Goal: Task Accomplishment & Management: Manage account settings

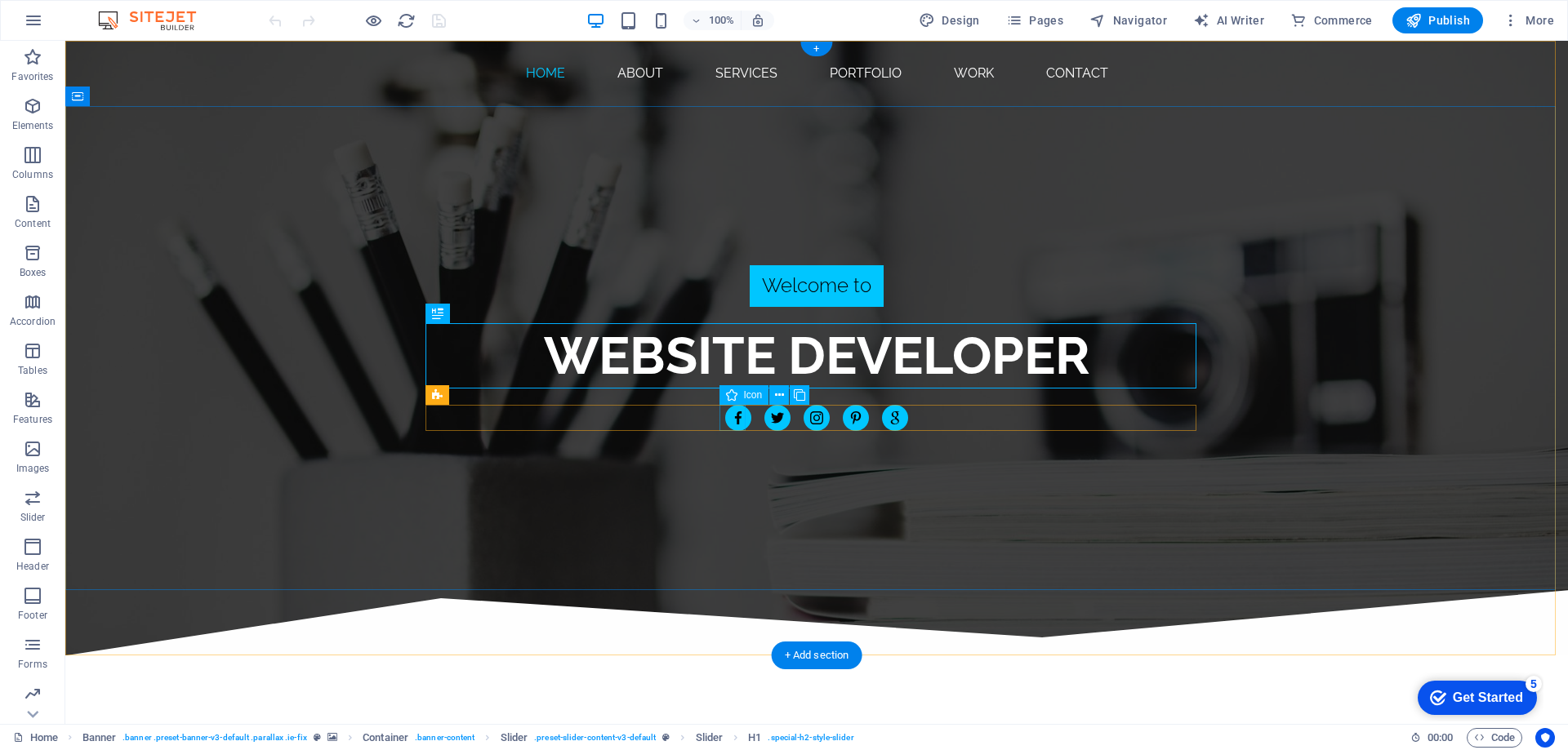
click at [739, 421] on figure "website designer" at bounding box center [738, 417] width 26 height 26
select select "xMidYMid"
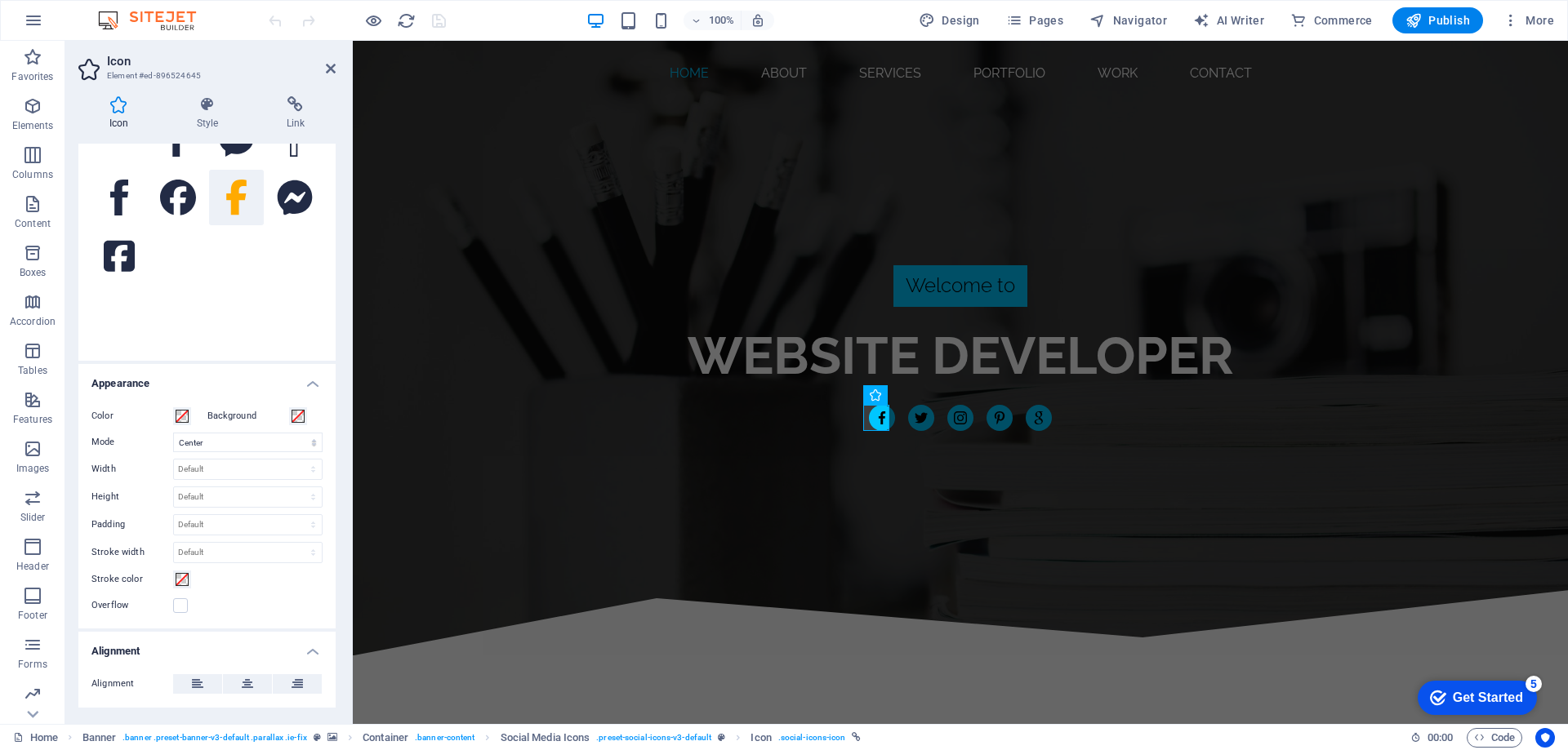
scroll to position [290, 0]
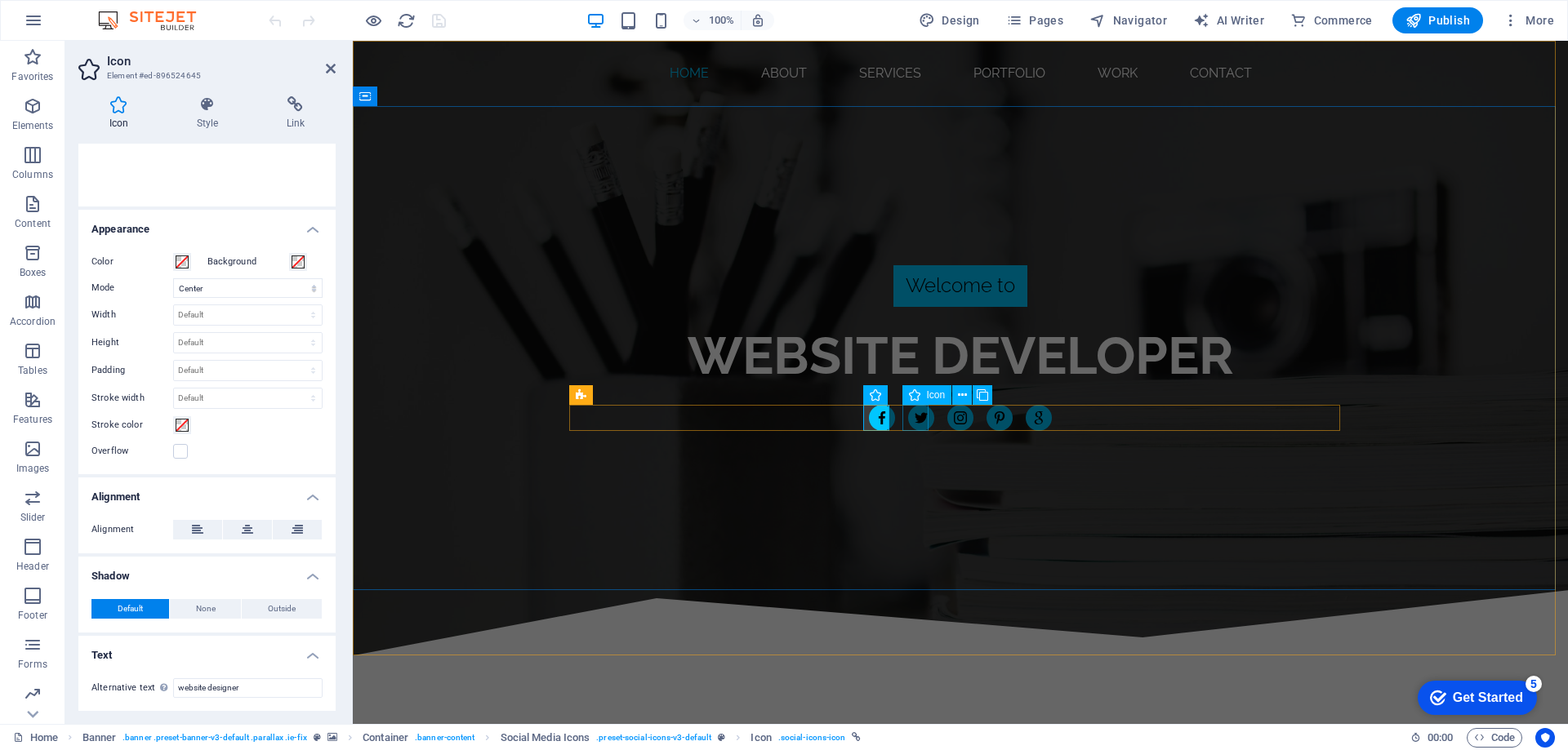
click at [912, 417] on figure "web designer" at bounding box center [921, 417] width 26 height 26
select select "xMidYMid"
select select "px"
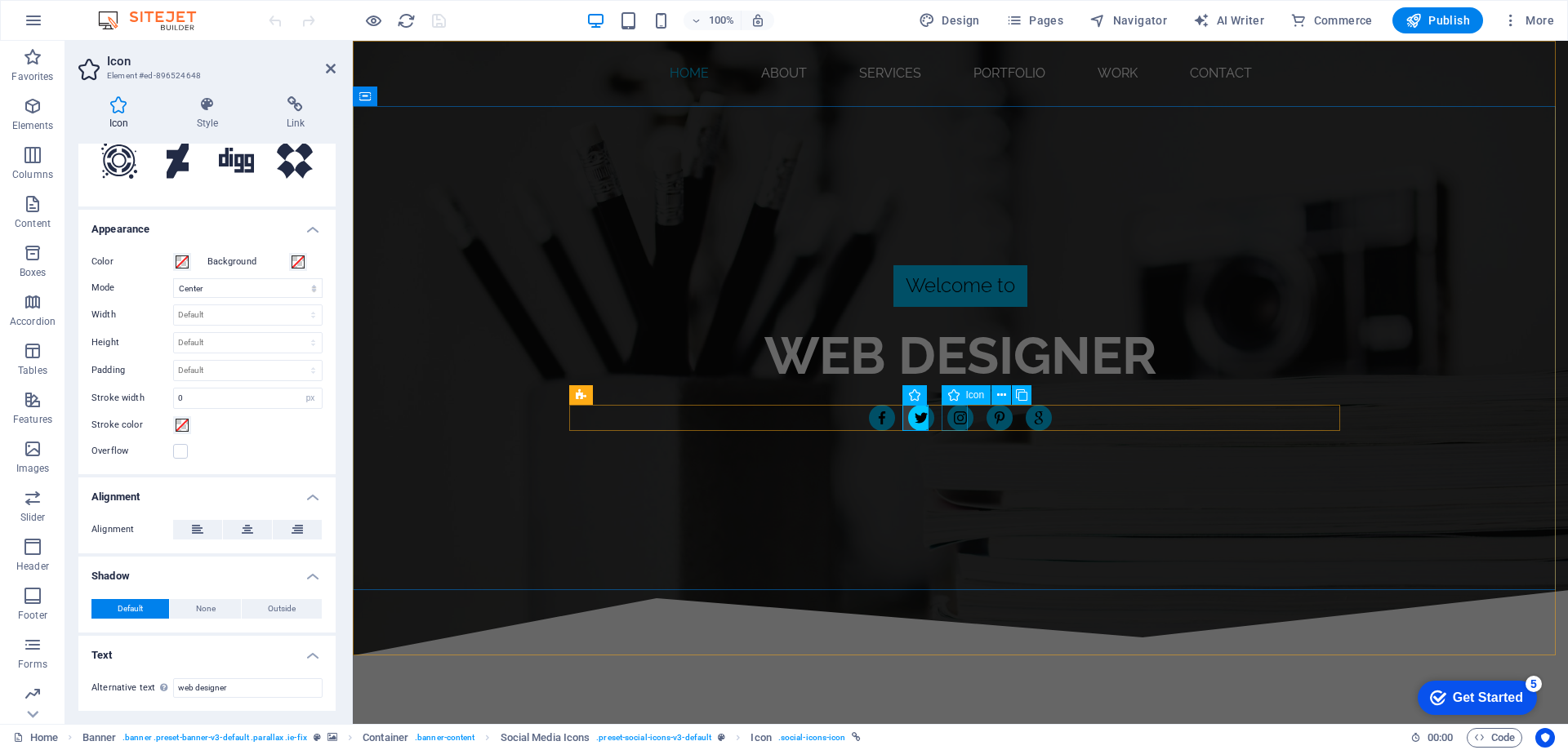
click at [948, 416] on figure "web design" at bounding box center [961, 417] width 26 height 26
select select "xMidYMid"
select select "px"
click at [999, 417] on figure "website design" at bounding box center [1000, 417] width 26 height 26
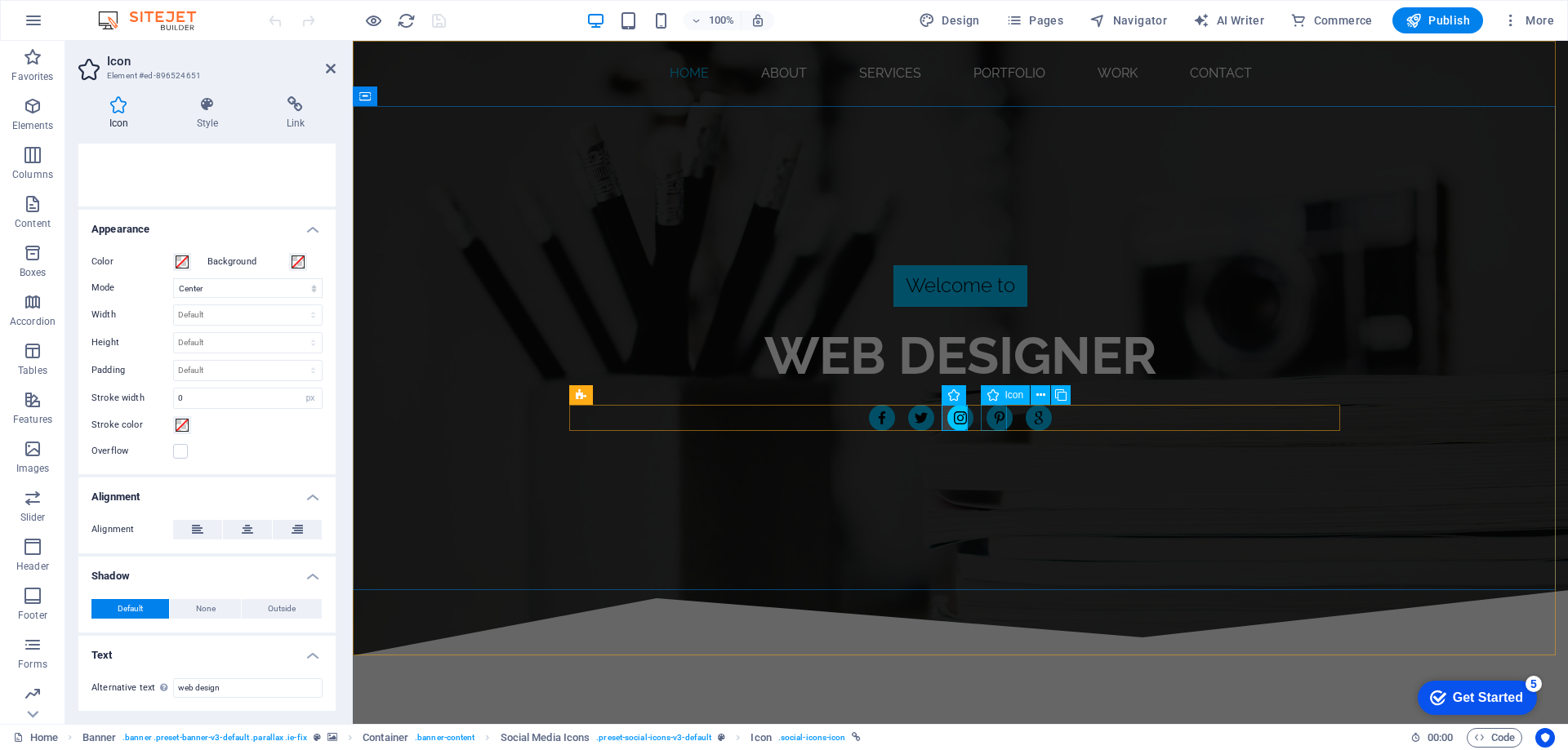
click at [999, 417] on figure "website design" at bounding box center [1000, 417] width 26 height 26
select select "xMidYMid"
select select "px"
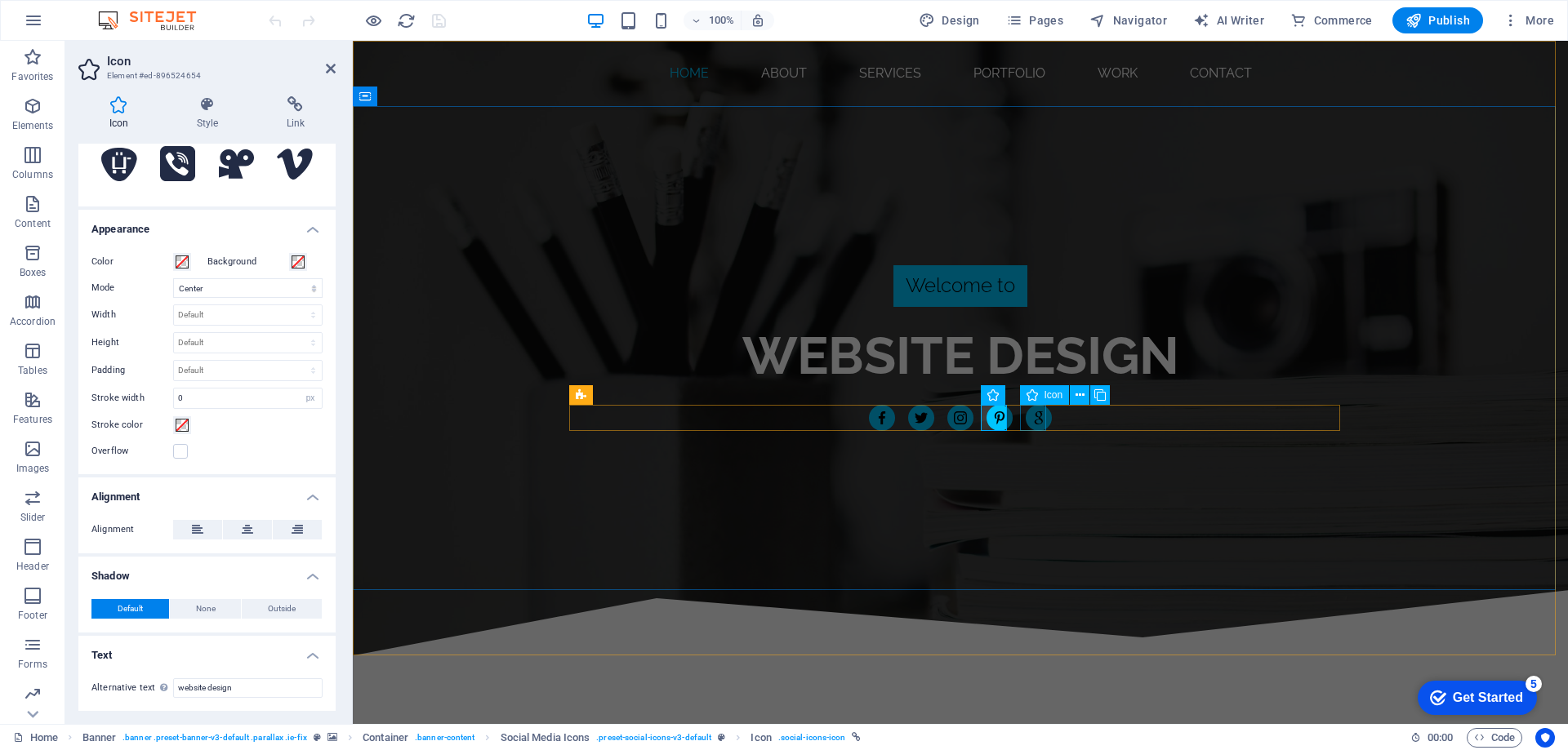
click at [1030, 417] on figure "website designer" at bounding box center [1039, 417] width 26 height 26
select select "xMidYMid"
select select "px"
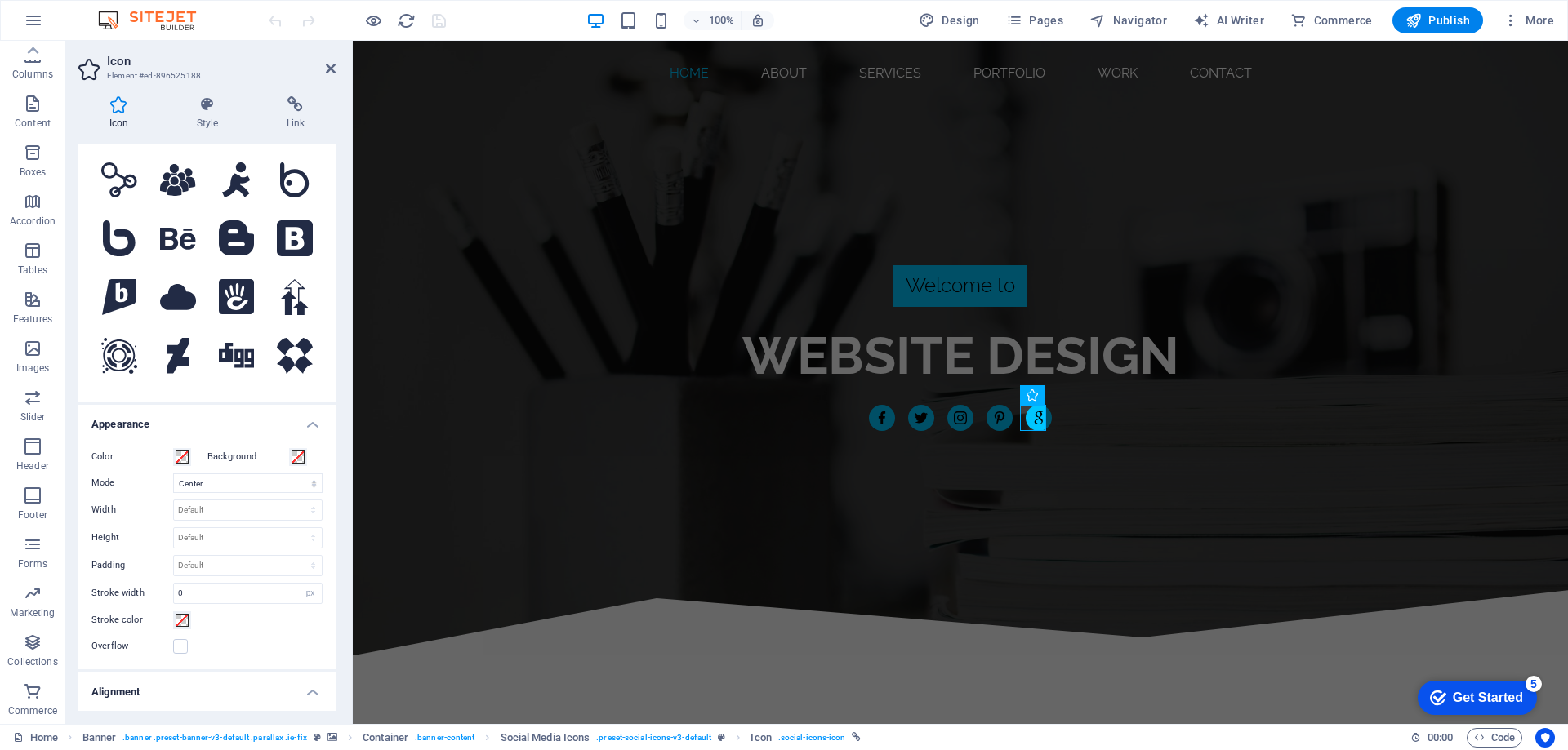
scroll to position [0, 0]
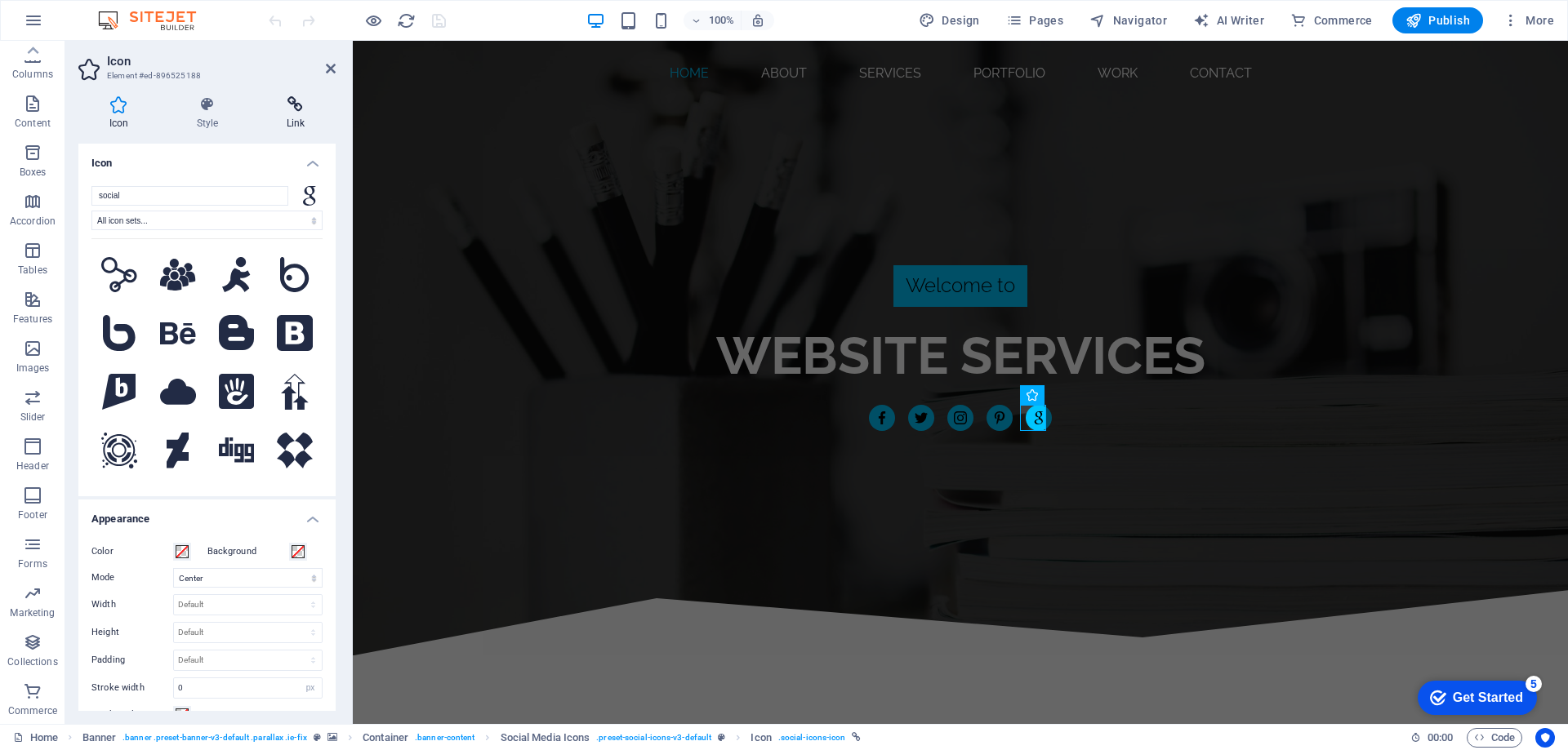
click at [291, 119] on h4 "Link" at bounding box center [296, 113] width 80 height 35
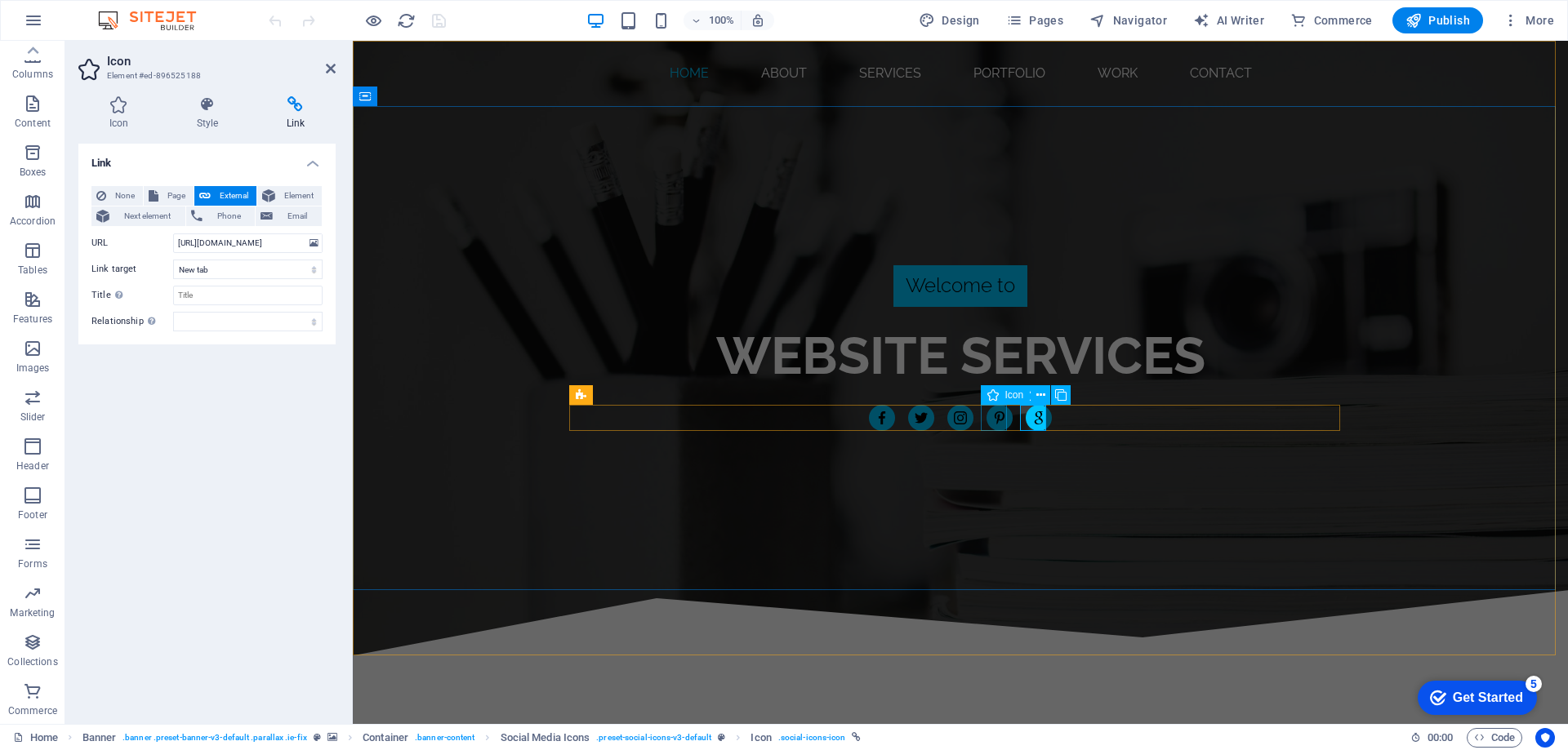
click at [991, 416] on figure "website design" at bounding box center [1000, 417] width 26 height 26
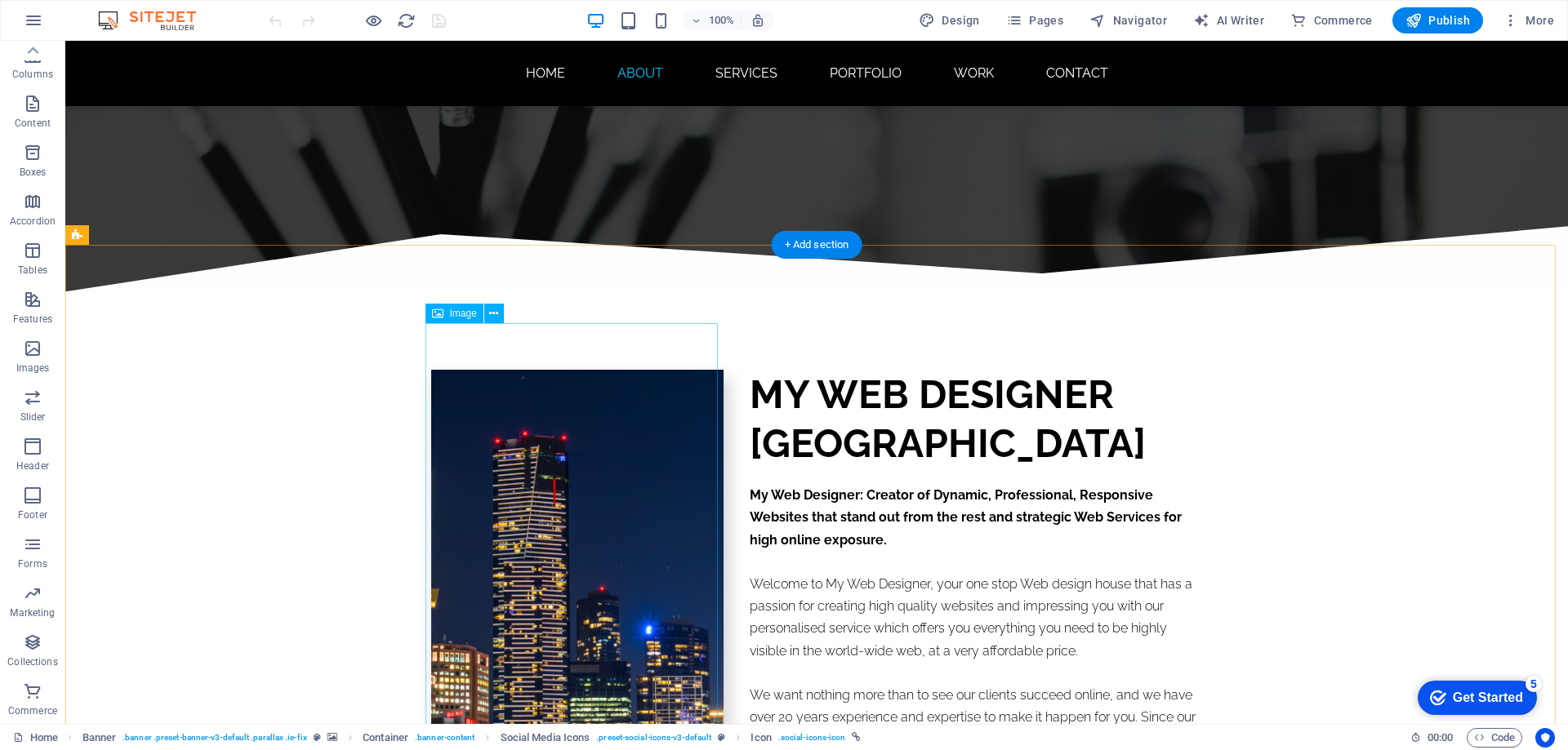
scroll to position [572, 0]
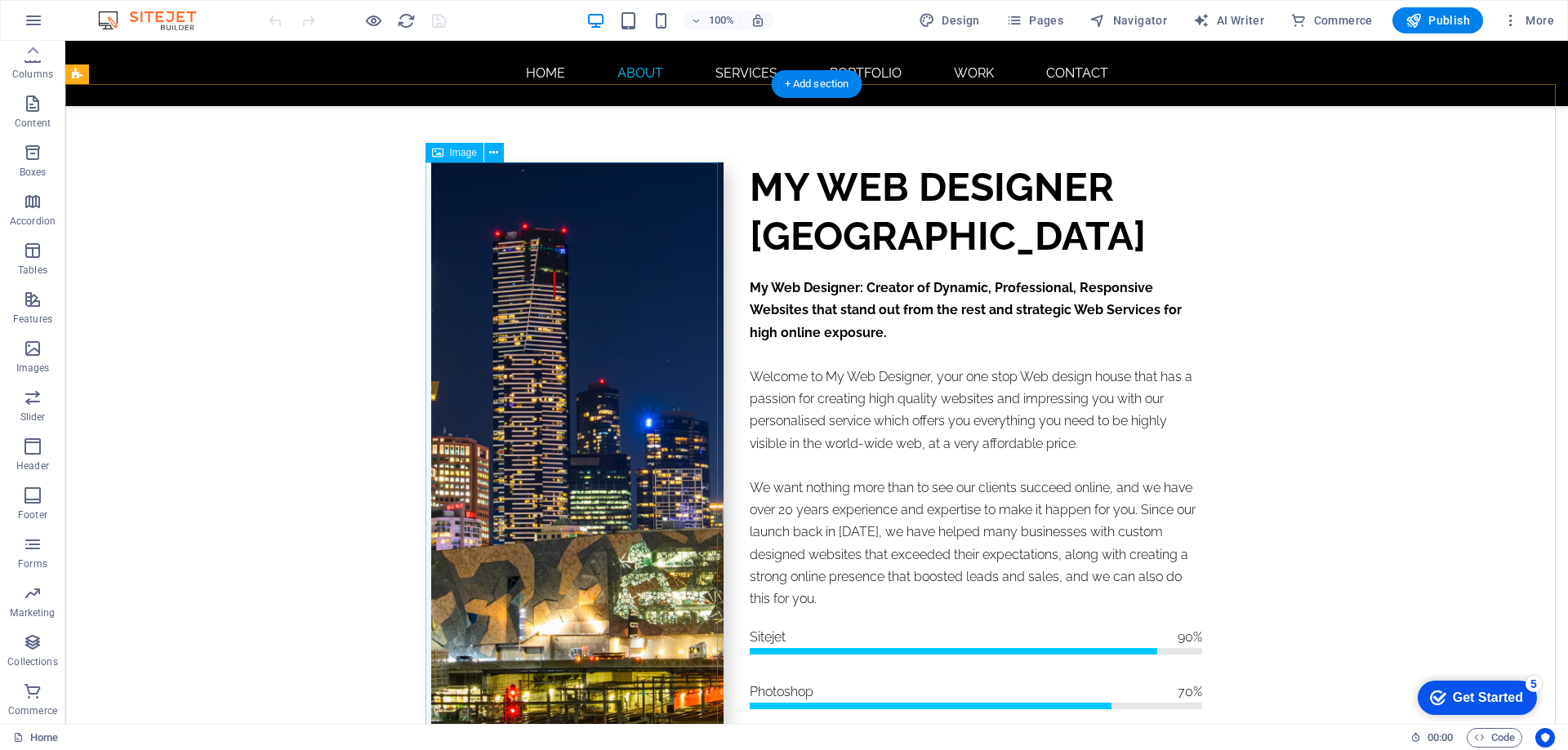
click at [560, 382] on figure at bounding box center [577, 491] width 292 height 658
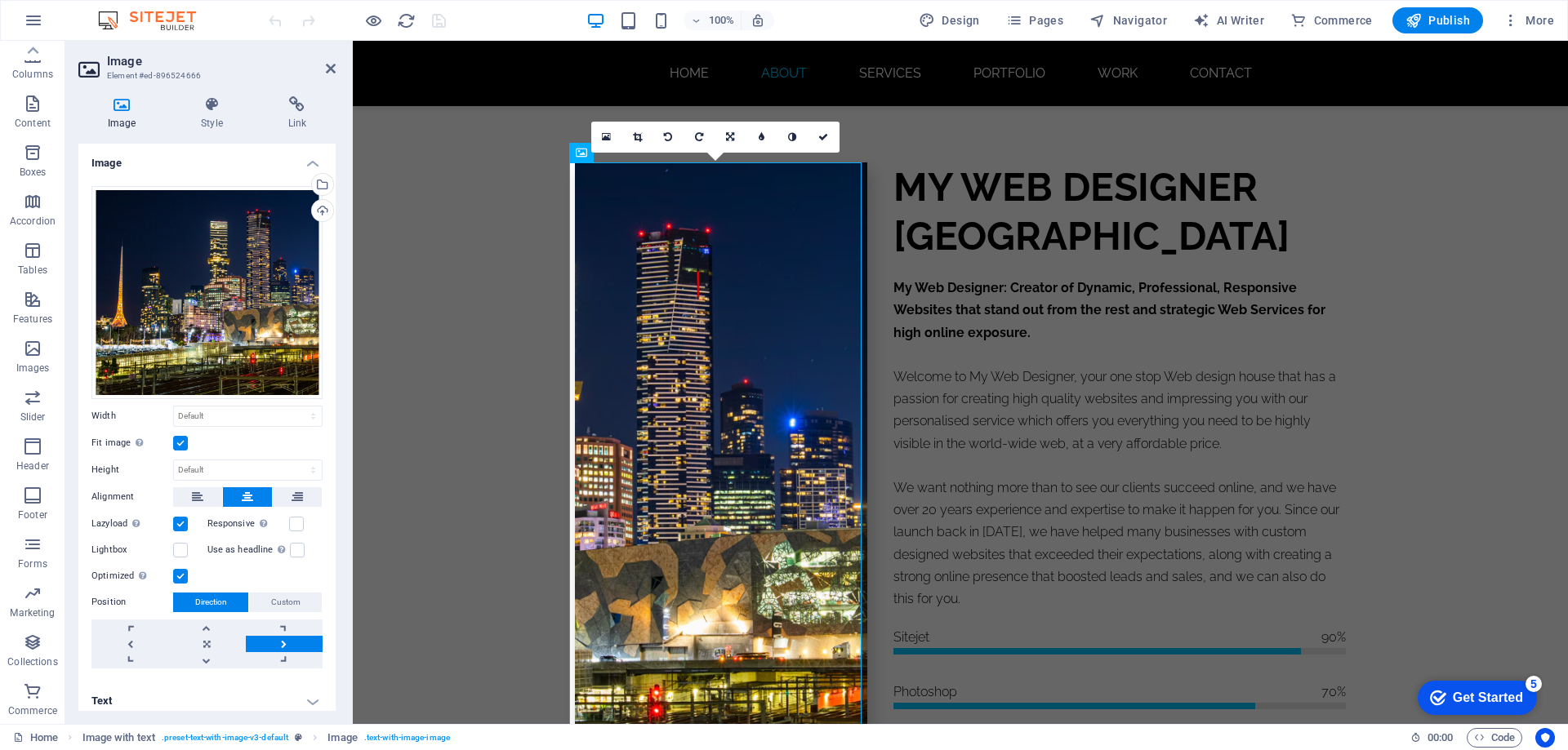
click at [217, 567] on div "Optimized Images are compressed to improve page speed." at bounding box center [207, 576] width 231 height 20
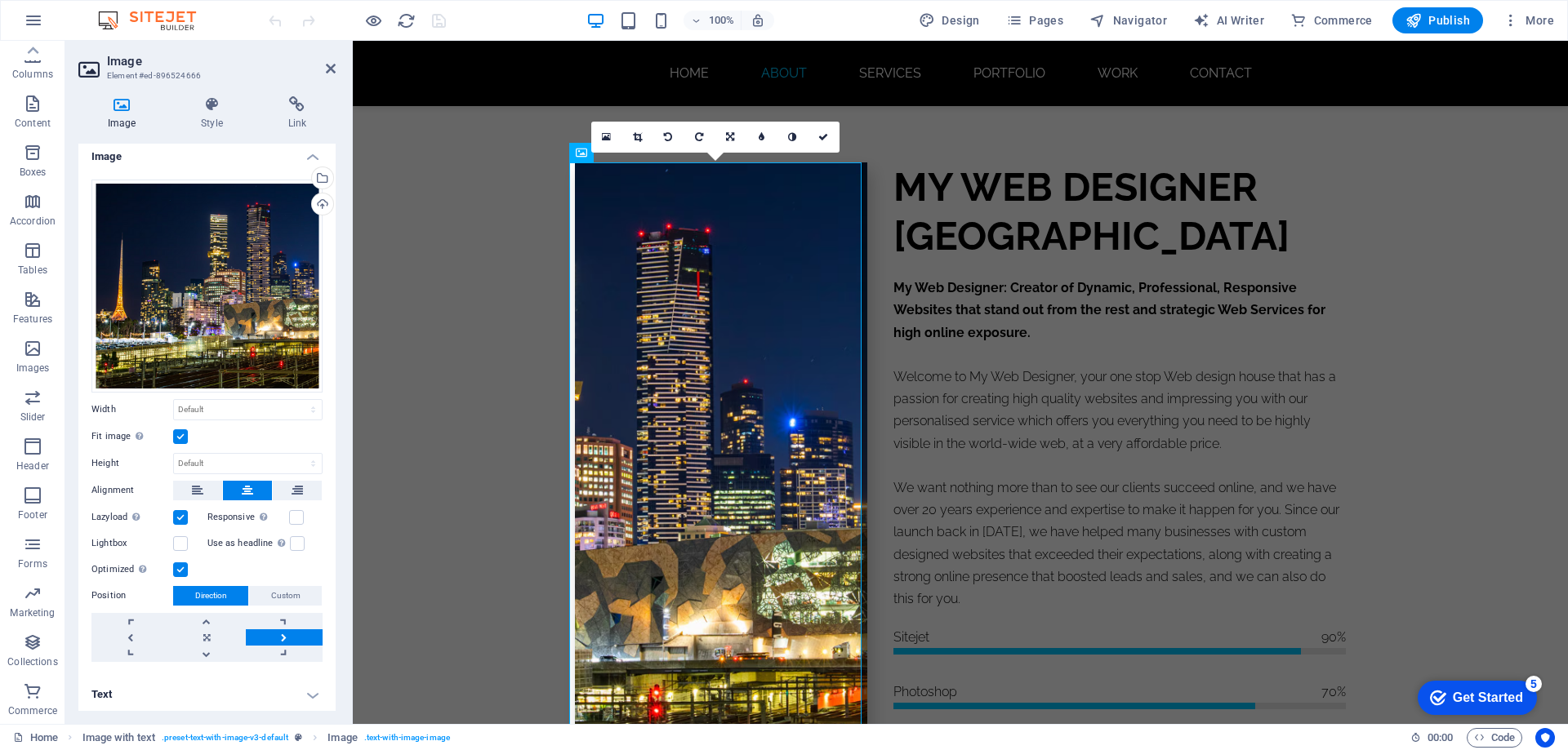
click at [273, 689] on h4 "Text" at bounding box center [207, 695] width 257 height 39
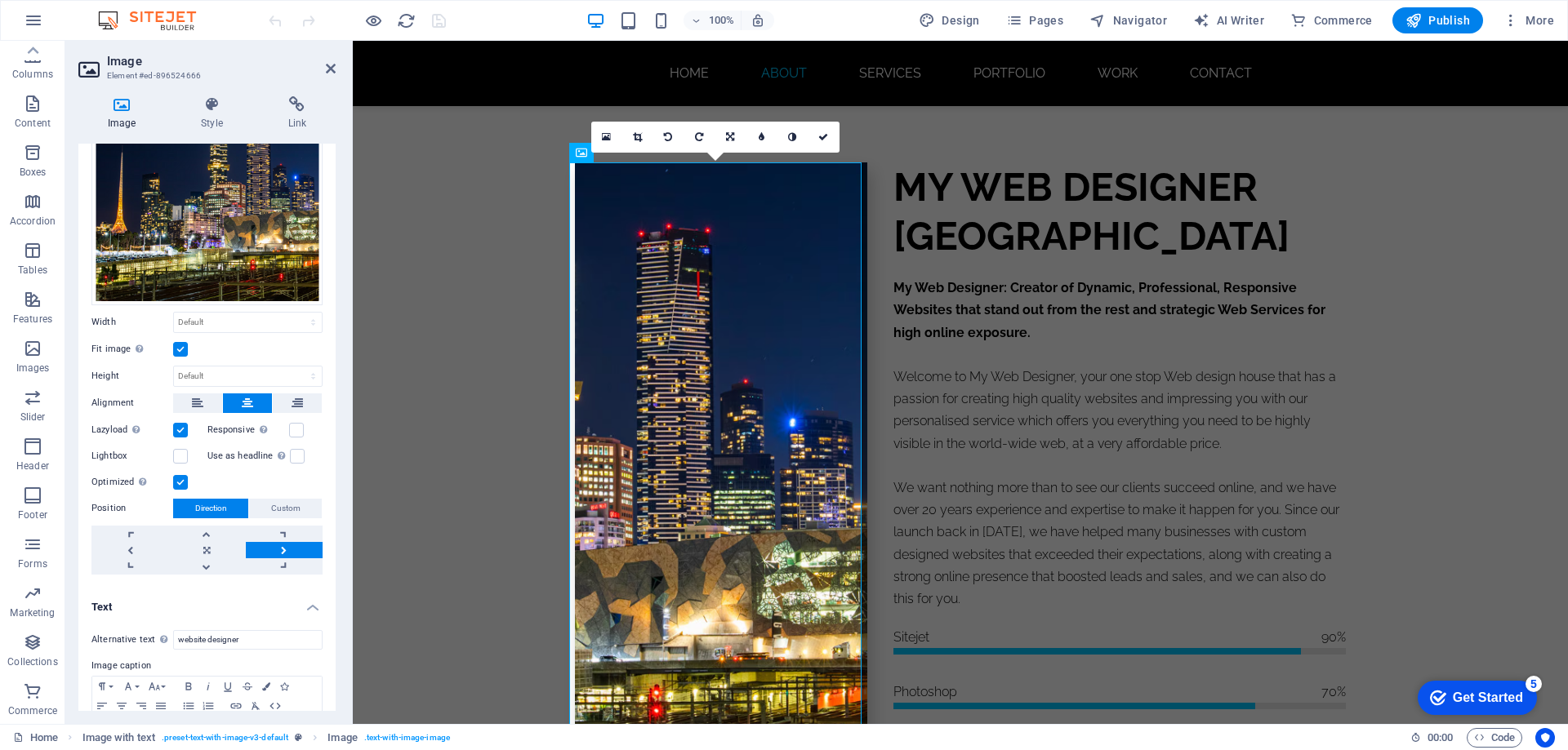
scroll to position [160, 0]
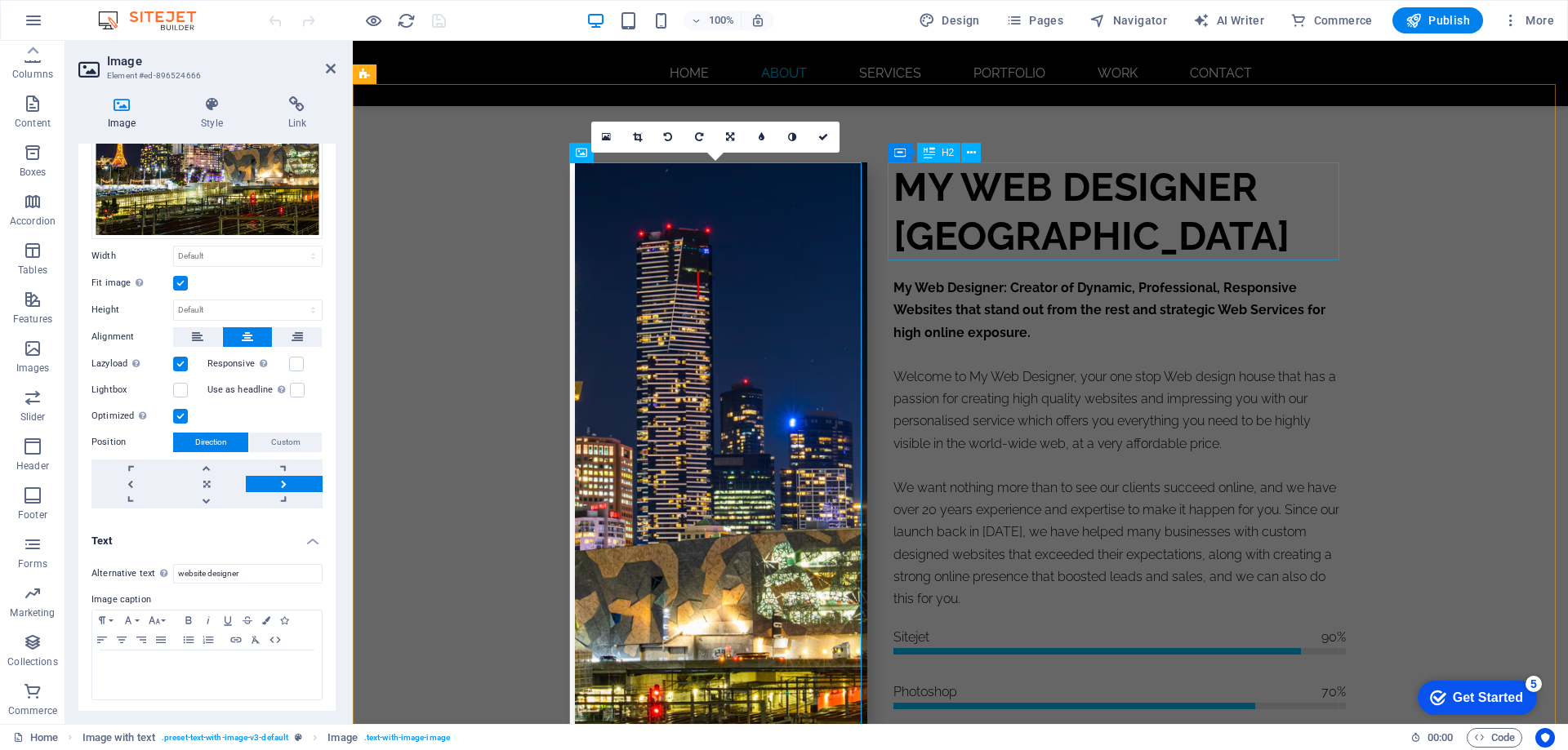
click at [1027, 200] on div "MY WEB DESIGNER [GEOGRAPHIC_DATA]" at bounding box center [1119, 211] width 452 height 98
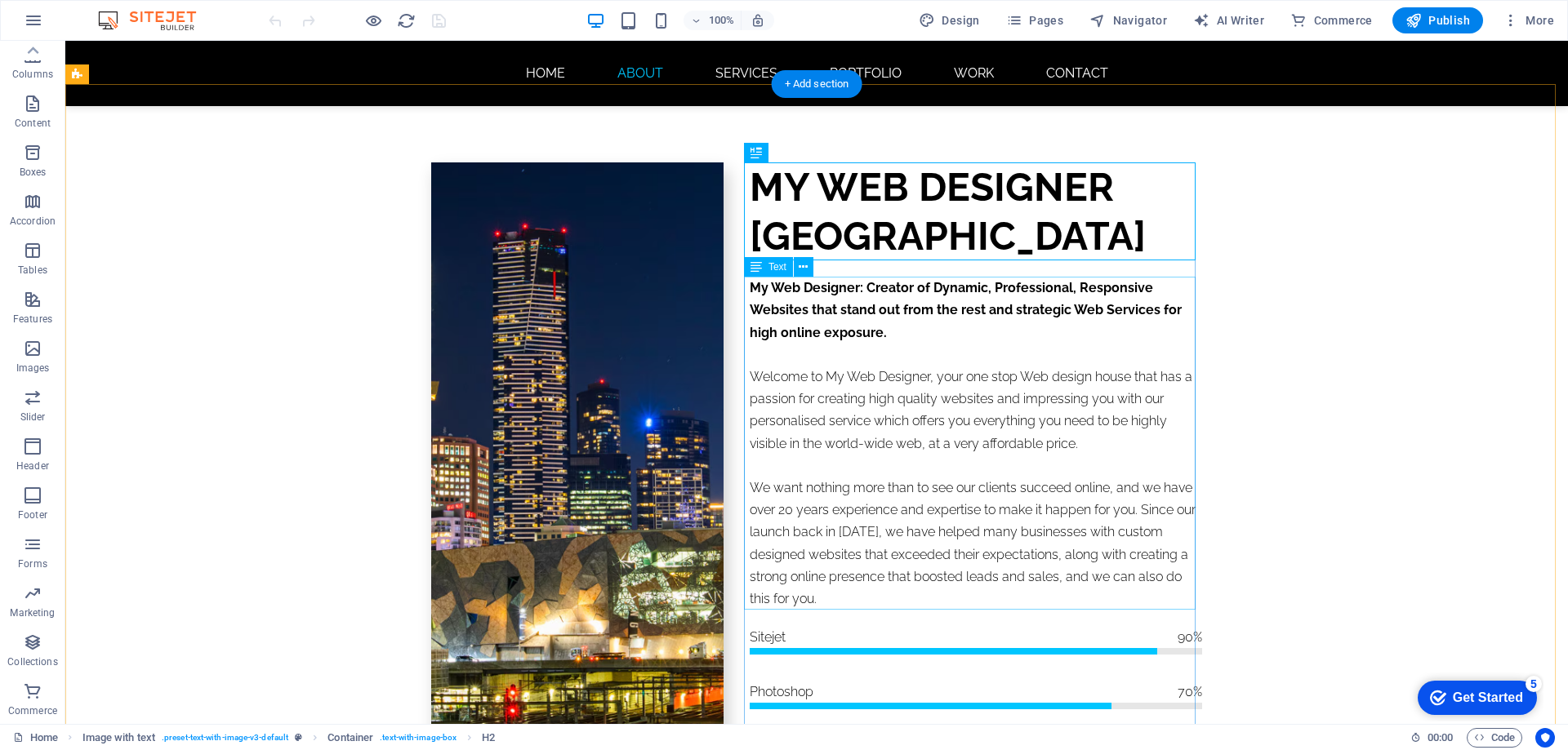
click at [813, 295] on div "My Web Designer: Creator of Dynamic, Professional, Responsive Websites that sta…" at bounding box center [976, 443] width 452 height 333
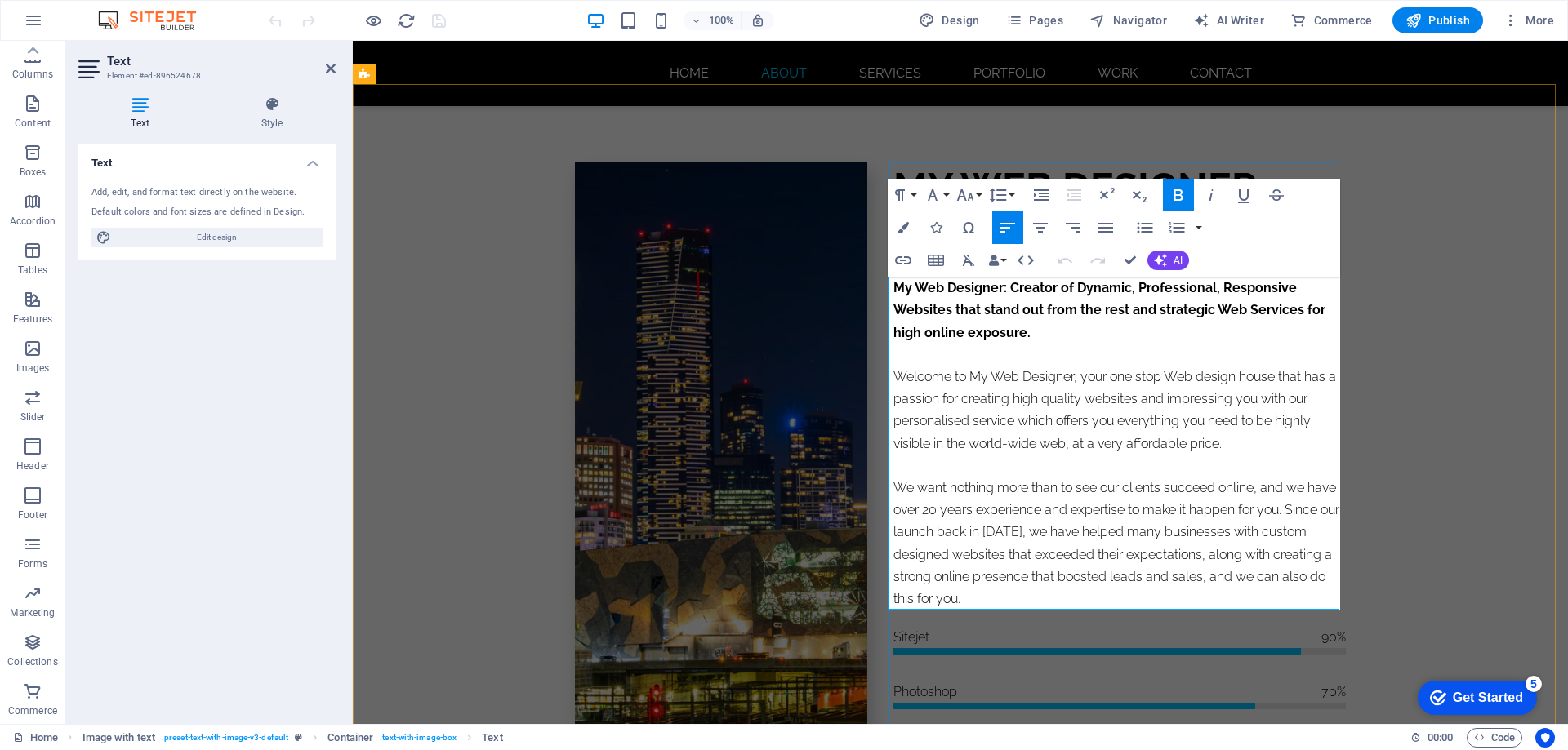
click at [959, 304] on strong "My Web Designer: Creator of Dynamic, Professional, Responsive Websites that sta…" at bounding box center [1109, 310] width 432 height 60
click at [897, 194] on icon "button" at bounding box center [900, 195] width 9 height 11
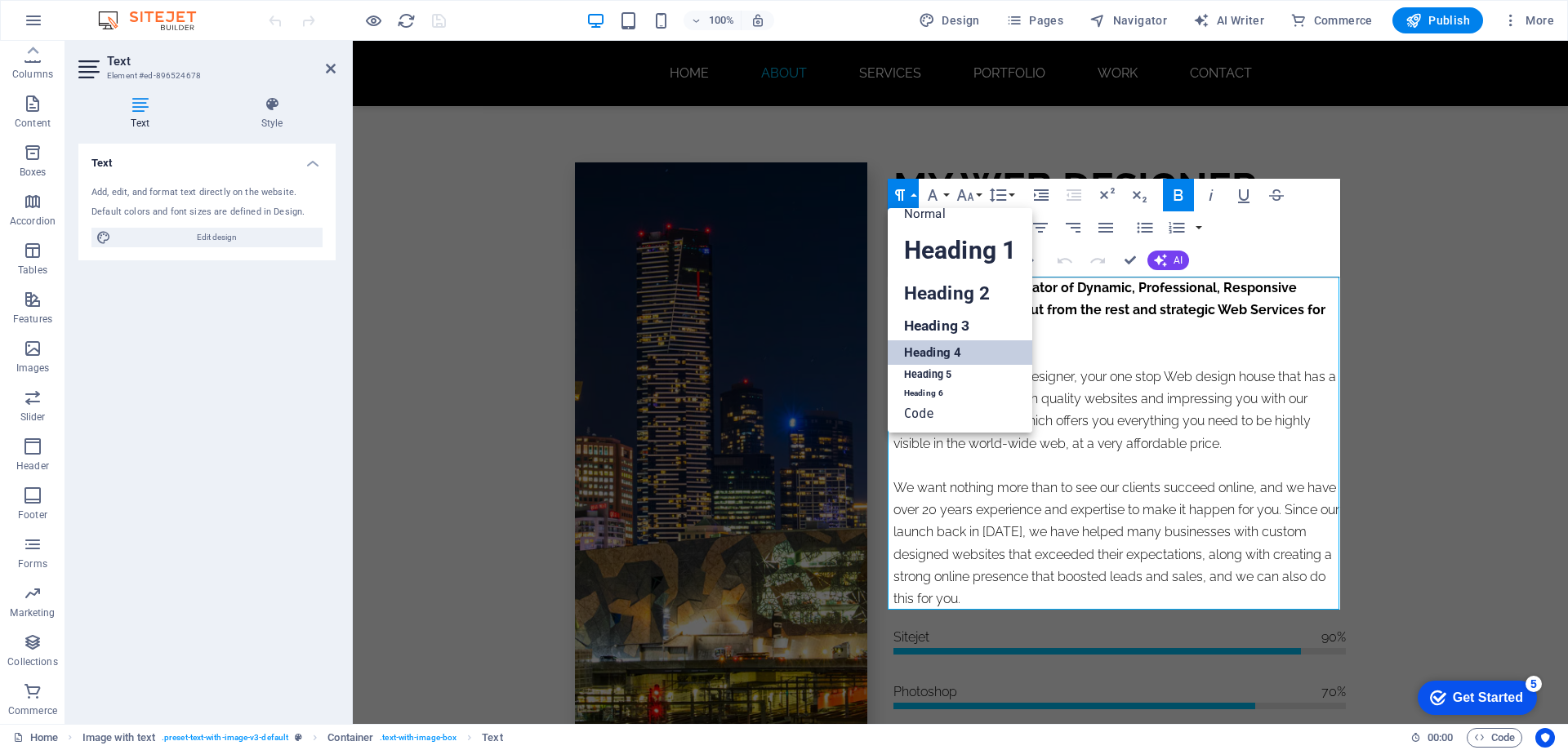
scroll to position [13, 0]
click at [896, 194] on icon "button" at bounding box center [900, 195] width 9 height 11
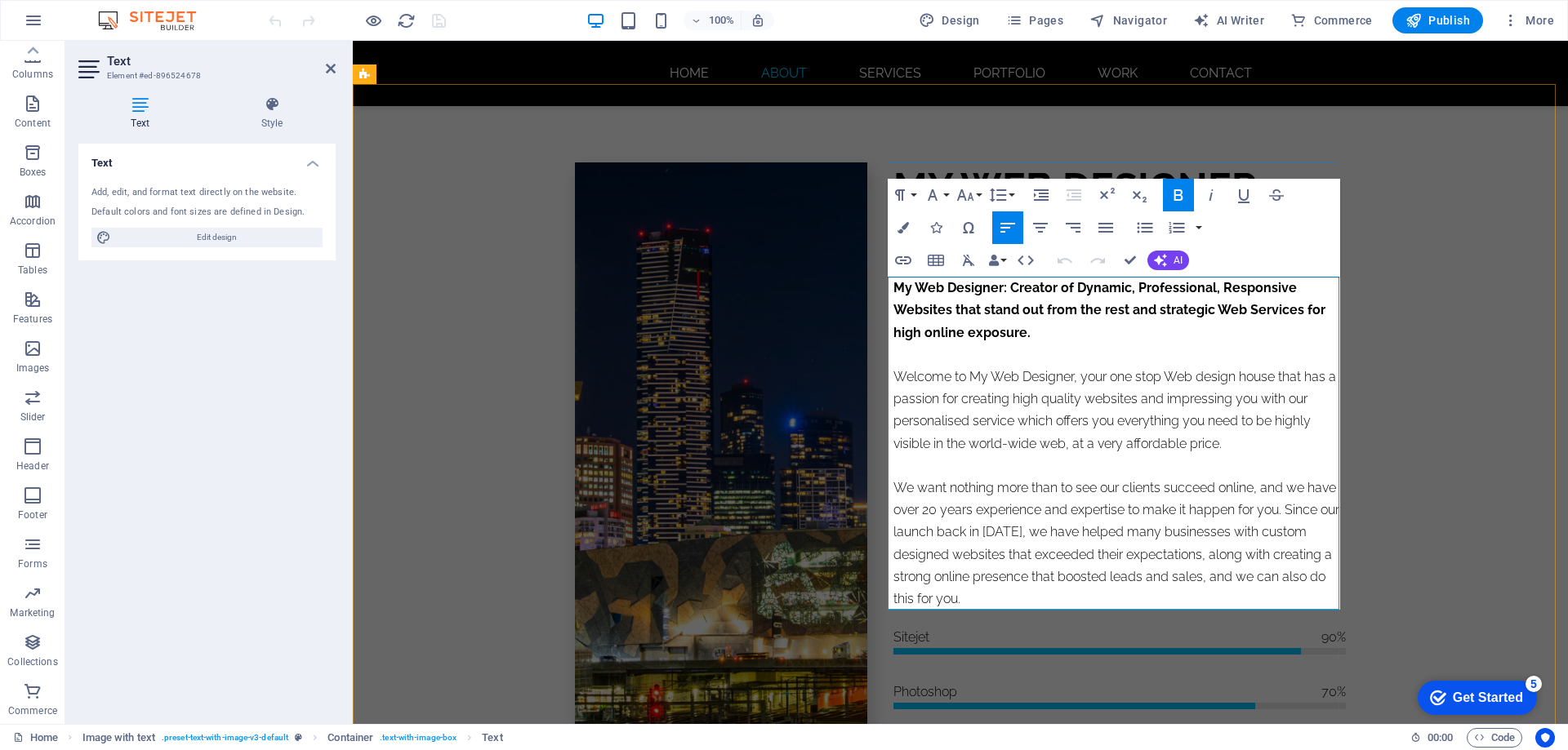
click at [934, 379] on p "Welcome to My Web Designer, your one stop Web design house that has a passion f…" at bounding box center [1119, 410] width 452 height 89
click at [898, 195] on icon "button" at bounding box center [900, 195] width 9 height 11
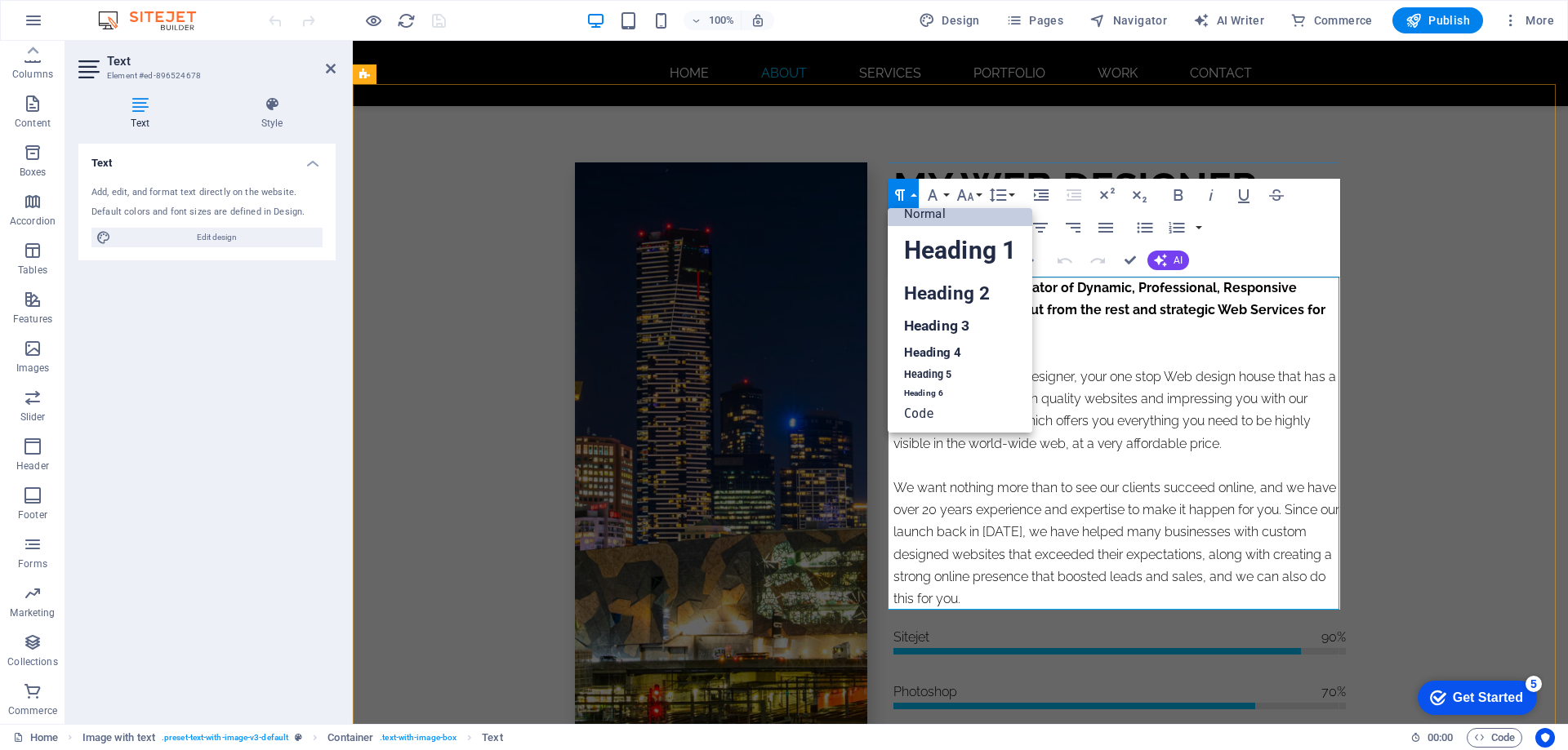
click at [987, 497] on p "We want nothing more than to see our clients succeed online, and we have over 2…" at bounding box center [1119, 543] width 452 height 133
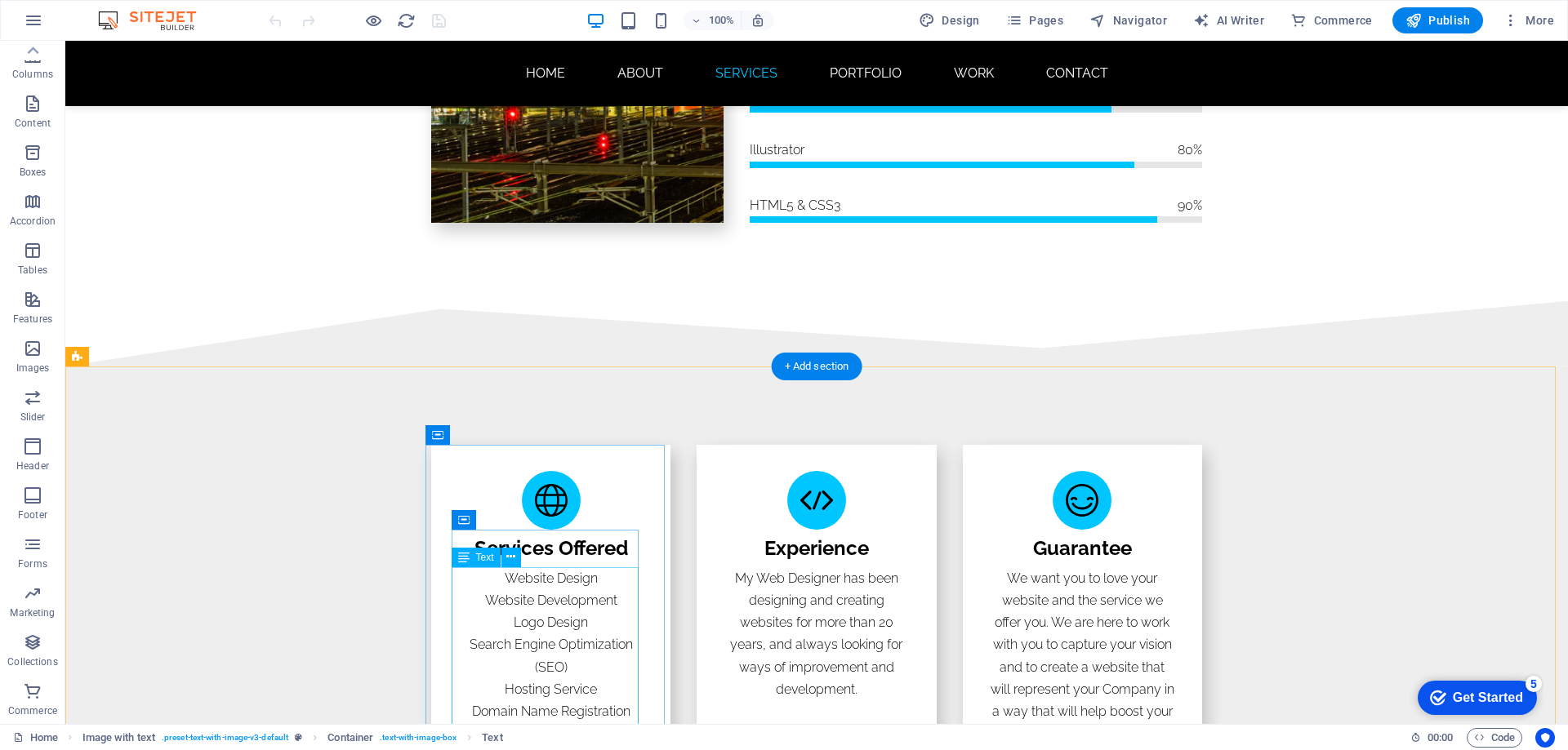
scroll to position [1306, 0]
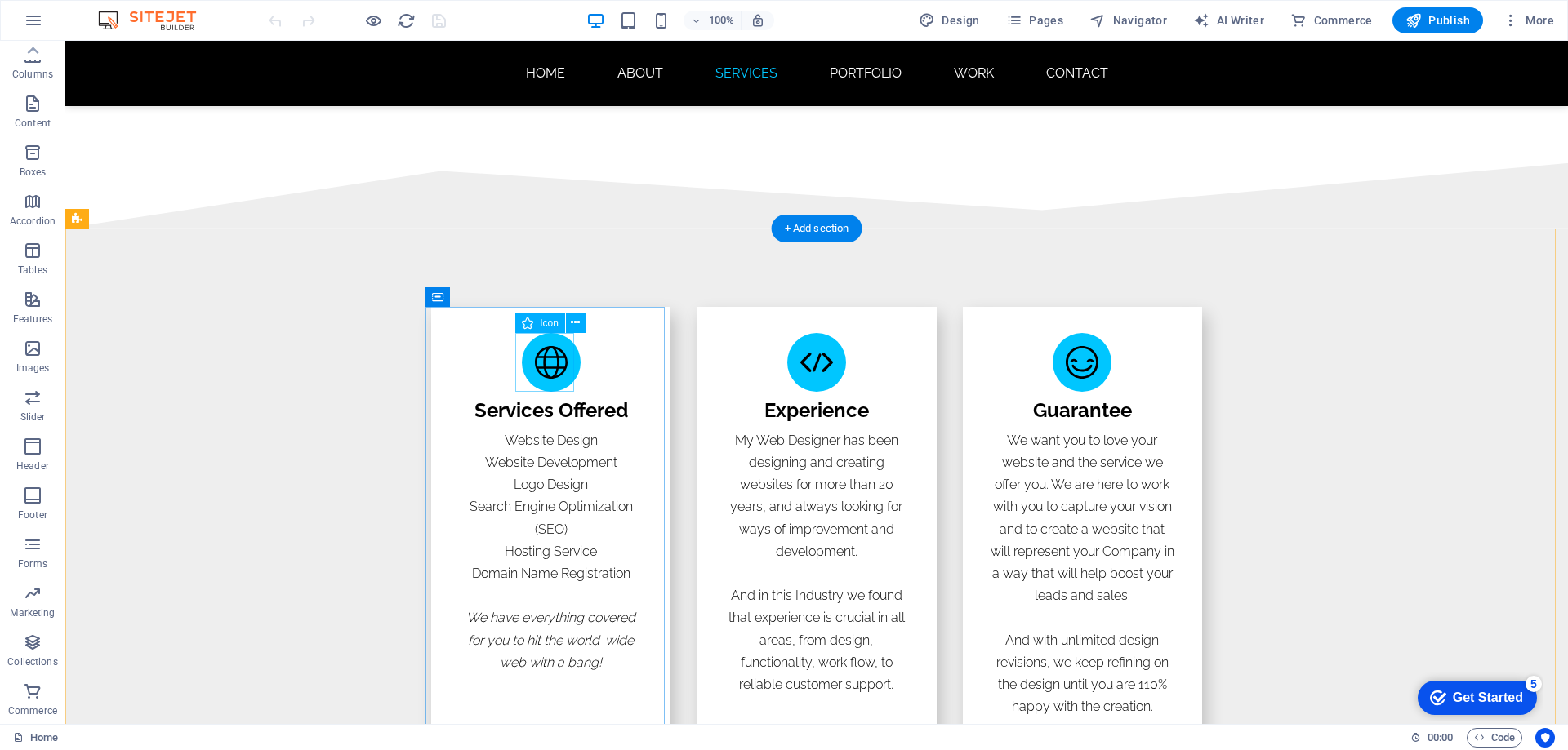
click at [544, 362] on figure "web designer" at bounding box center [550, 362] width 59 height 59
select select "xMidYMid"
select select "px"
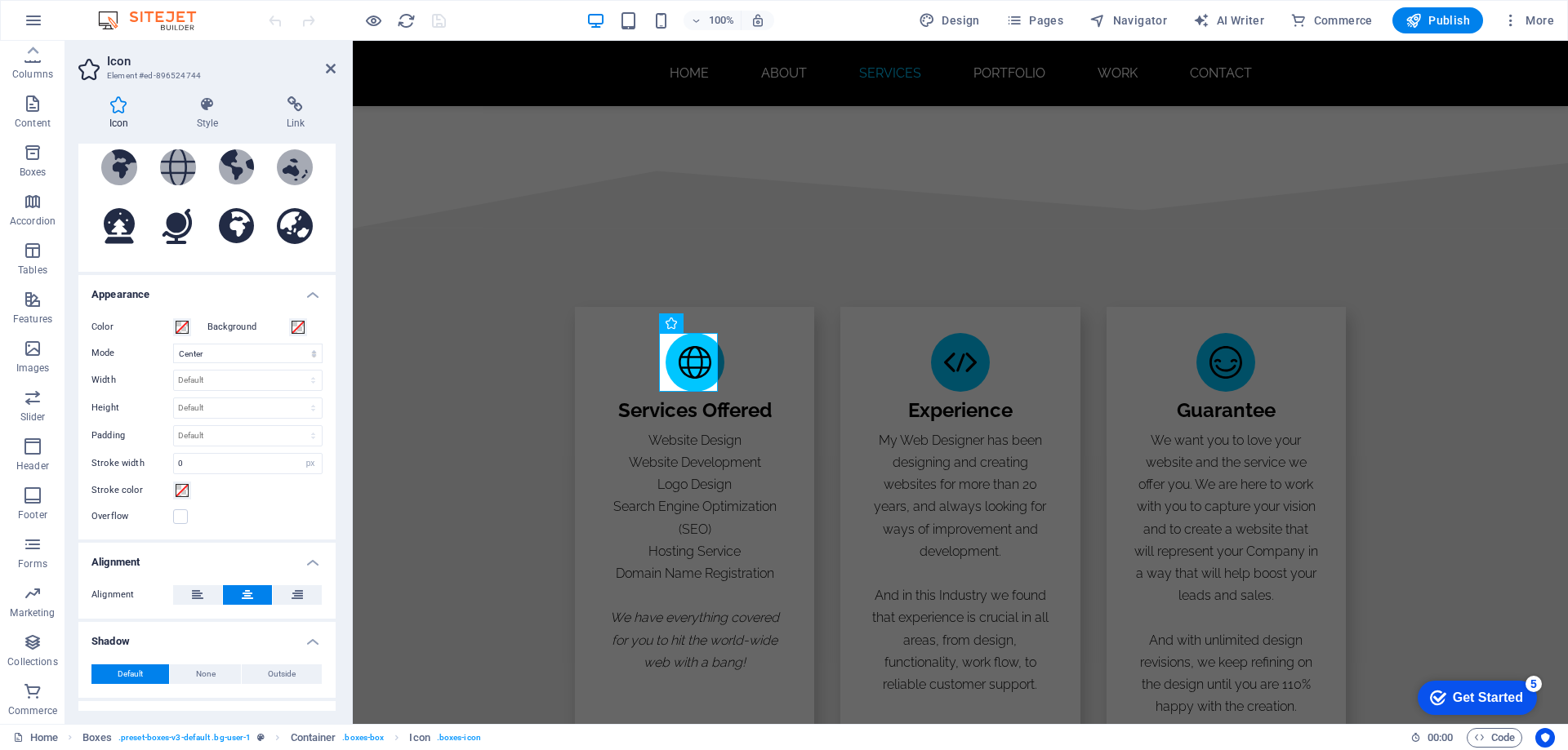
scroll to position [290, 0]
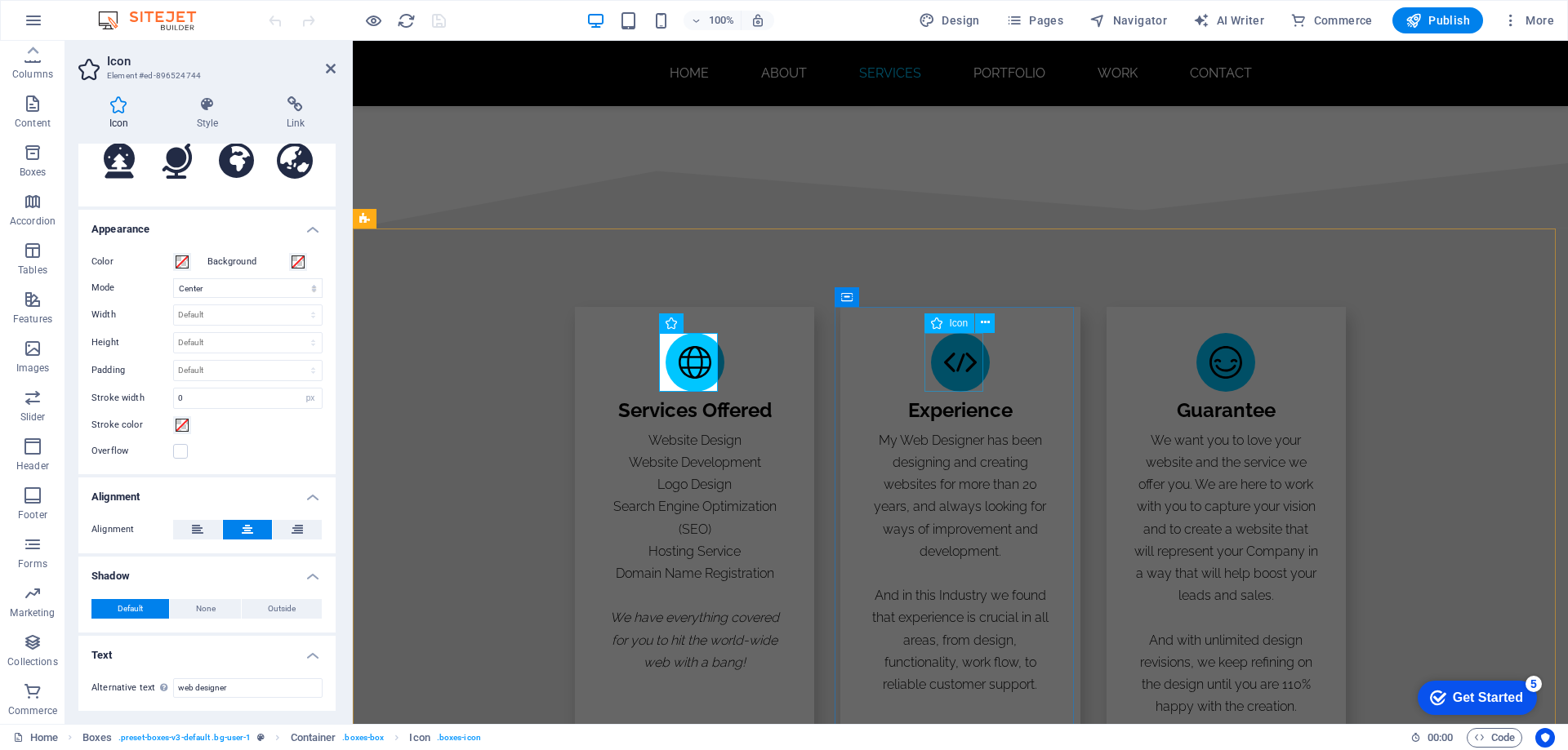
click at [962, 363] on figure "web designer [GEOGRAPHIC_DATA]" at bounding box center [960, 362] width 59 height 59
select select "xMidYMid"
select select "px"
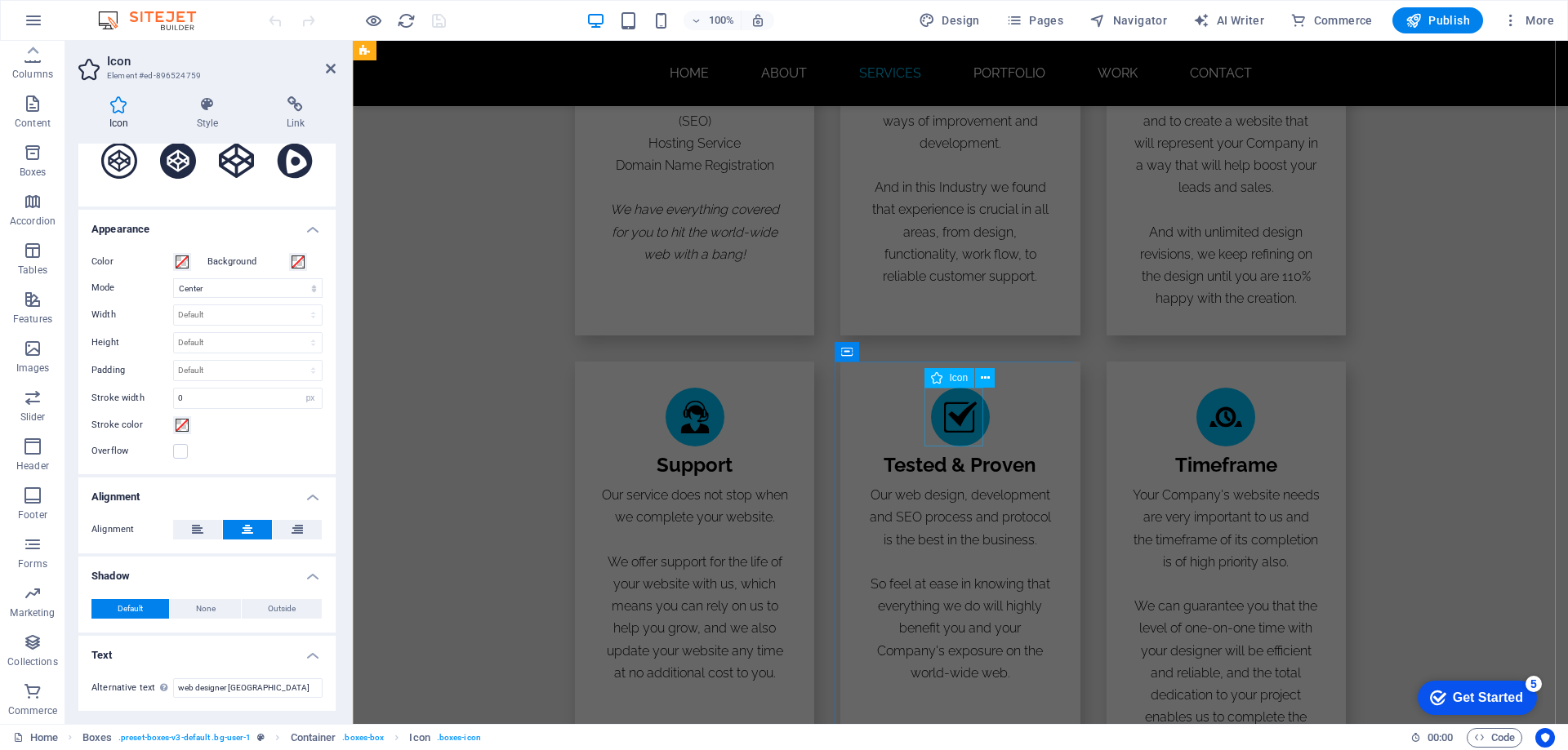
click at [948, 411] on figure "website designer" at bounding box center [960, 417] width 59 height 59
select select "xMidYMid"
select select "px"
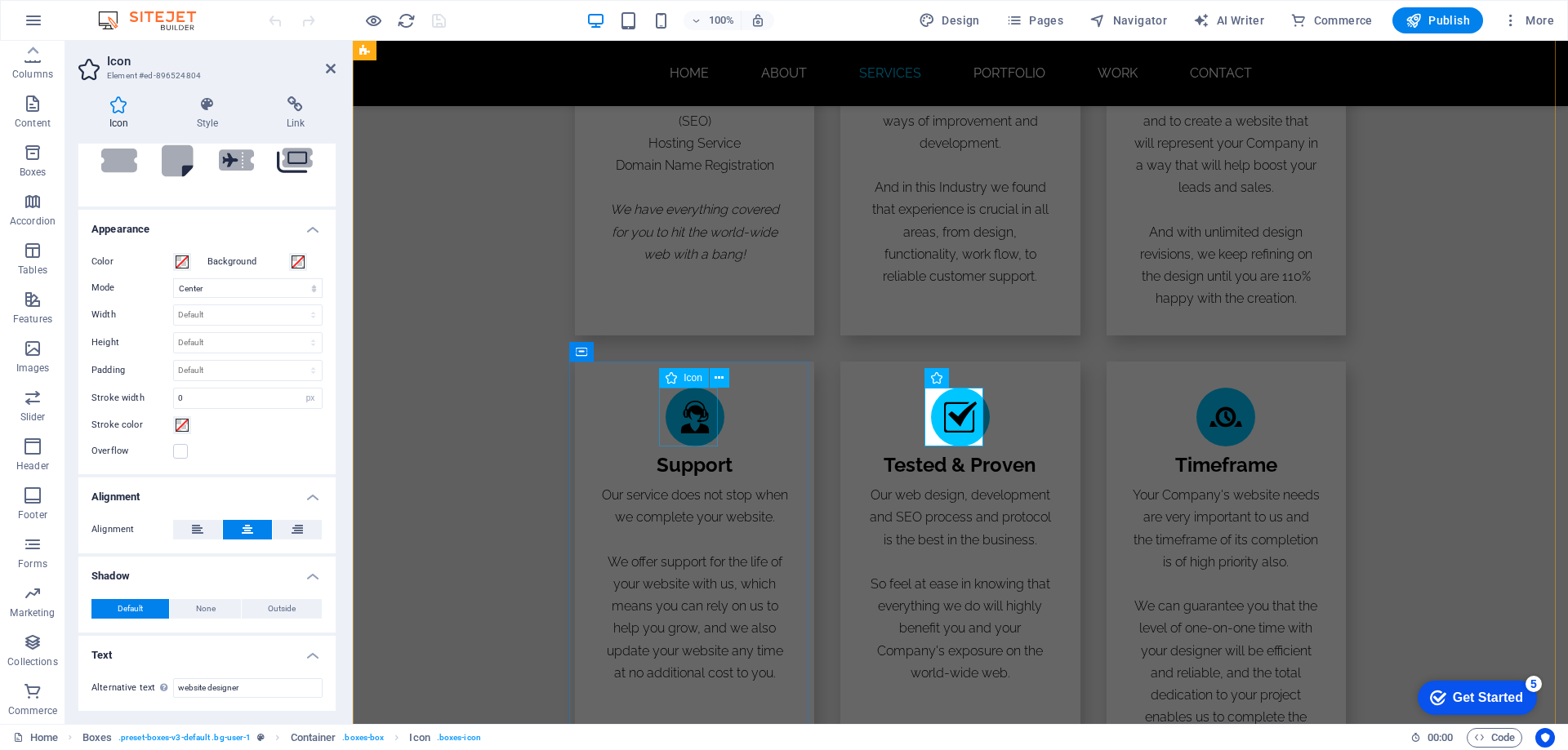
click at [695, 417] on figure "website design [GEOGRAPHIC_DATA]" at bounding box center [694, 417] width 59 height 59
select select "xMidYMid"
select select "px"
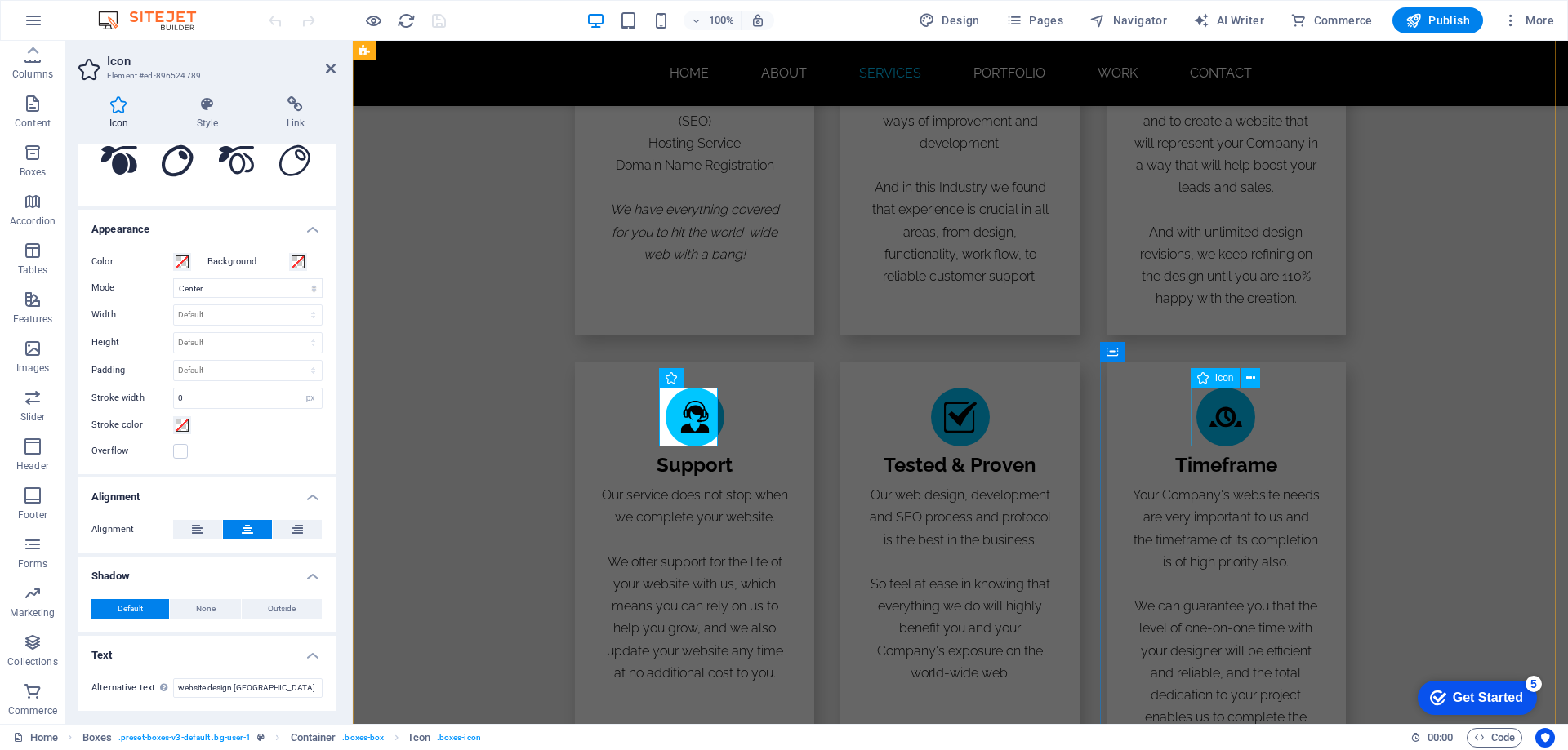
click at [1208, 423] on figure "website designer [GEOGRAPHIC_DATA]" at bounding box center [1225, 417] width 59 height 59
select select "xMidYMid"
select select "px"
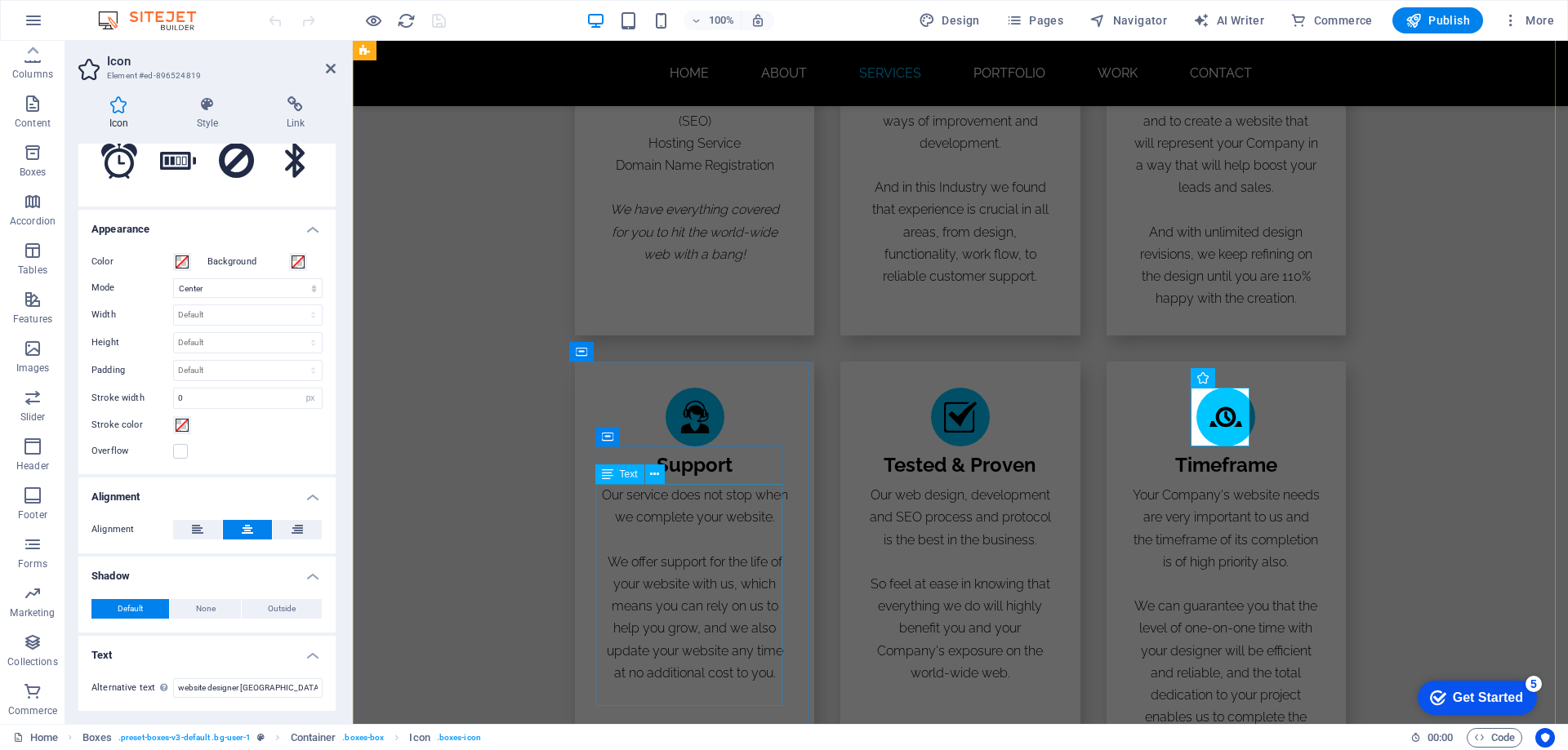
click at [710, 587] on div "Our service does not stop when we complete your website. We offer support for t…" at bounding box center [694, 584] width 187 height 200
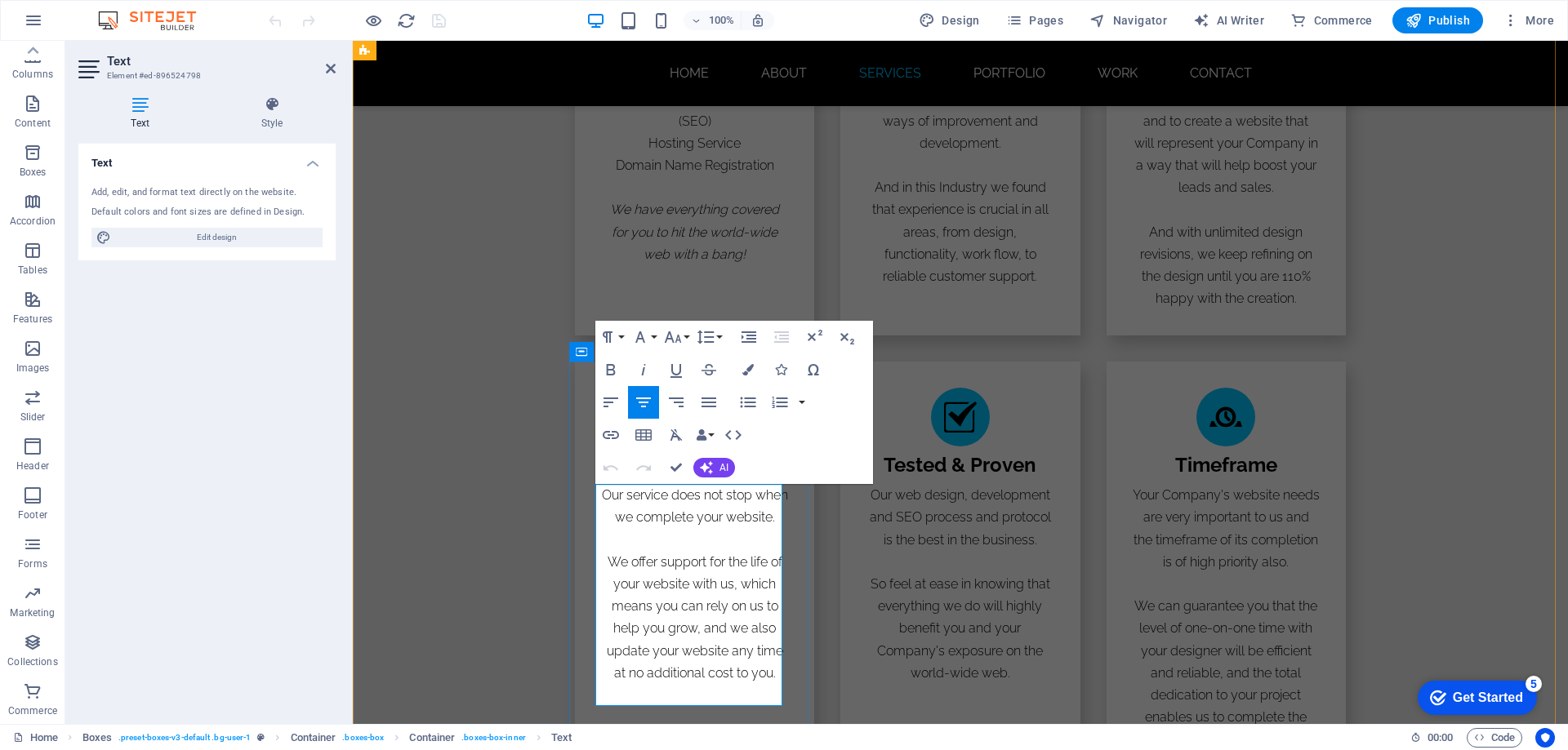
click at [698, 591] on p "We offer support for the life of your website with us, which means you can rely…" at bounding box center [694, 617] width 187 height 133
click at [608, 339] on icon "button" at bounding box center [607, 336] width 20 height 20
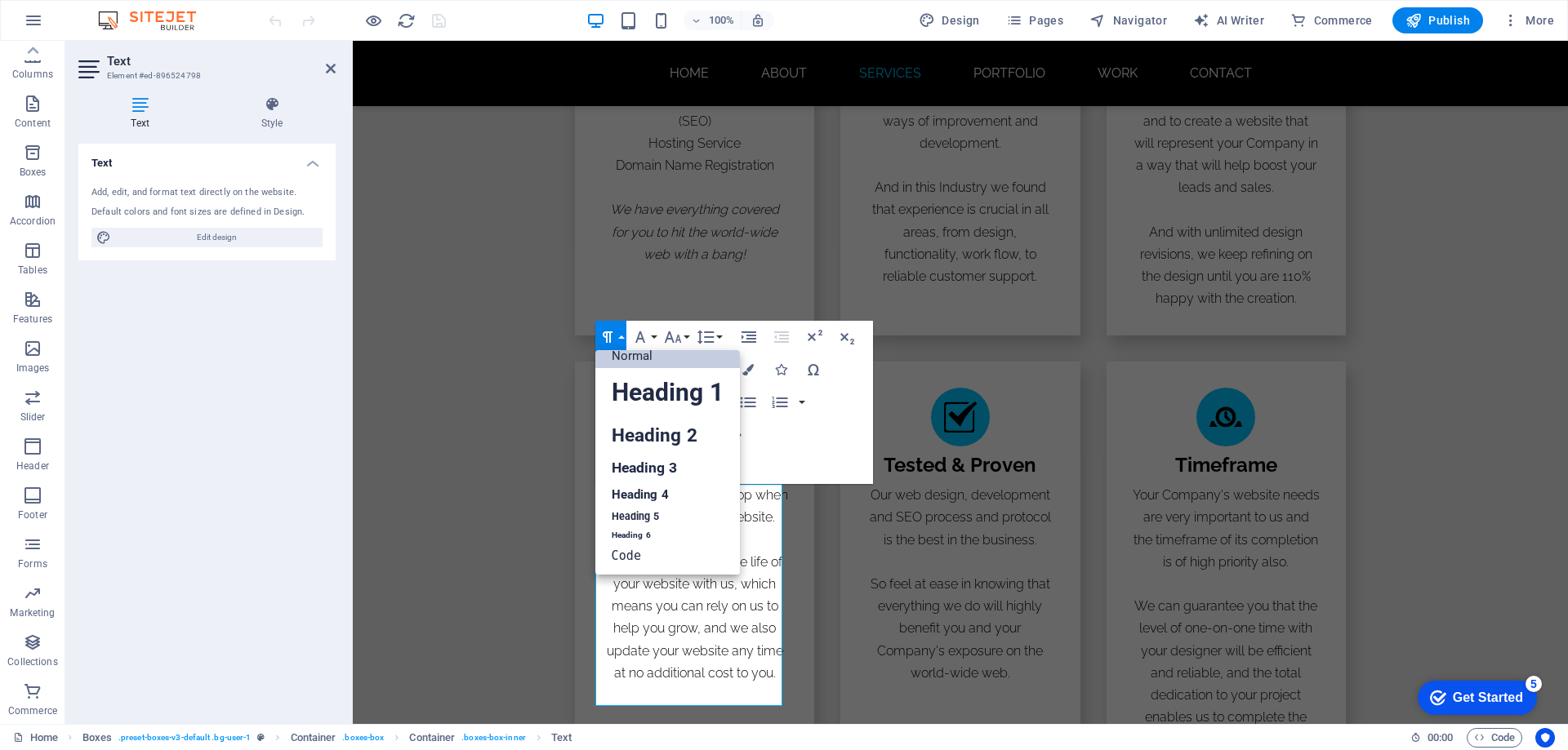
scroll to position [13, 0]
click at [608, 339] on icon "button" at bounding box center [607, 336] width 20 height 20
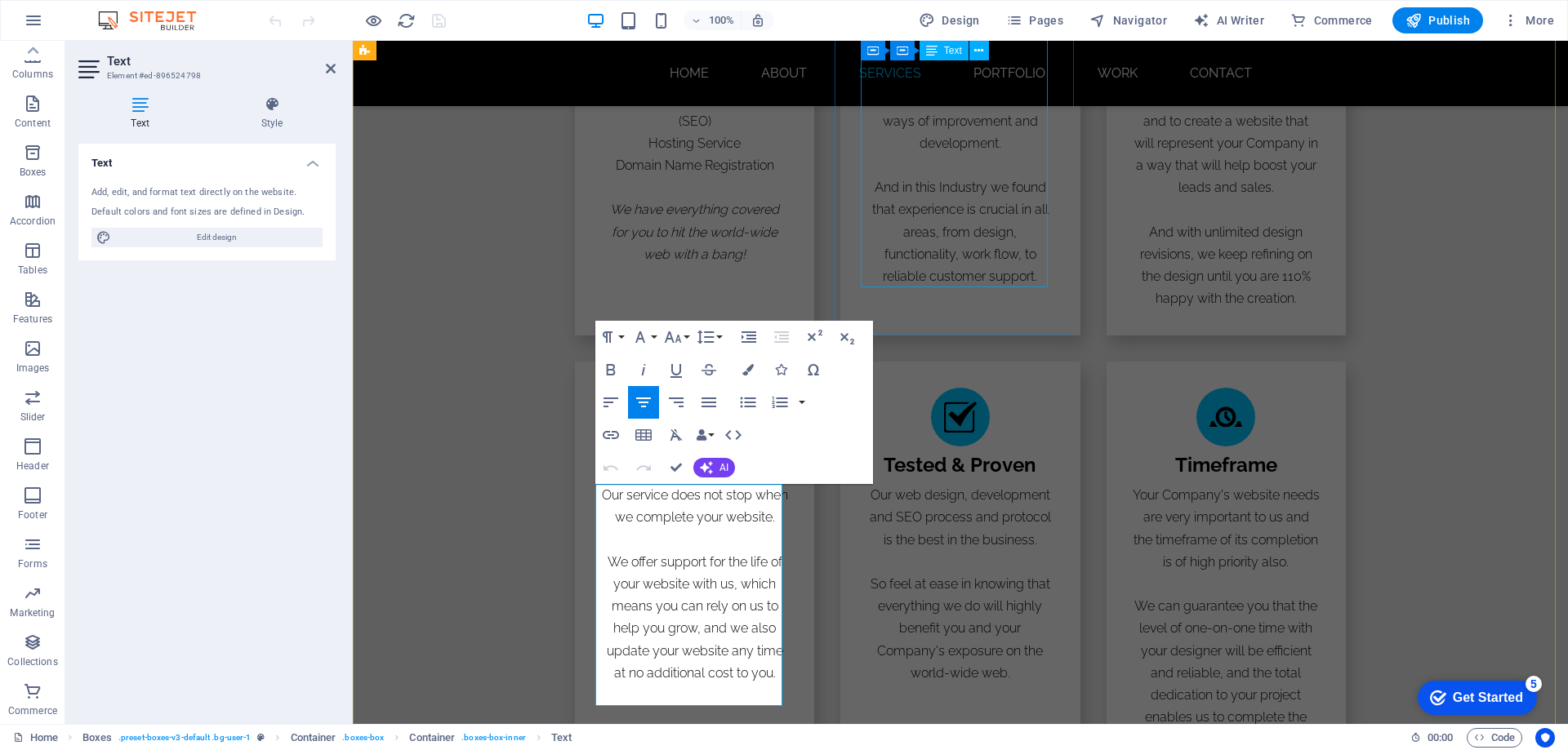
click at [972, 230] on div "My Web Designer has been designing and creating websites for more than 20 years…" at bounding box center [960, 154] width 187 height 266
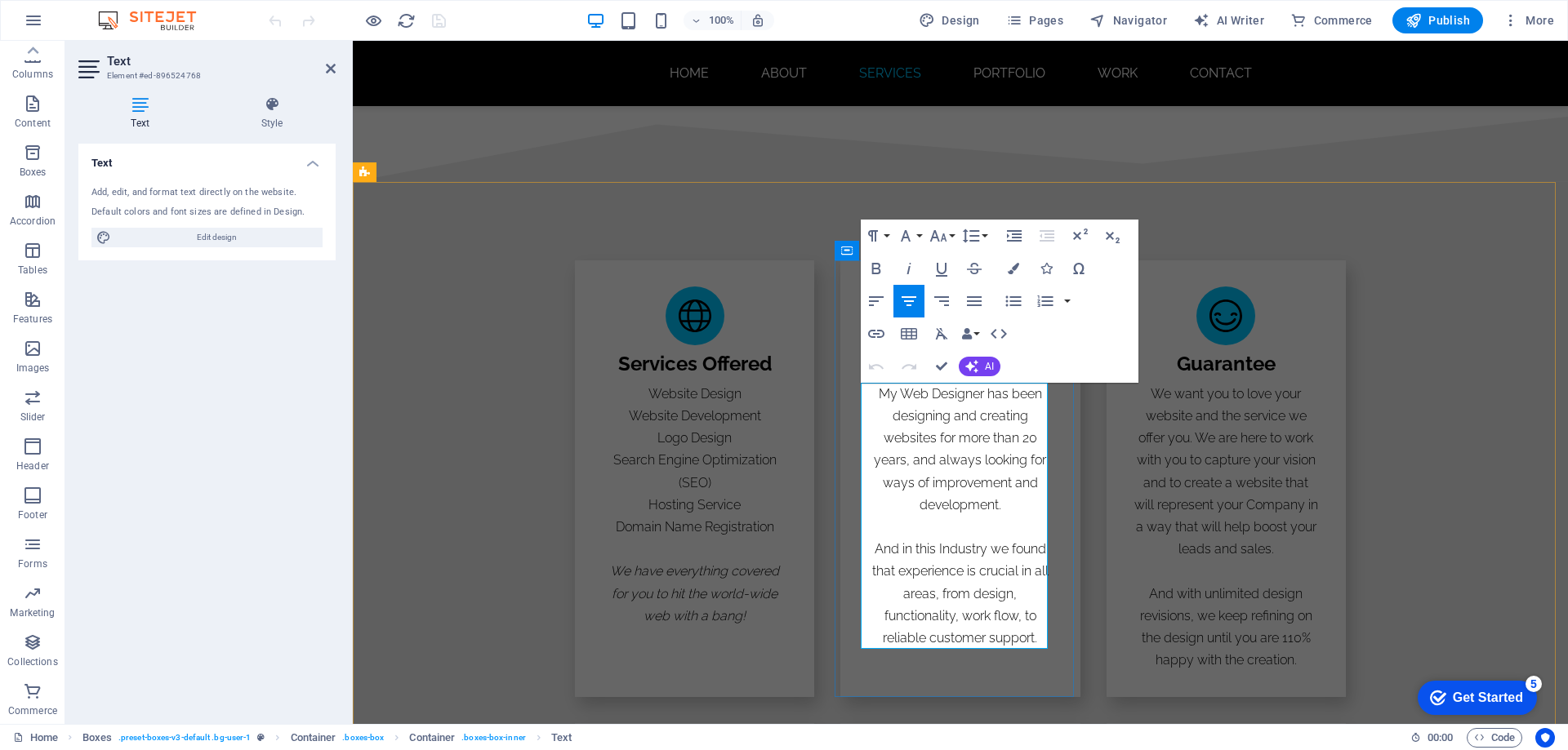
click at [941, 468] on p "My Web Designer has been designing and creating websites for more than 20 years…" at bounding box center [960, 449] width 187 height 133
click at [882, 238] on icon "button" at bounding box center [873, 235] width 20 height 20
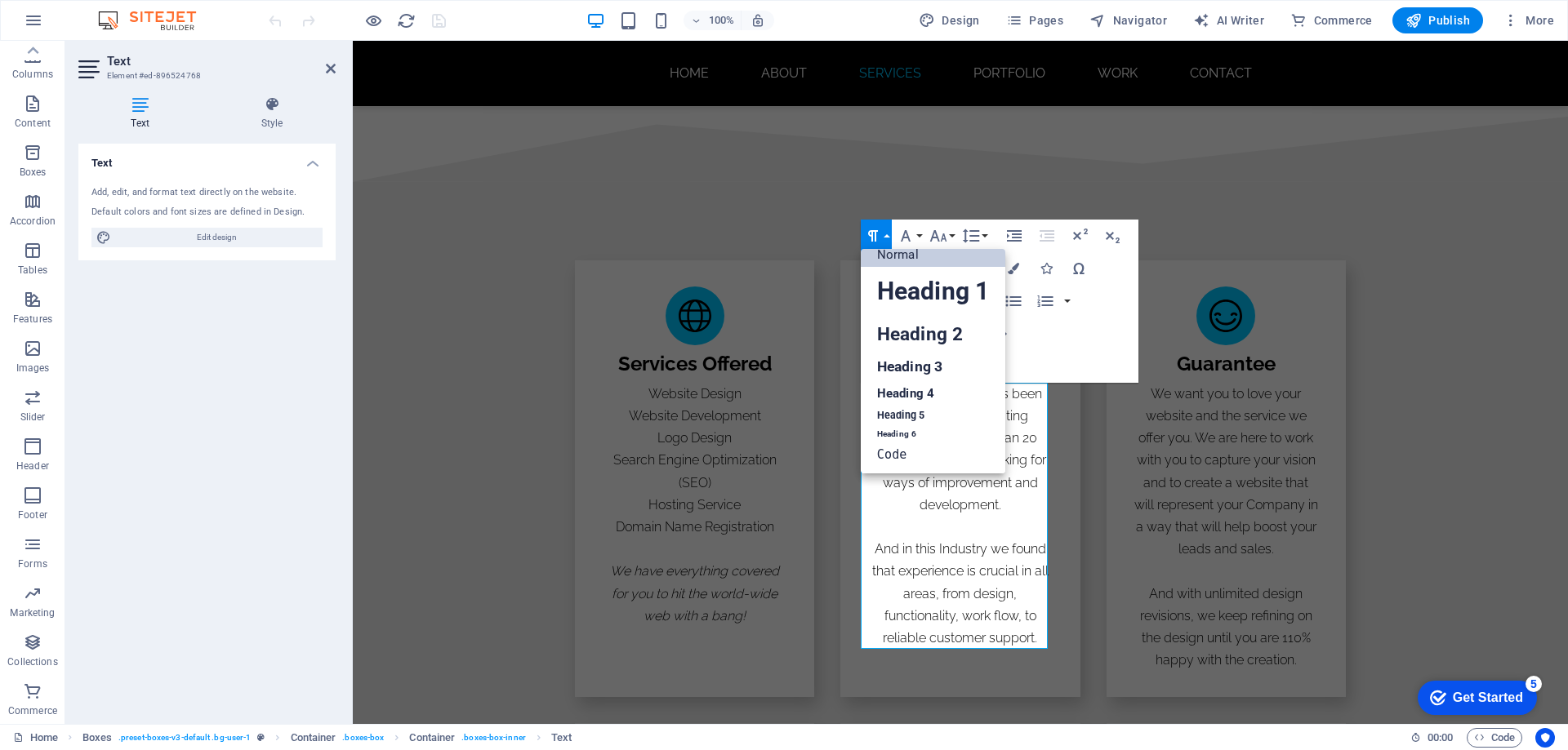
scroll to position [13, 0]
click at [882, 239] on icon "button" at bounding box center [873, 235] width 20 height 20
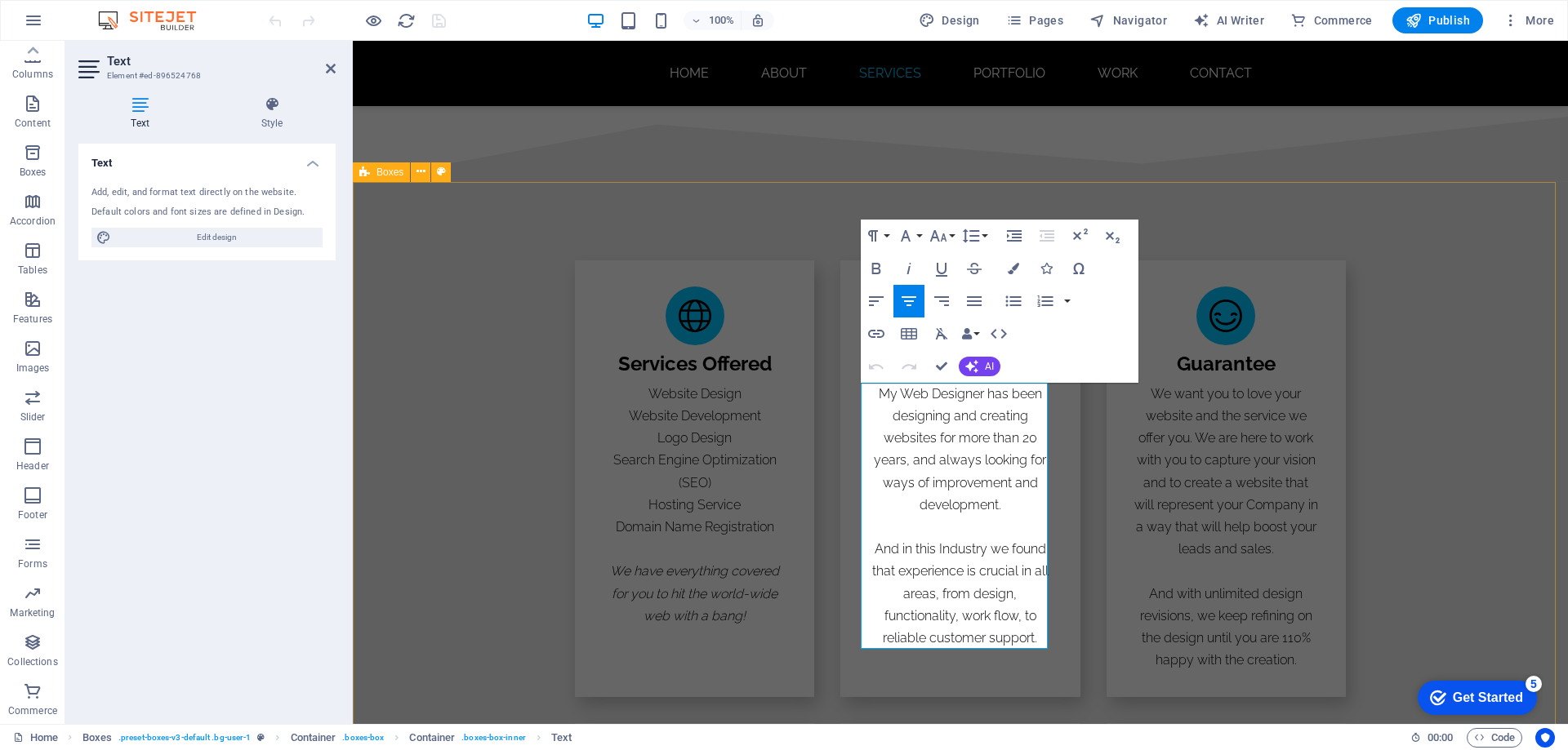
click at [1471, 450] on div "web designer Services Offered Website Design Website Development Logo Design Se…" at bounding box center [961, 711] width 1215 height 1057
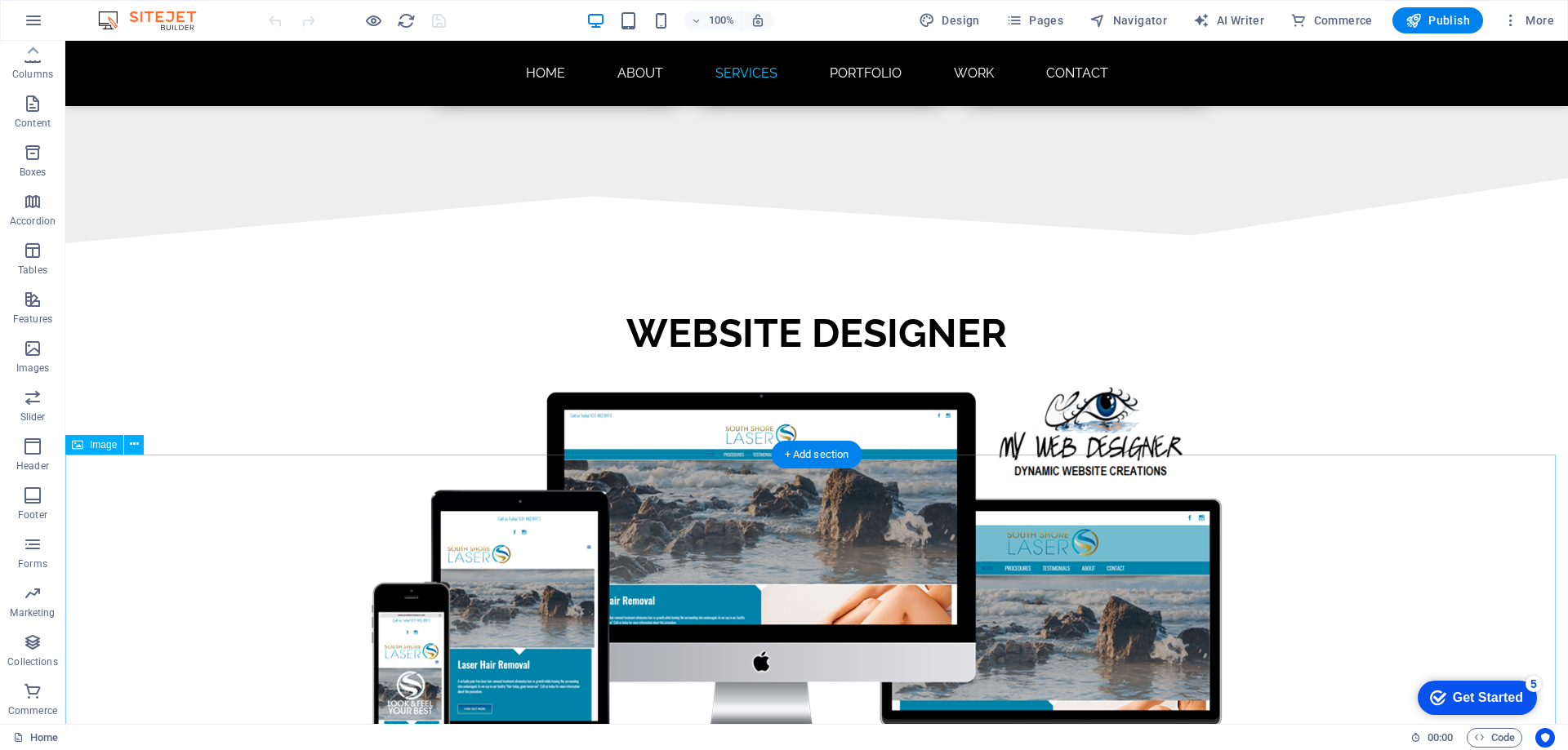
scroll to position [2612, 0]
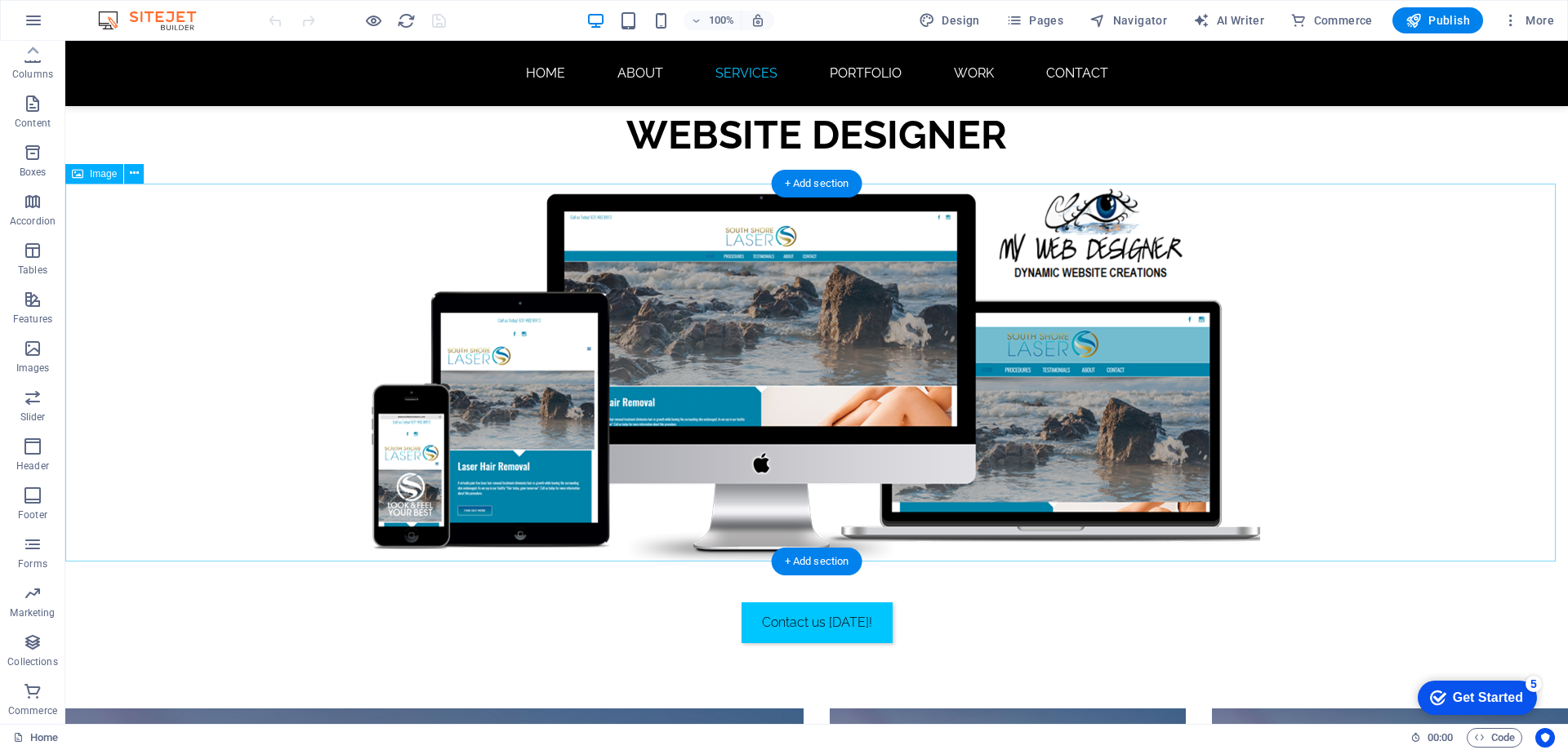
click at [746, 375] on figure at bounding box center [817, 373] width 1503 height 378
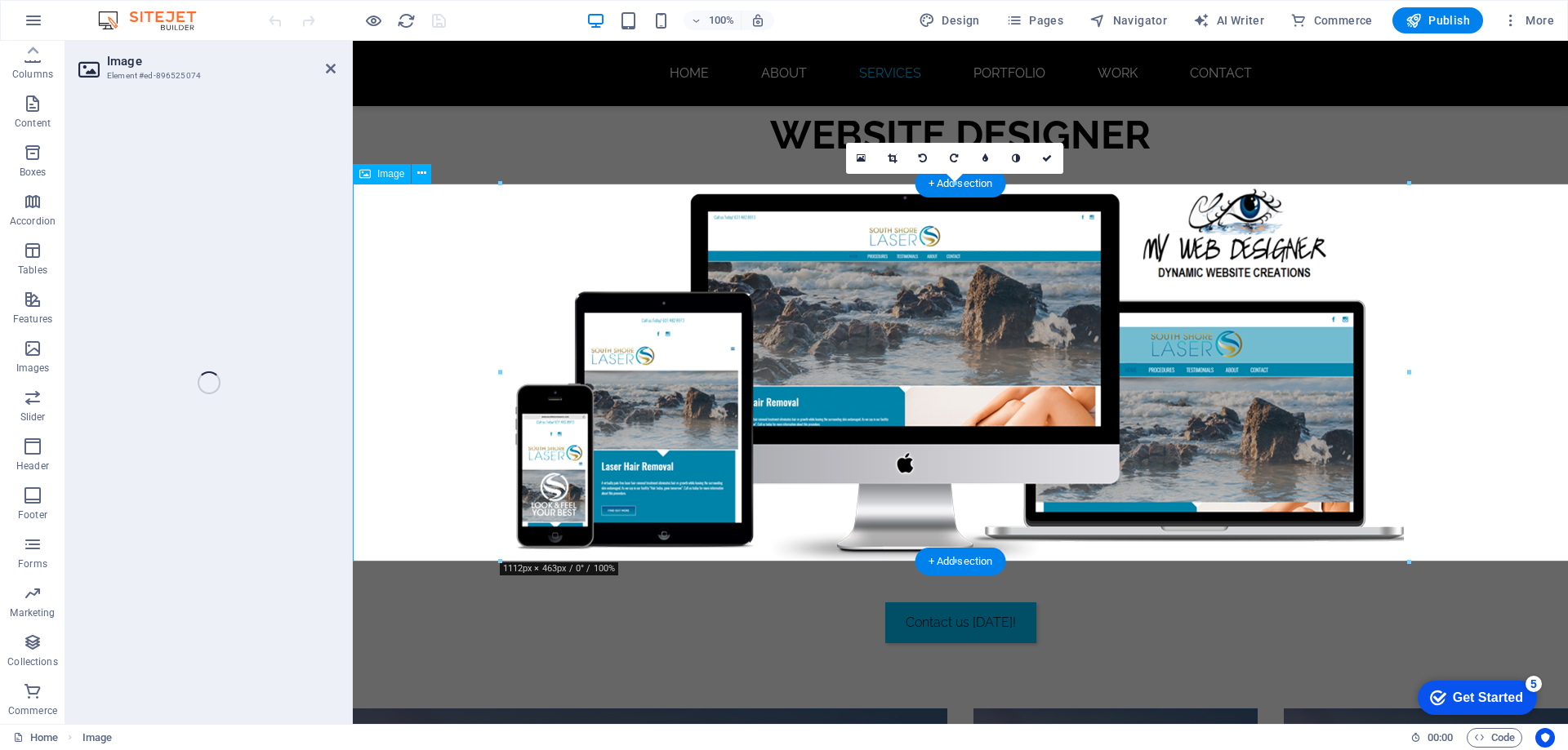
select select "px"
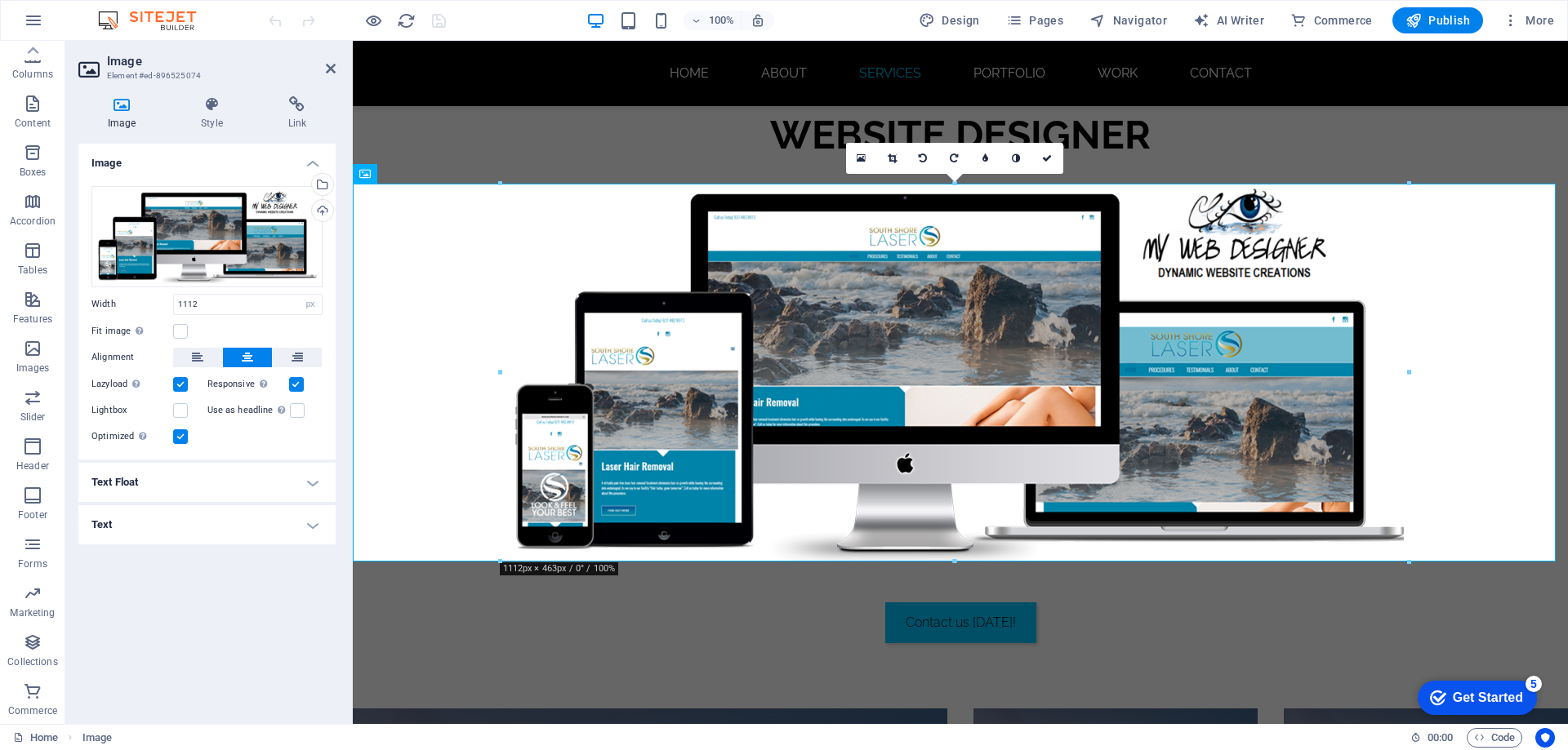
click at [201, 537] on h4 "Text" at bounding box center [207, 525] width 257 height 39
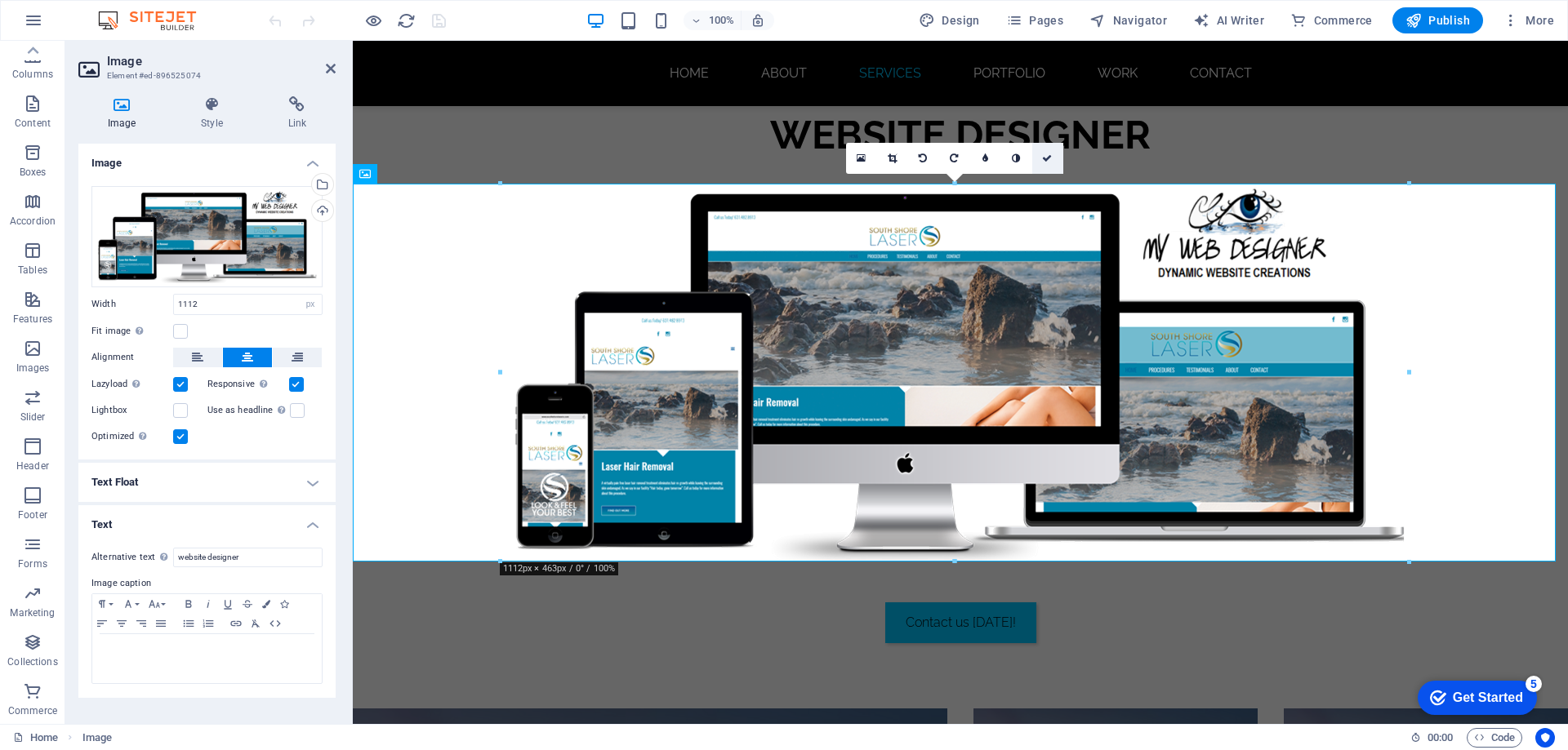
click at [1049, 160] on icon at bounding box center [1047, 158] width 9 height 9
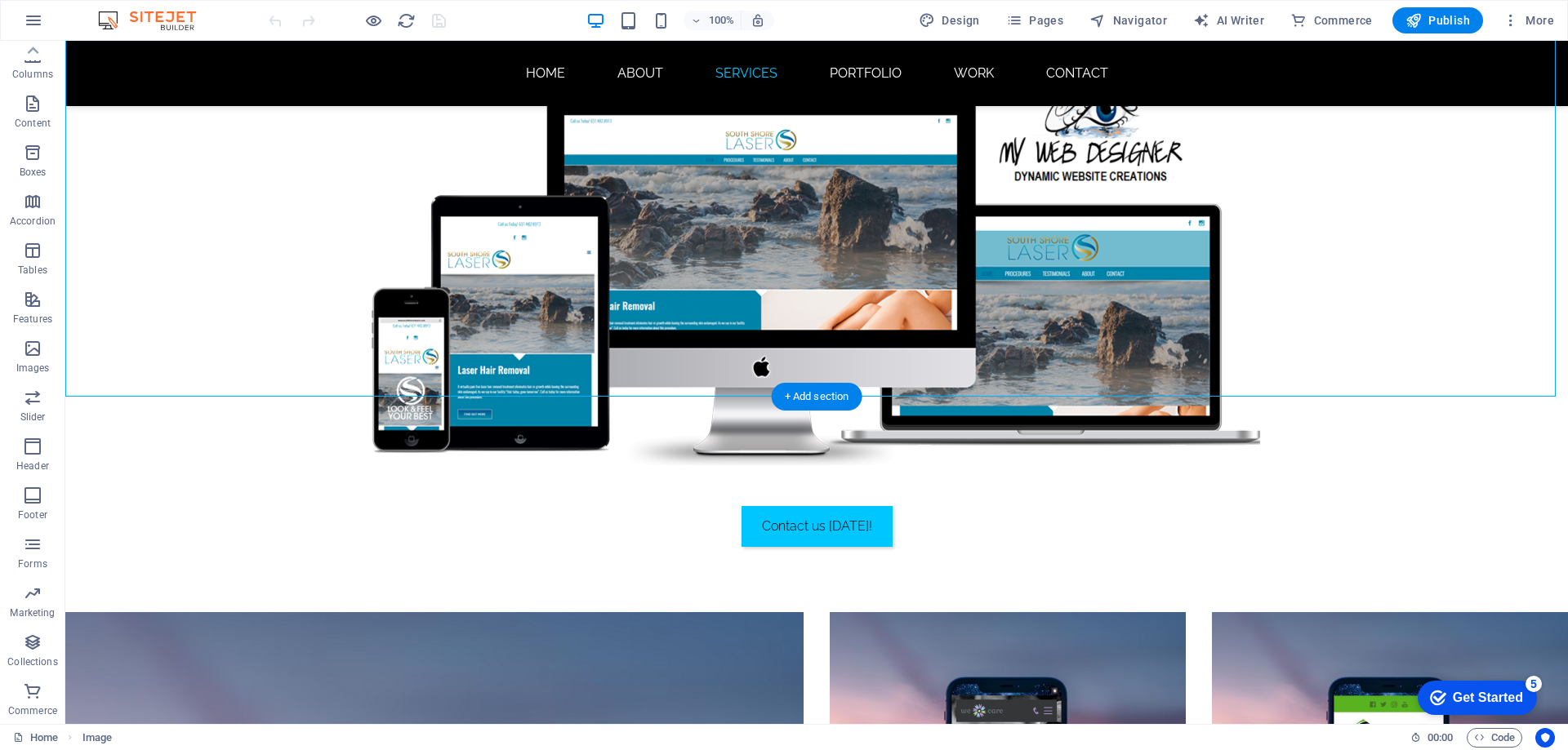
scroll to position [2857, 0]
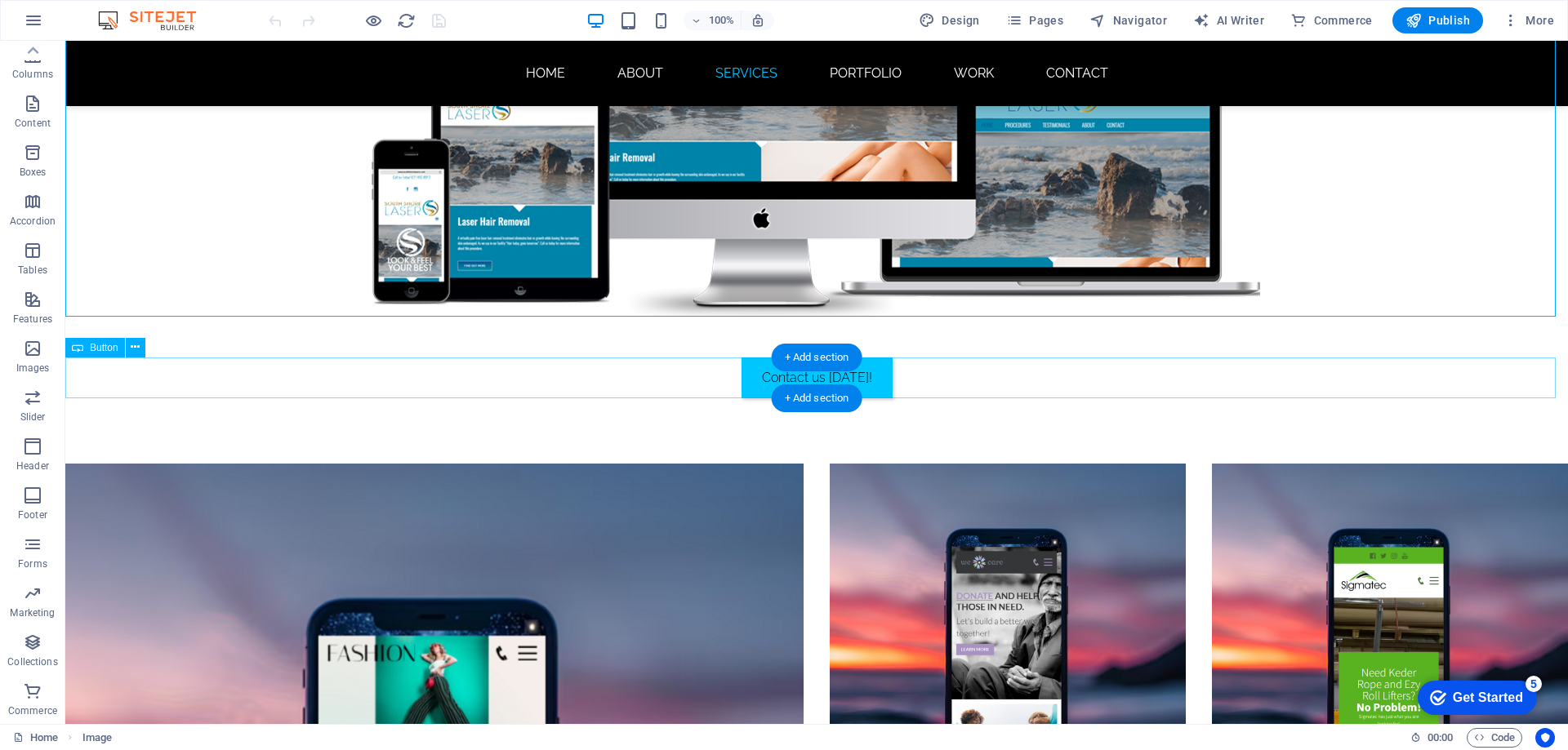
click at [799, 373] on div "Contact us [DATE]!" at bounding box center [817, 378] width 1503 height 41
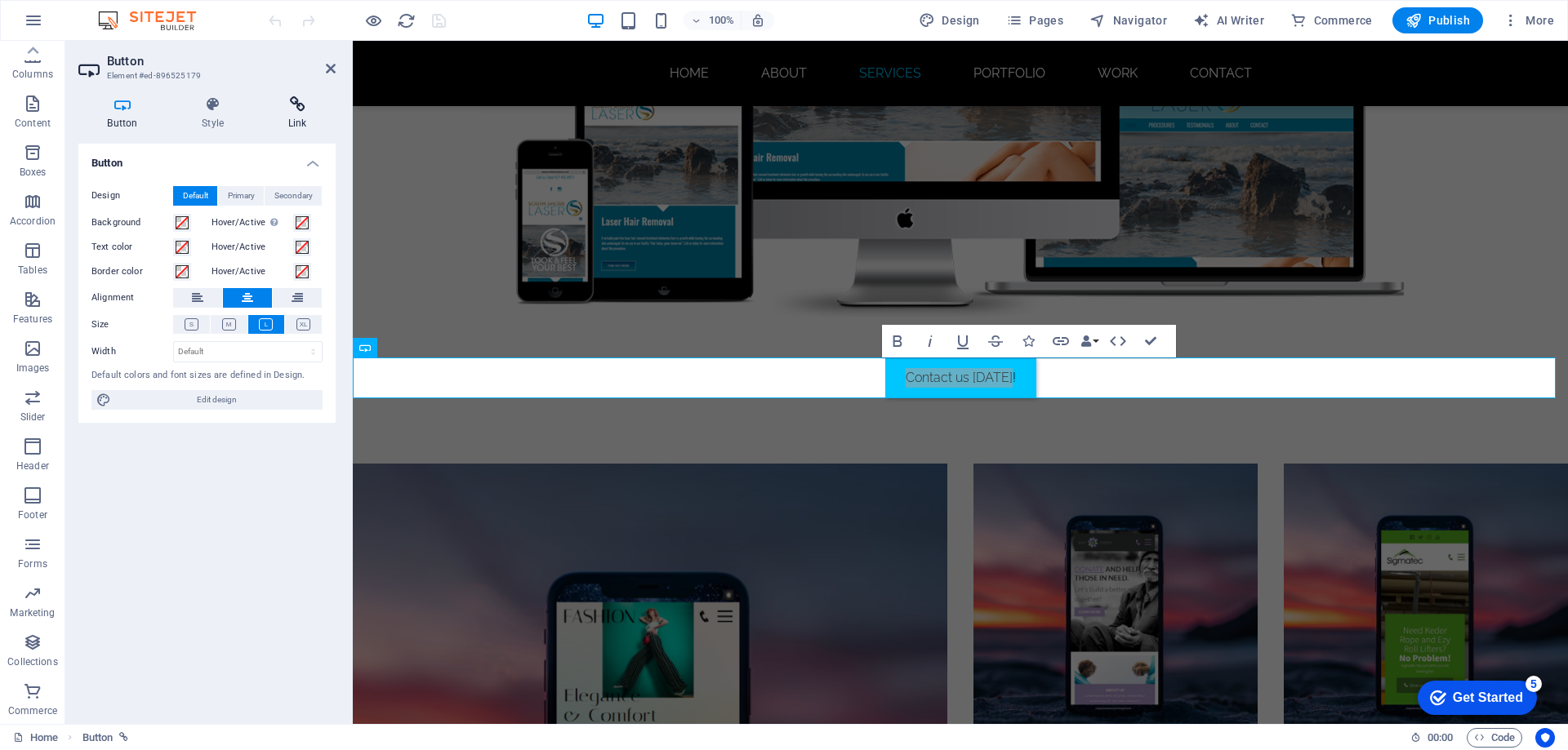
click at [305, 105] on icon at bounding box center [297, 104] width 77 height 16
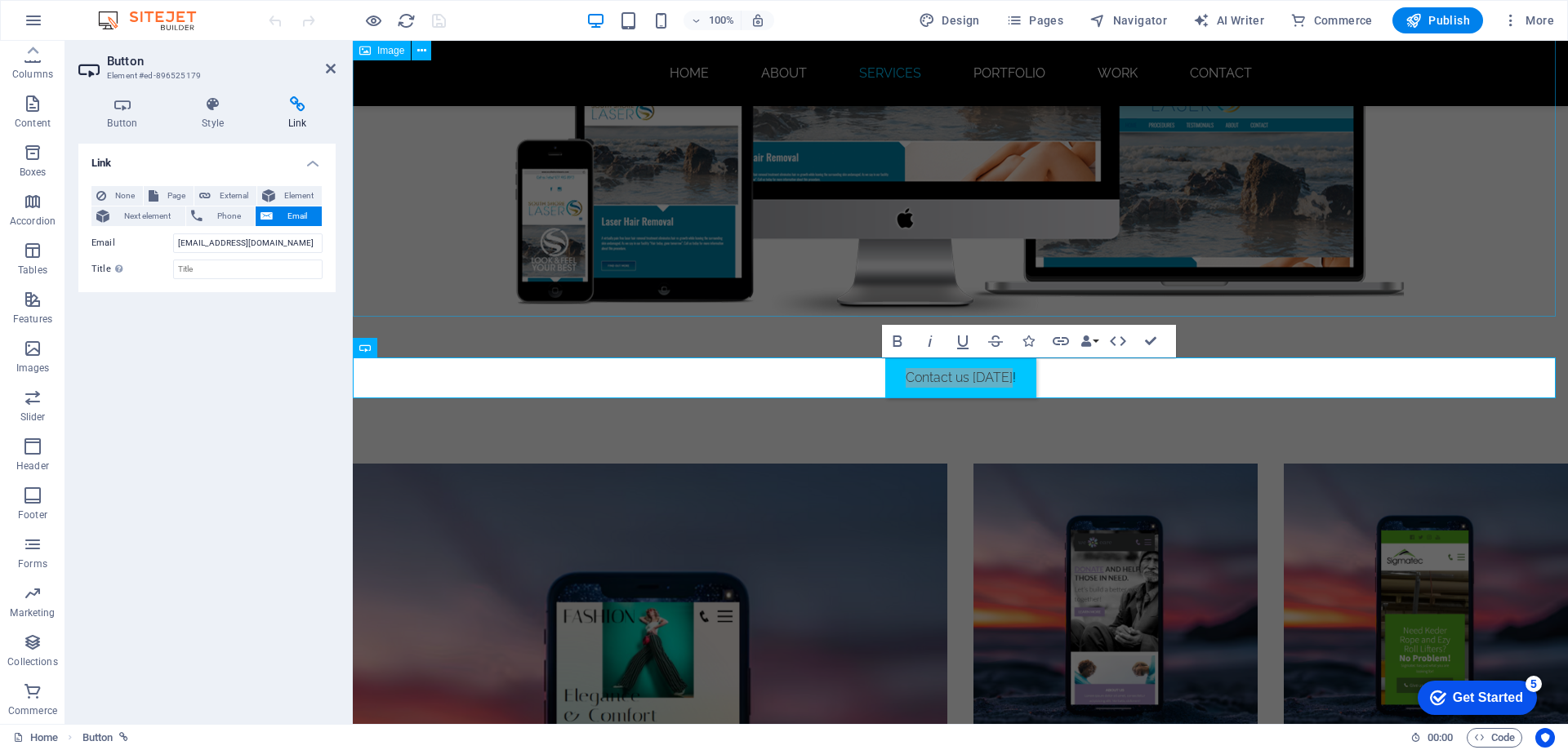
click at [646, 222] on figure at bounding box center [961, 127] width 1215 height 378
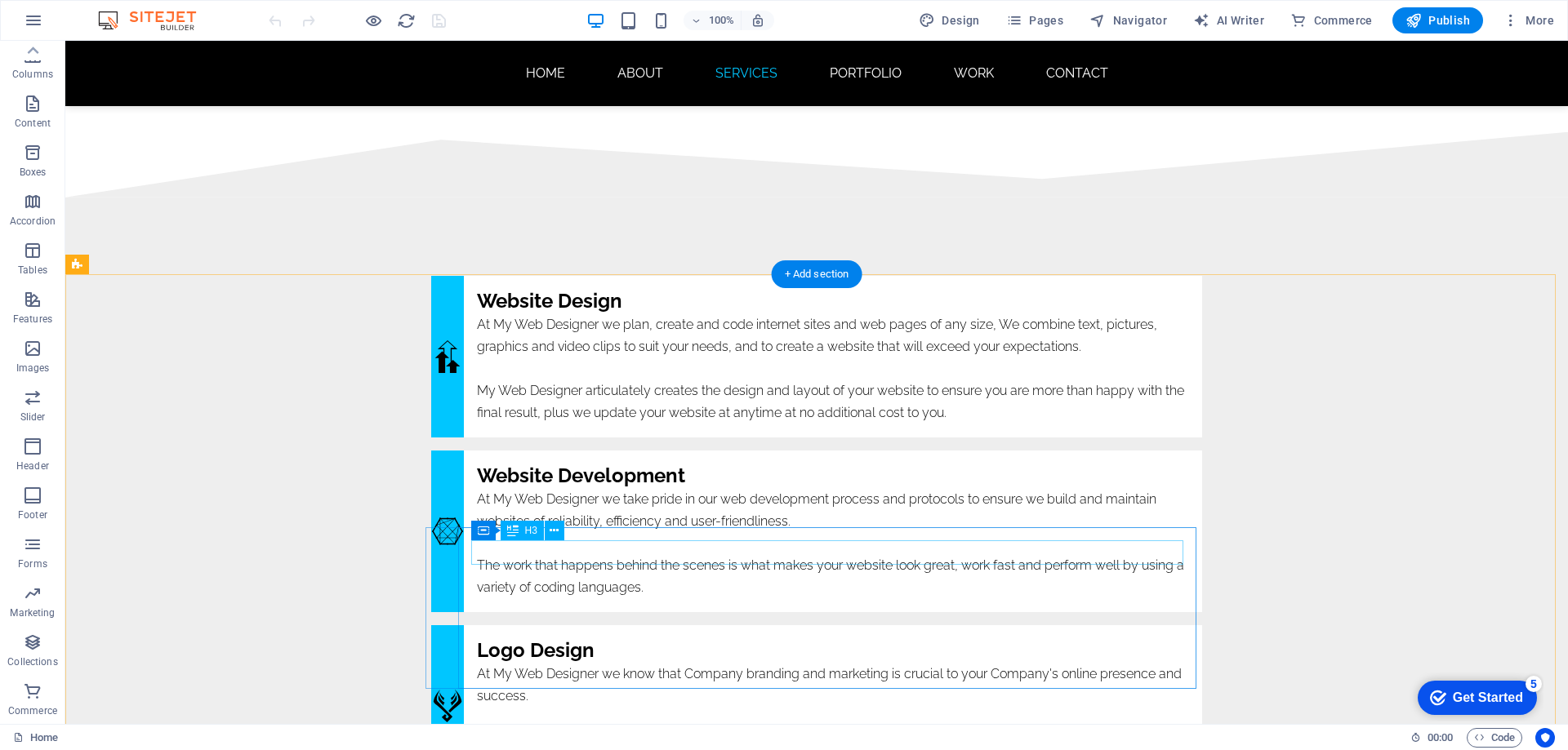
scroll to position [4163, 0]
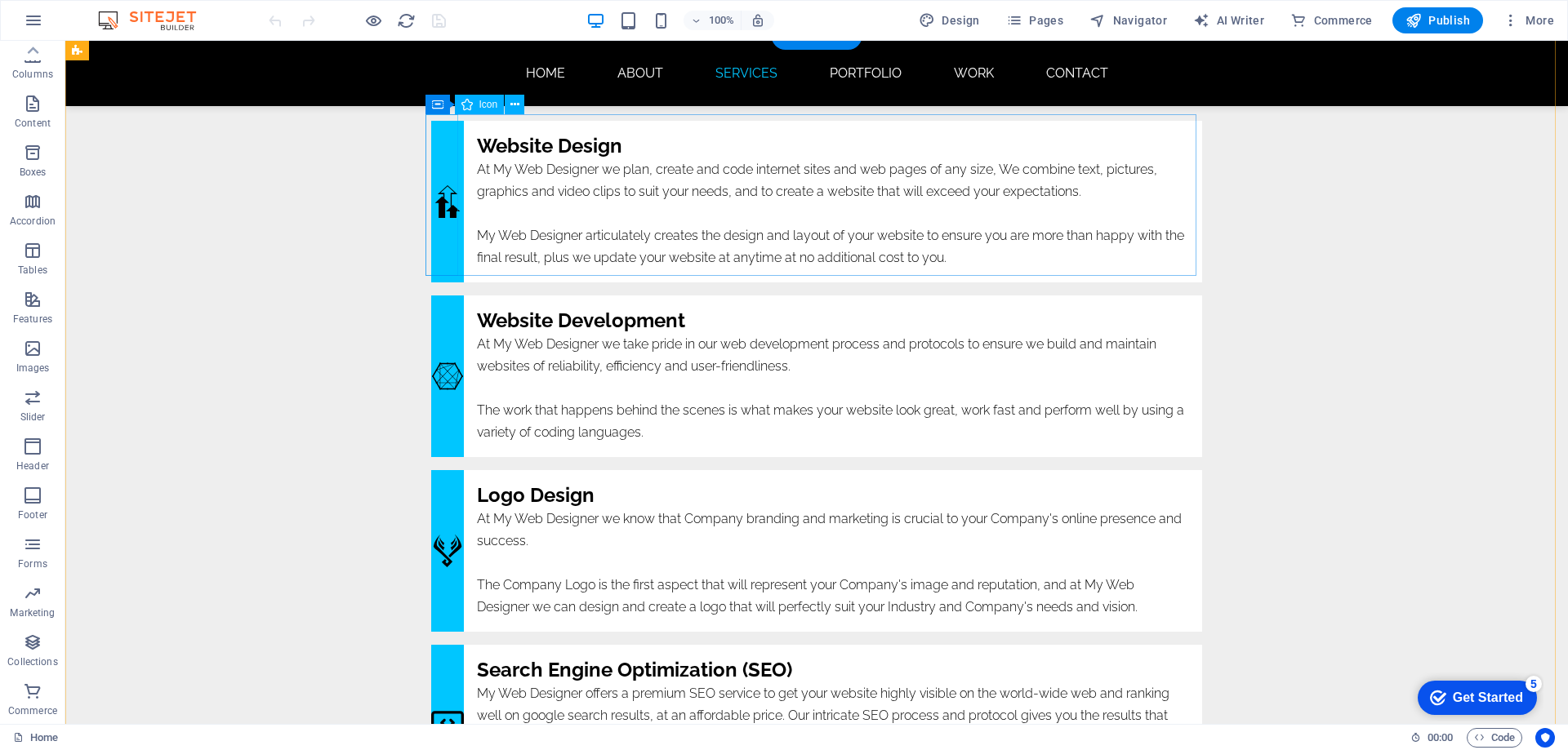
click at [443, 206] on figure "web design" at bounding box center [447, 201] width 33 height 162
select select "xMidYMid"
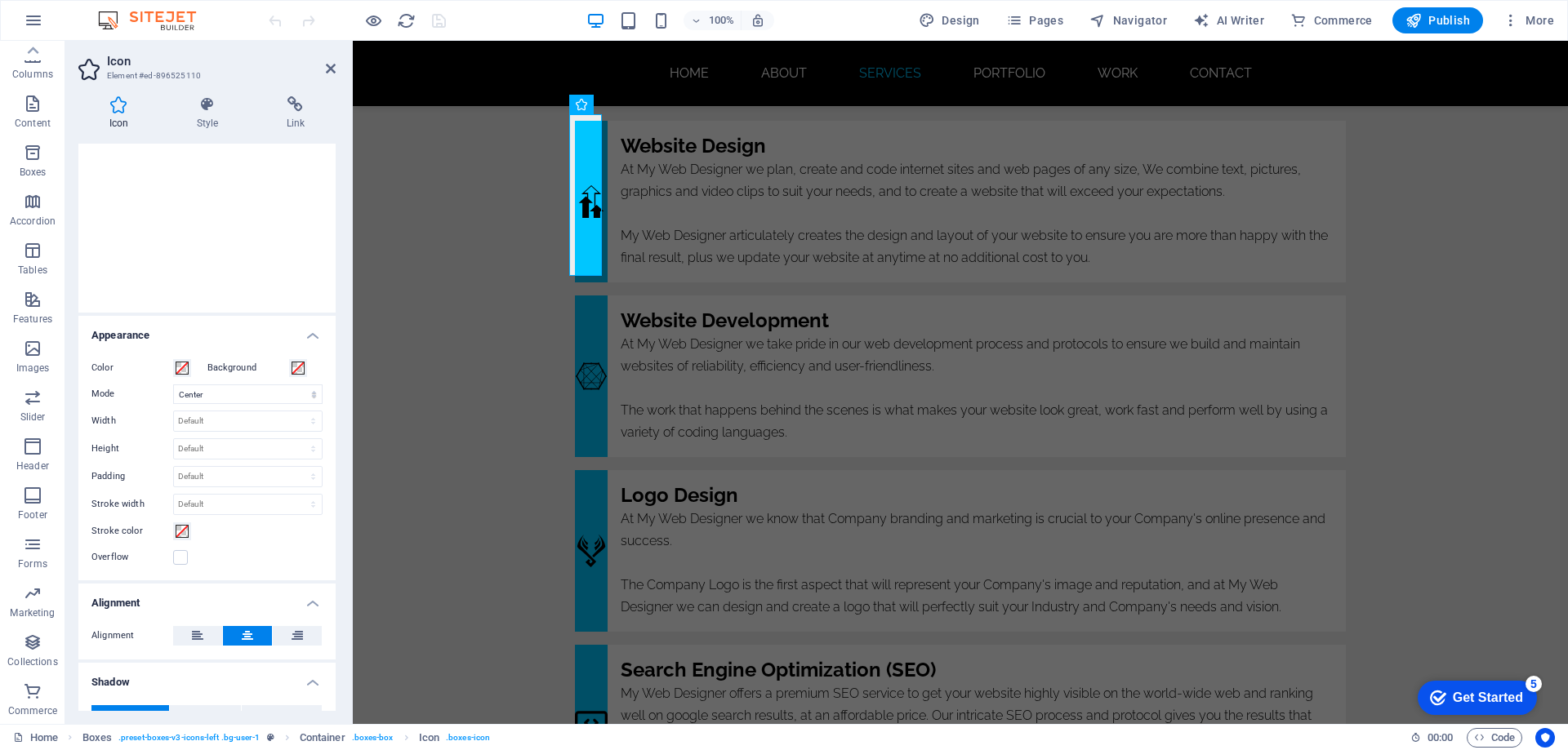
scroll to position [290, 0]
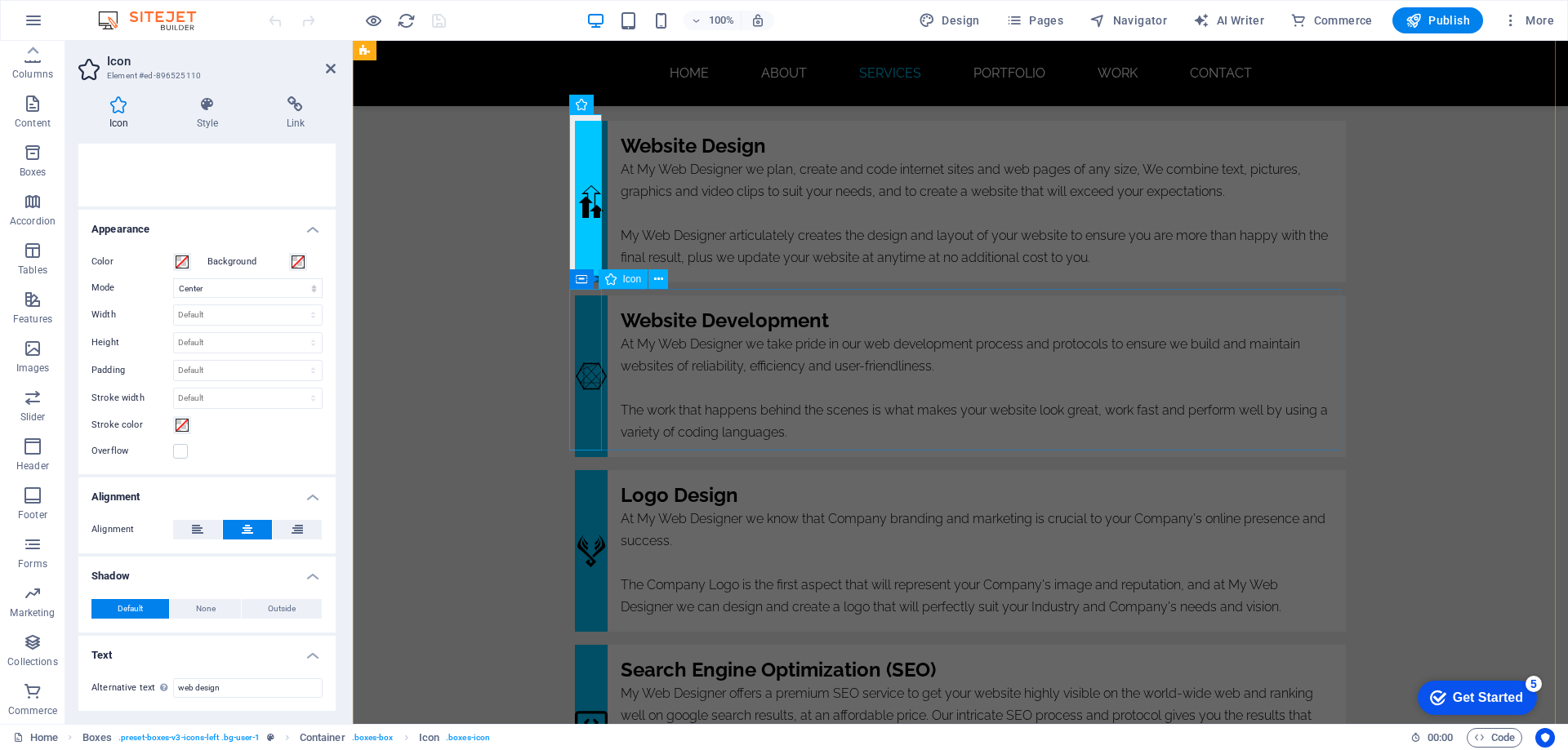
click at [591, 367] on figure "web design [GEOGRAPHIC_DATA]" at bounding box center [591, 375] width 33 height 162
select select "xMidYMid"
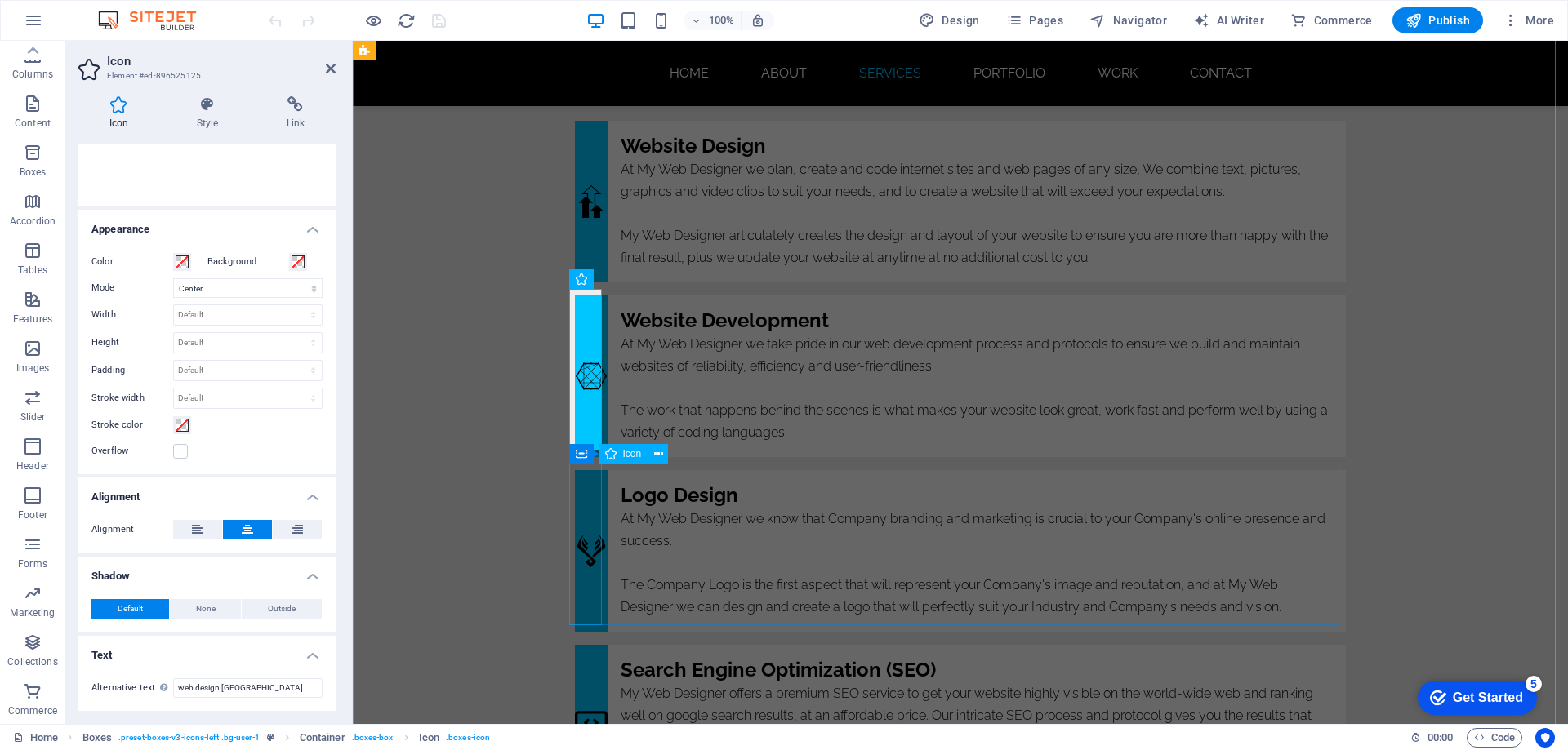
click at [591, 573] on figure "website design" at bounding box center [591, 550] width 33 height 162
select select "xMidYMid"
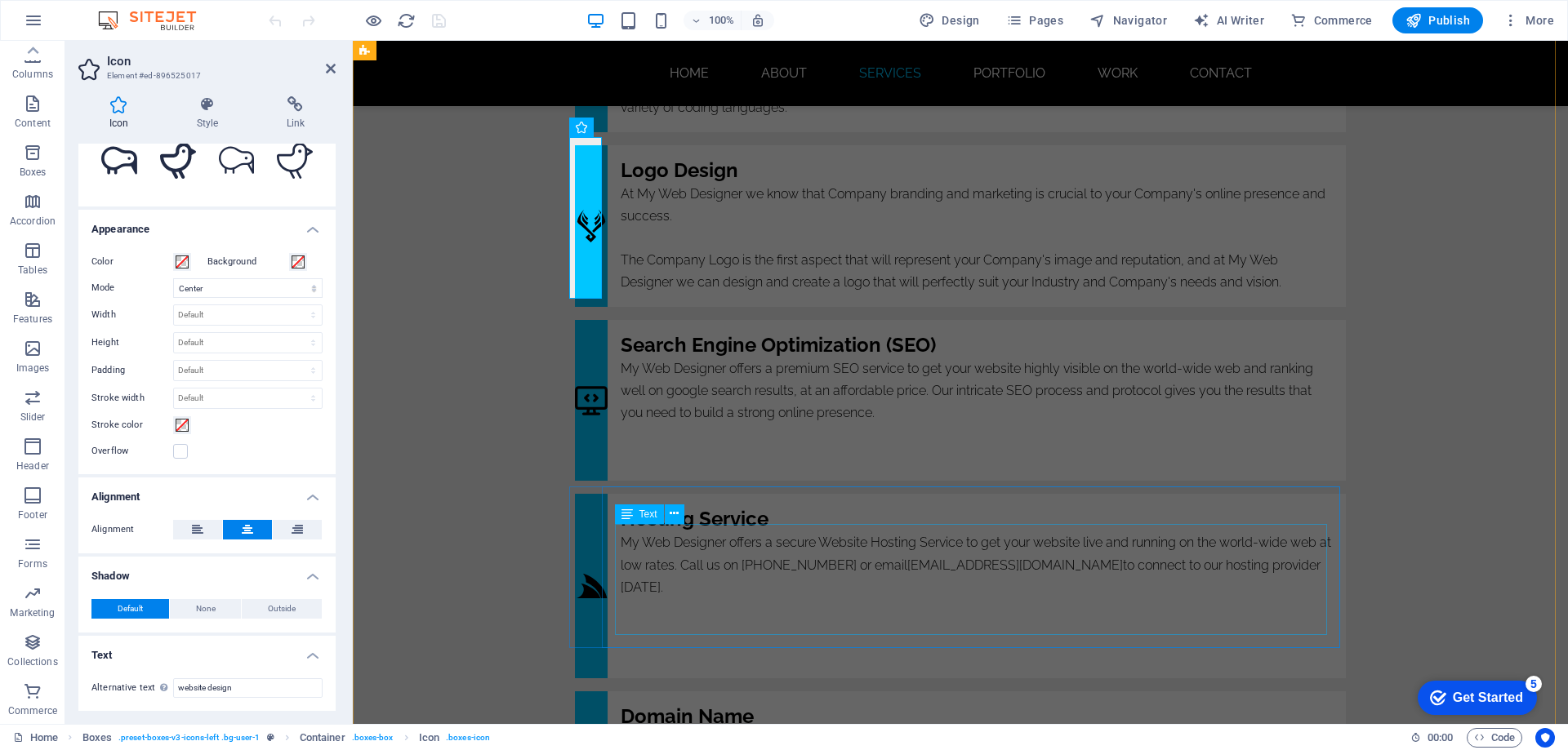
scroll to position [4346, 0]
click at [586, 392] on figure "website design [GEOGRAPHIC_DATA]" at bounding box center [591, 399] width 33 height 162
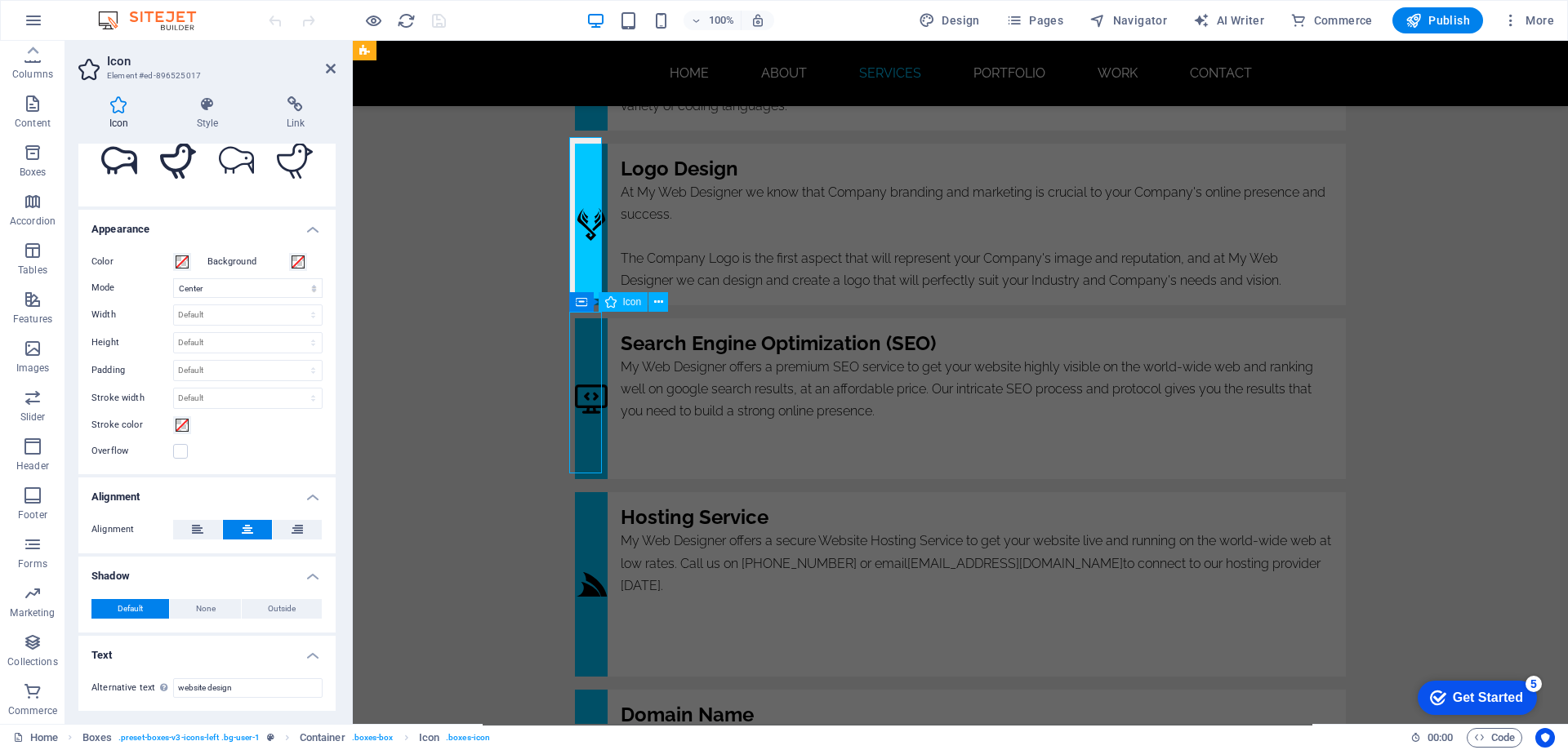
click at [586, 392] on figure "website design [GEOGRAPHIC_DATA]" at bounding box center [591, 399] width 33 height 162
select select "xMidYMid"
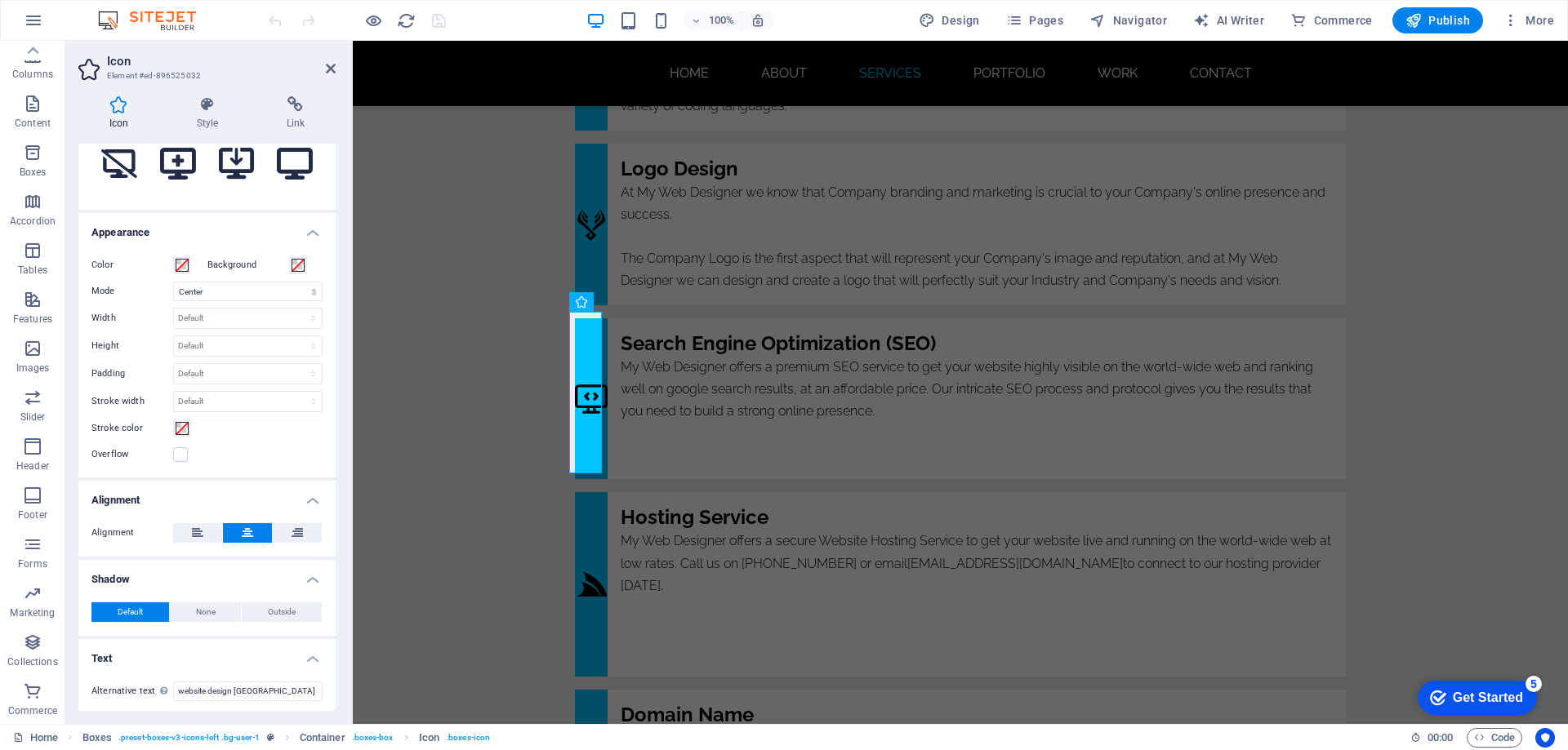
scroll to position [290, 0]
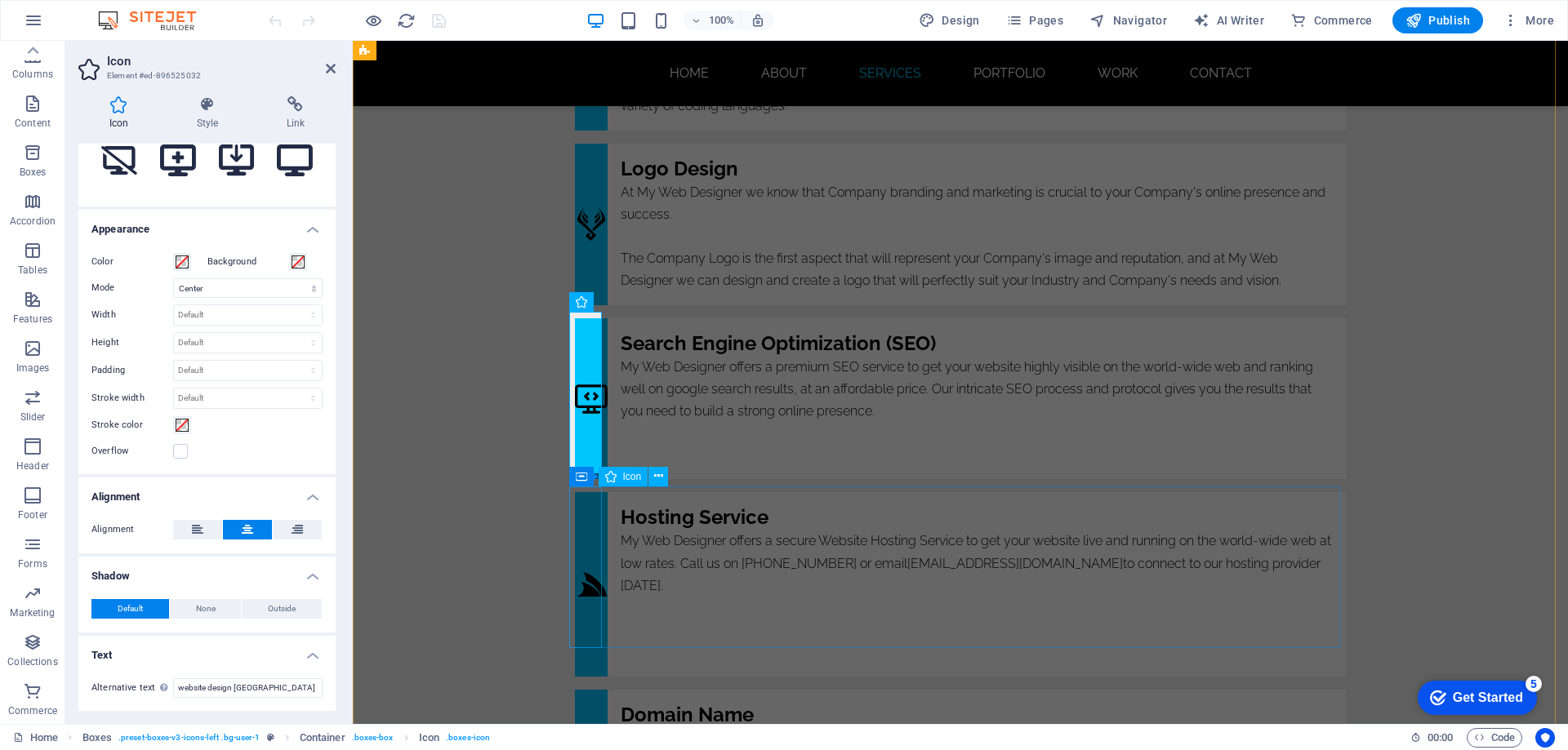
click at [595, 578] on figure "web designer" at bounding box center [591, 584] width 33 height 184
select select "xMidYMid"
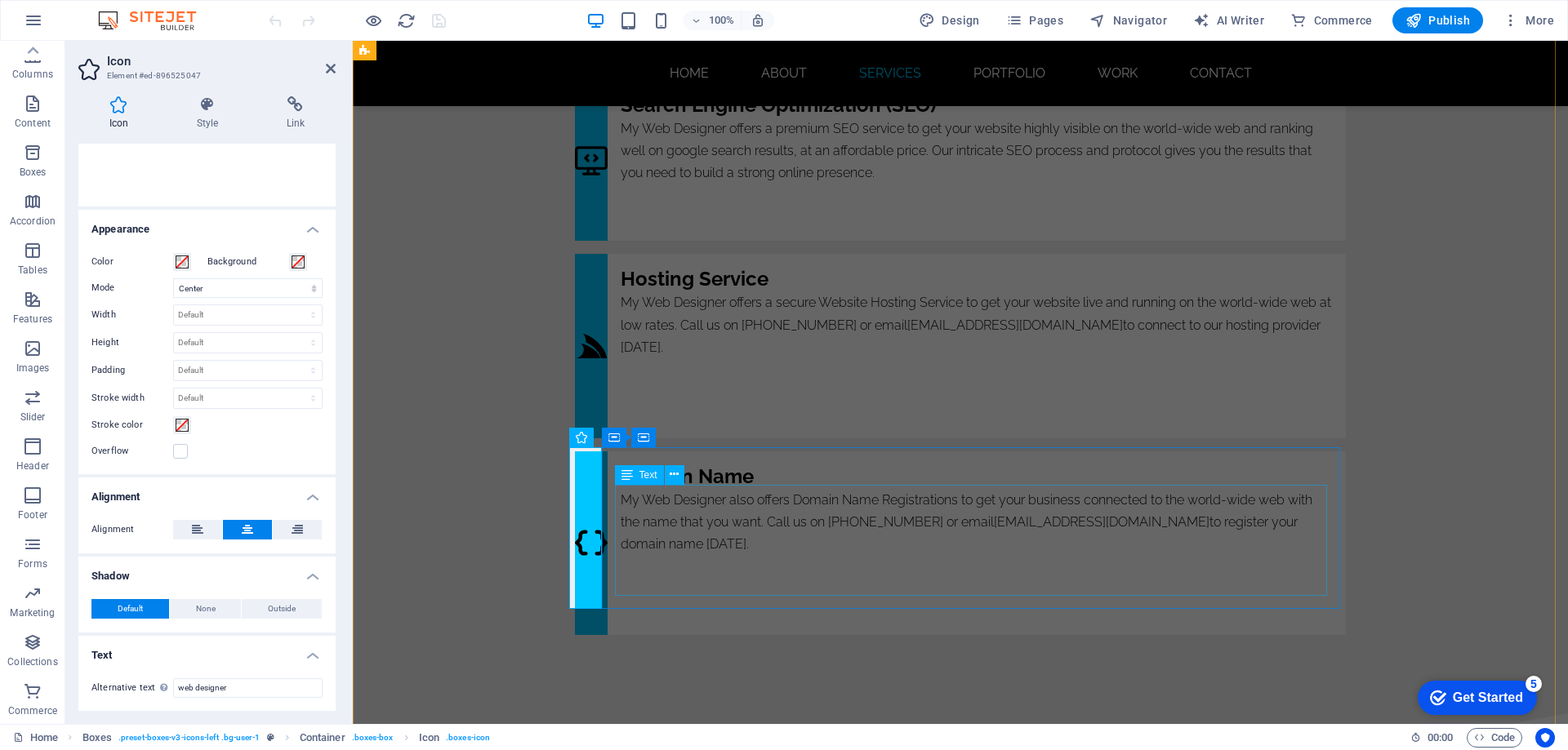
scroll to position [4591, 0]
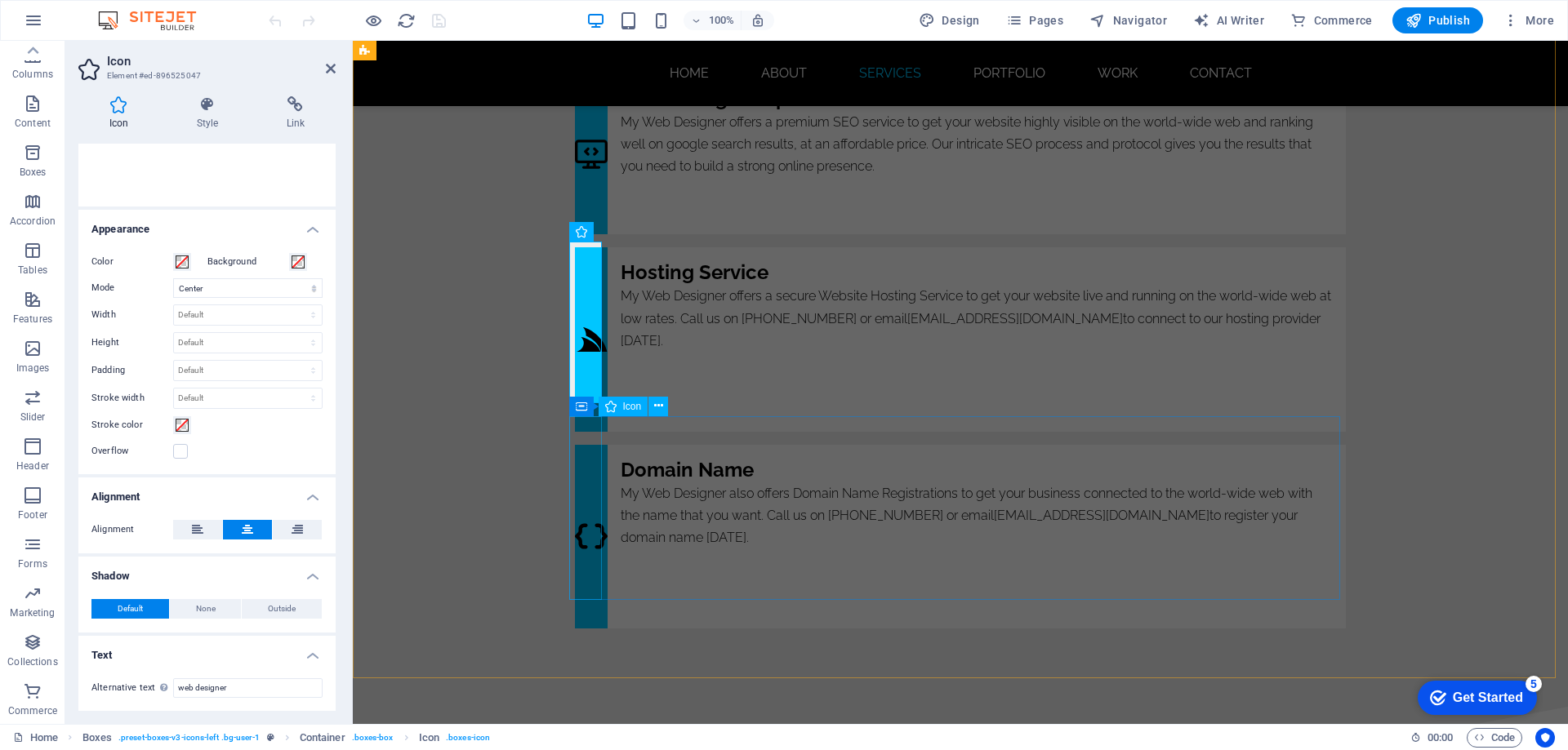
click at [587, 510] on figure "web designer [GEOGRAPHIC_DATA]" at bounding box center [591, 536] width 33 height 184
select select "xMidYMid"
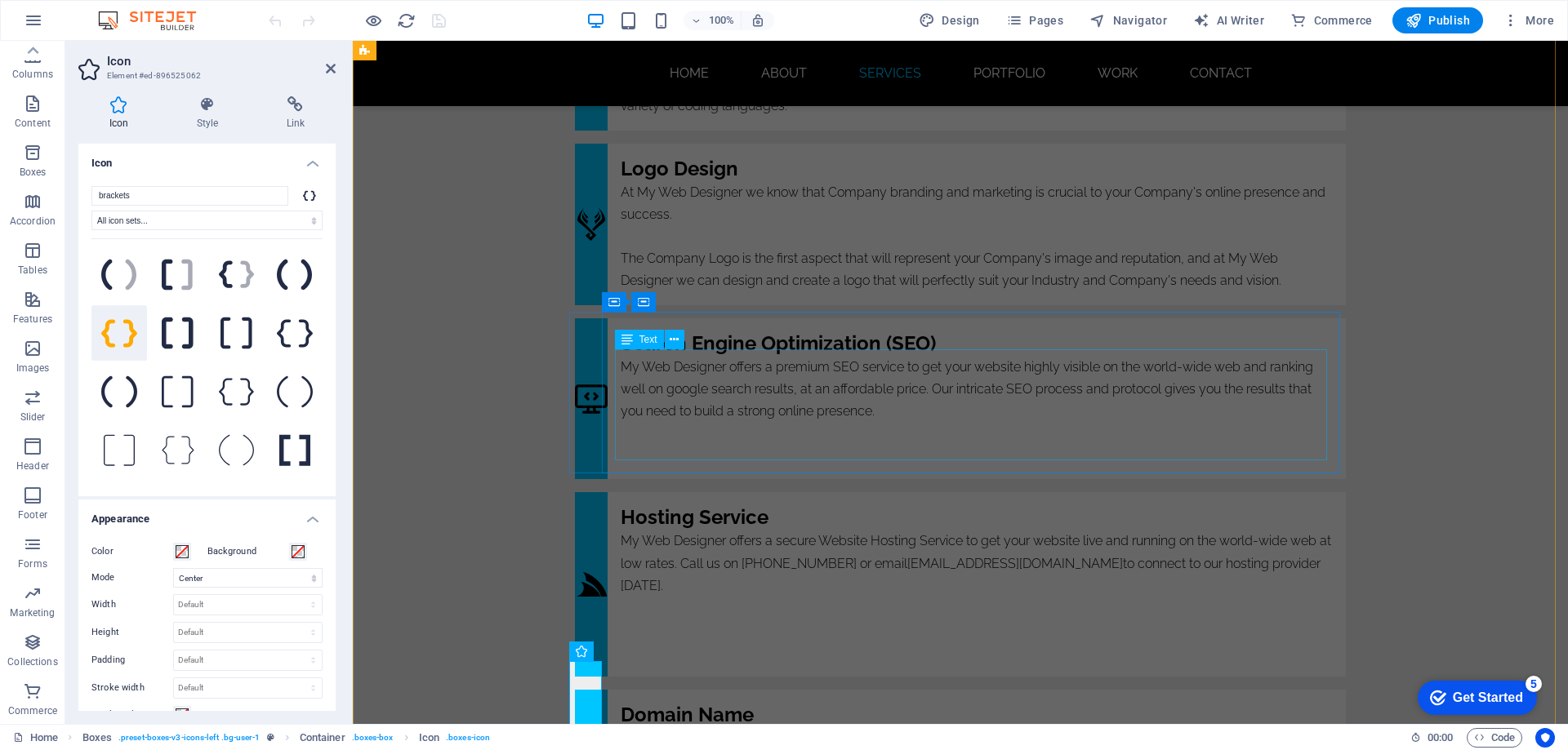
scroll to position [4019, 0]
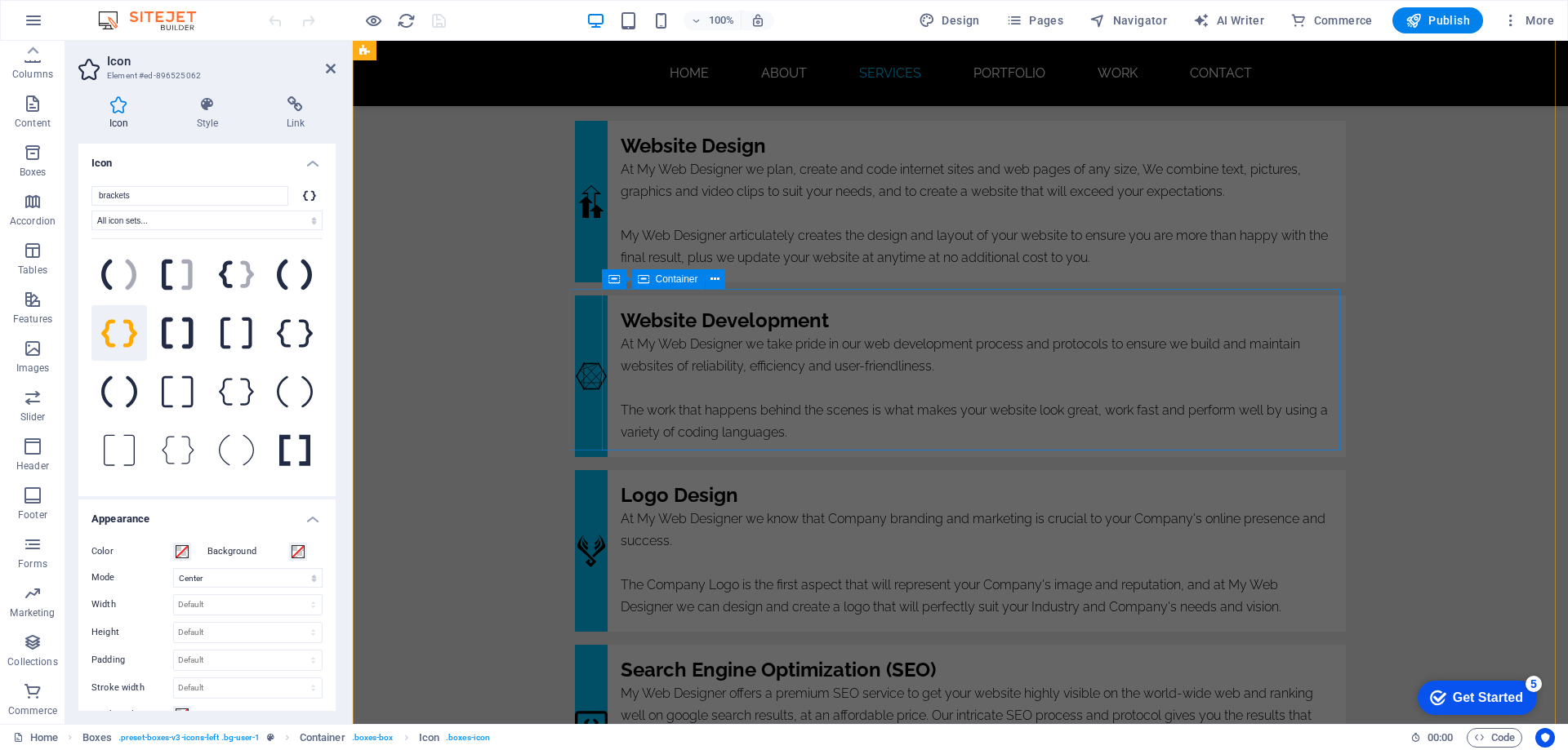
click at [781, 301] on div "Website Development At My Web Designer we take pride in our web development pro…" at bounding box center [976, 375] width 738 height 162
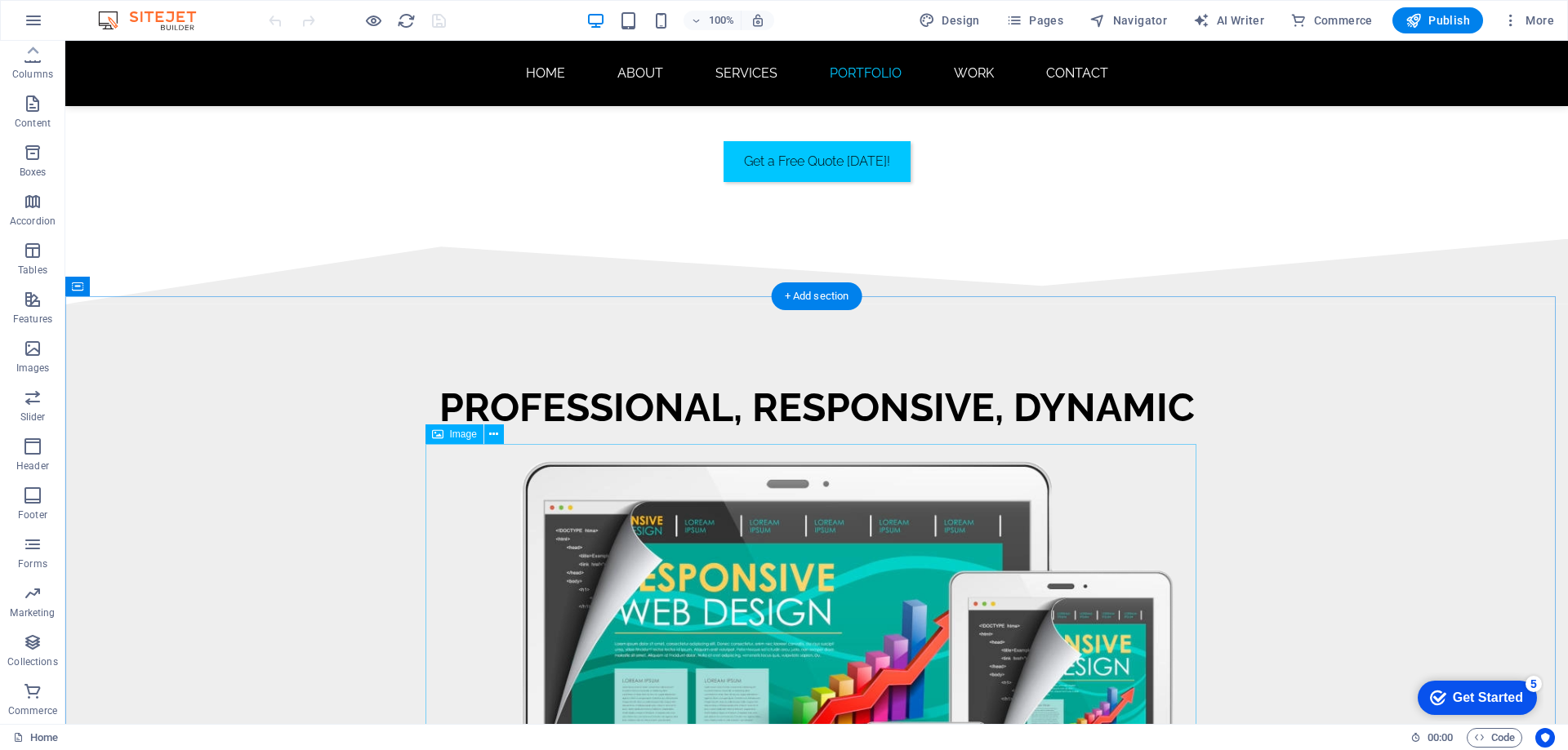
scroll to position [7428, 0]
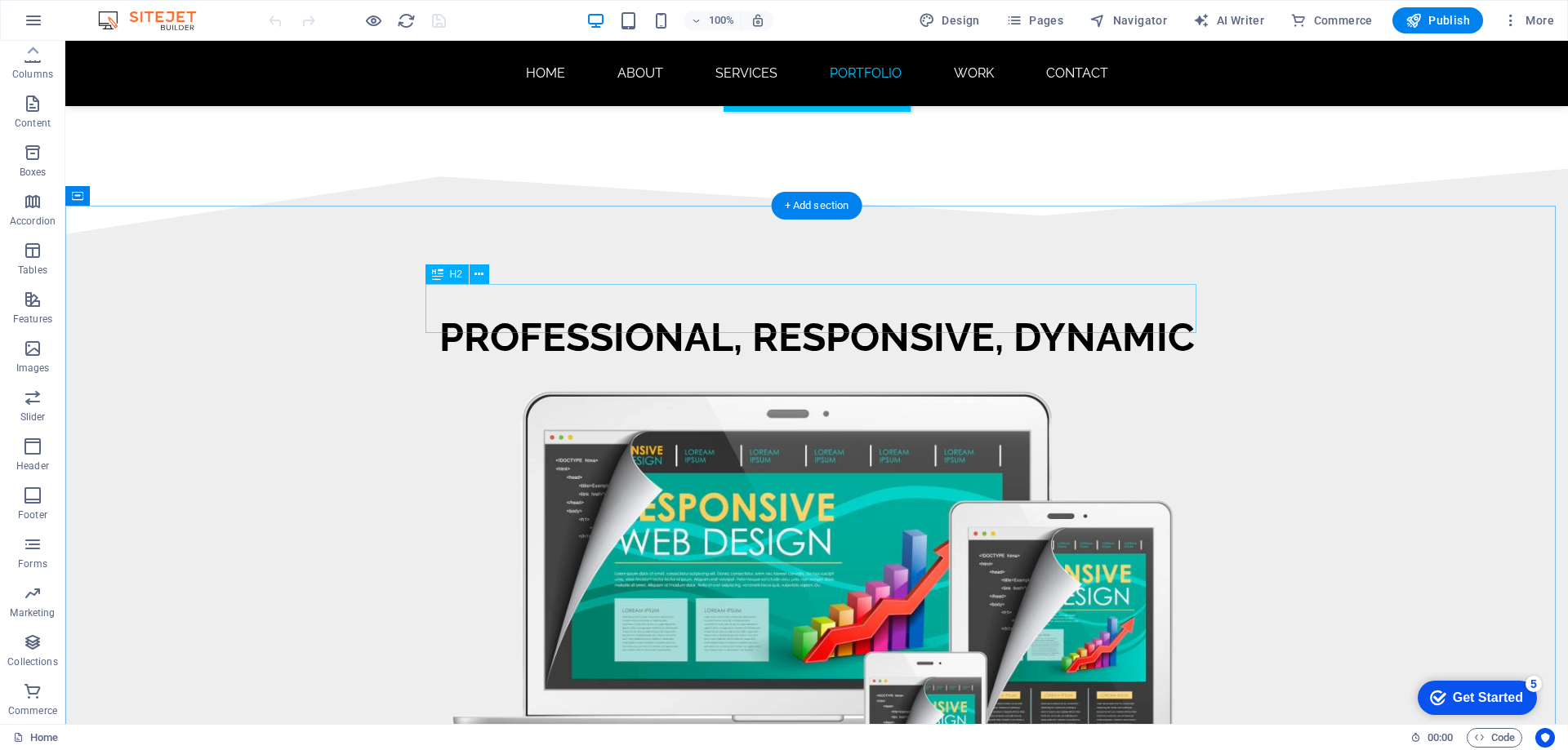
click at [827, 313] on div "PROFESSIONAL, RESPONSIVE, DYNAMIC" at bounding box center [816, 337] width 771 height 49
click at [746, 476] on figure at bounding box center [816, 633] width 771 height 502
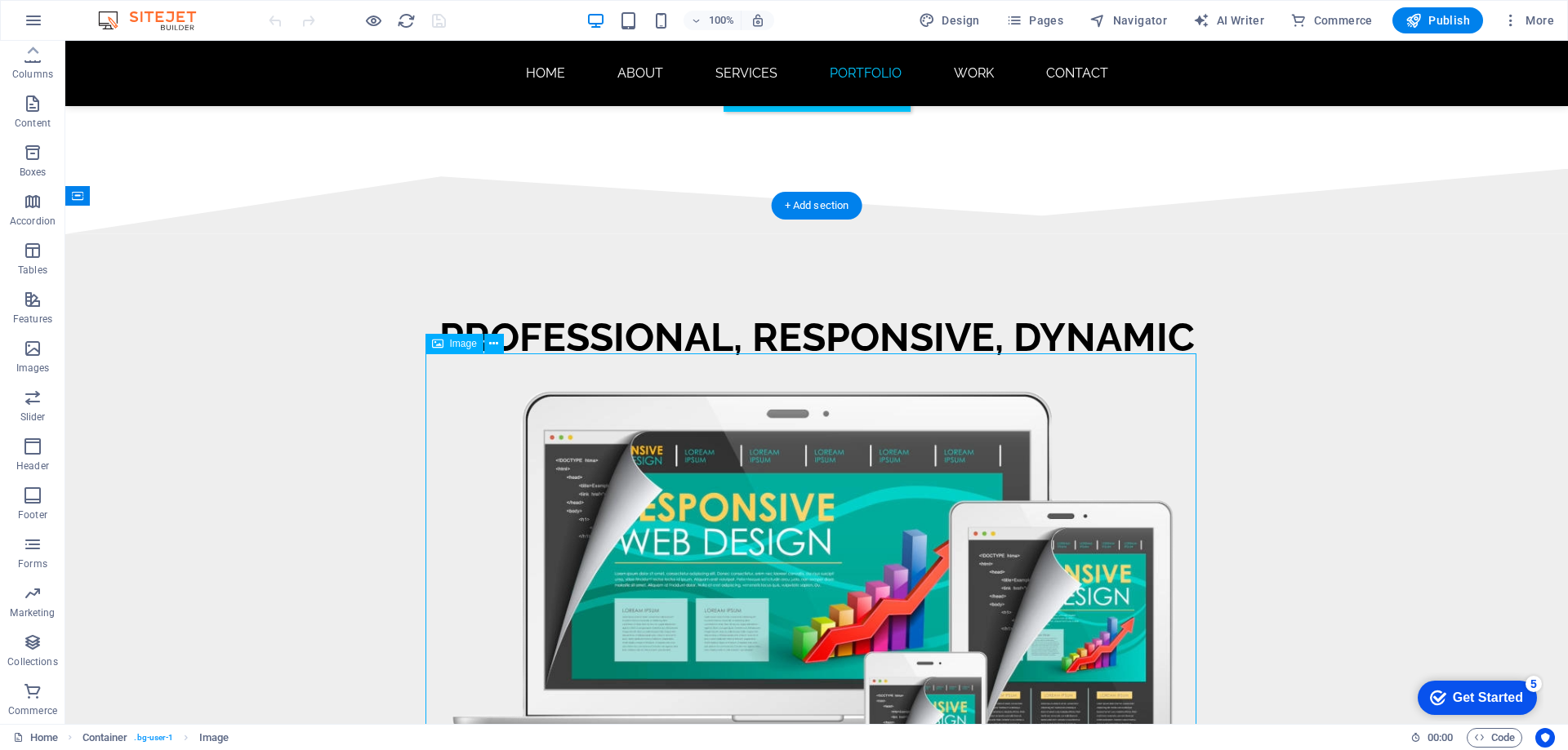
drag, startPoint x: 746, startPoint y: 476, endPoint x: 335, endPoint y: 503, distance: 411.9
click at [746, 476] on figure at bounding box center [816, 633] width 771 height 502
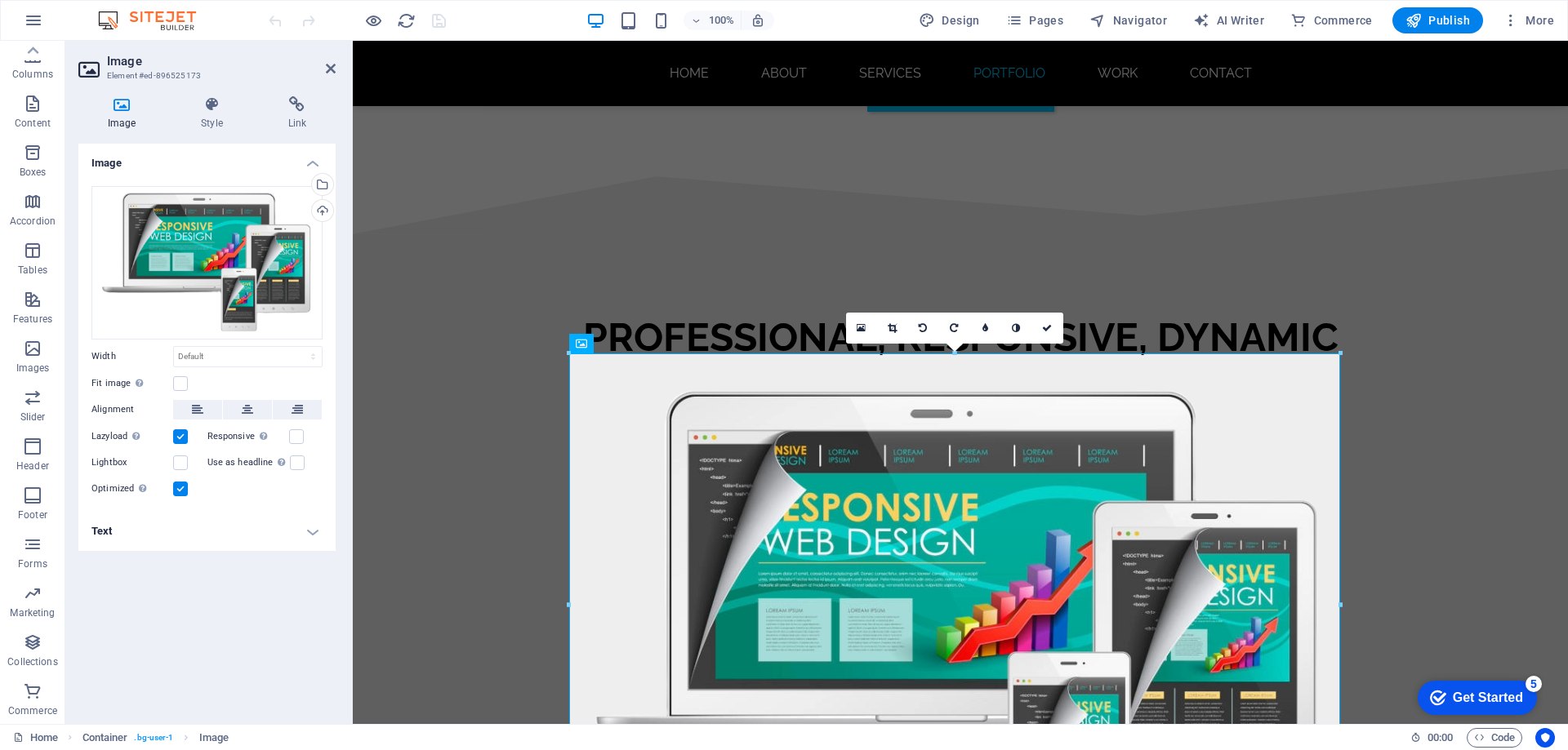
click at [243, 525] on h4 "Text" at bounding box center [207, 531] width 257 height 39
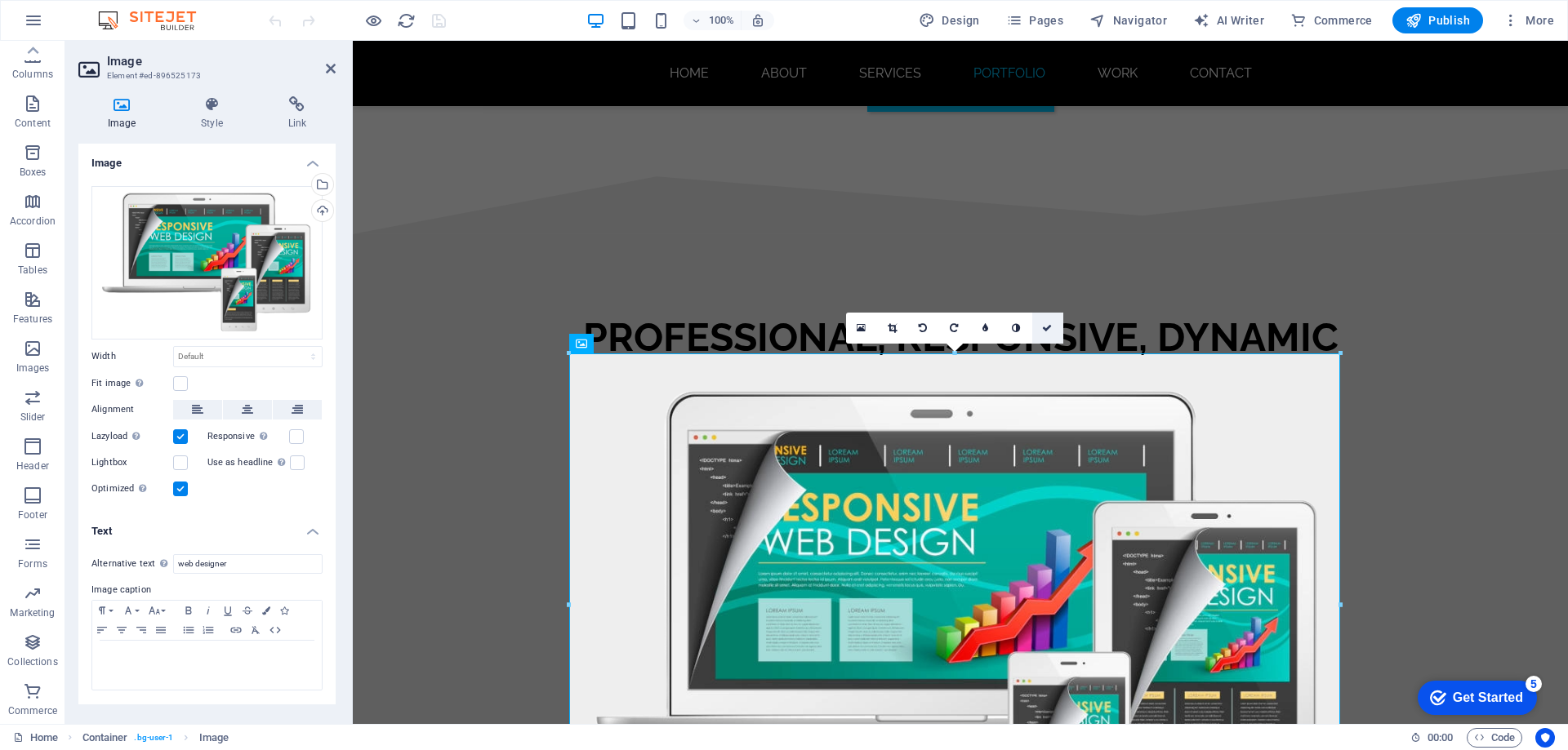
drag, startPoint x: 1050, startPoint y: 330, endPoint x: 983, endPoint y: 293, distance: 76.5
click at [1050, 329] on icon at bounding box center [1047, 328] width 9 height 9
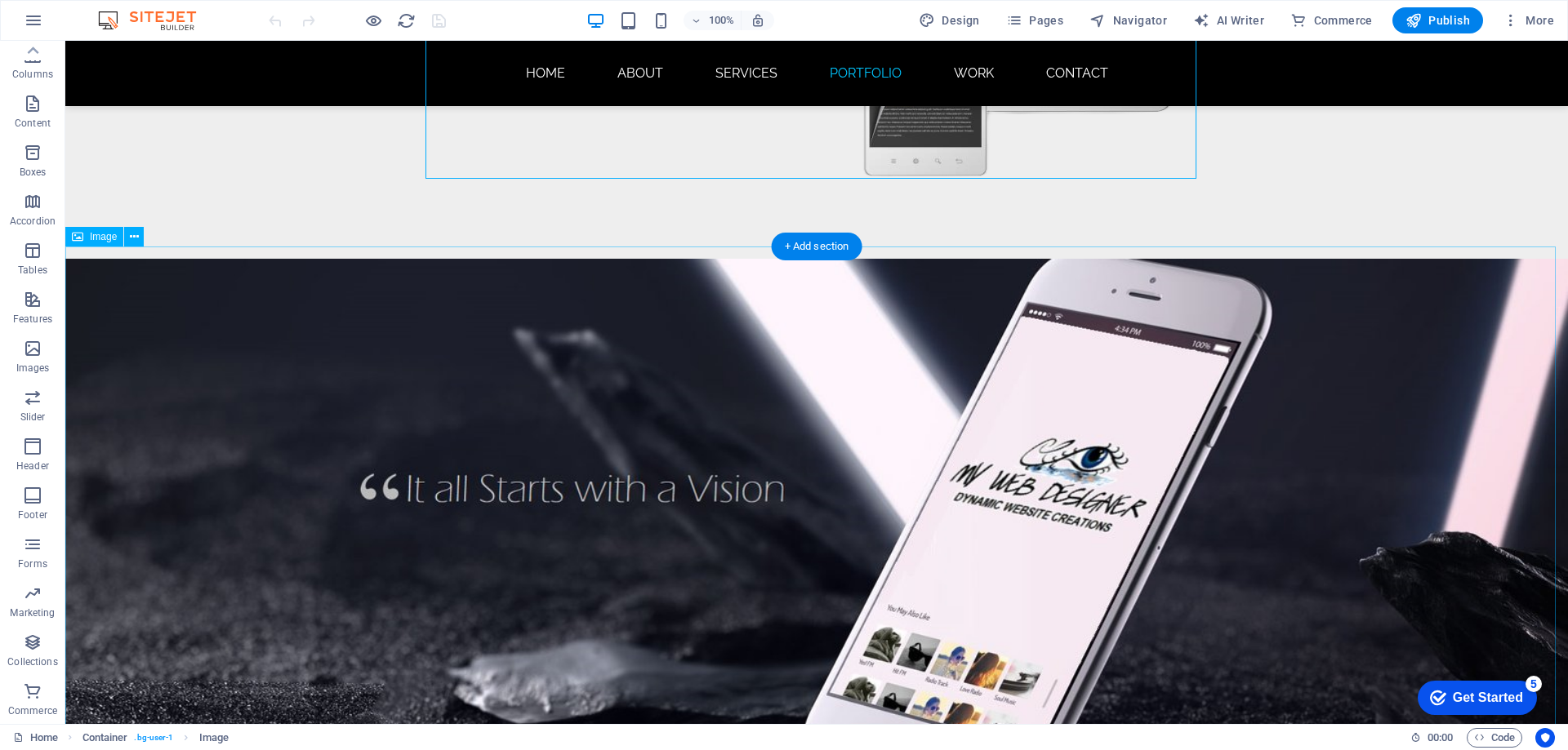
scroll to position [8162, 0]
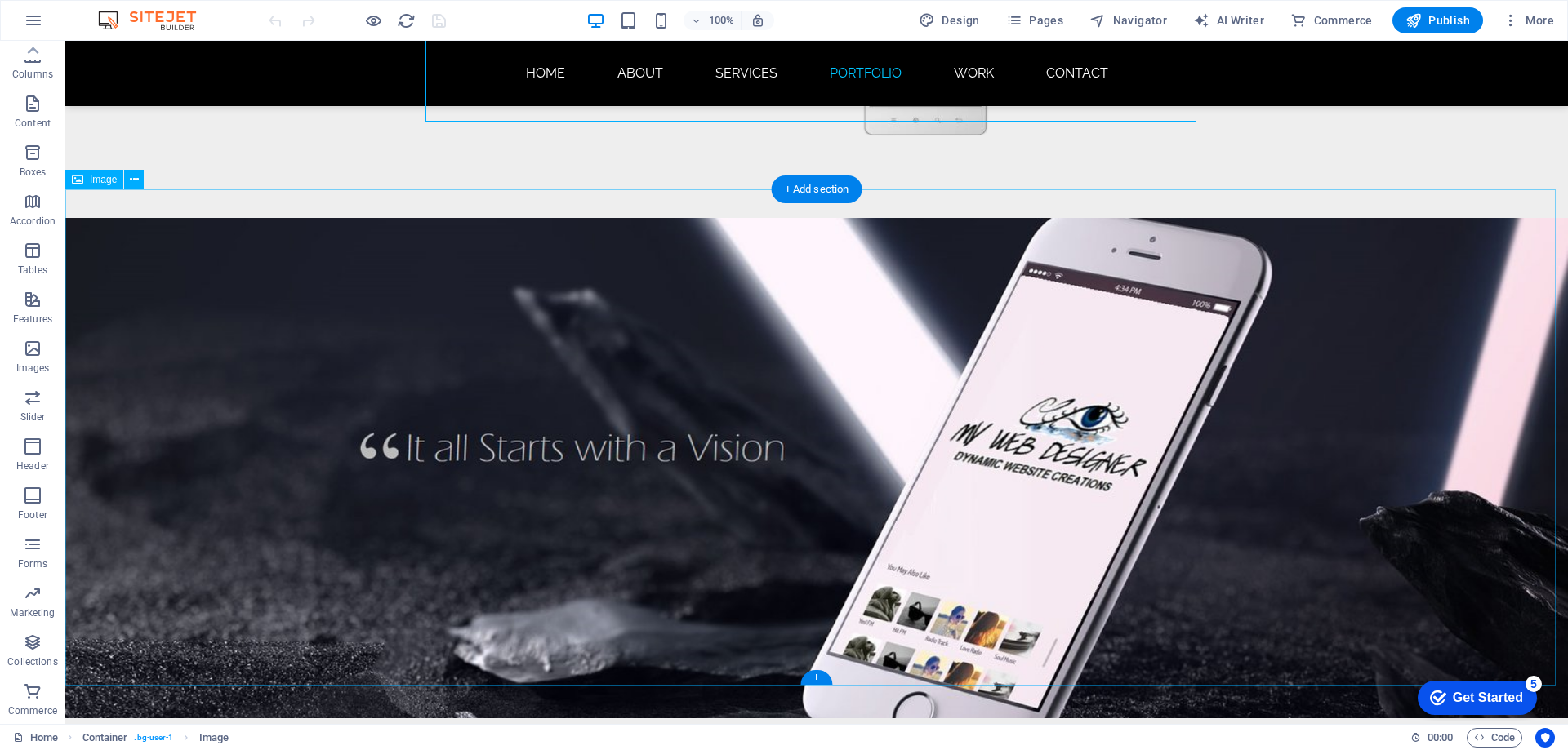
click at [278, 407] on figure at bounding box center [817, 468] width 1503 height 501
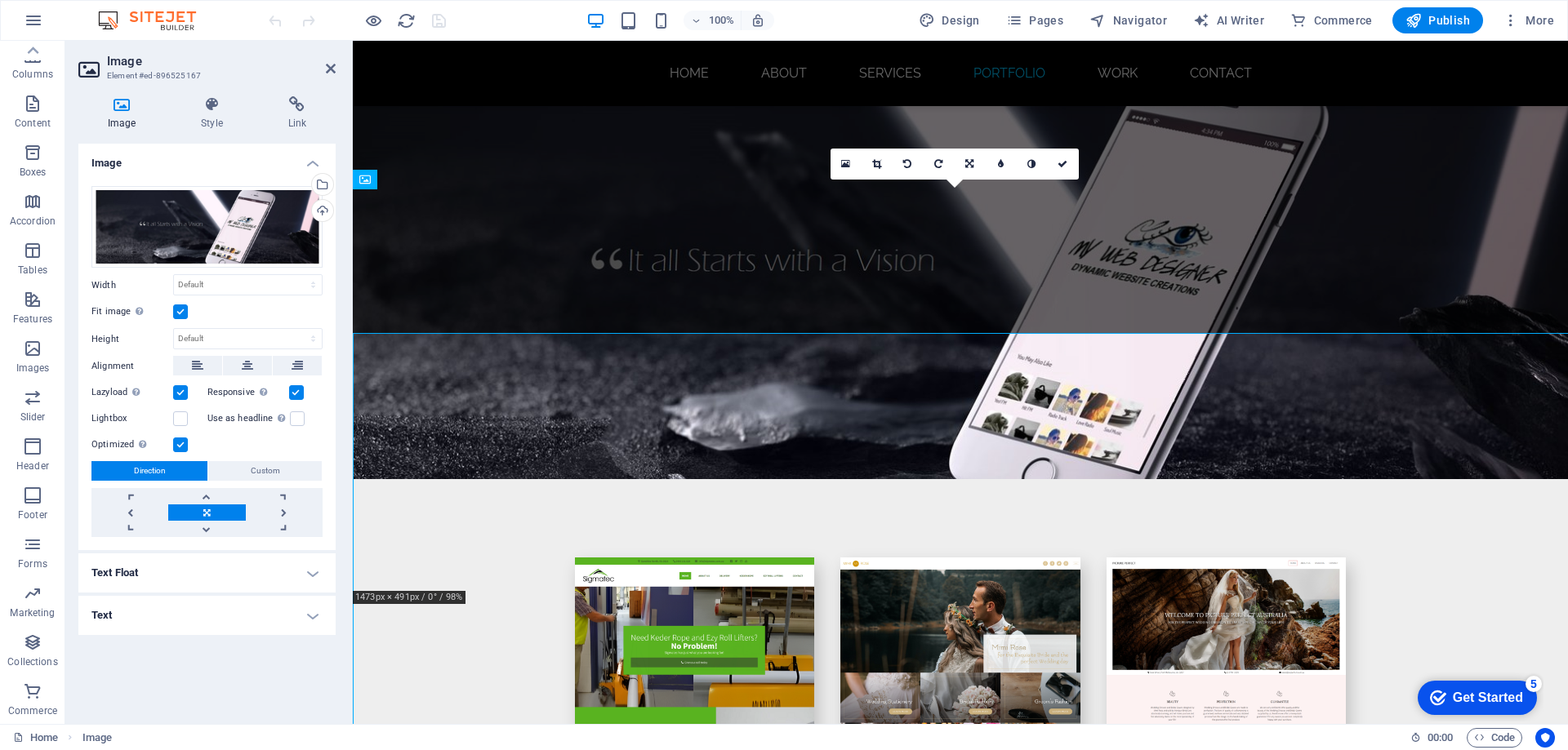
scroll to position [8018, 0]
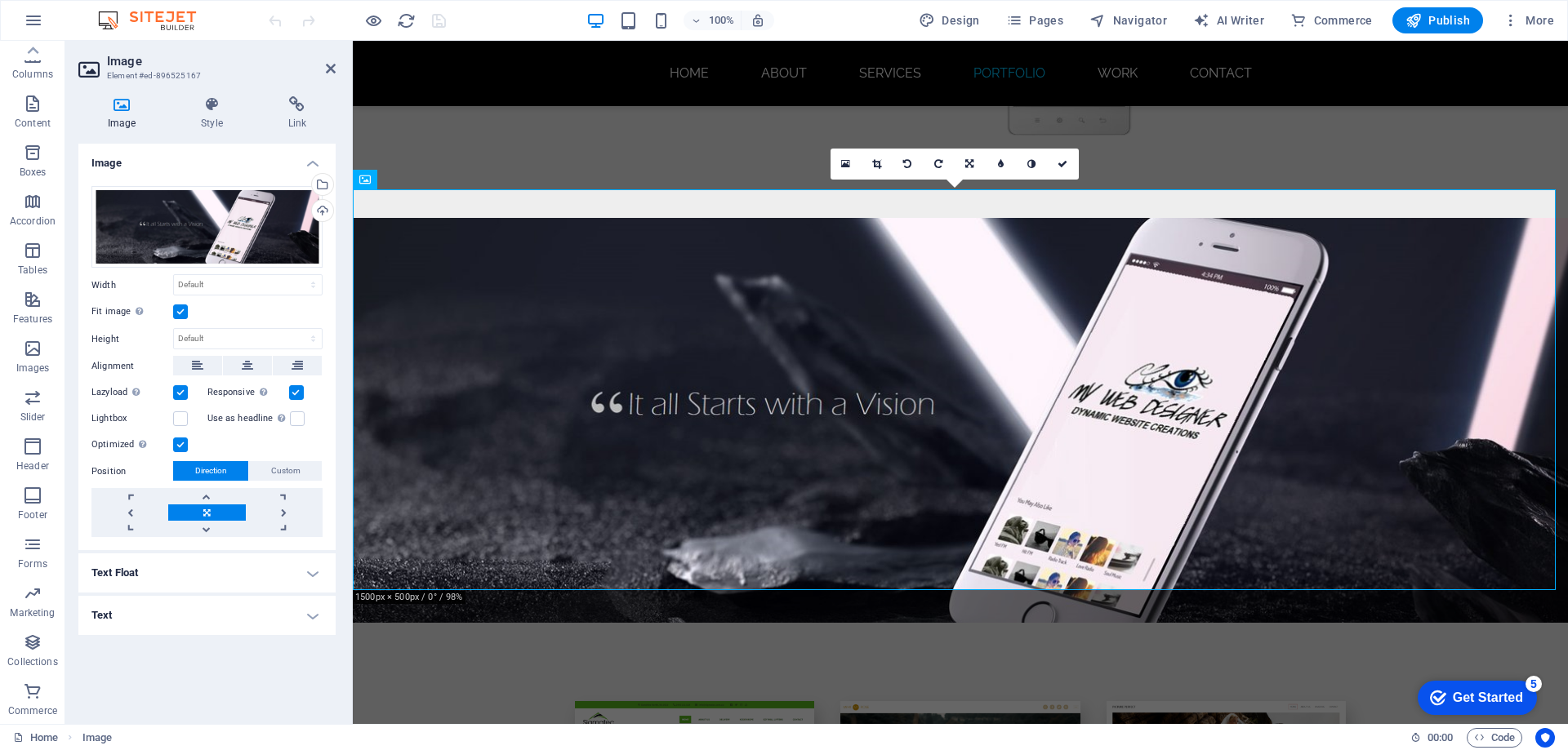
click at [236, 619] on h4 "Text" at bounding box center [207, 616] width 257 height 39
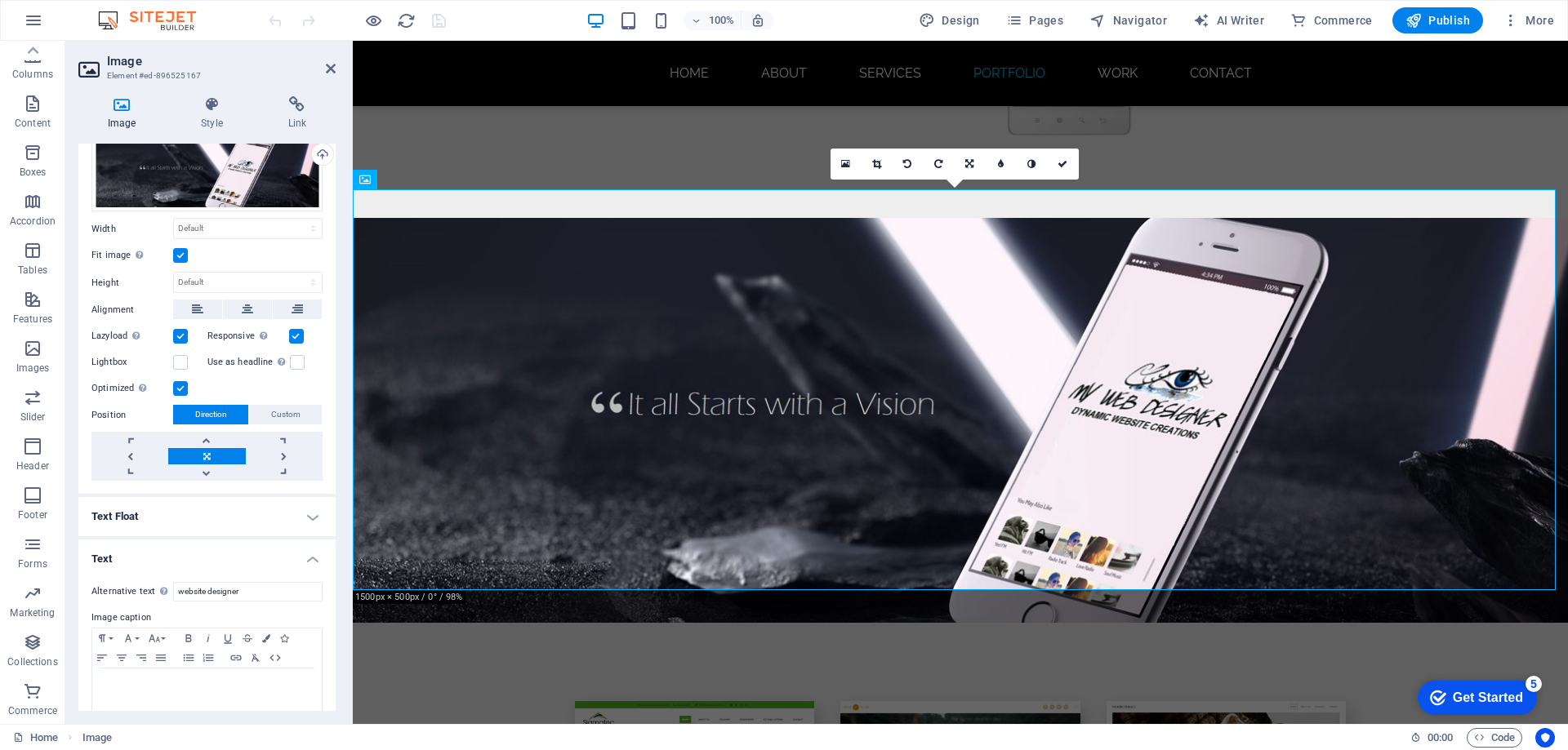
scroll to position [77, 0]
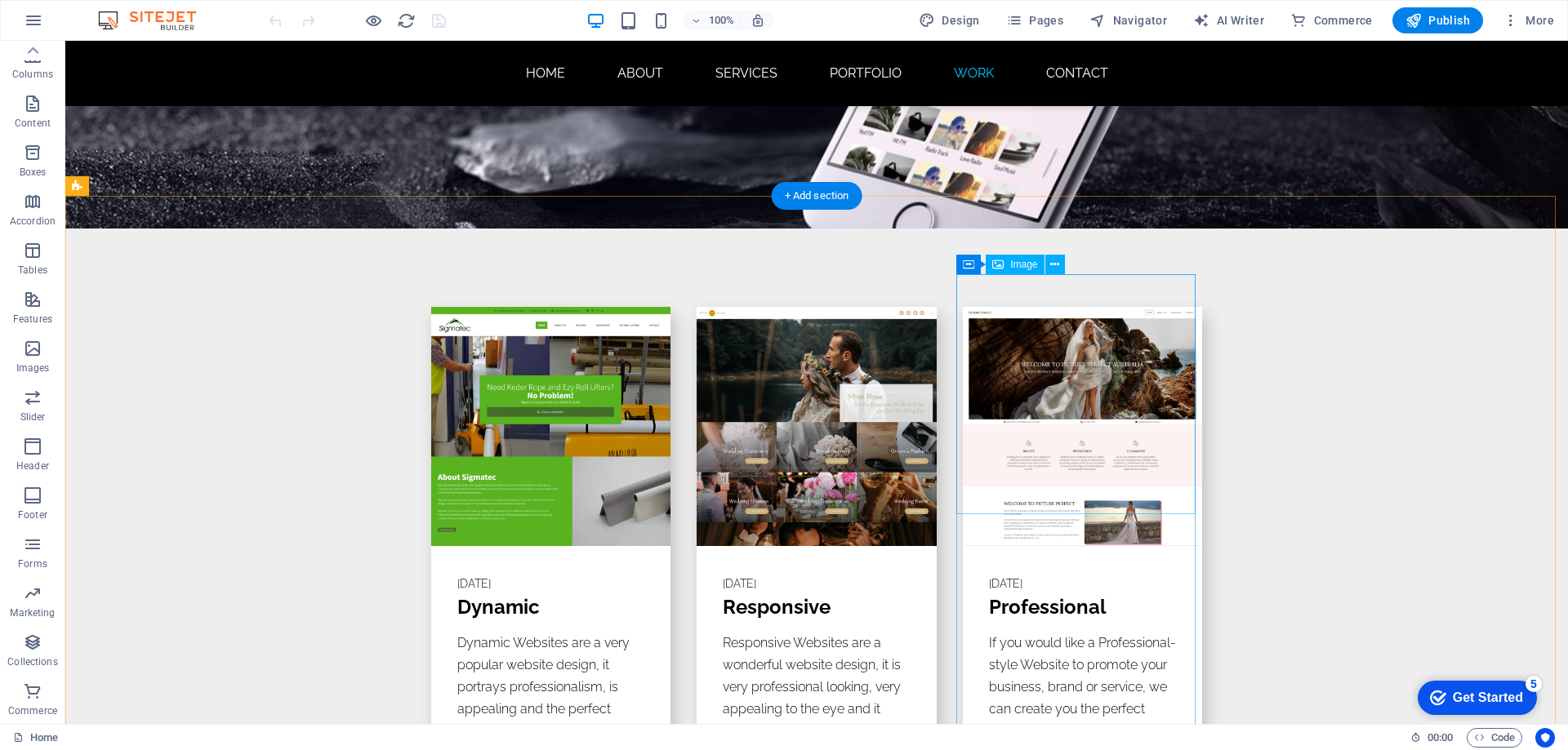
scroll to position [8815, 0]
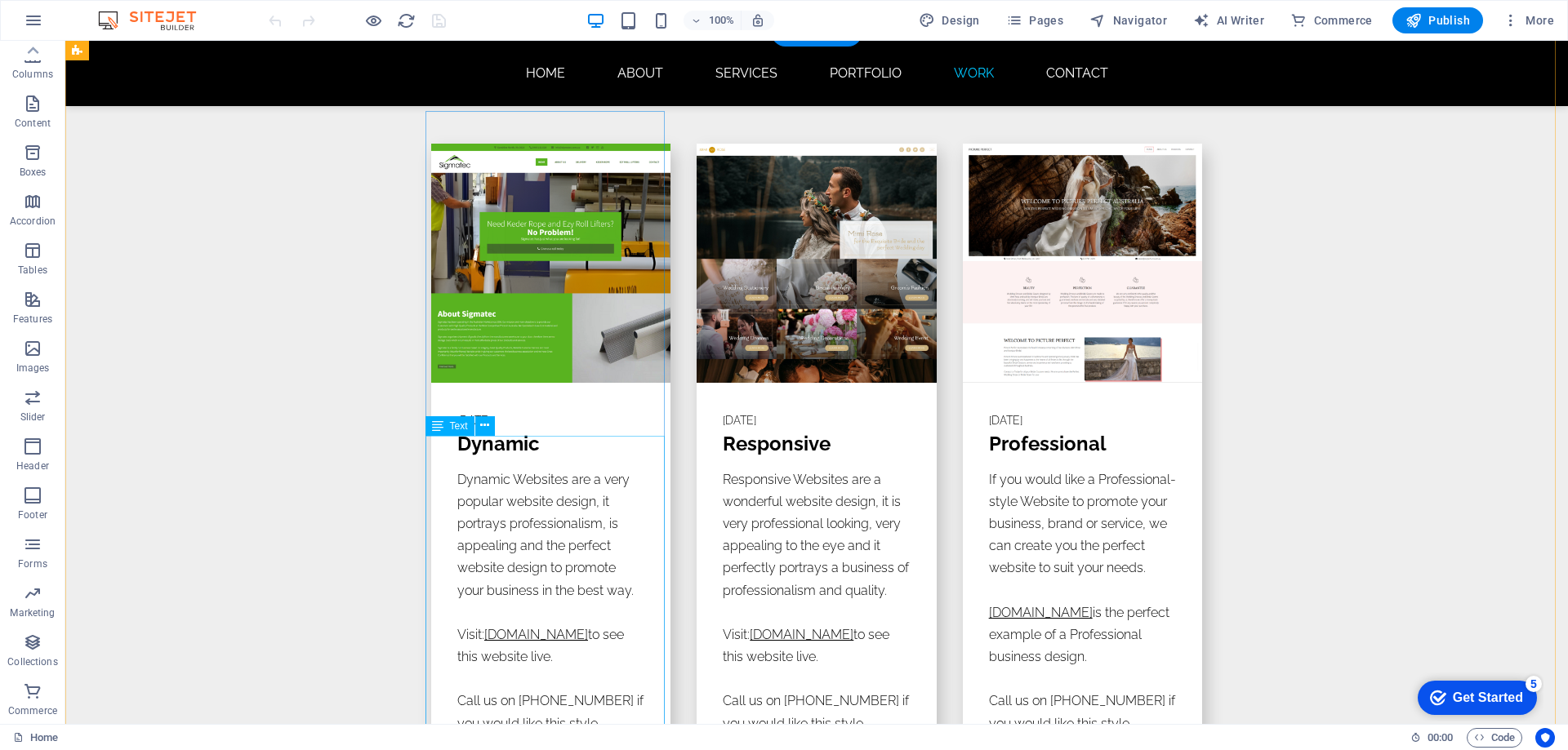
click at [498, 471] on div "Dynamic Websites are a very popular website design, it portrays professionalism…" at bounding box center [550, 637] width 239 height 337
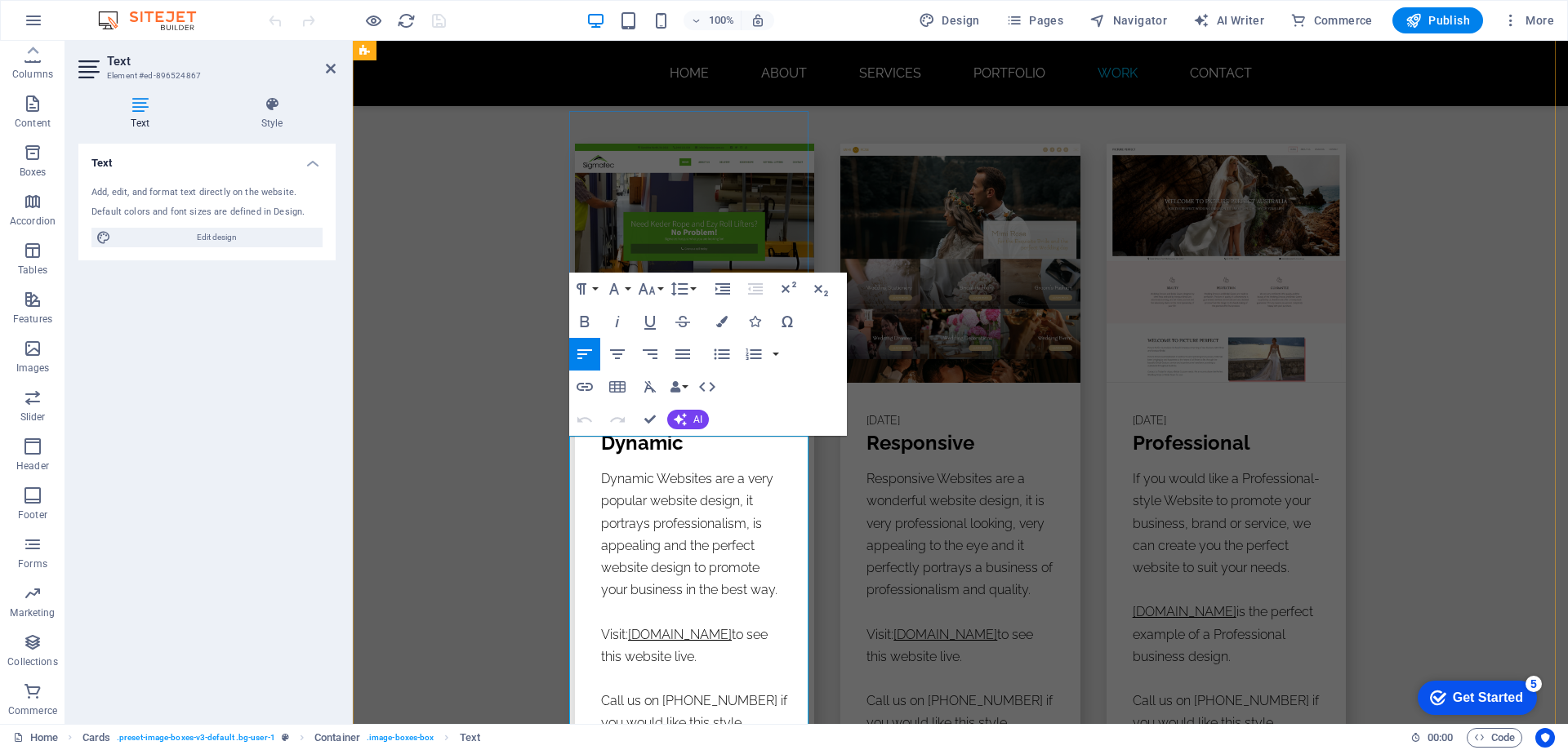
click at [641, 504] on p "Dynamic Websites are a very popular website design, it portrays professionalism…" at bounding box center [694, 534] width 187 height 133
click at [576, 283] on icon "button" at bounding box center [581, 289] width 20 height 20
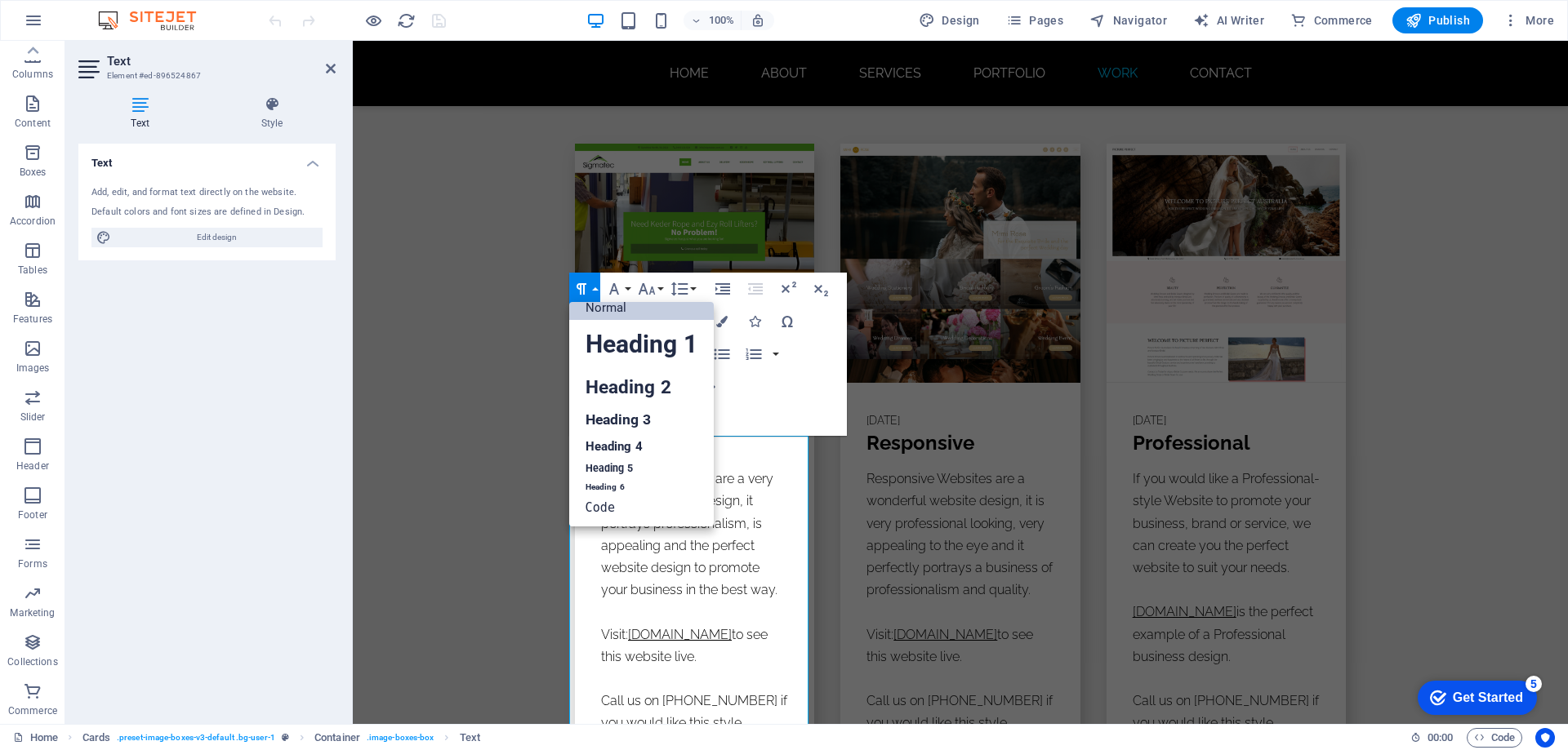
scroll to position [13, 0]
click at [584, 288] on icon "button" at bounding box center [580, 289] width 9 height 11
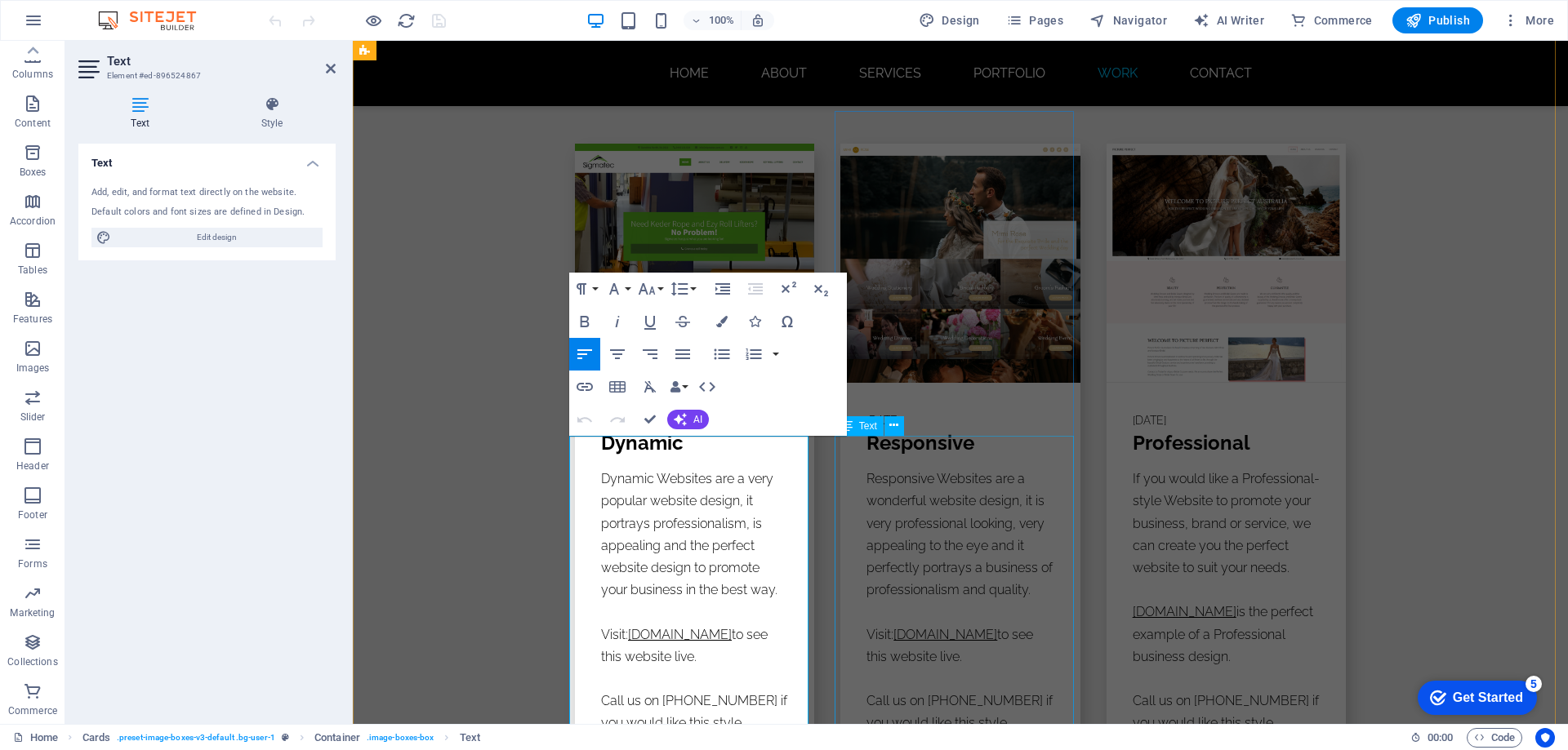
click at [956, 533] on div "Responsive Websites are a wonderful website design, it is very professional loo…" at bounding box center [960, 636] width 239 height 337
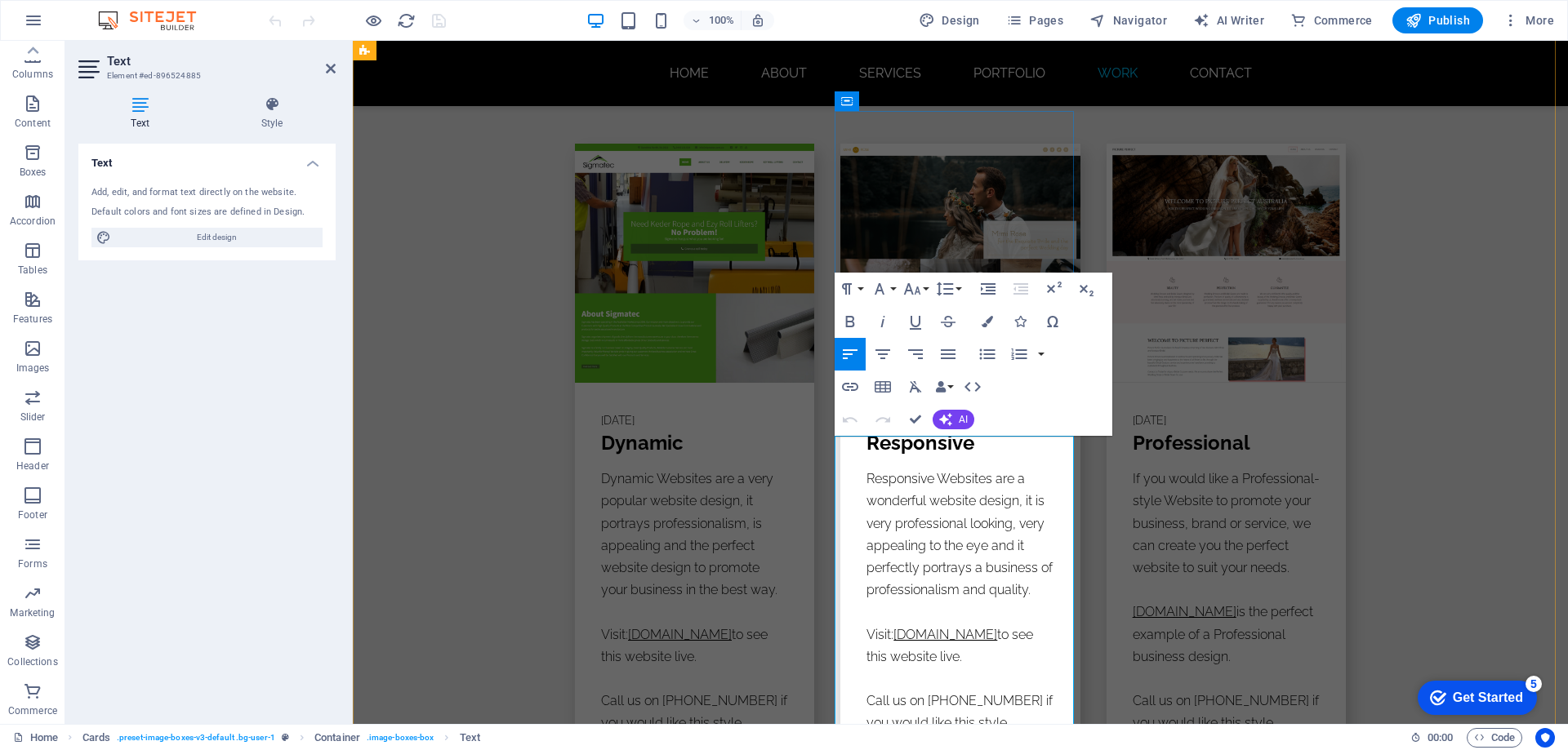
click at [936, 689] on p "Call us on [PHONE_NUMBER] if you would like this style website to be the face o…" at bounding box center [960, 733] width 187 height 89
click at [856, 290] on icon "button" at bounding box center [847, 289] width 20 height 20
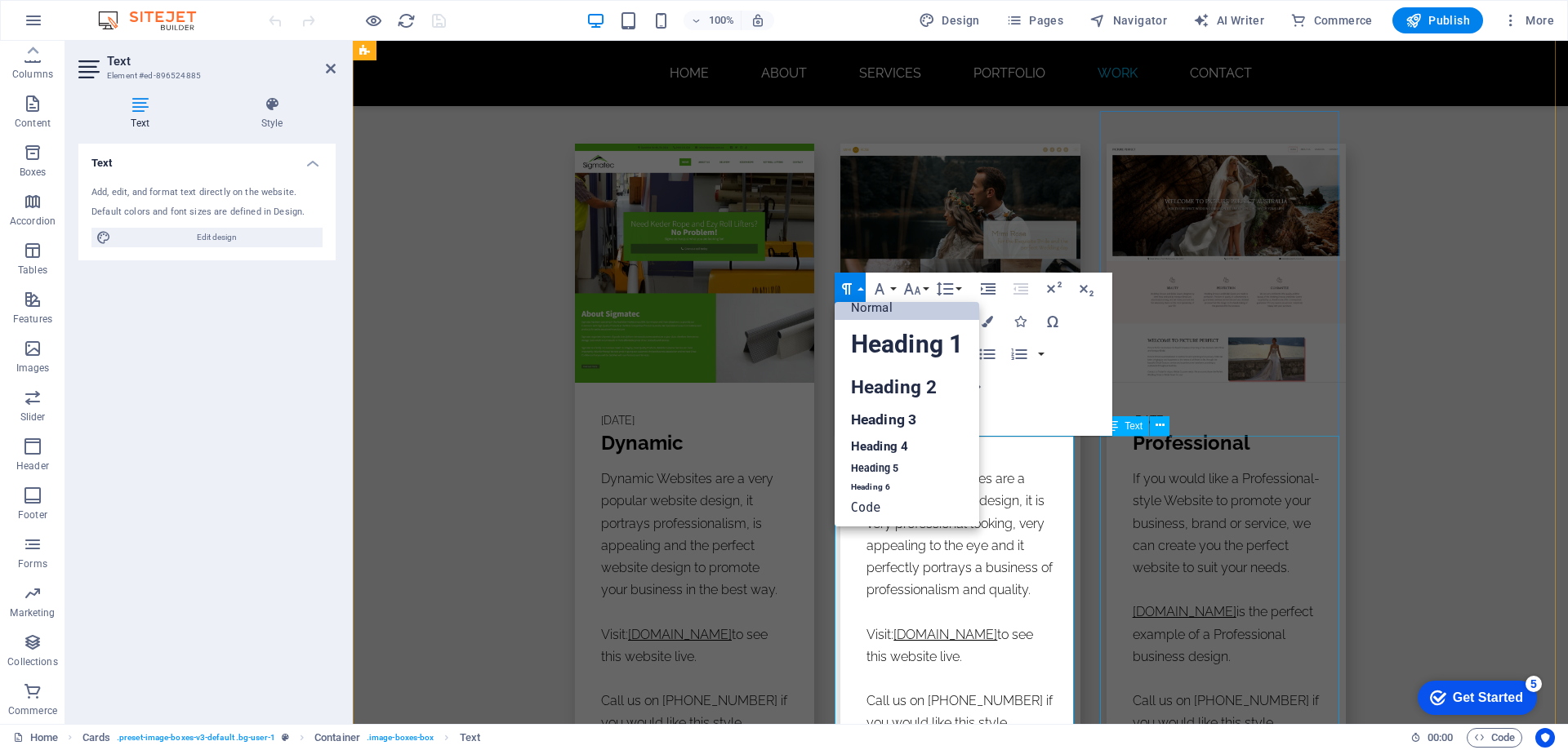
click at [1192, 521] on div "If you would like a Professional-style Website to promote your business, brand …" at bounding box center [1226, 636] width 239 height 337
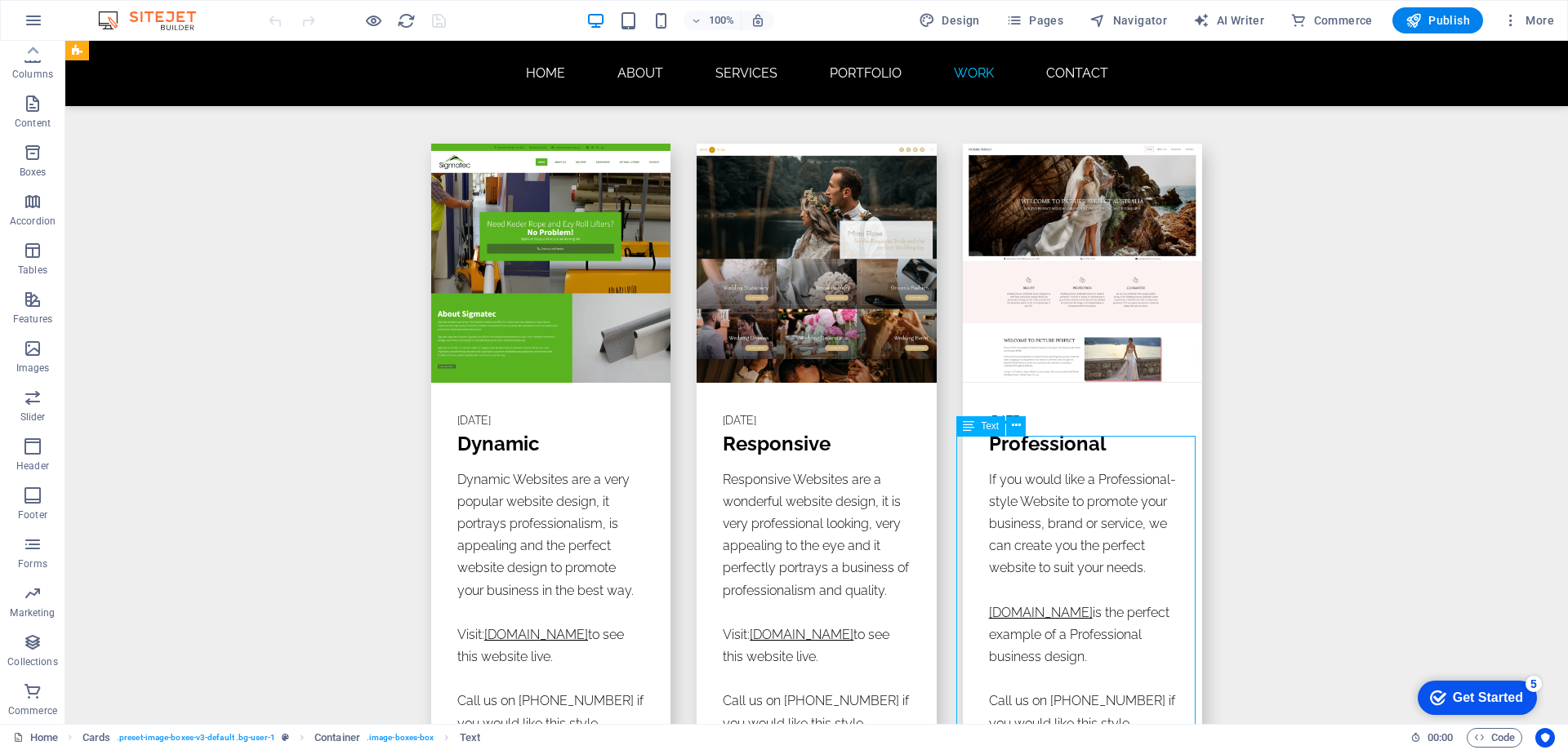
click at [1085, 521] on div "If you would like a Professional-style Website to promote your business, brand …" at bounding box center [1082, 637] width 239 height 337
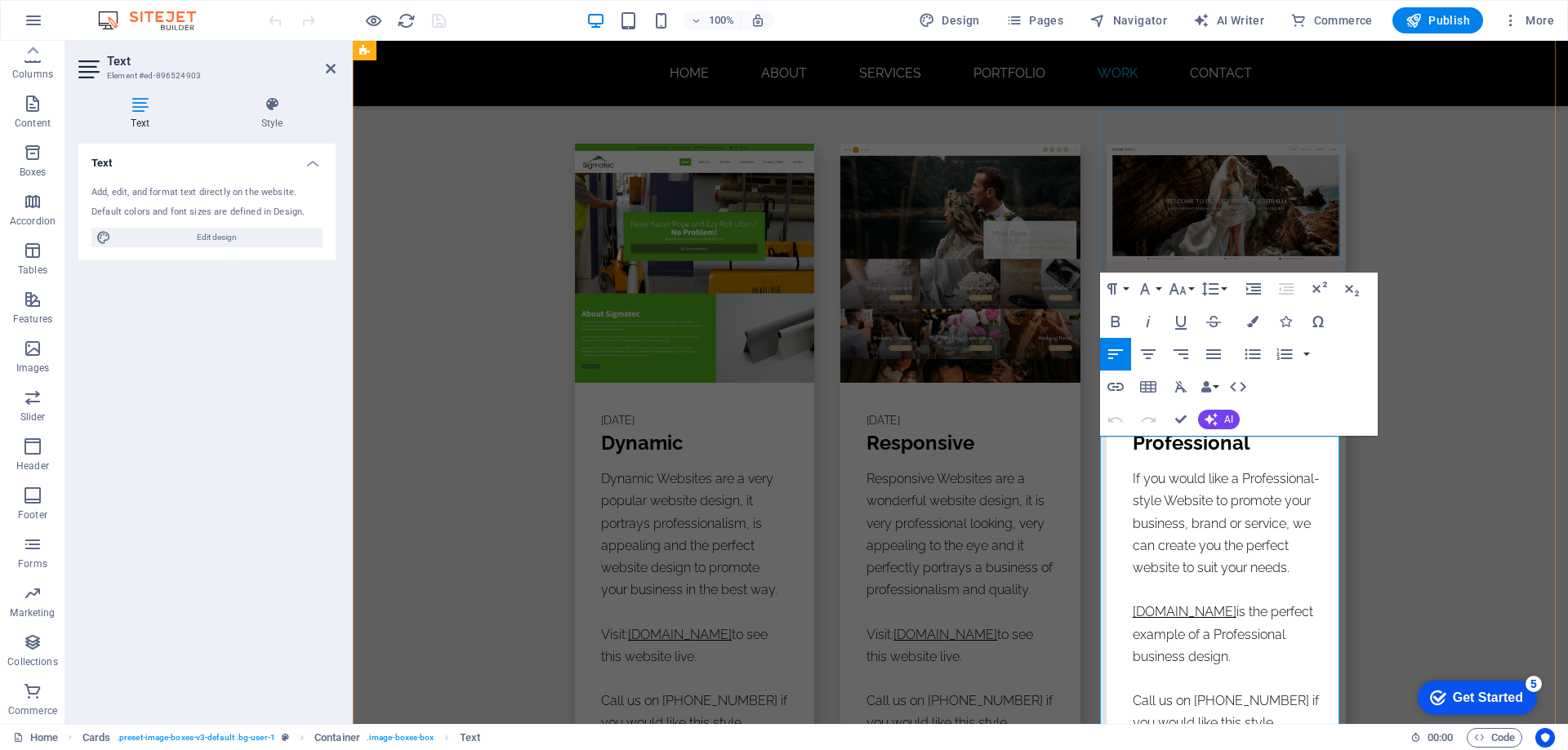
click at [1178, 505] on p "If you would like a Professional-style Website to promote your business, brand …" at bounding box center [1226, 523] width 187 height 111
click at [1112, 277] on button "Paragraph Format" at bounding box center [1115, 289] width 31 height 33
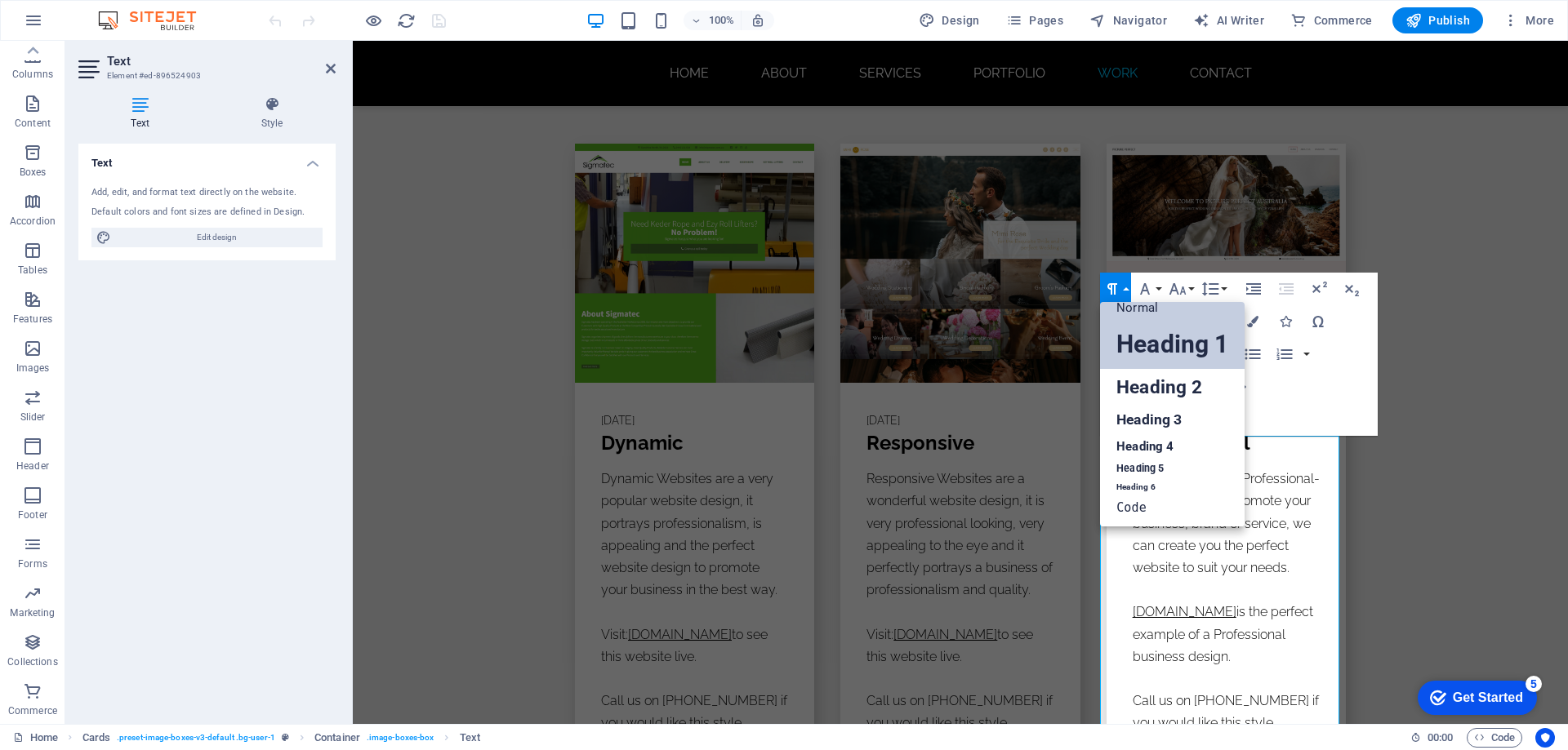
scroll to position [13, 0]
click at [1208, 579] on p at bounding box center [1226, 590] width 187 height 22
click at [1394, 520] on div "[DATE] Dynamic Dynamic Websites are a very popular website design, it portrays …" at bounding box center [961, 474] width 1215 height 818
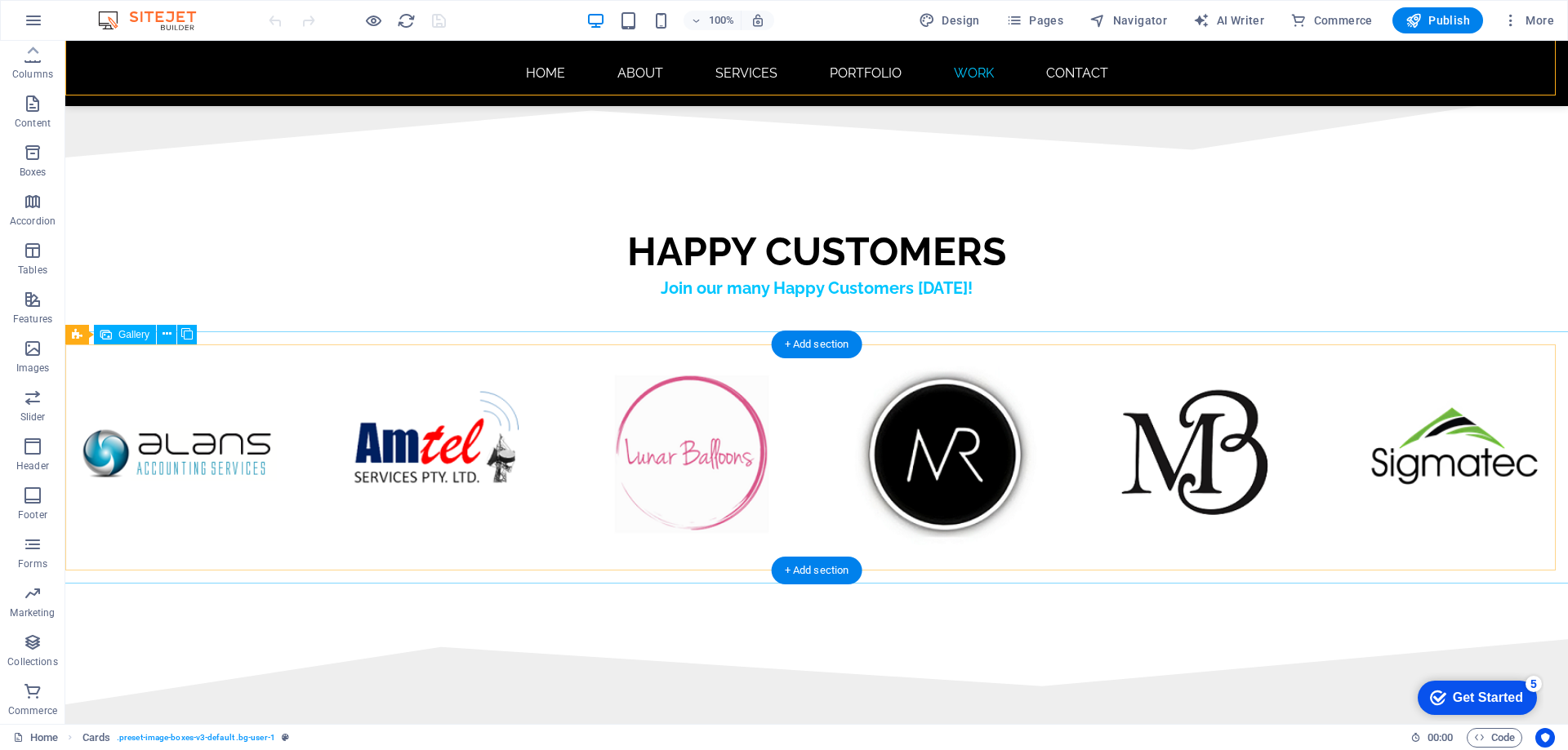
scroll to position [9631, 0]
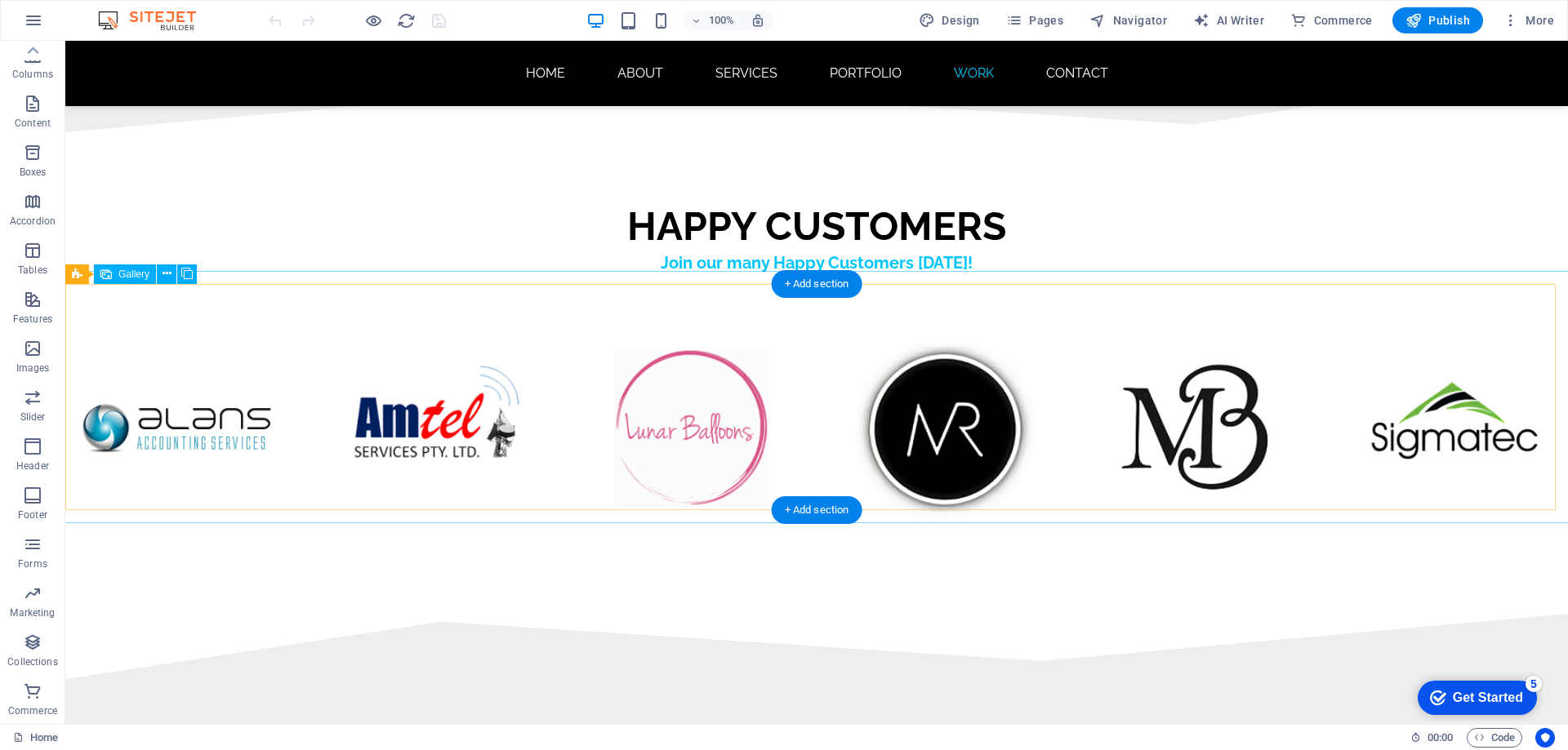
click at [940, 387] on li at bounding box center [944, 430] width 229 height 229
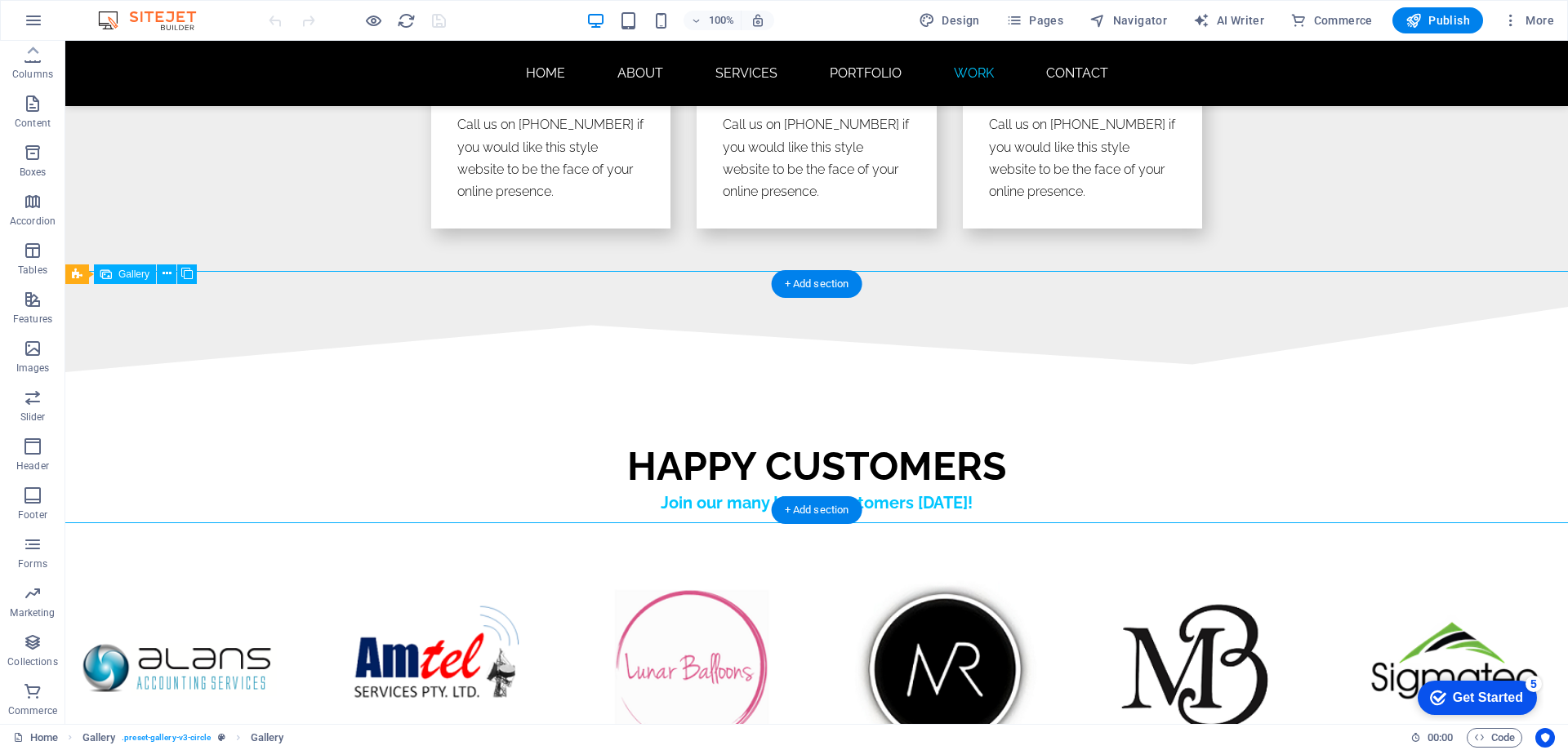
select select "4"
select select "px"
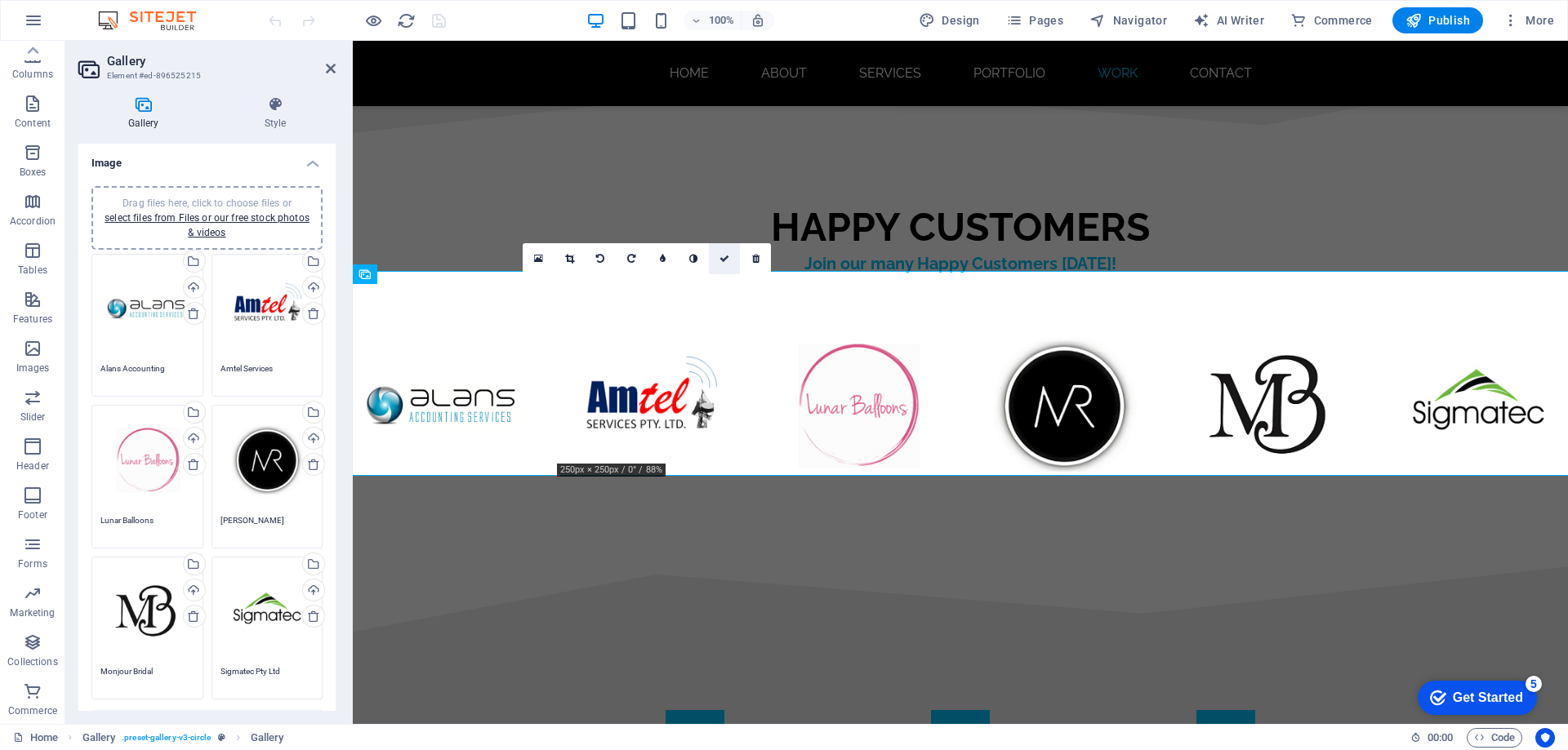
click at [728, 262] on icon at bounding box center [724, 259] width 9 height 9
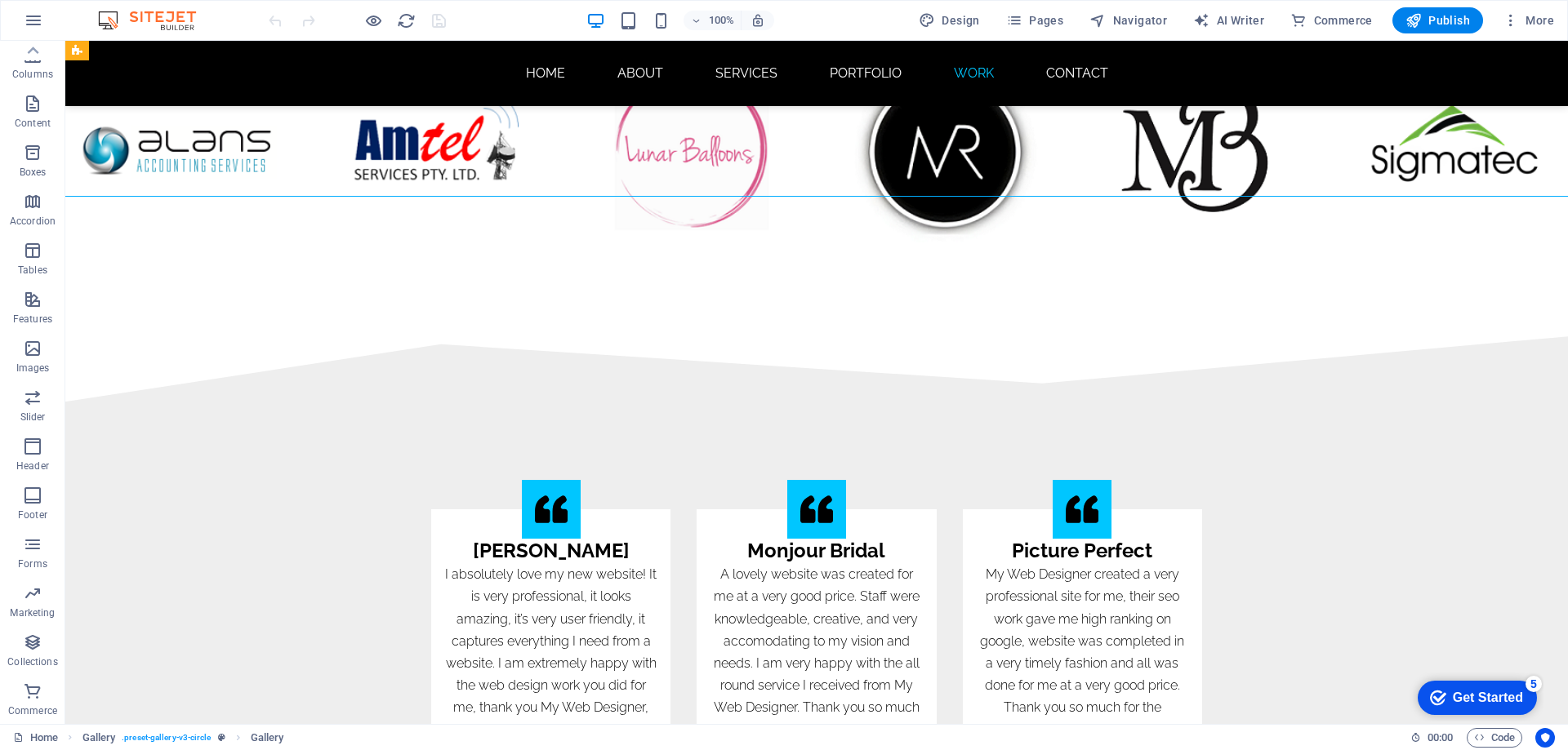
scroll to position [9958, 0]
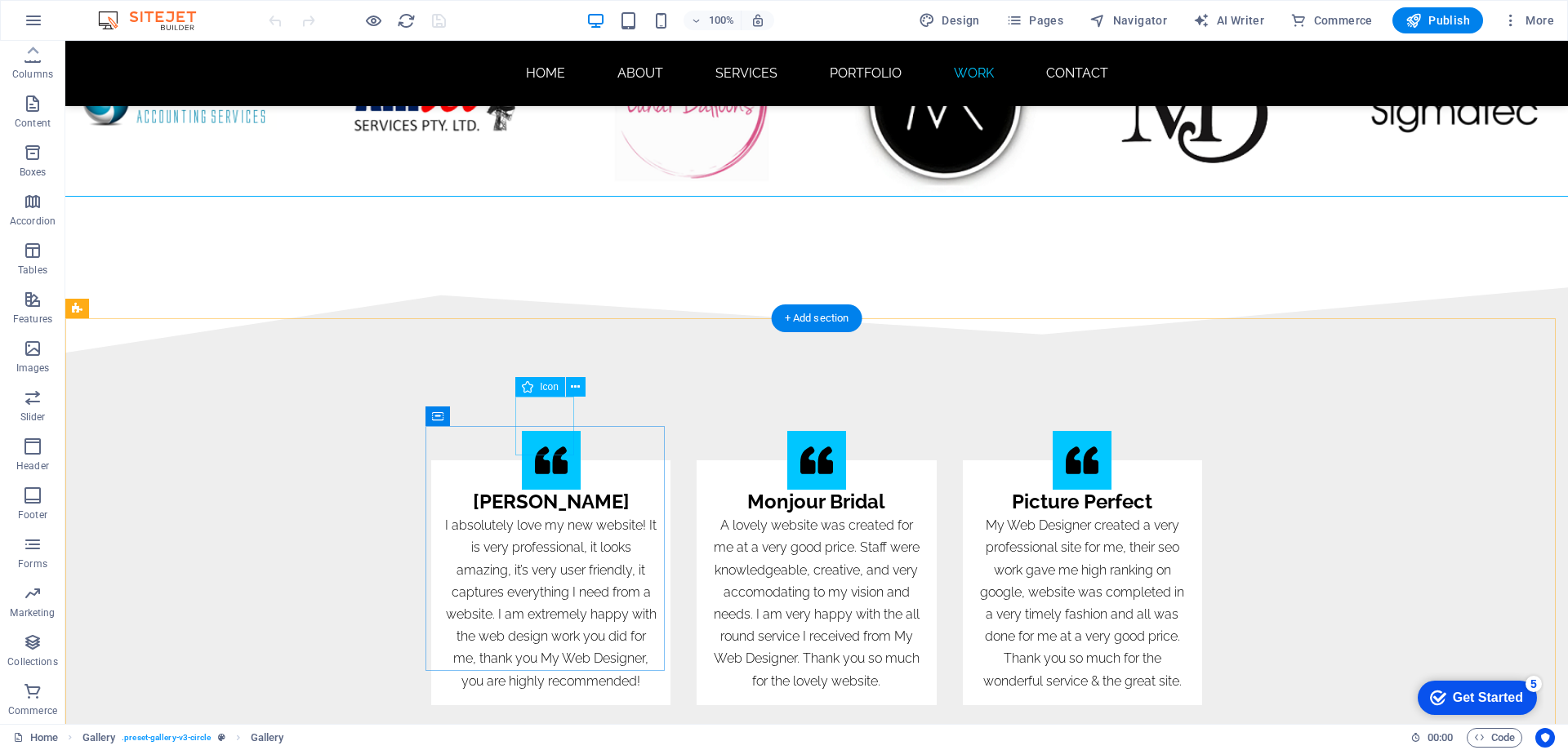
click at [543, 431] on figure at bounding box center [550, 460] width 59 height 59
select select "xMidYMid"
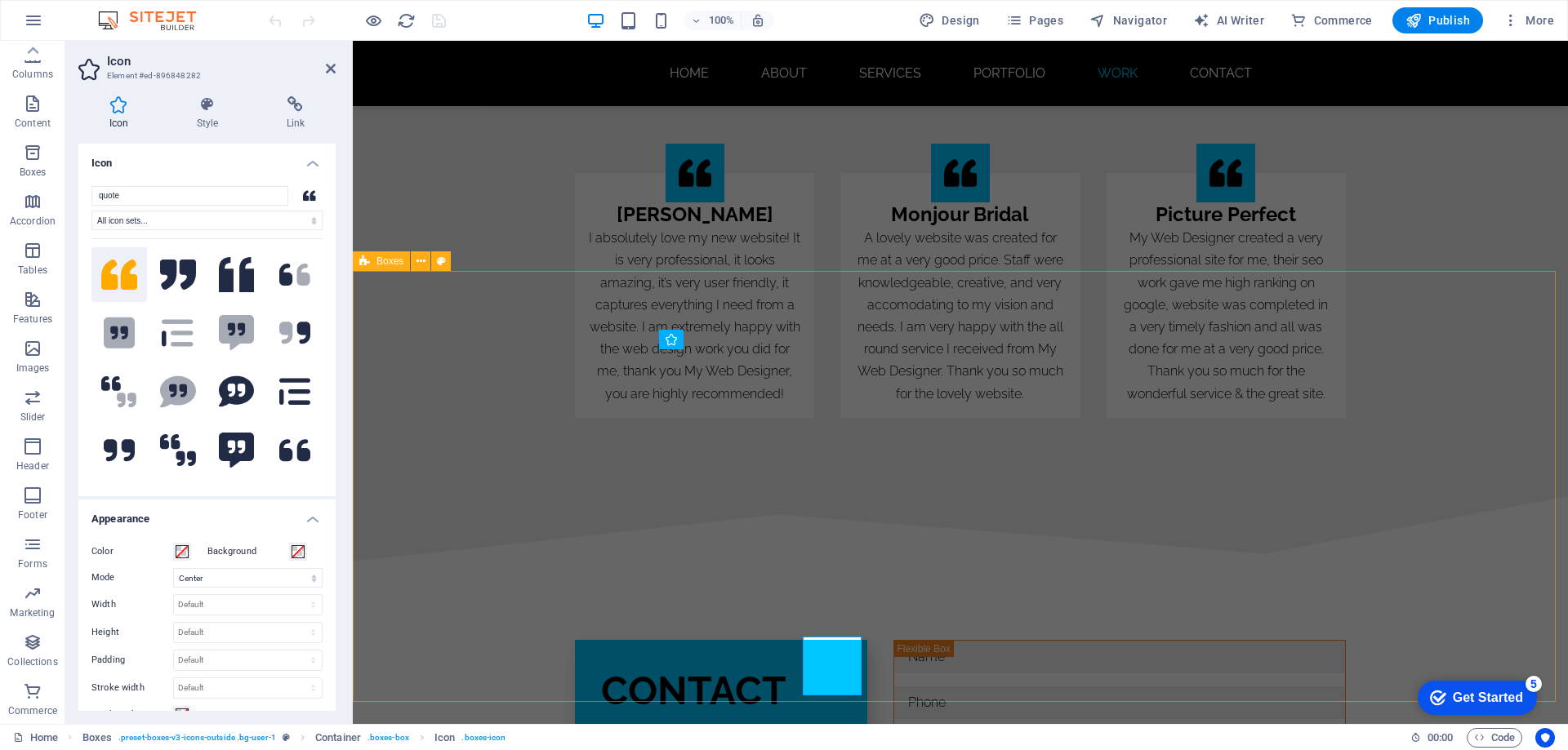
scroll to position [9718, 0]
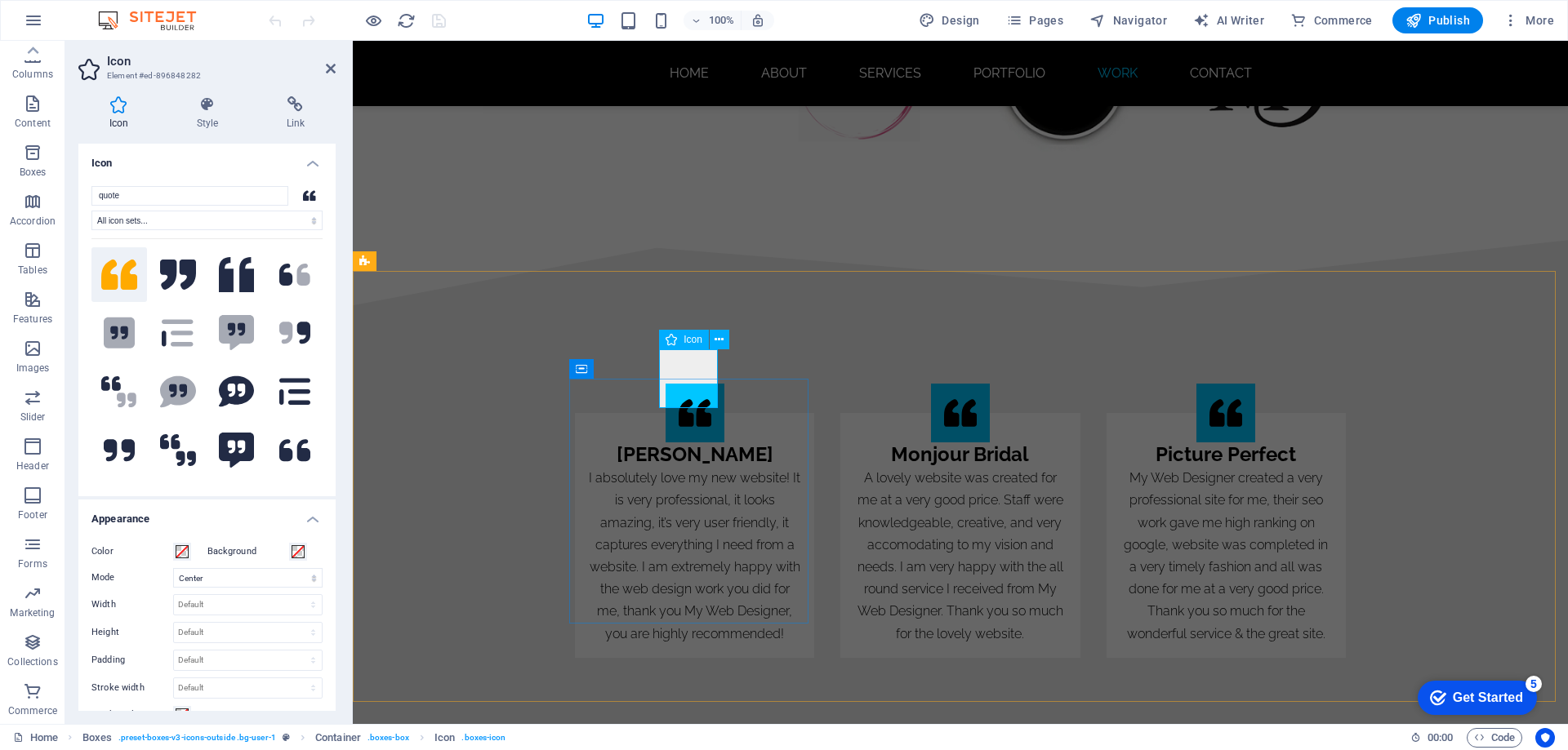
click at [690, 384] on figure at bounding box center [694, 413] width 59 height 59
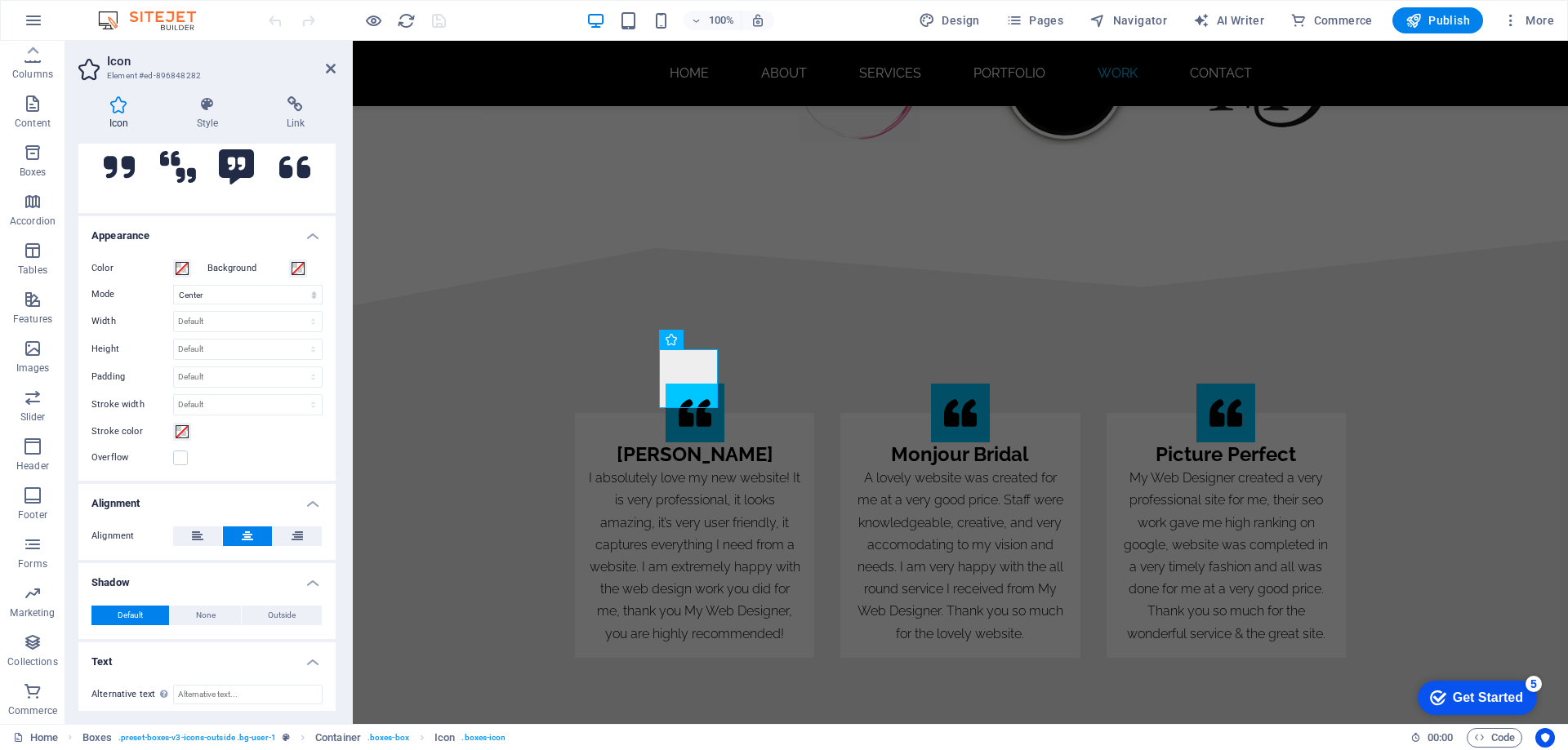
scroll to position [290, 0]
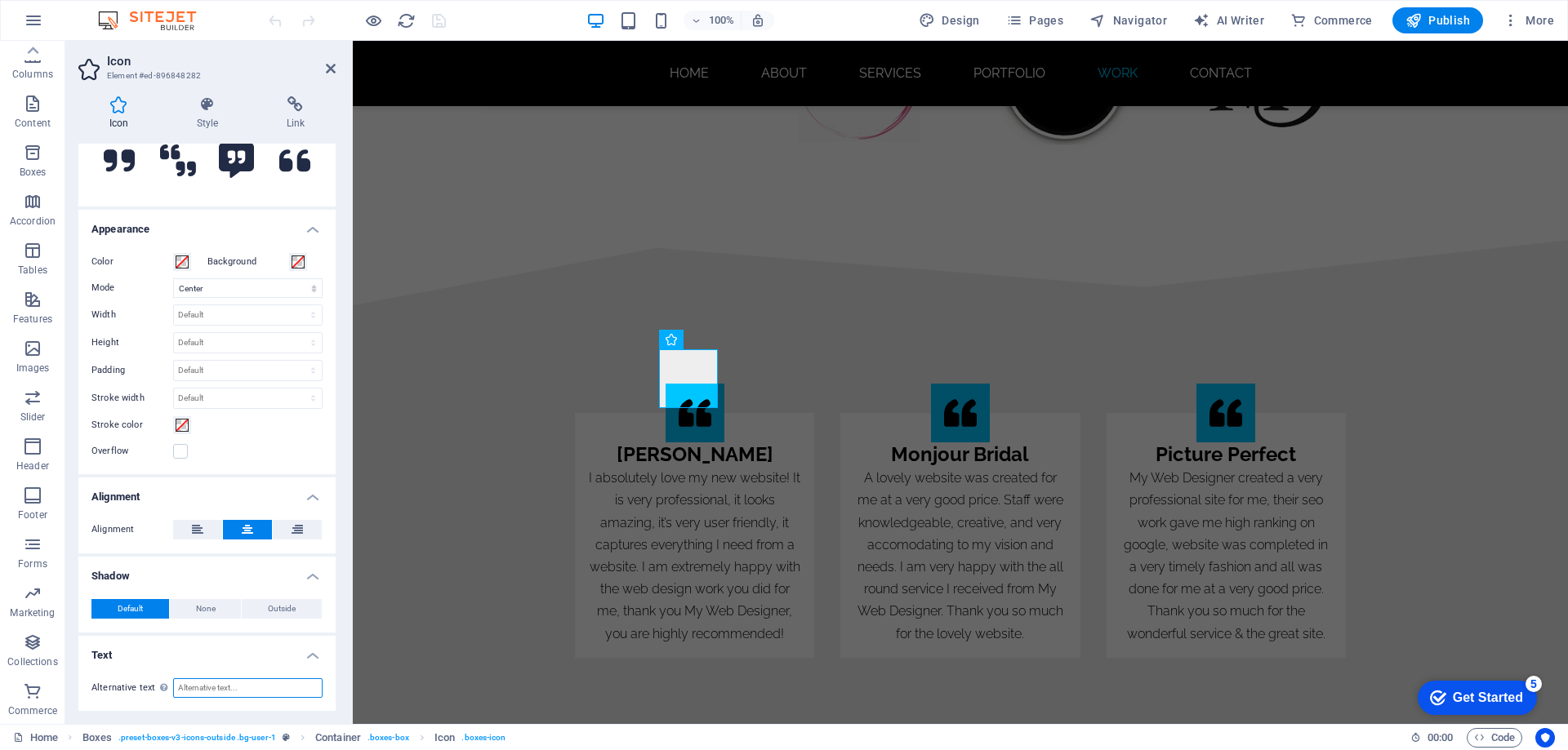
click at [202, 685] on input "Alternative text The alternative text is used by devices that cannot display im…" at bounding box center [248, 687] width 150 height 20
type input "W"
type input "website designer"
click at [961, 384] on figure at bounding box center [960, 413] width 59 height 59
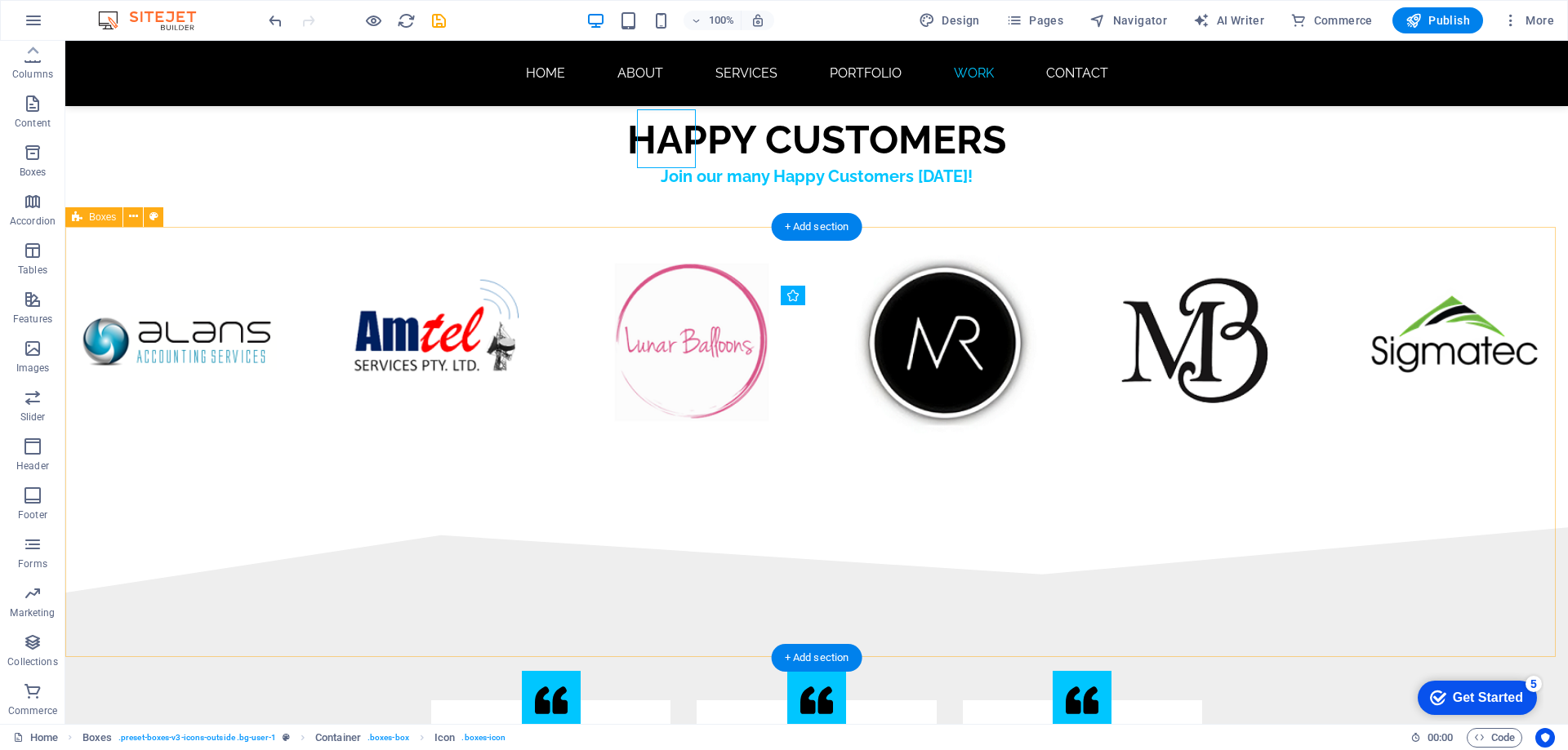
scroll to position [9958, 0]
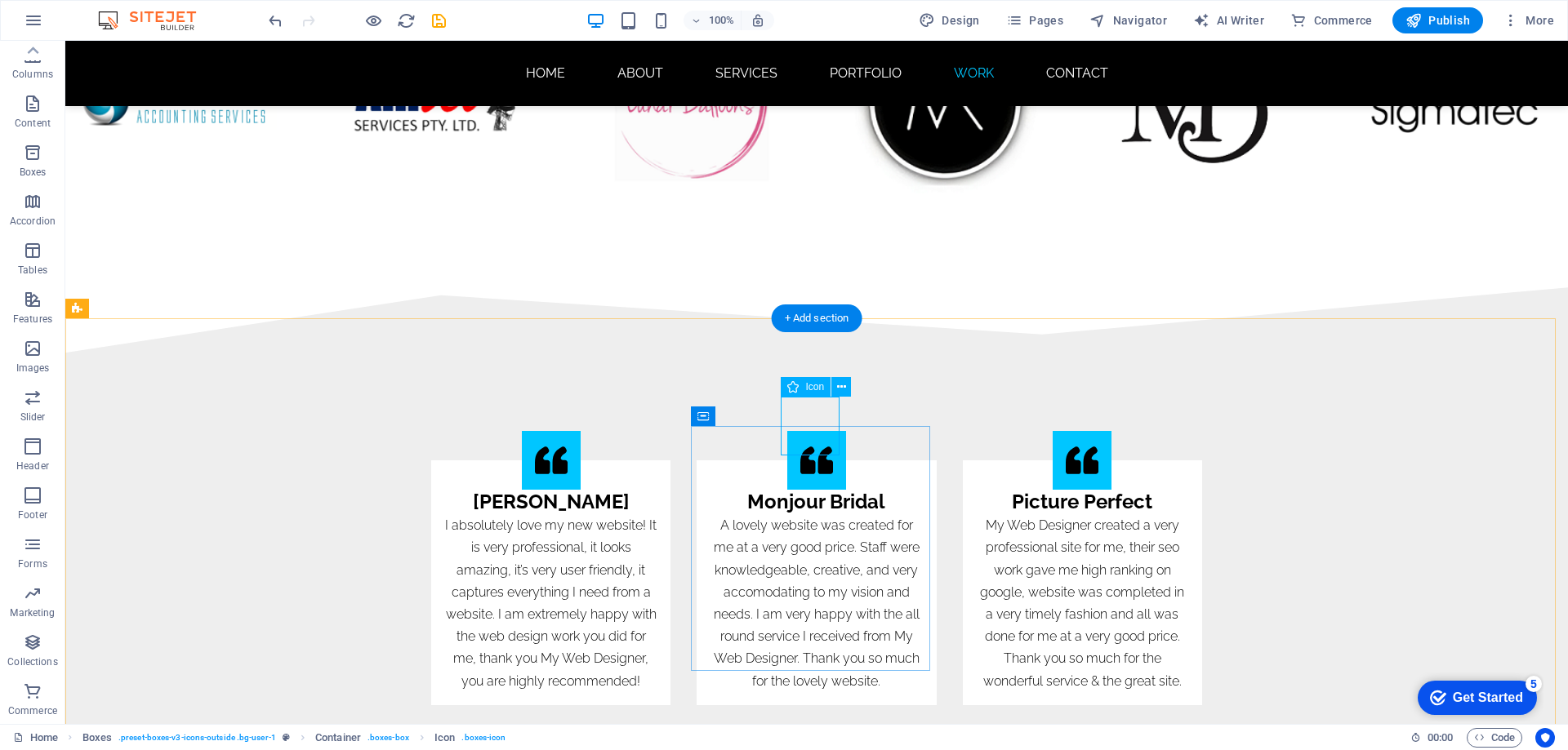
click at [807, 431] on figure at bounding box center [816, 460] width 59 height 59
select select "xMidYMid"
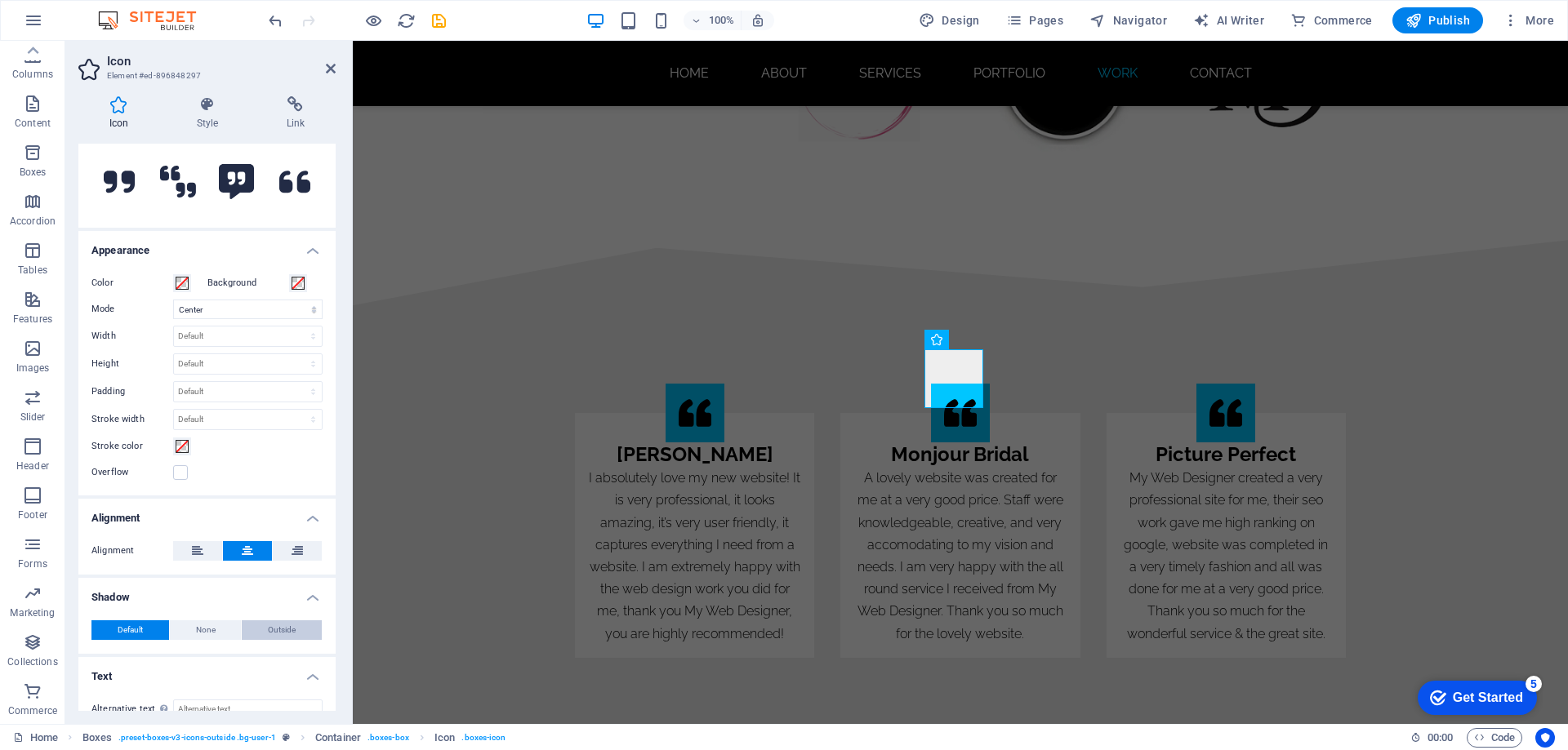
scroll to position [290, 0]
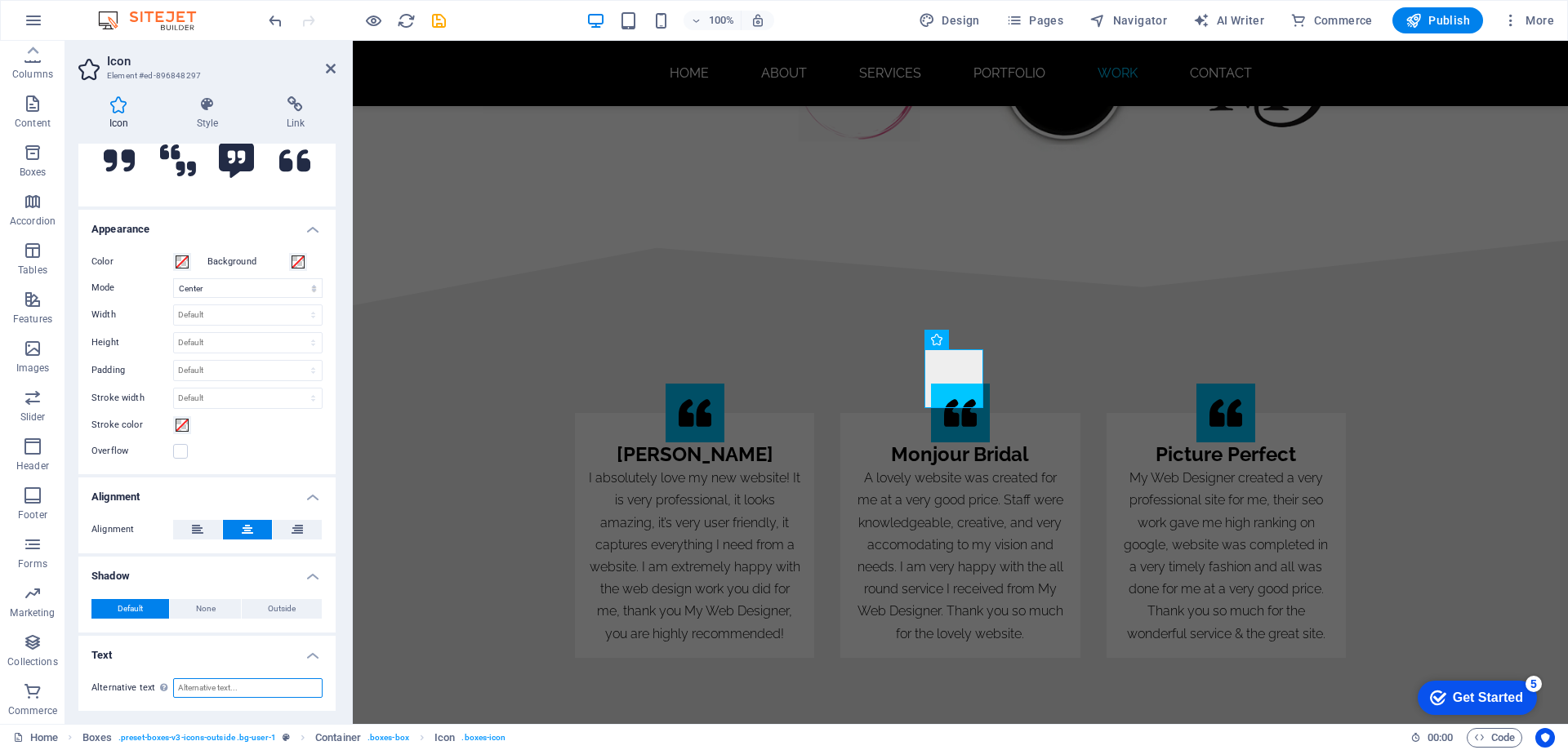
click at [223, 687] on input "Alternative text The alternative text is used by devices that cannot display im…" at bounding box center [248, 687] width 150 height 20
type input "website designer"
click at [1223, 384] on figure at bounding box center [1225, 413] width 59 height 59
select select "xMidYMid"
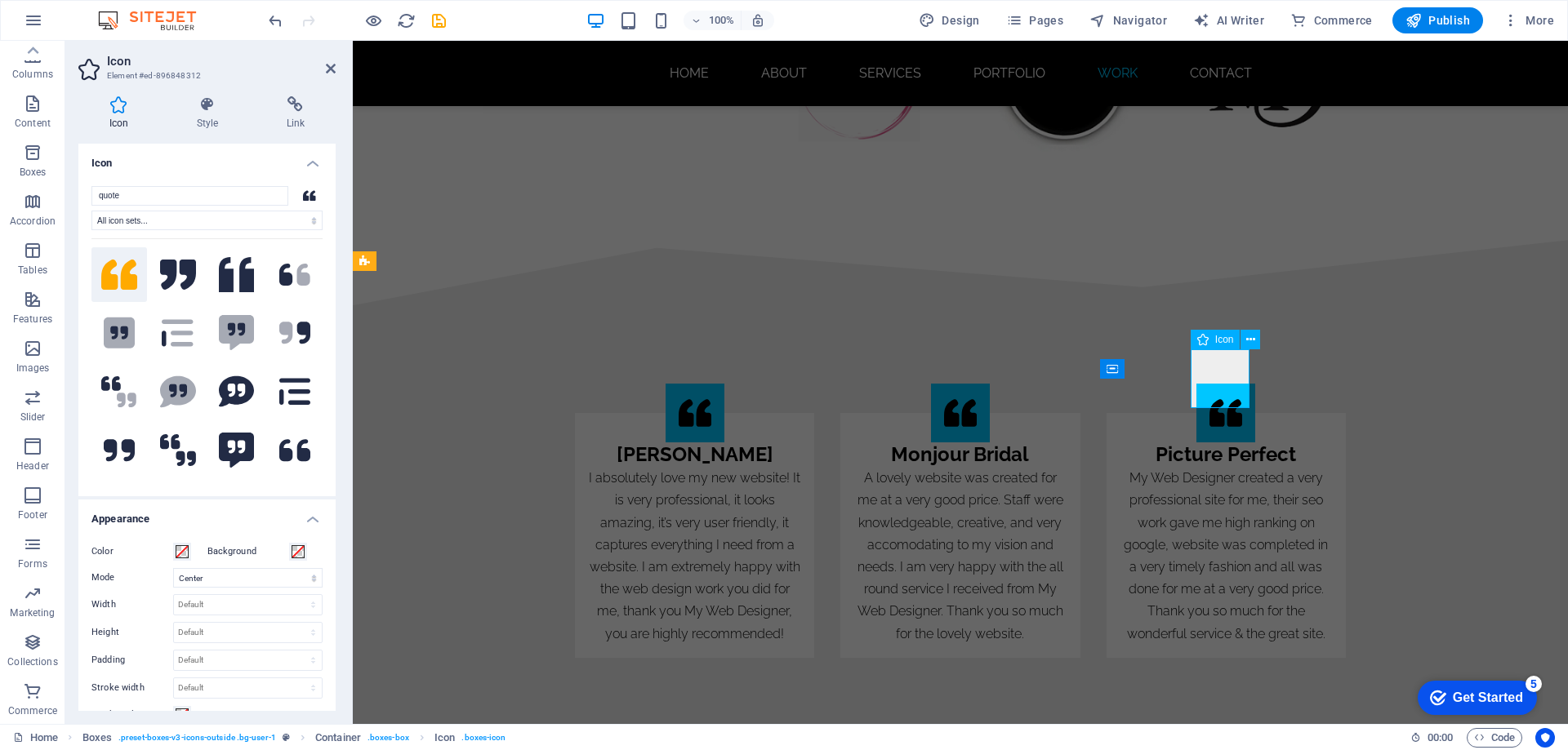
click at [1224, 384] on figure at bounding box center [1225, 413] width 59 height 59
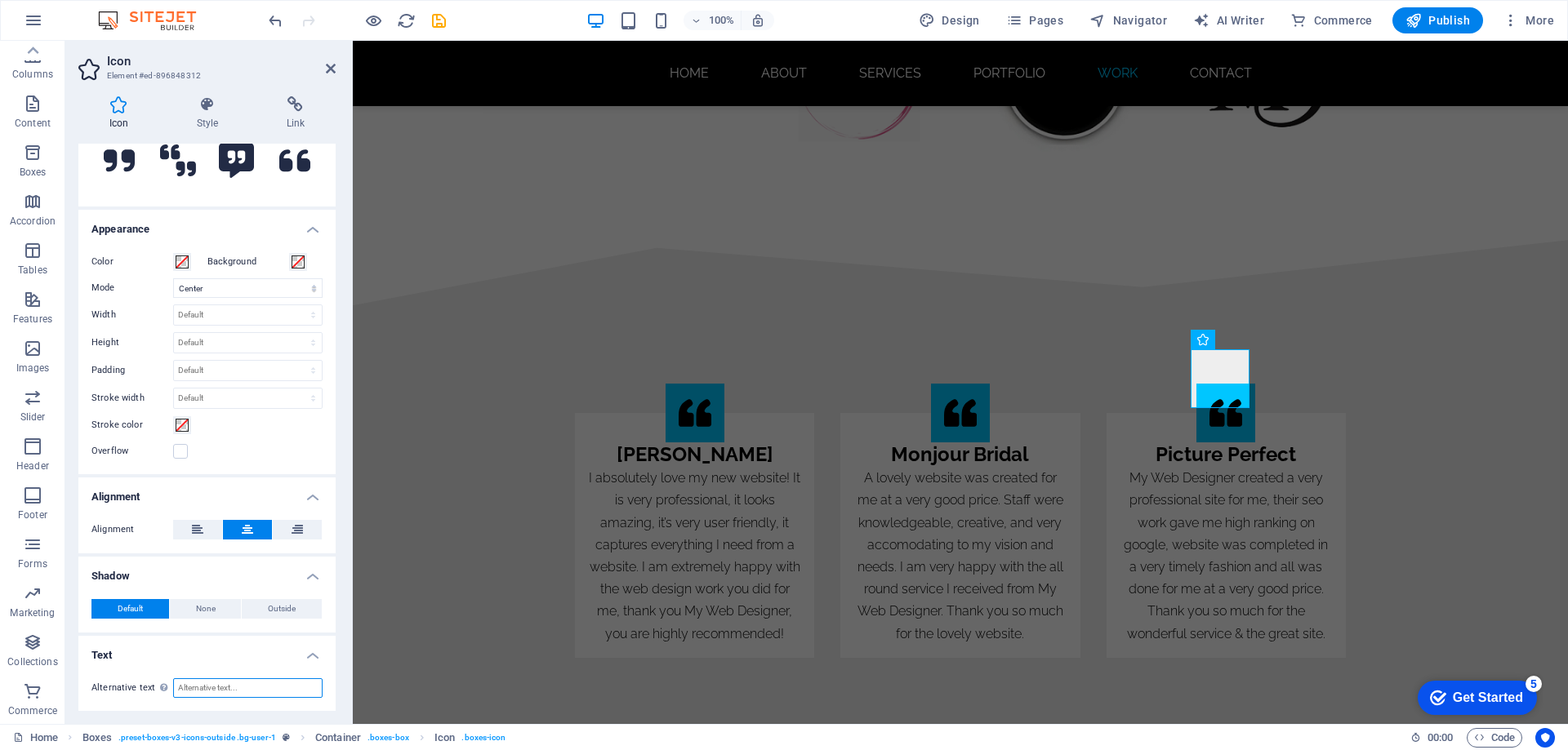
click at [207, 694] on input "Alternative text The alternative text is used by devices that cannot display im…" at bounding box center [248, 687] width 150 height 20
type input "website designer"
click at [671, 467] on div "I absolutely love my new website! It is very professional, it looks amazing, it…" at bounding box center [694, 556] width 213 height 178
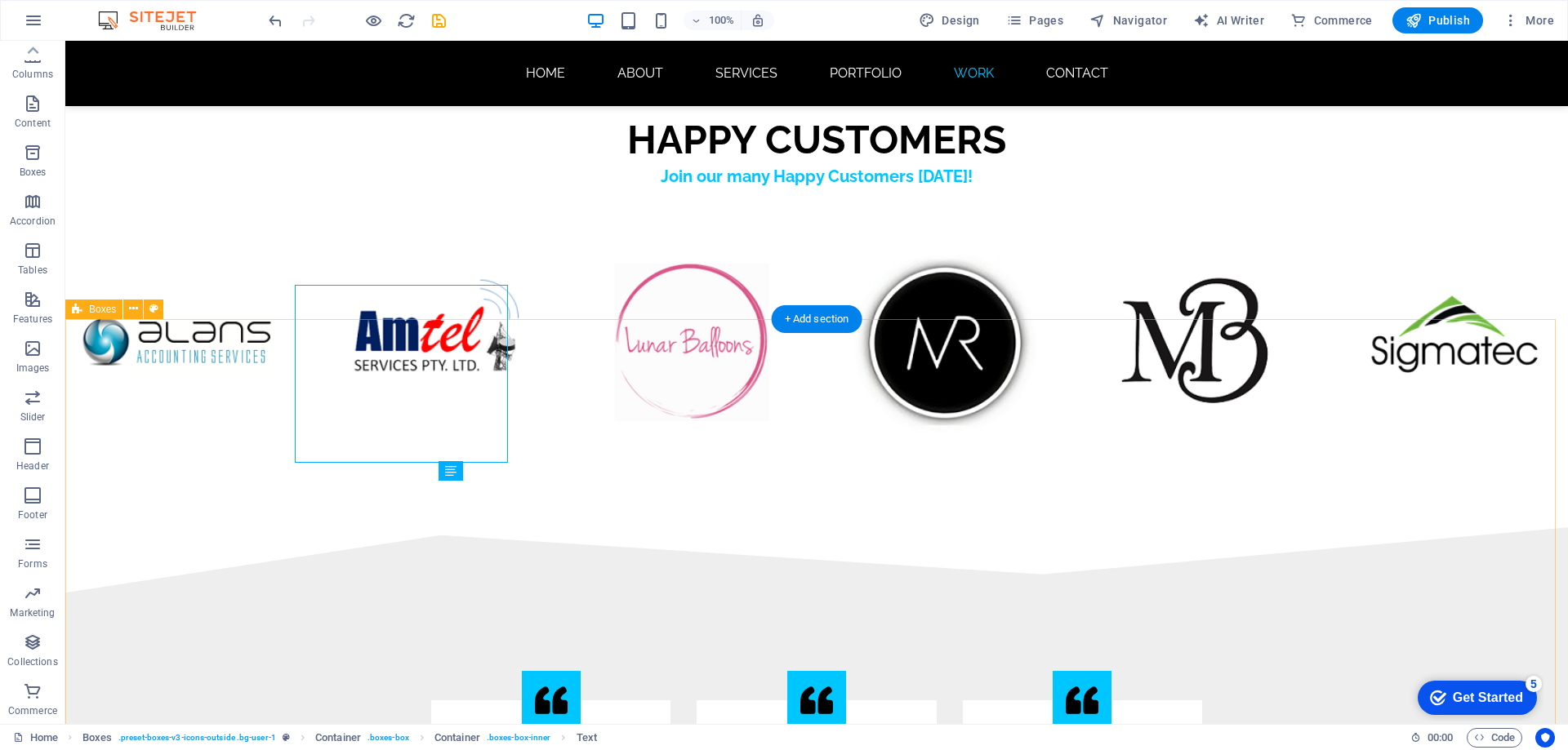
scroll to position [9958, 0]
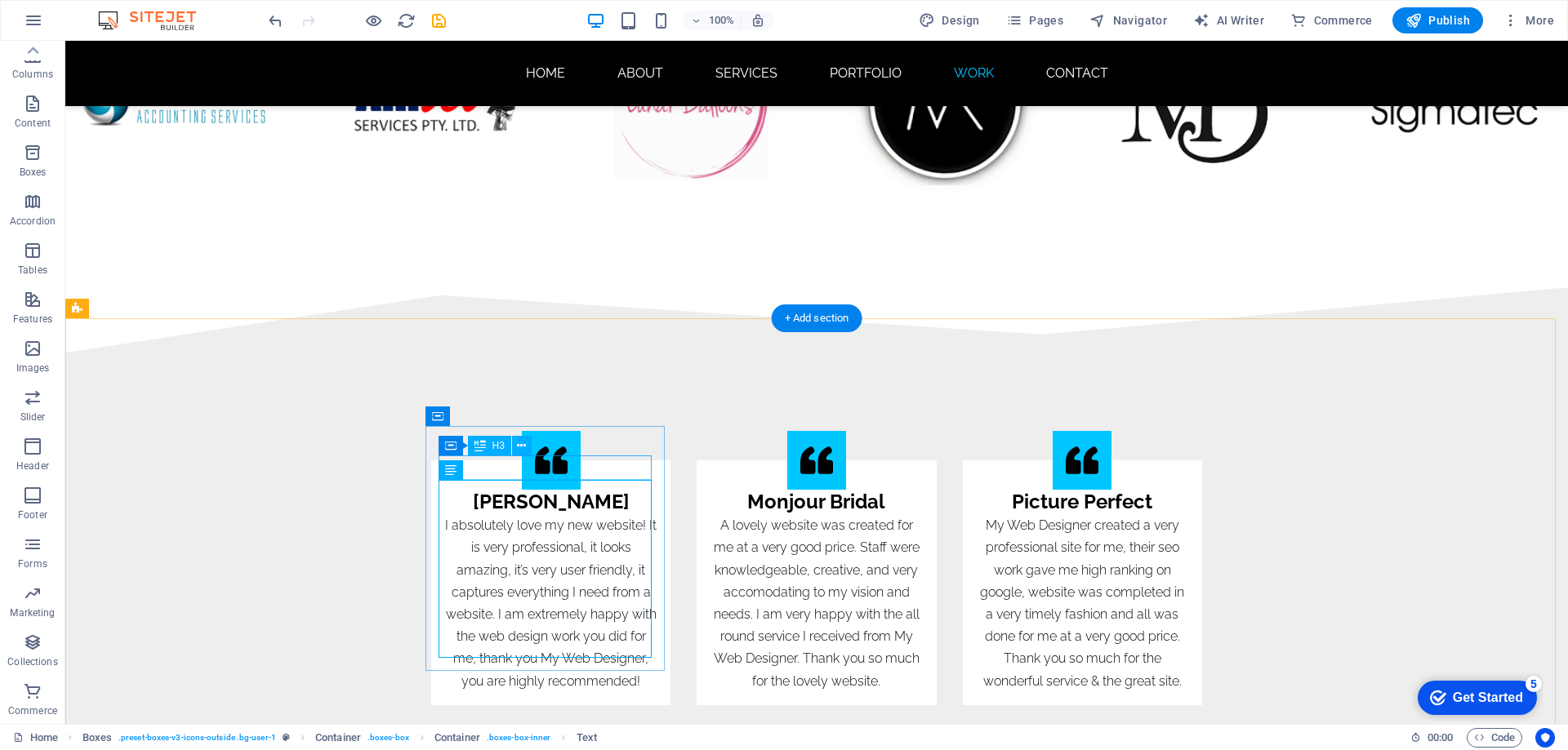
click at [559, 489] on div "[PERSON_NAME]" at bounding box center [550, 502] width 213 height 24
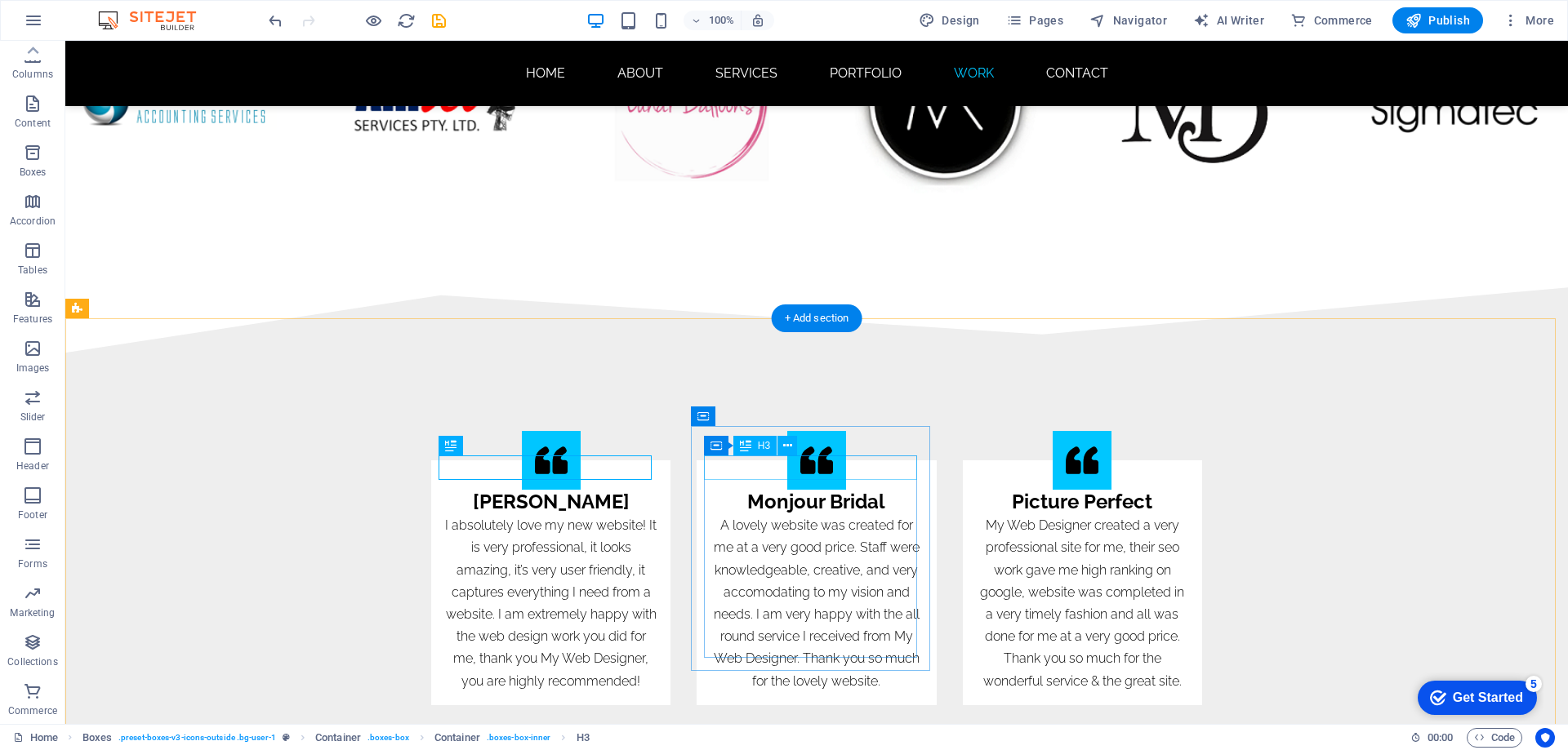
click at [832, 489] on div "Monjour Bridal" at bounding box center [816, 502] width 213 height 24
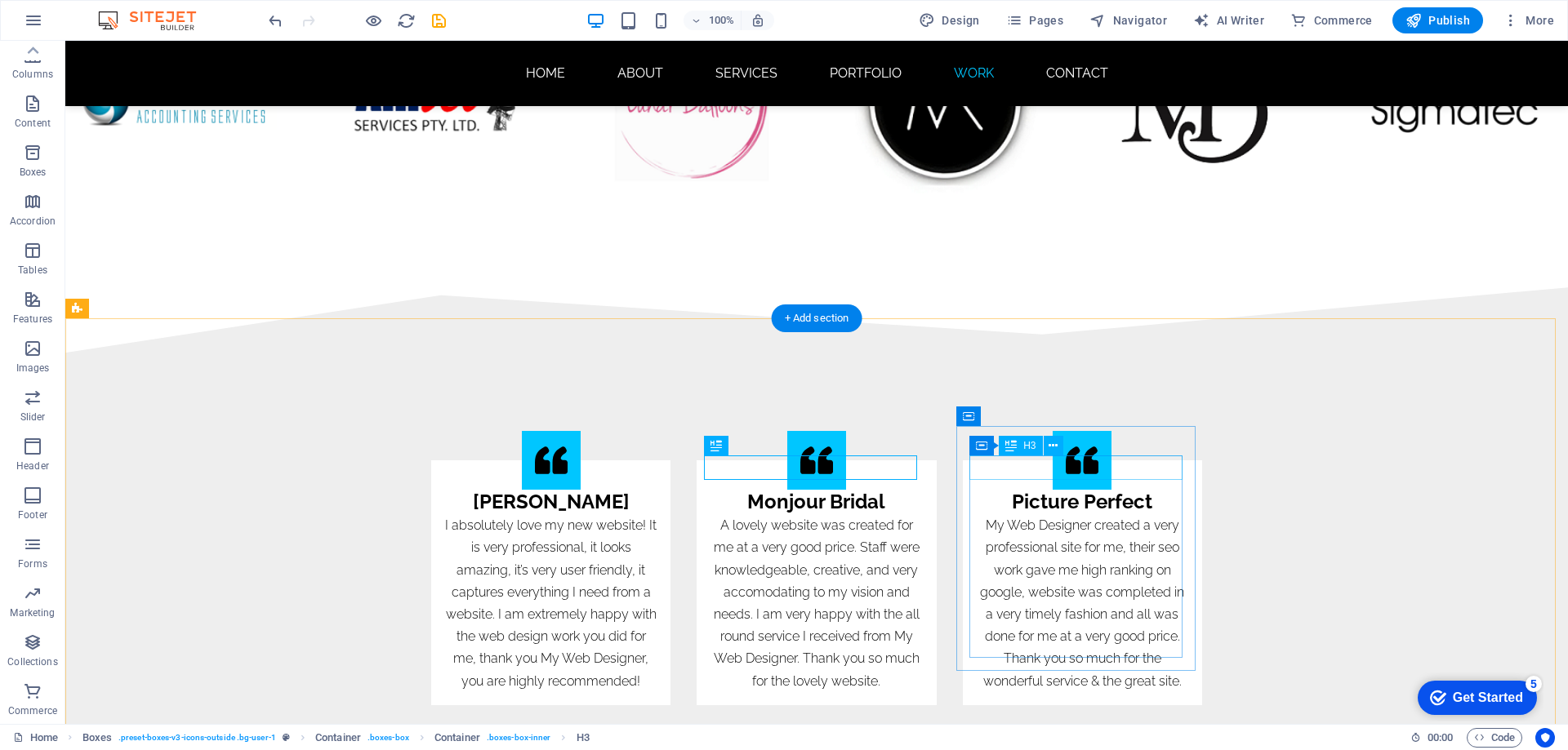
click at [1031, 489] on div "Picture Perfect" at bounding box center [1082, 502] width 213 height 24
click at [1033, 515] on div "My Web Designer created a very professional site for me, their seo work gave me…" at bounding box center [1082, 603] width 213 height 178
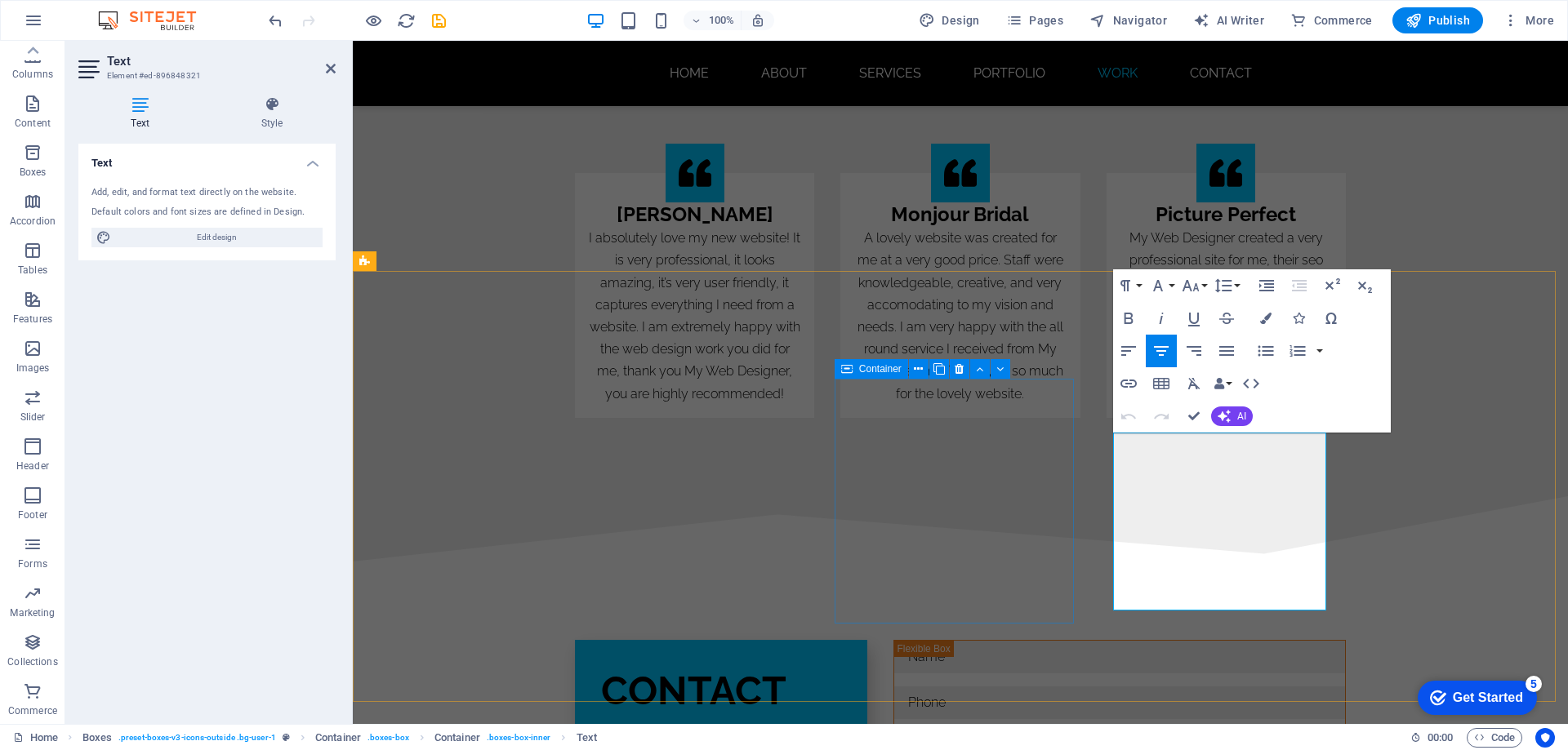
scroll to position [9718, 0]
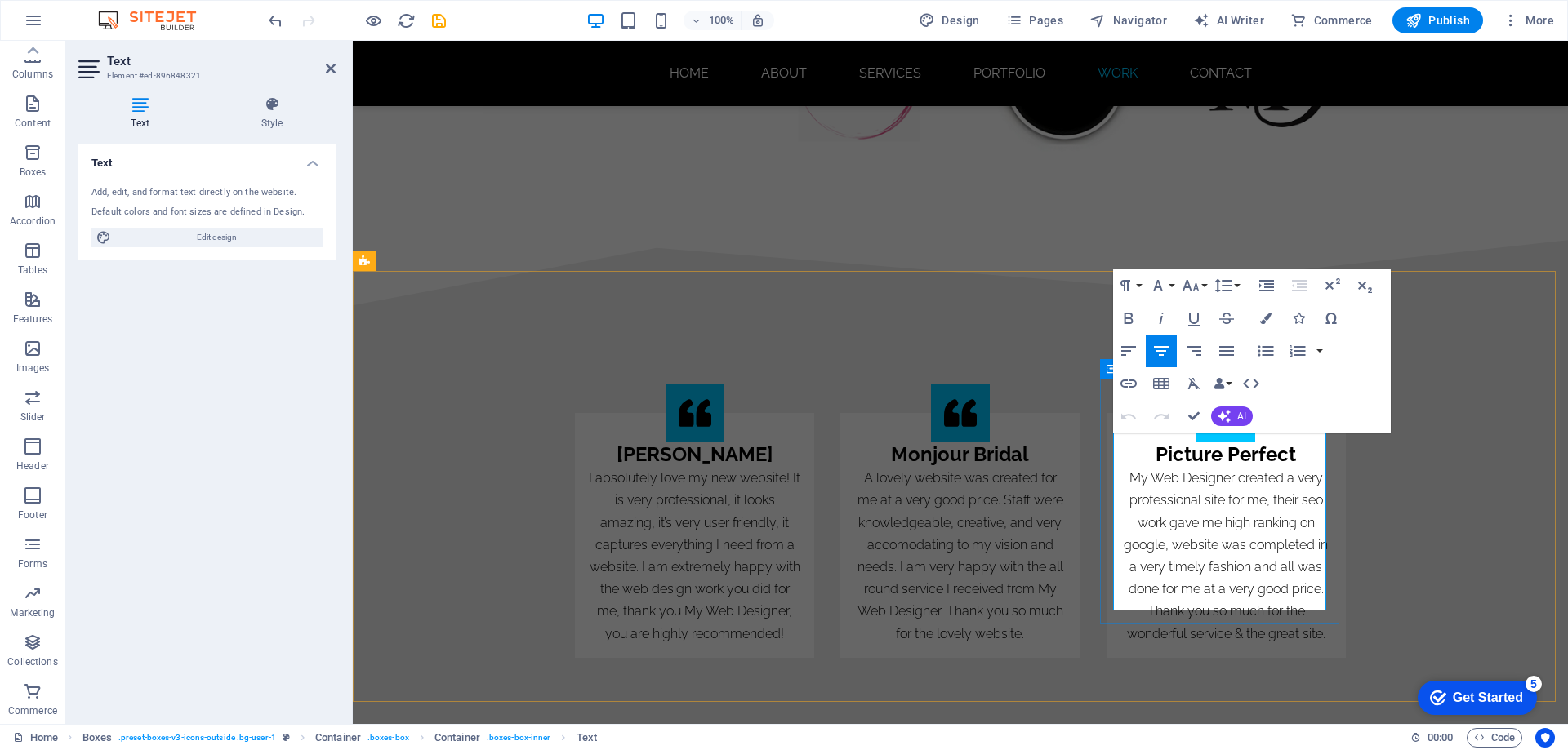
click at [1184, 498] on p "My Web Designer created a very professional site for me, their seo work gave me…" at bounding box center [1226, 556] width 213 height 178
click at [1134, 282] on icon "button" at bounding box center [1125, 285] width 20 height 20
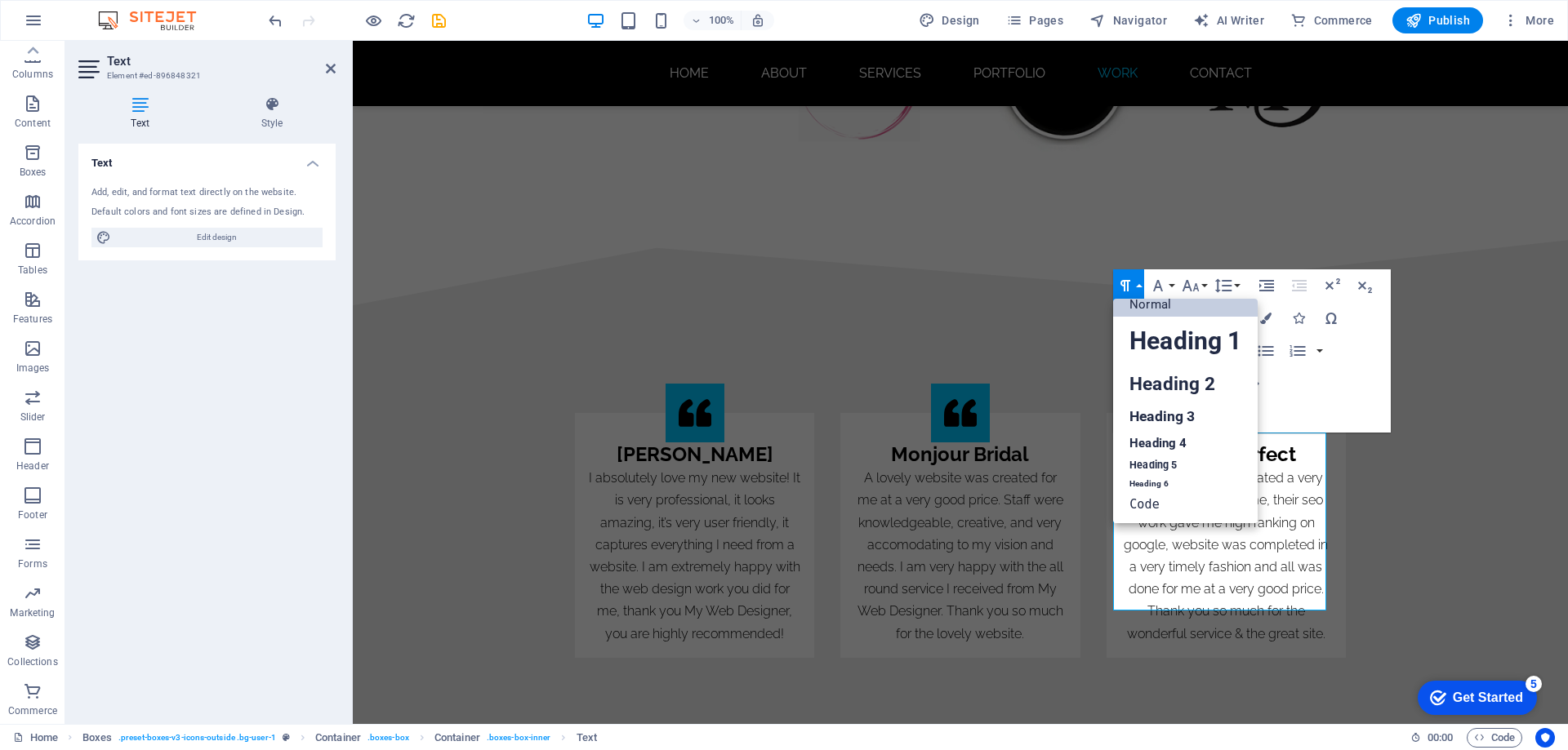
scroll to position [13, 0]
click at [986, 496] on div "A lovely website was created for me at a very good price. Staff were knowledgea…" at bounding box center [960, 556] width 213 height 178
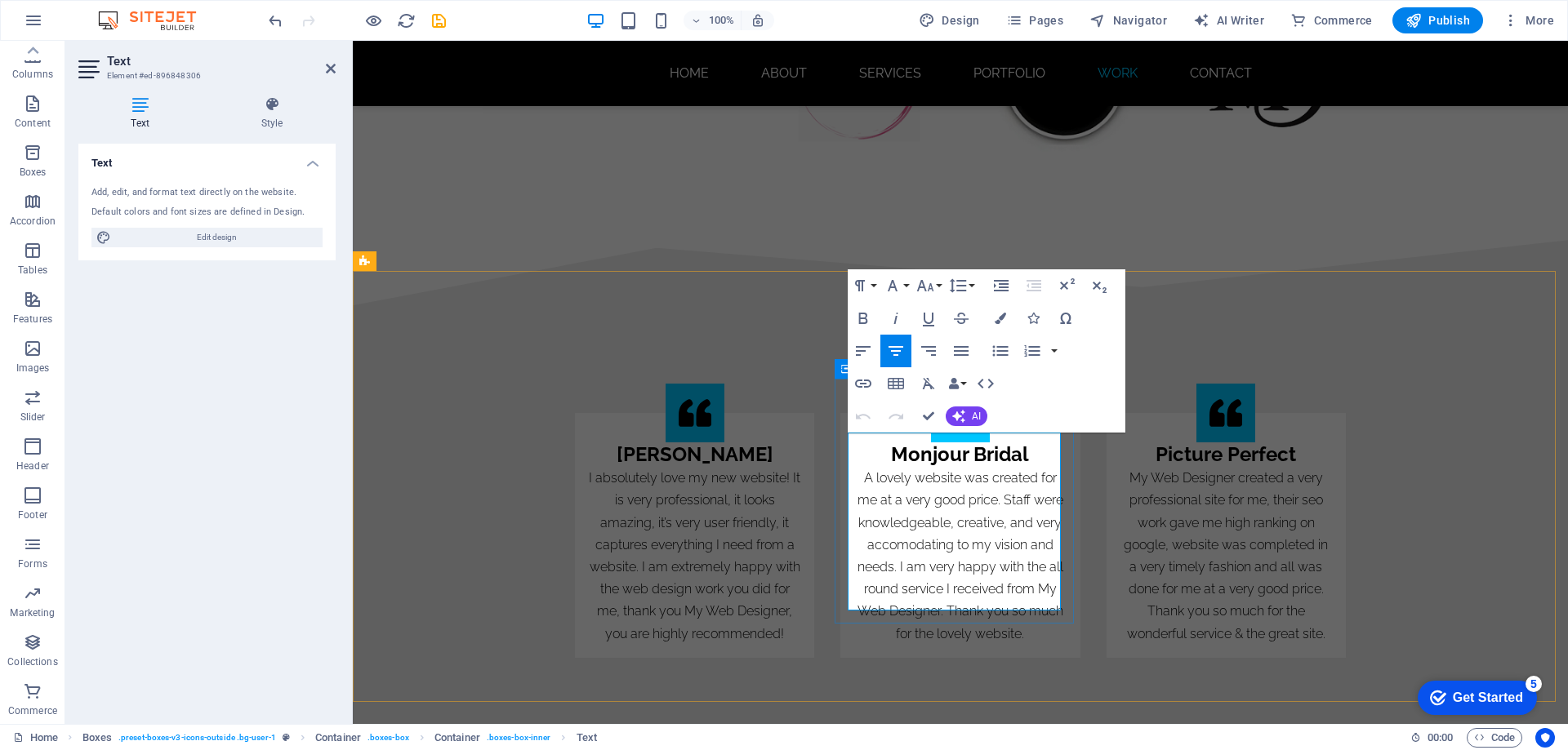
click at [950, 512] on p "A lovely website was created for me at a very good price. Staff were knowledgea…" at bounding box center [960, 556] width 213 height 178
click at [865, 283] on icon "button" at bounding box center [860, 285] width 20 height 20
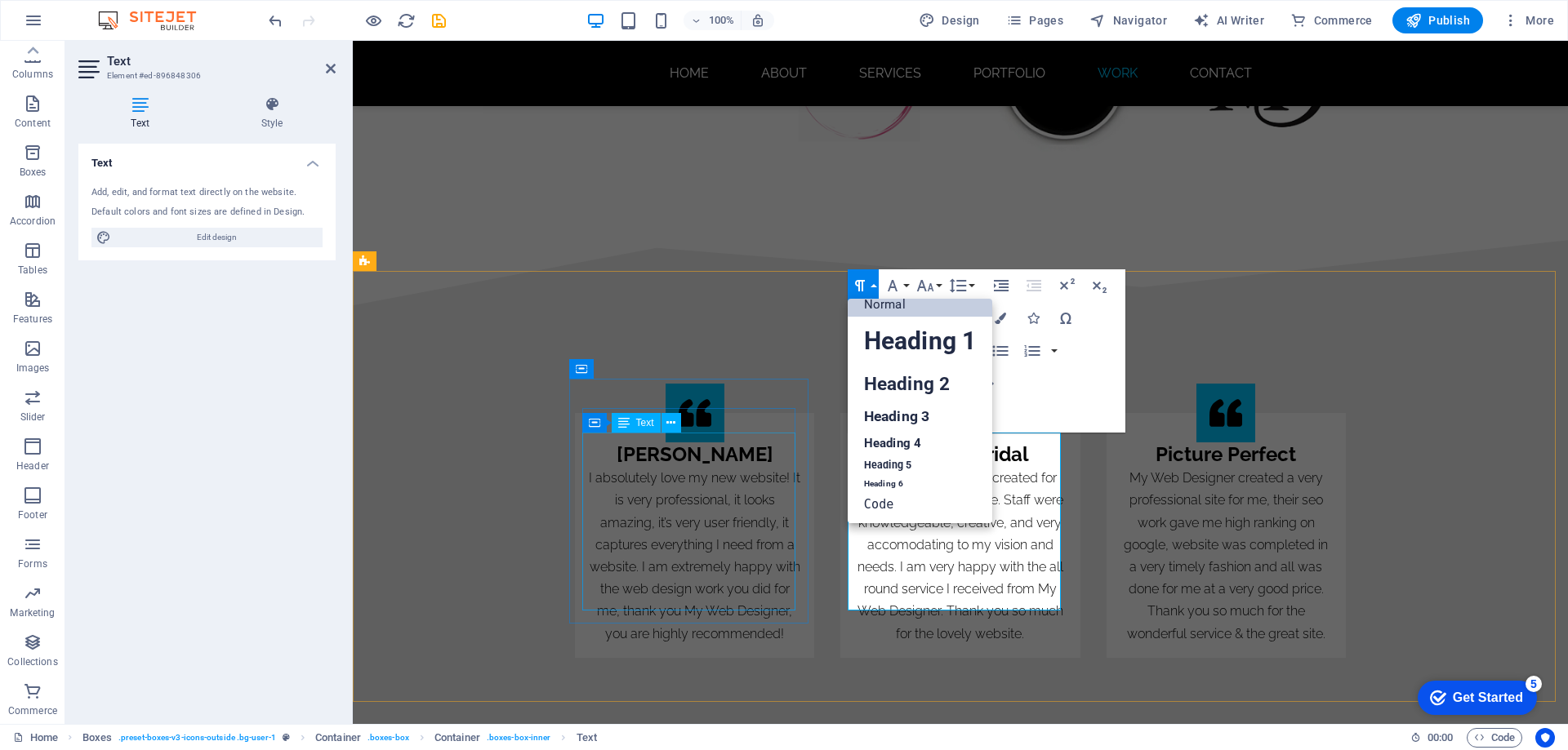
click at [716, 509] on div "I absolutely love my new website! It is very professional, it looks amazing, it…" at bounding box center [694, 556] width 213 height 178
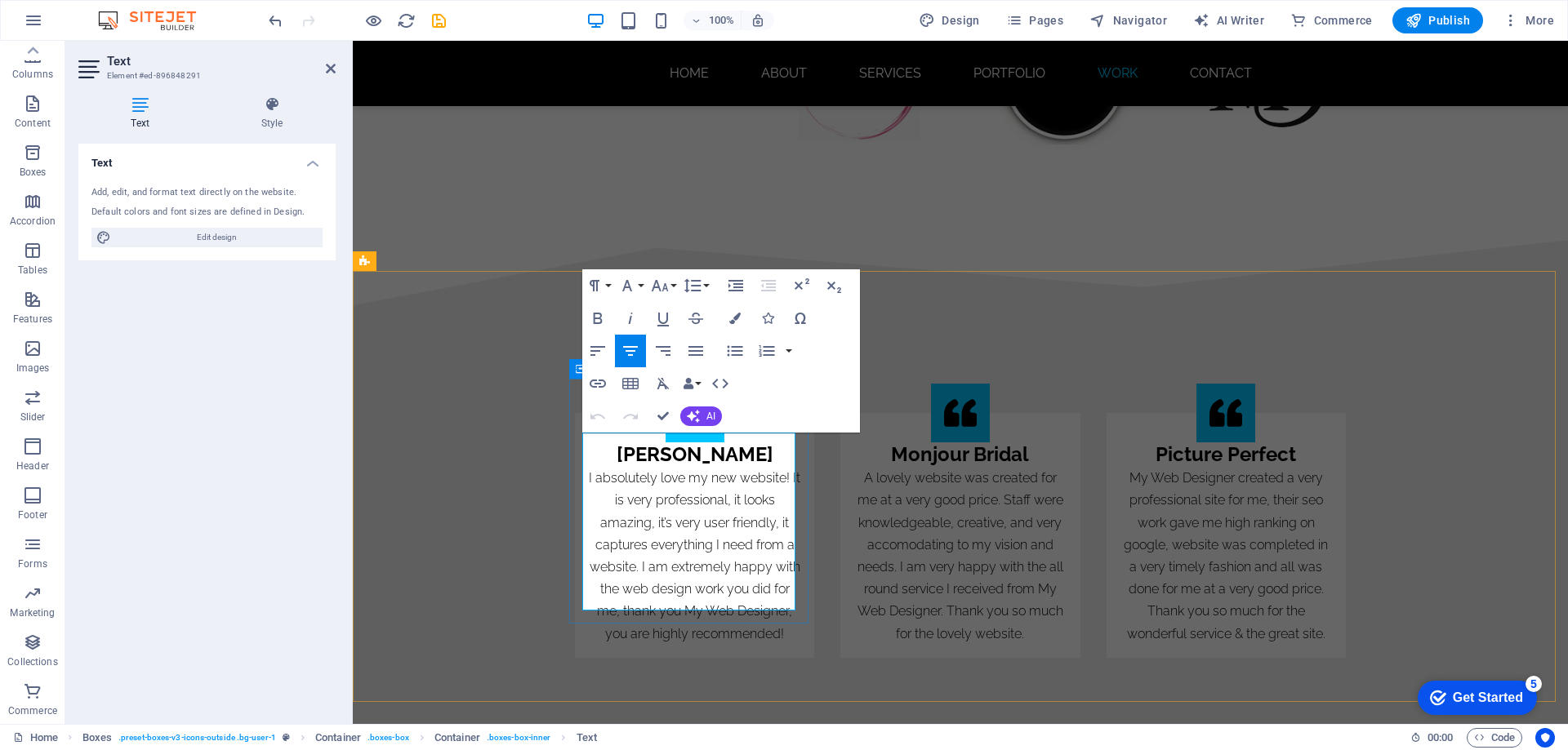
click at [706, 515] on p "I absolutely love my new website! It is very professional, it looks amazing, it…" at bounding box center [694, 556] width 213 height 178
click at [596, 288] on icon "button" at bounding box center [593, 286] width 9 height 11
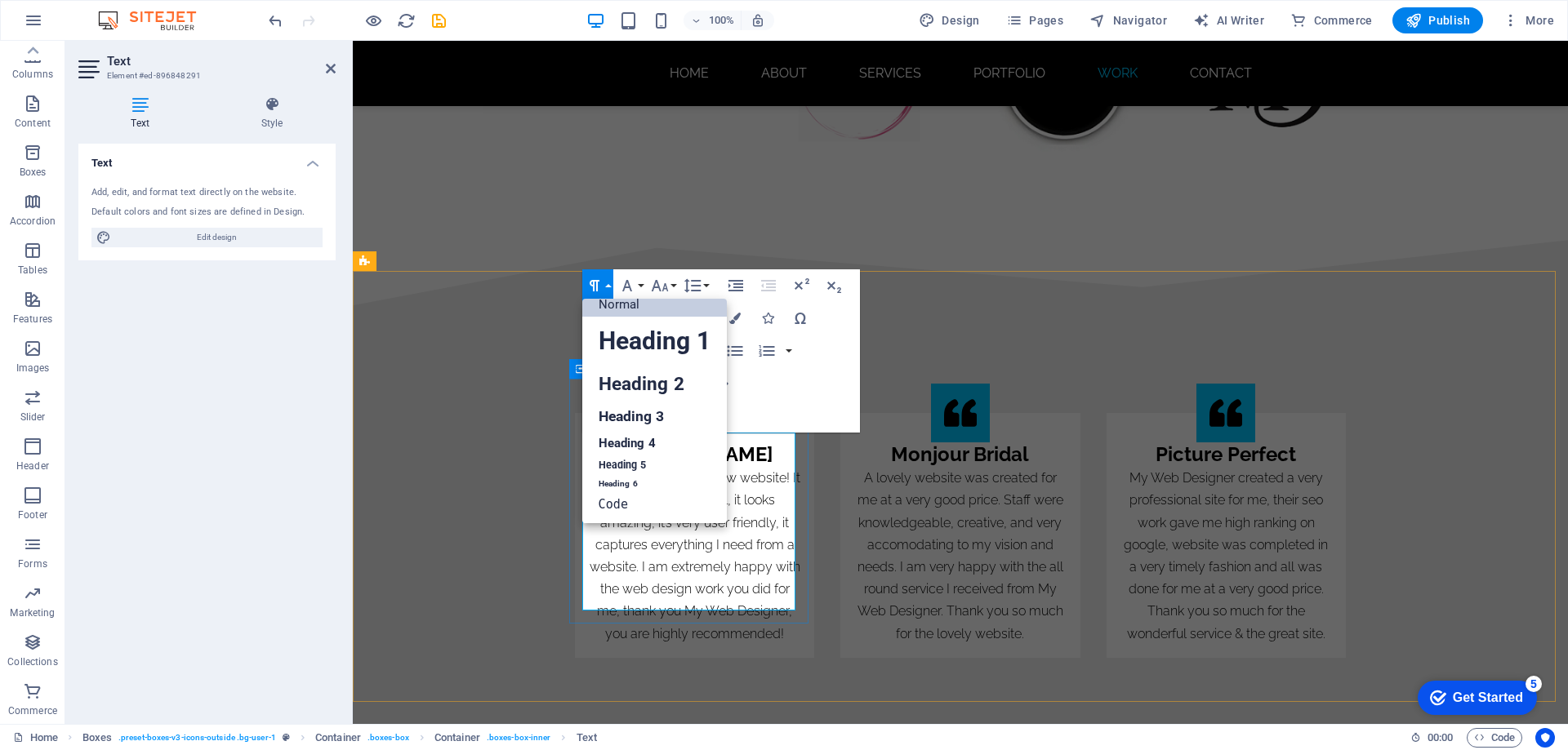
click at [744, 526] on p "I absolutely love my new website! It is very professional, it looks amazing, it…" at bounding box center [694, 556] width 213 height 178
click at [956, 305] on div "website designer [PERSON_NAME] I absolutely love my new website! It is very pro…" at bounding box center [961, 520] width 1215 height 431
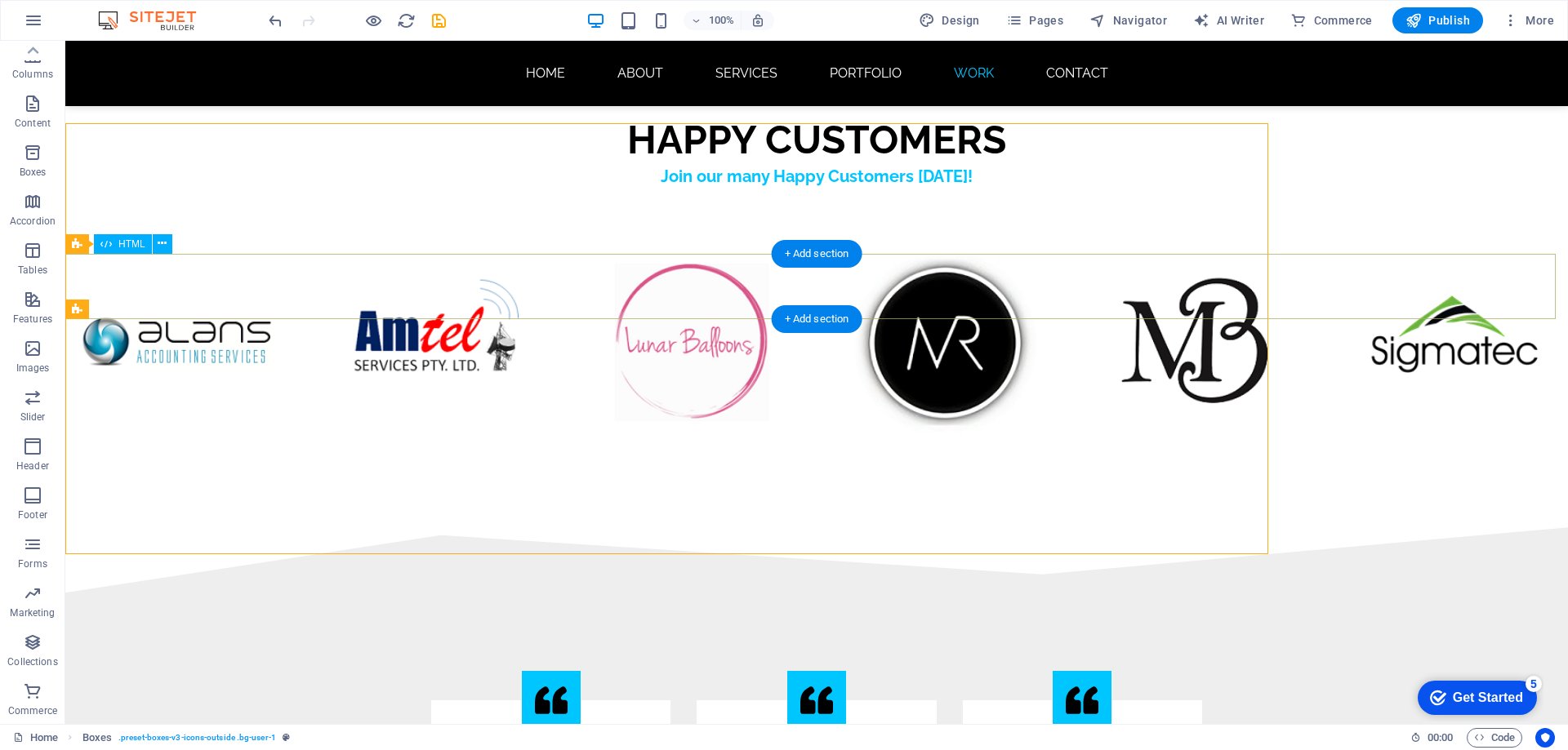
scroll to position [9958, 0]
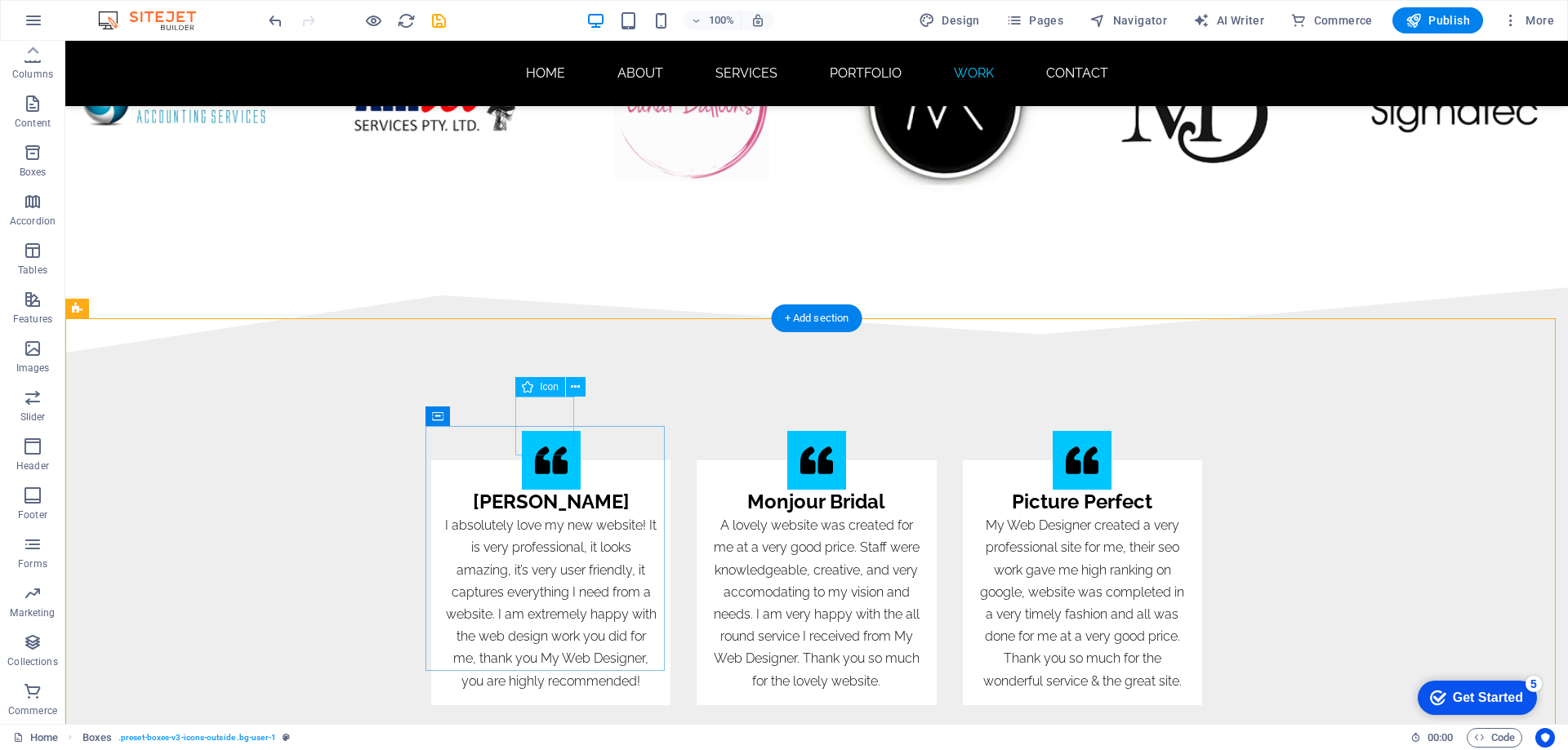
click at [544, 431] on figure "website designer" at bounding box center [550, 460] width 59 height 59
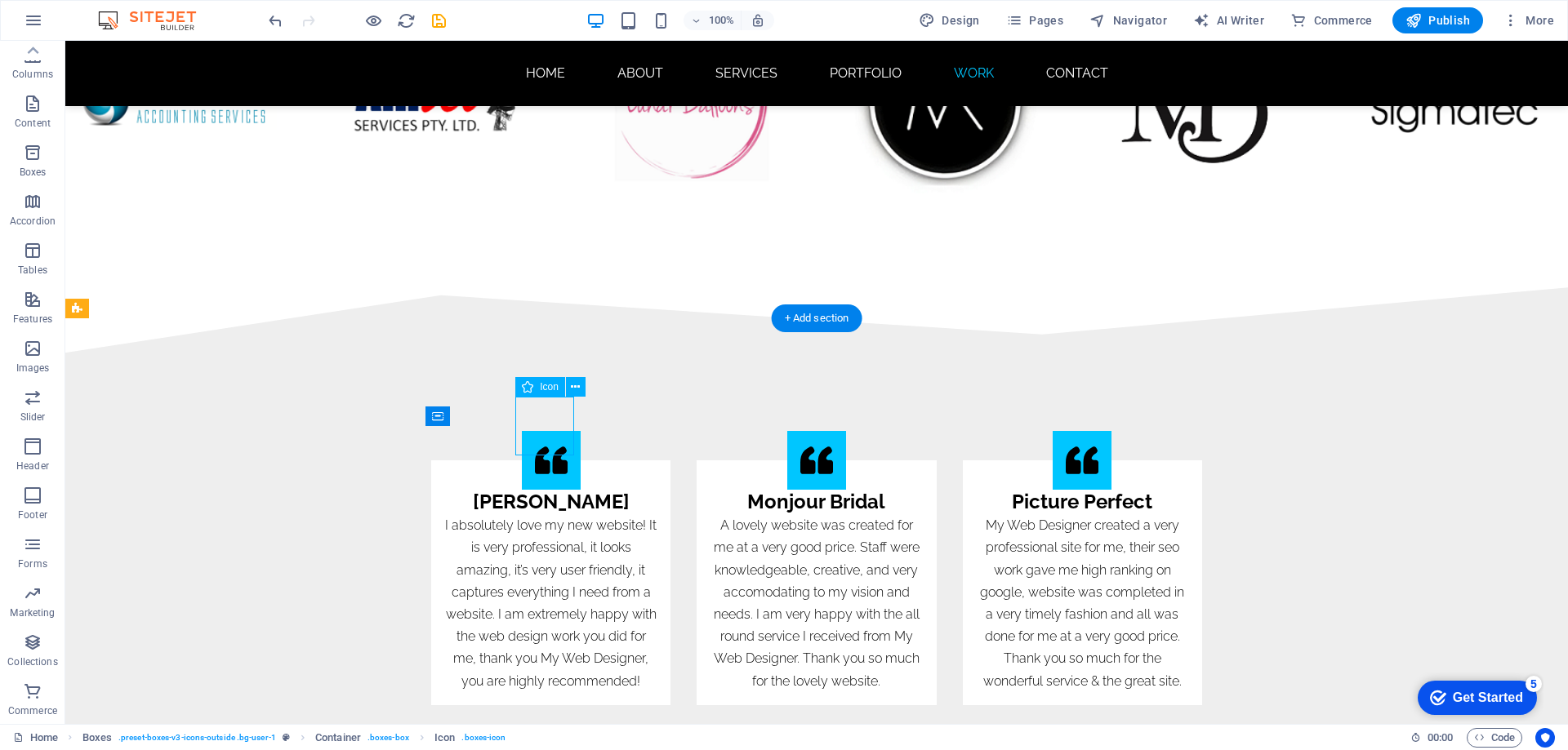
click at [544, 431] on figure "website designer" at bounding box center [550, 460] width 59 height 59
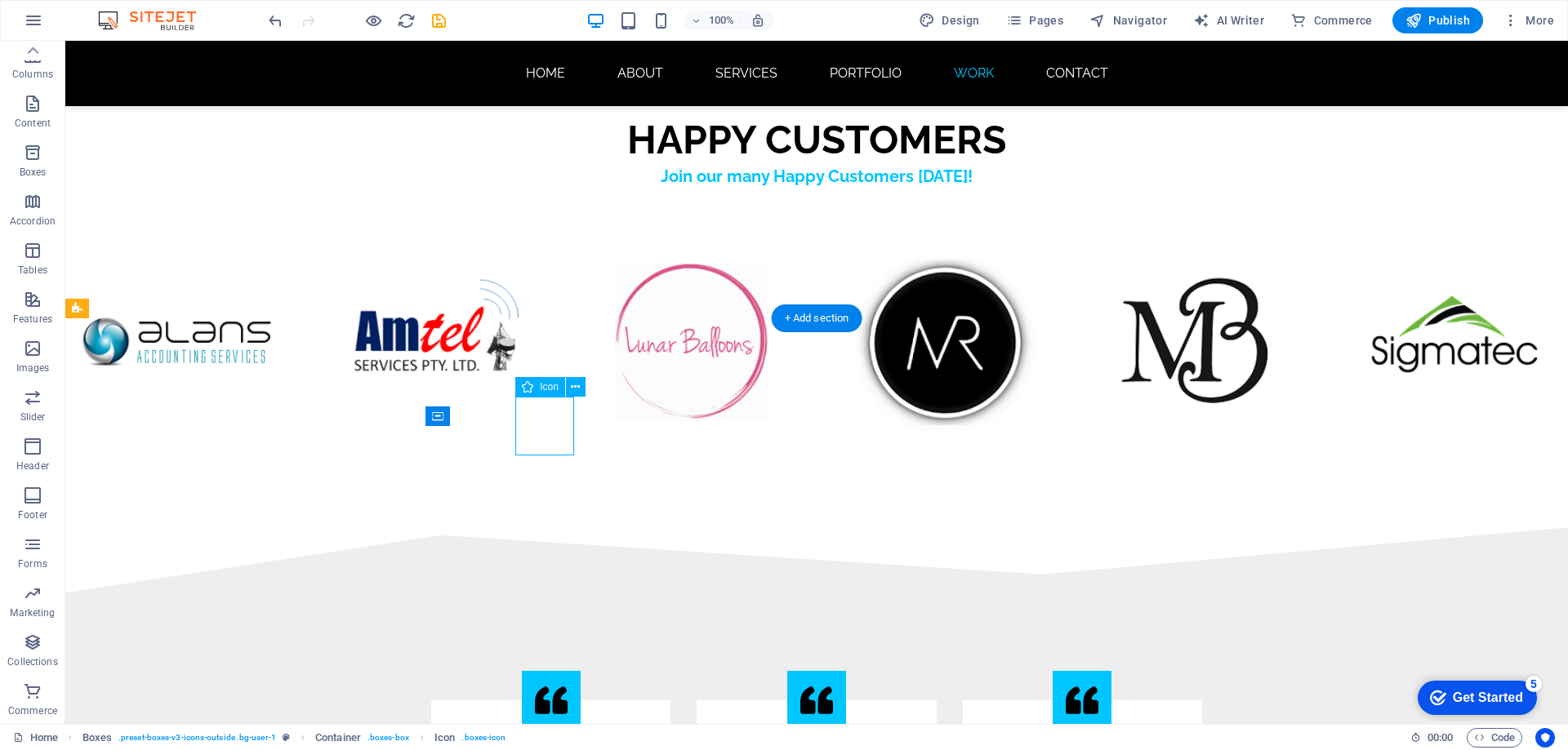
select select "xMidYMid"
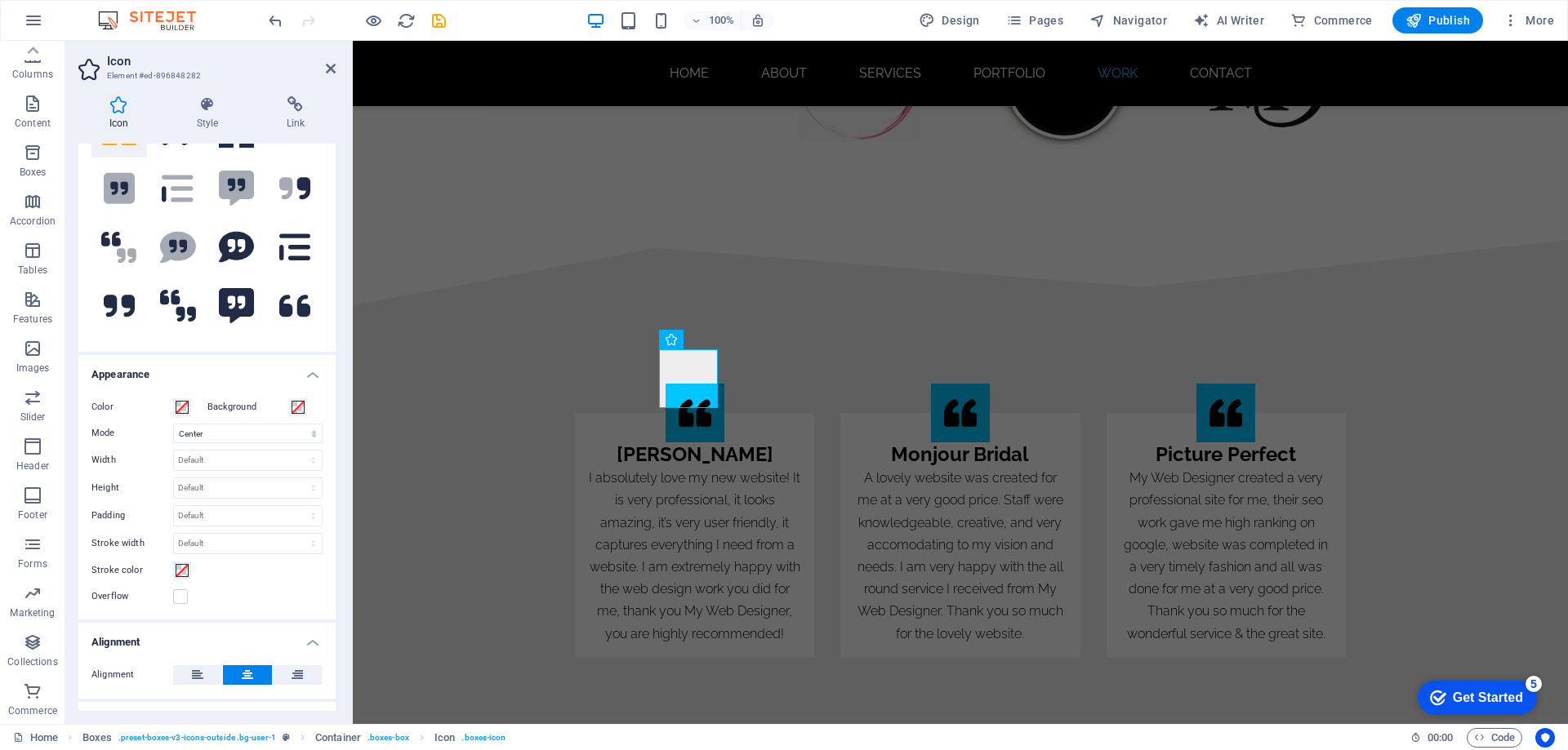
scroll to position [290, 0]
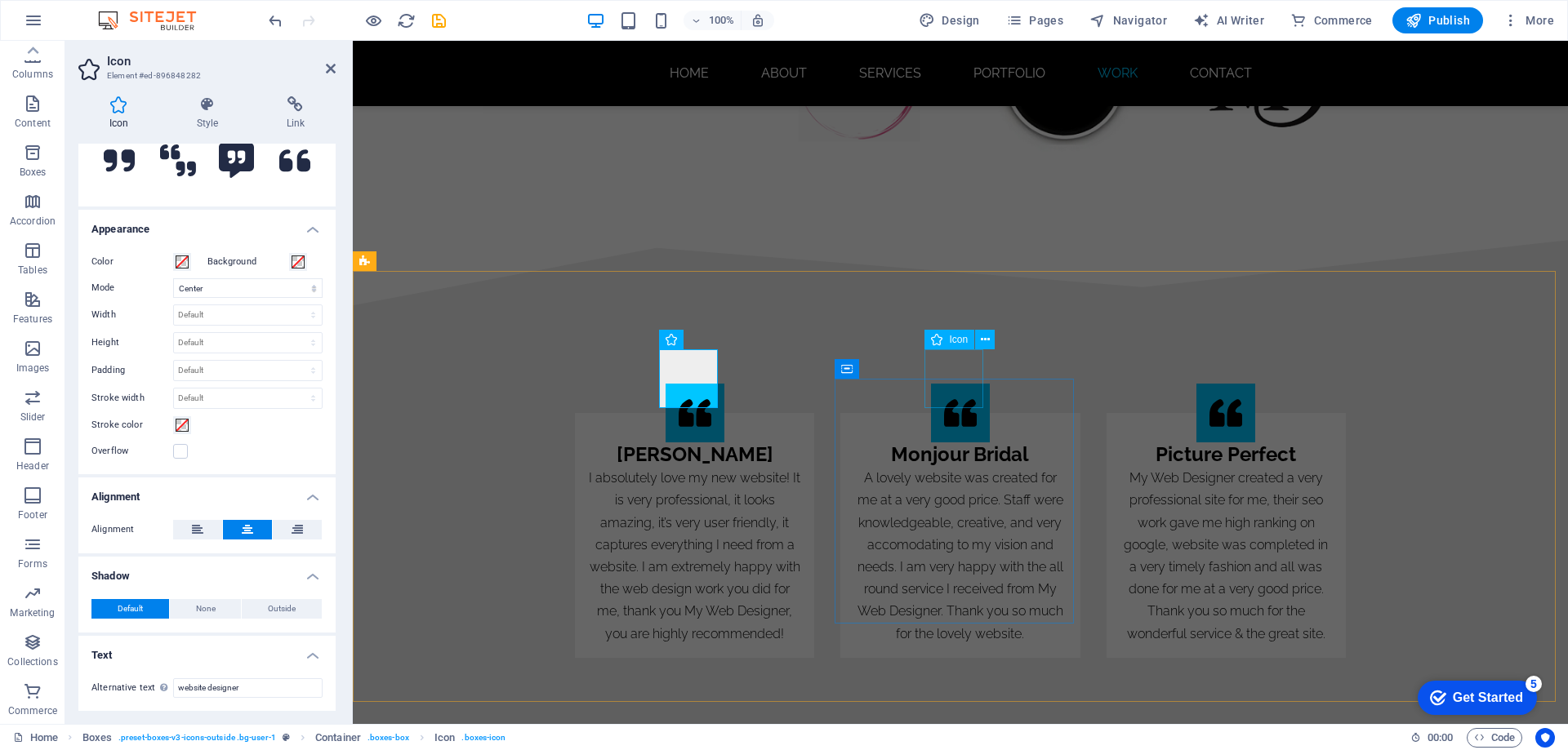
click at [973, 384] on figure "website designer" at bounding box center [960, 413] width 59 height 59
select select "xMidYMid"
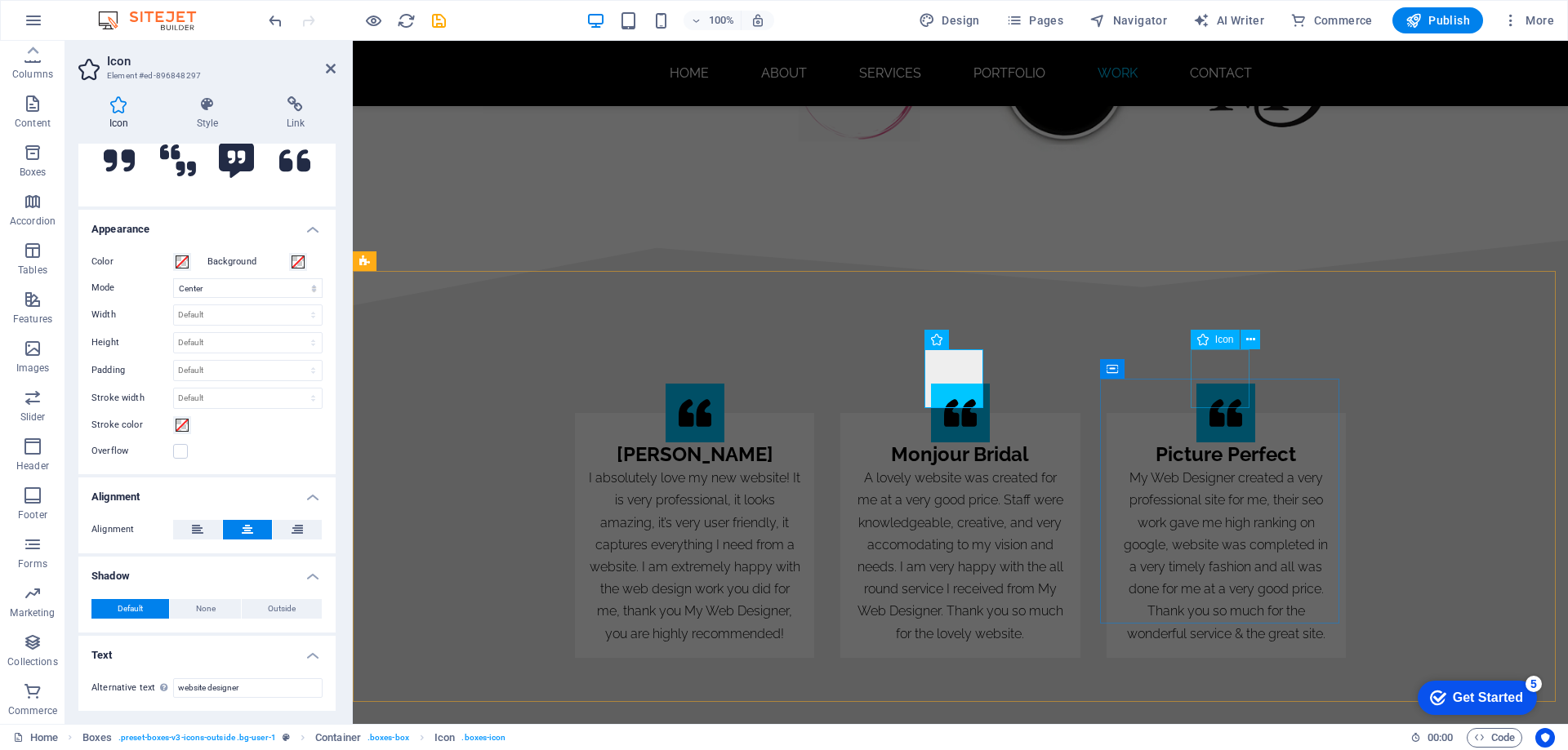
click at [1214, 384] on figure "website designer" at bounding box center [1225, 413] width 59 height 59
select select "xMidYMid"
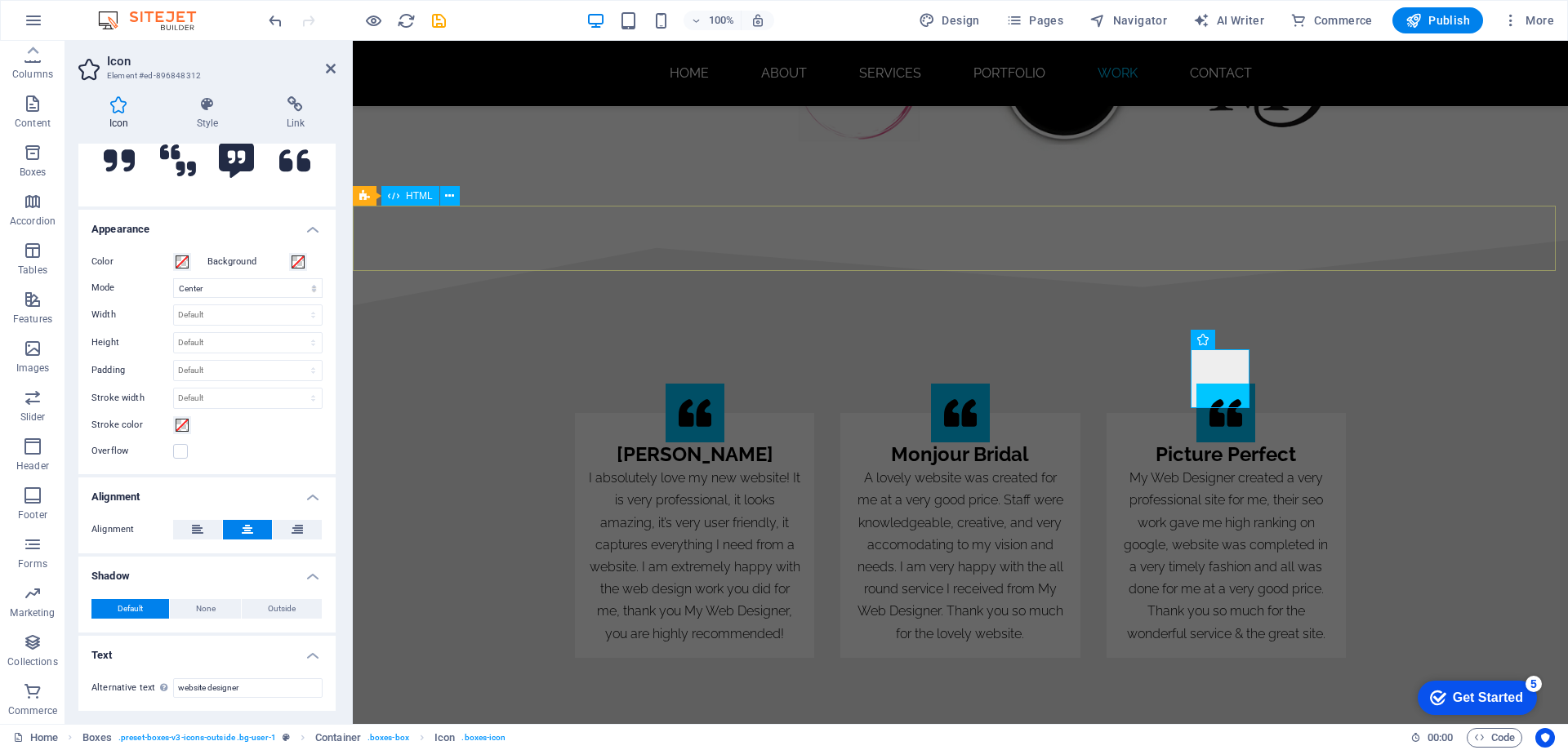
click at [638, 240] on div at bounding box center [961, 273] width 1215 height 65
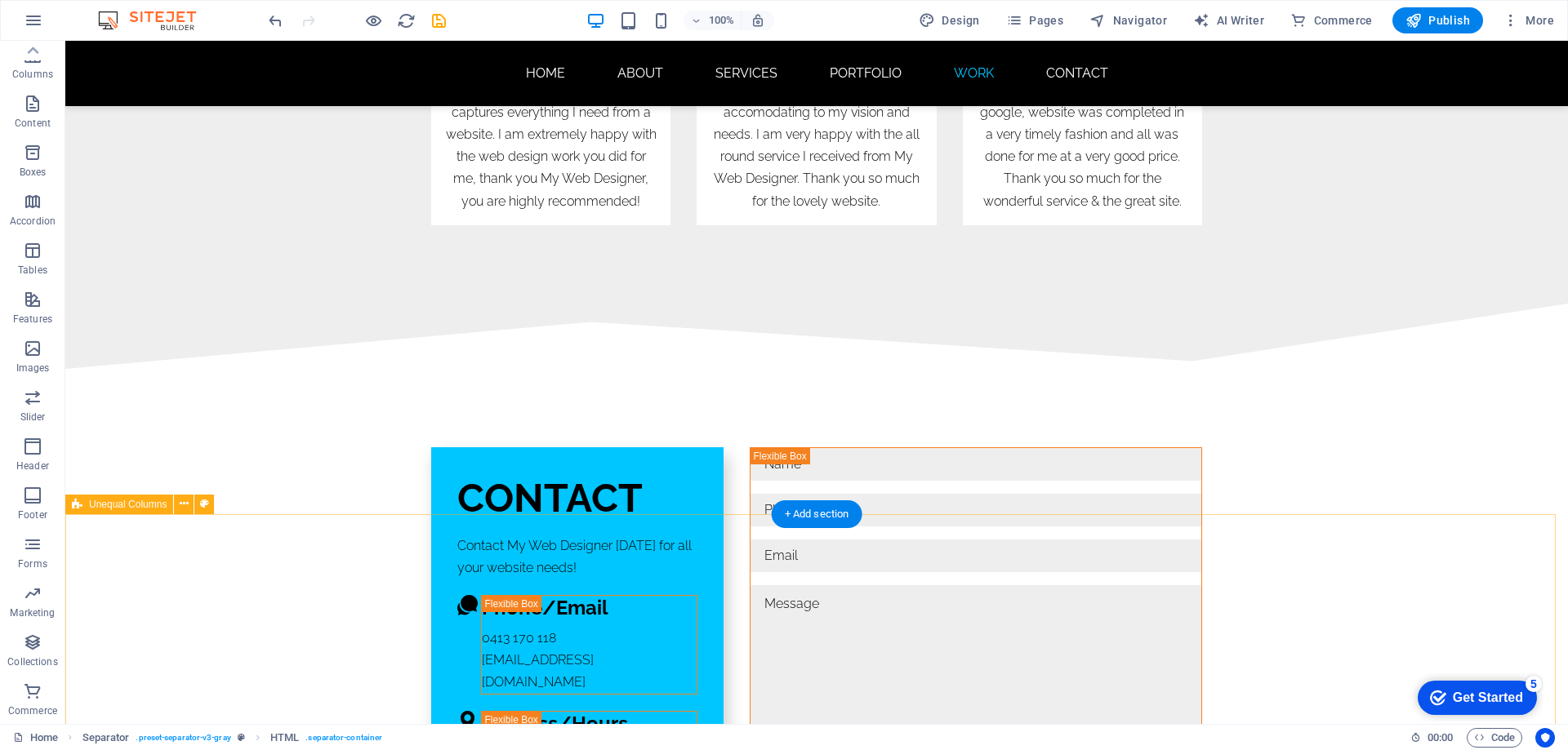
scroll to position [10448, 0]
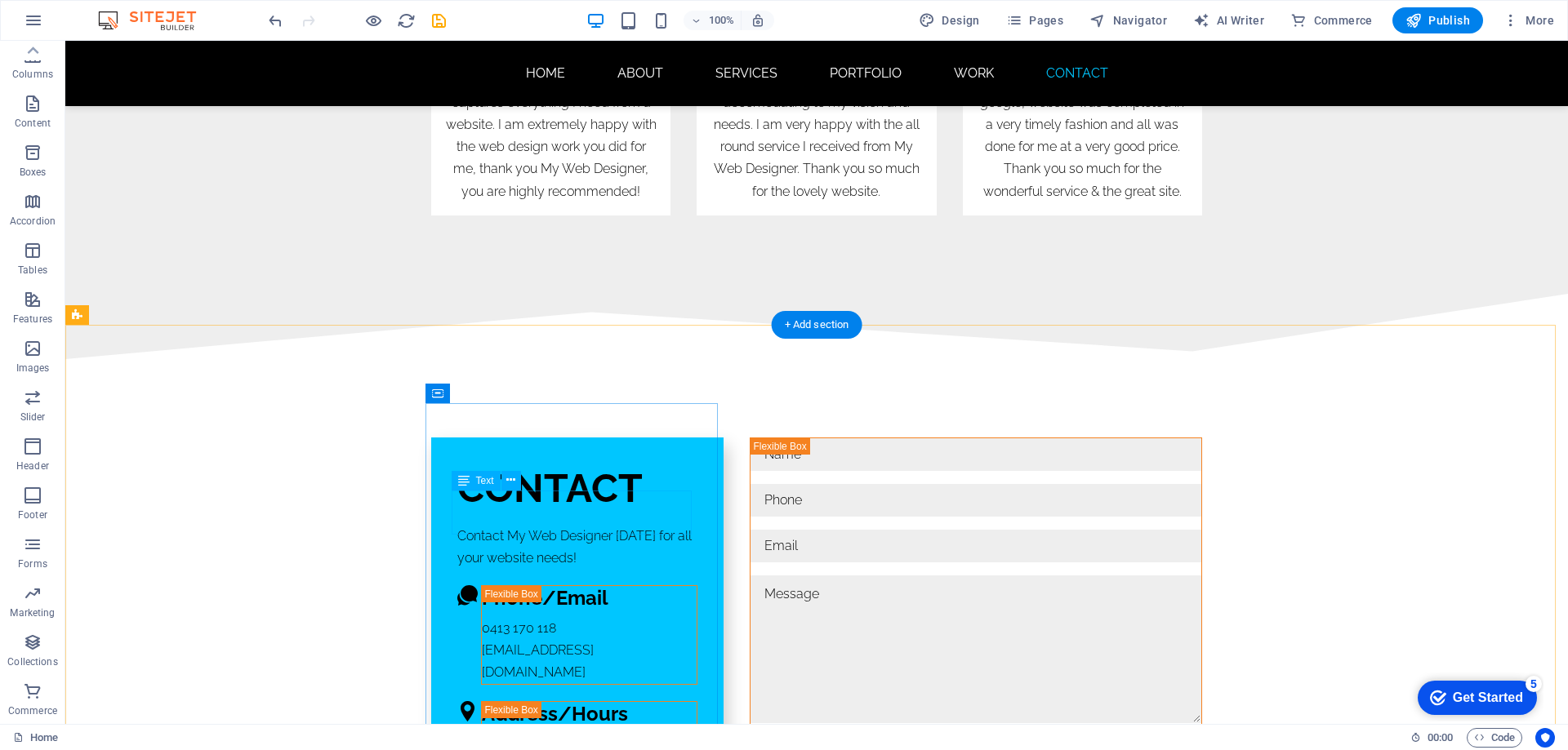
click at [566, 525] on div "Contact My Web Designer [DATE] for all your website needs!" at bounding box center [577, 546] width 240 height 44
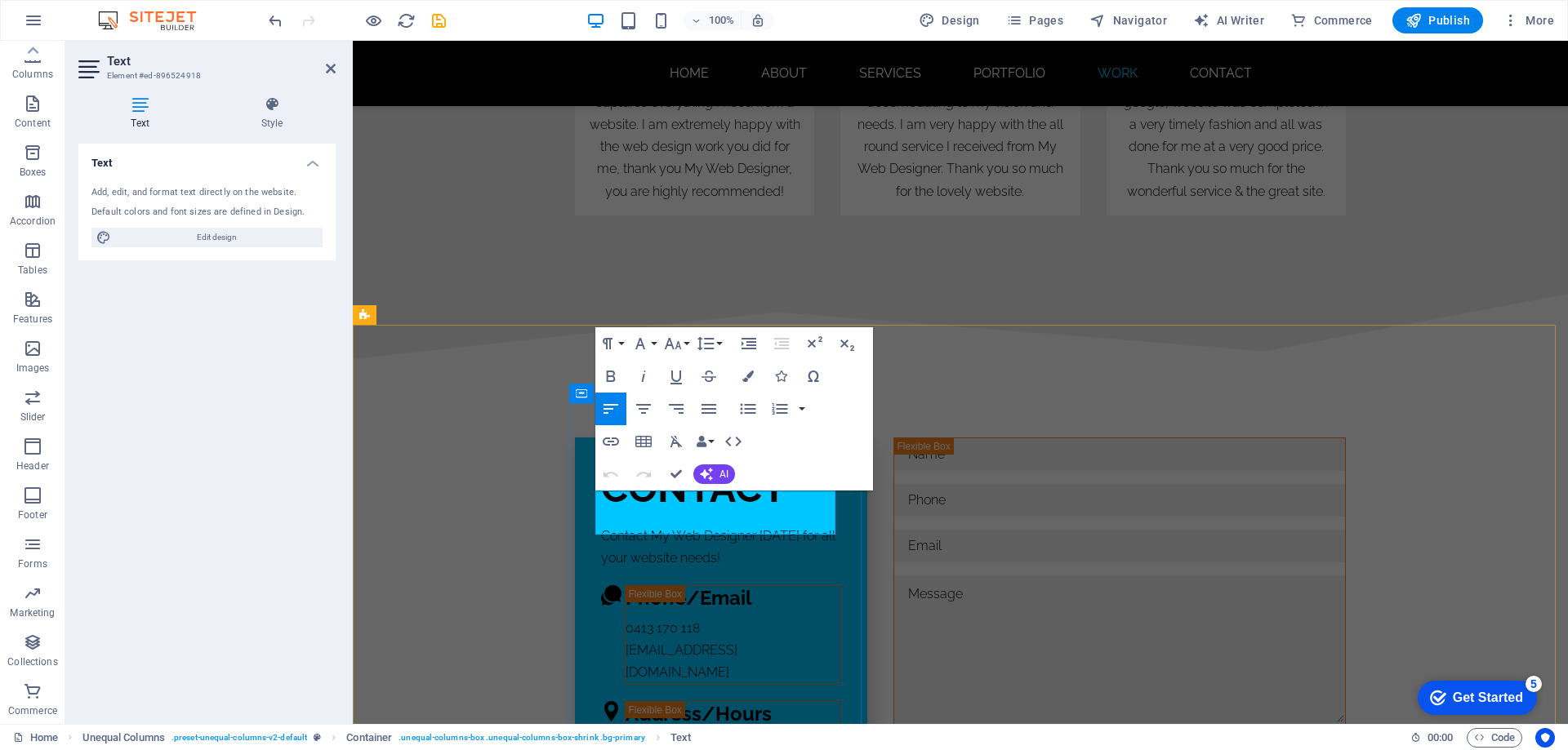
click at [650, 525] on p "Contact My Web Designer [DATE] for all your website needs!" at bounding box center [720, 546] width 240 height 44
click at [614, 342] on icon "button" at bounding box center [607, 343] width 20 height 20
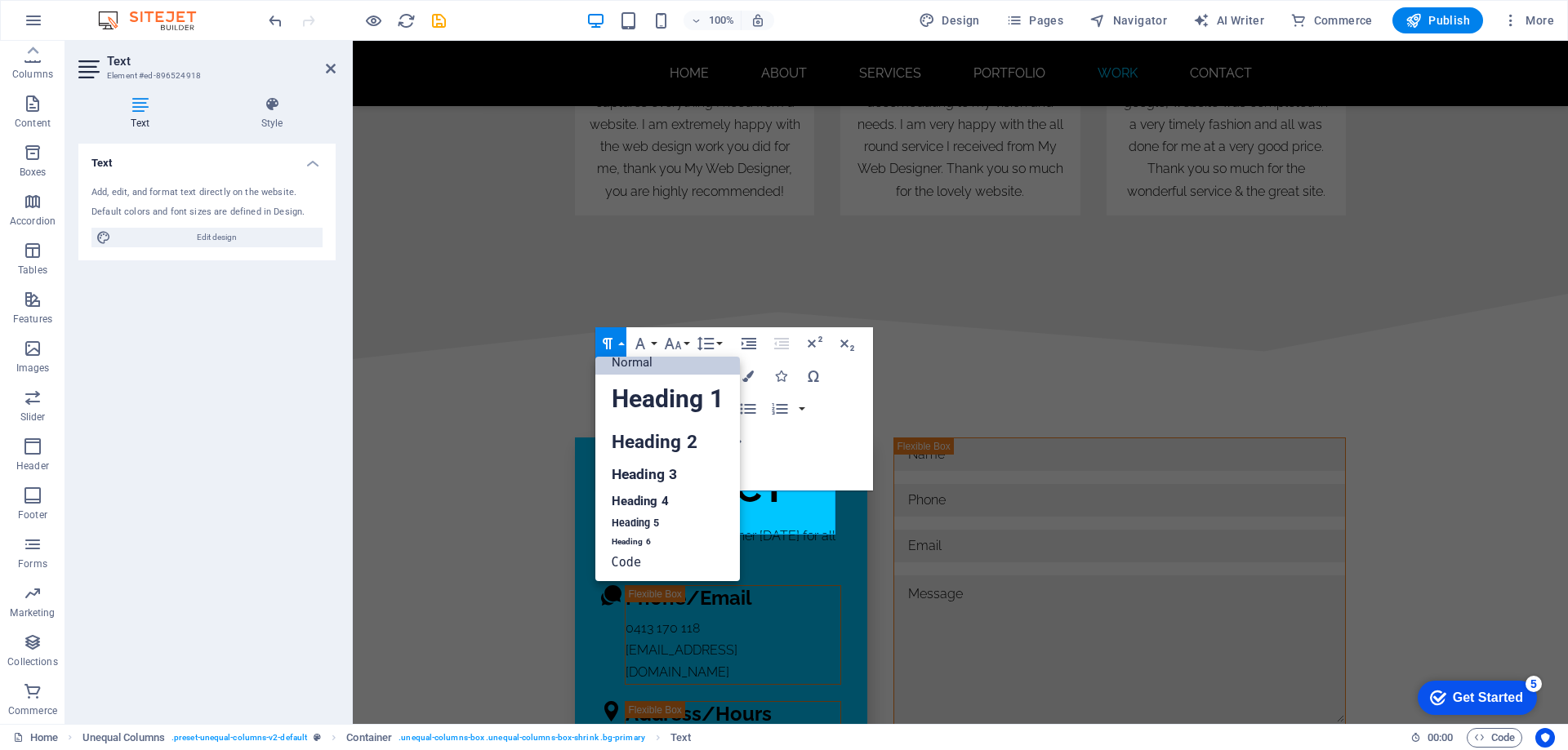
scroll to position [13, 0]
click at [614, 342] on icon "button" at bounding box center [607, 343] width 20 height 20
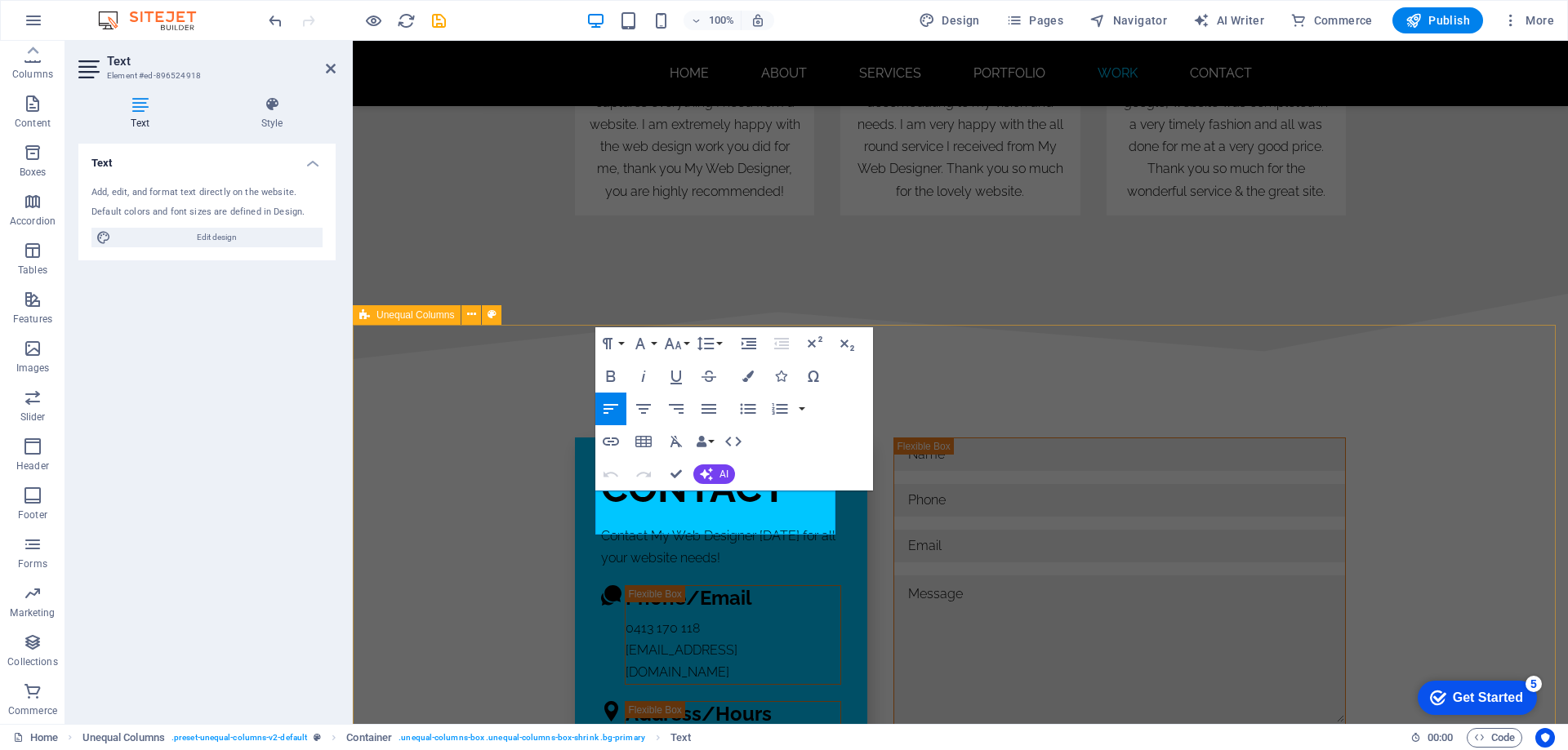
click at [1062, 360] on div "CONTACT Contact My Web Designer [DATE] for all your website needs! web designer…" at bounding box center [961, 644] width 1215 height 568
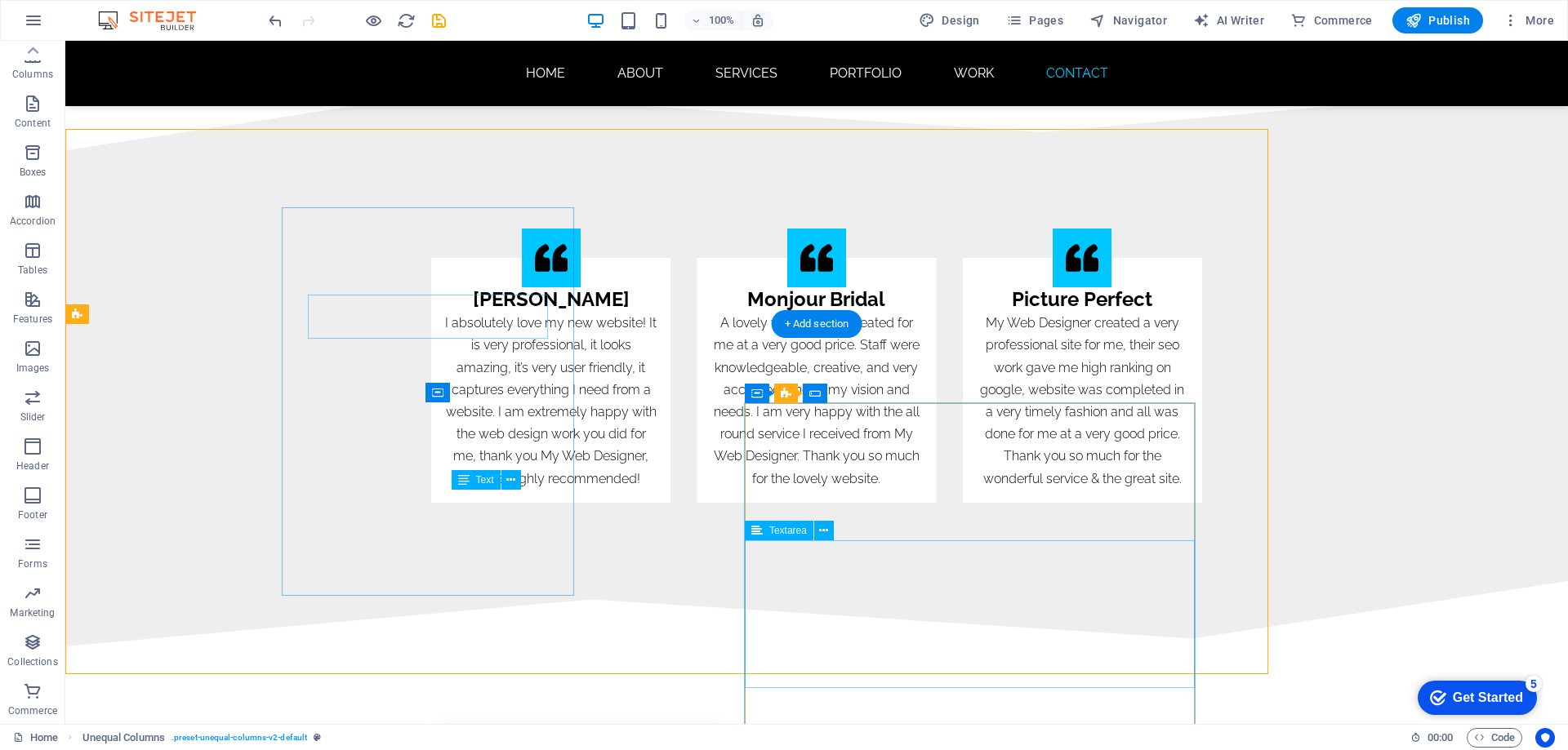
scroll to position [10448, 0]
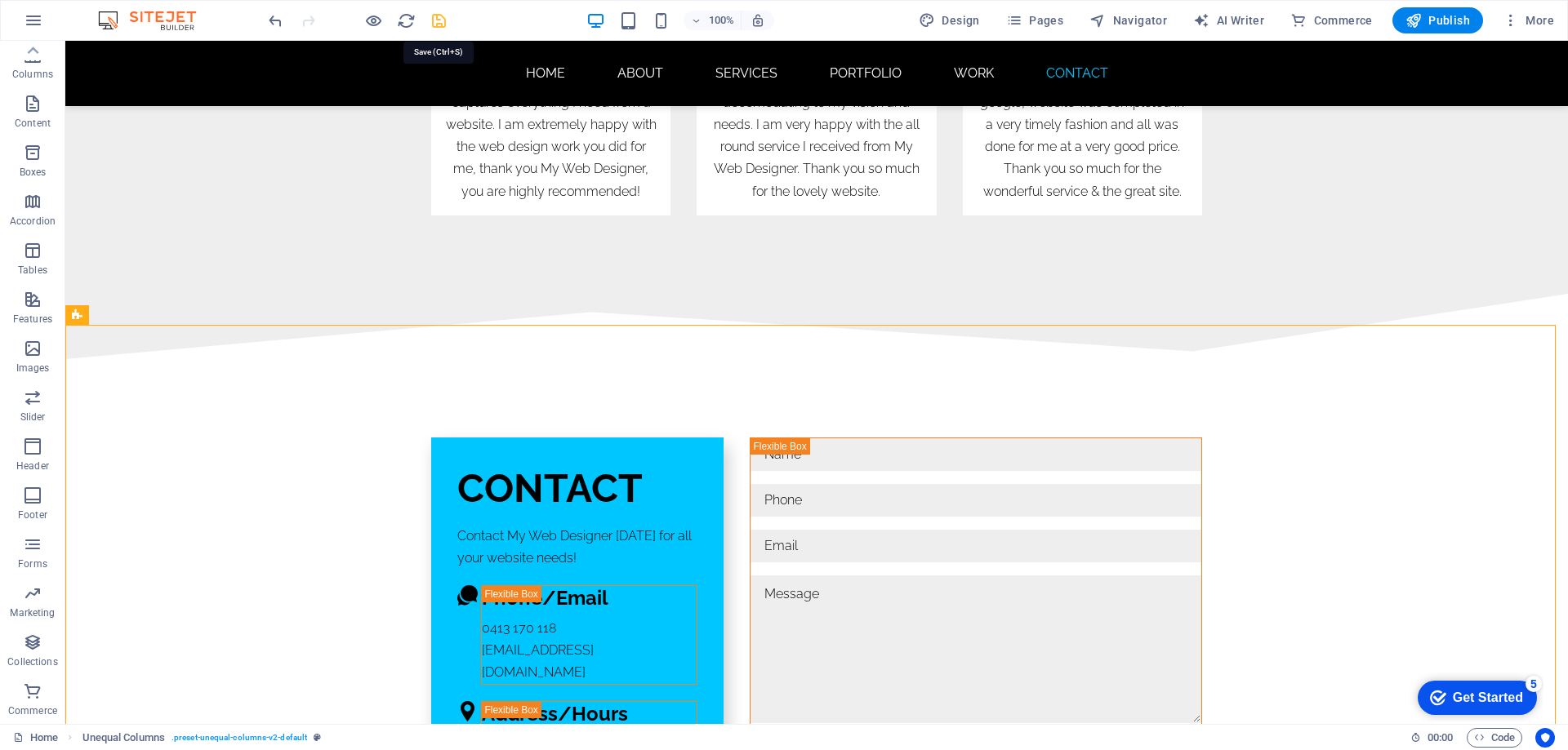
click at [442, 24] on icon "save" at bounding box center [439, 21] width 19 height 19
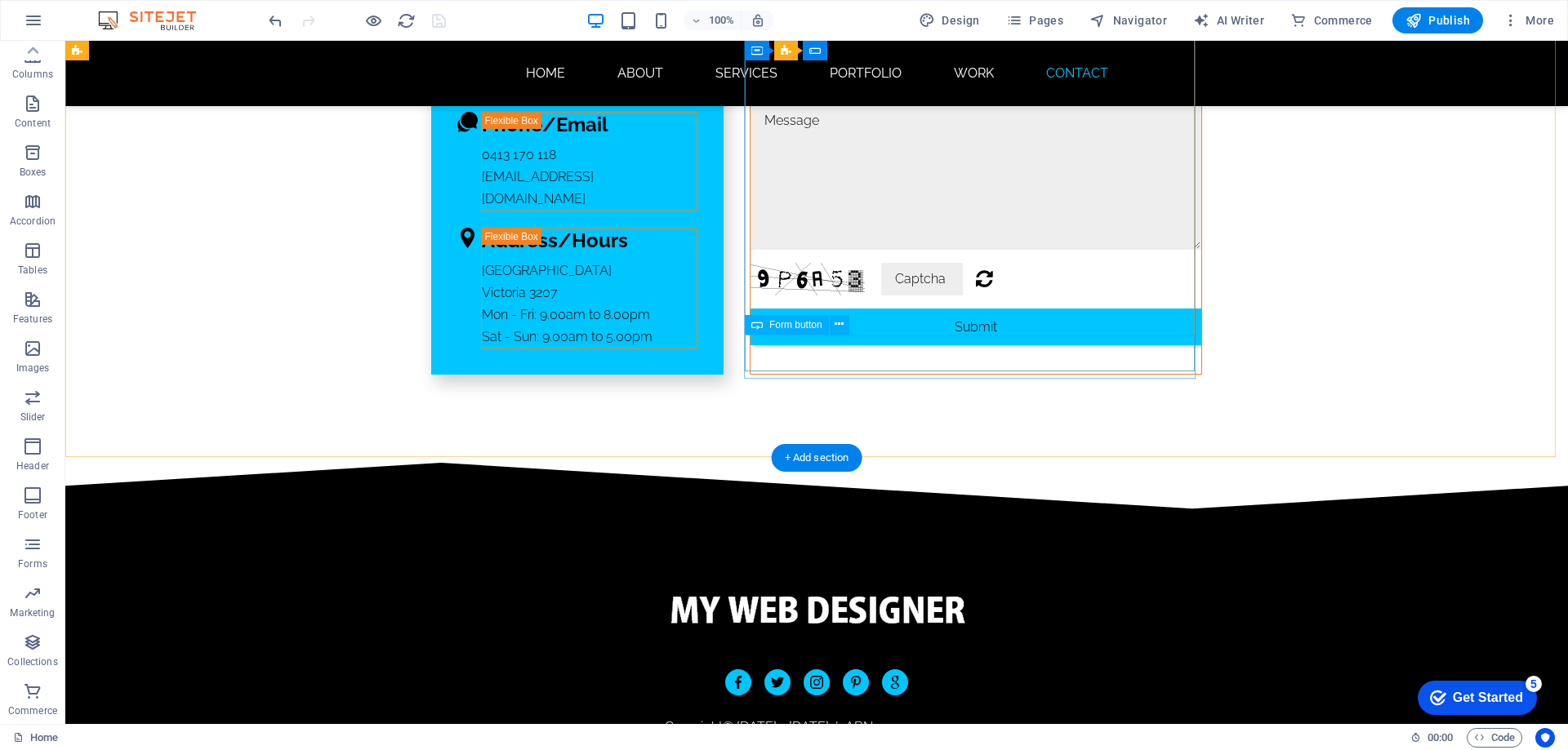
scroll to position [10932, 0]
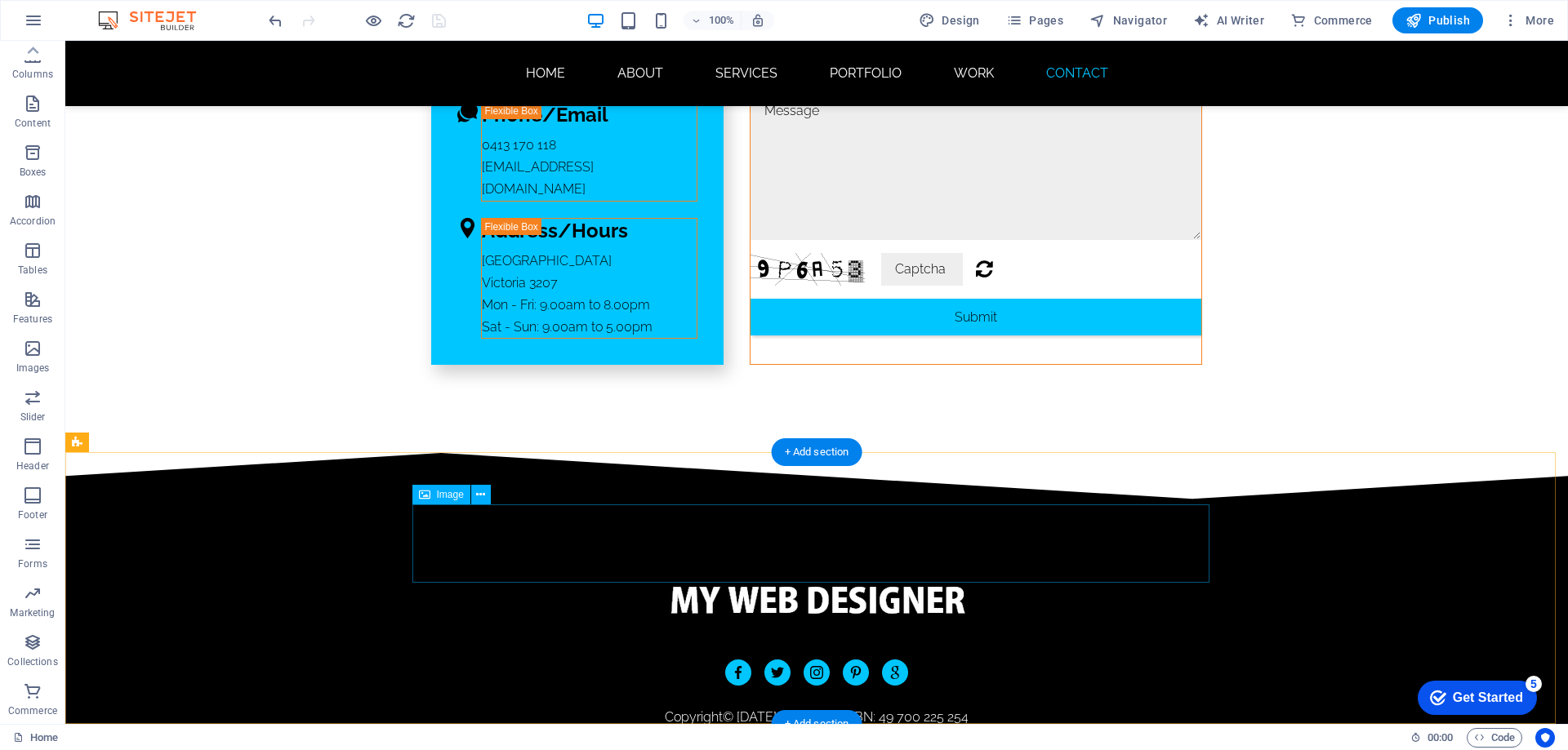
click at [748, 564] on figure at bounding box center [816, 600] width 797 height 78
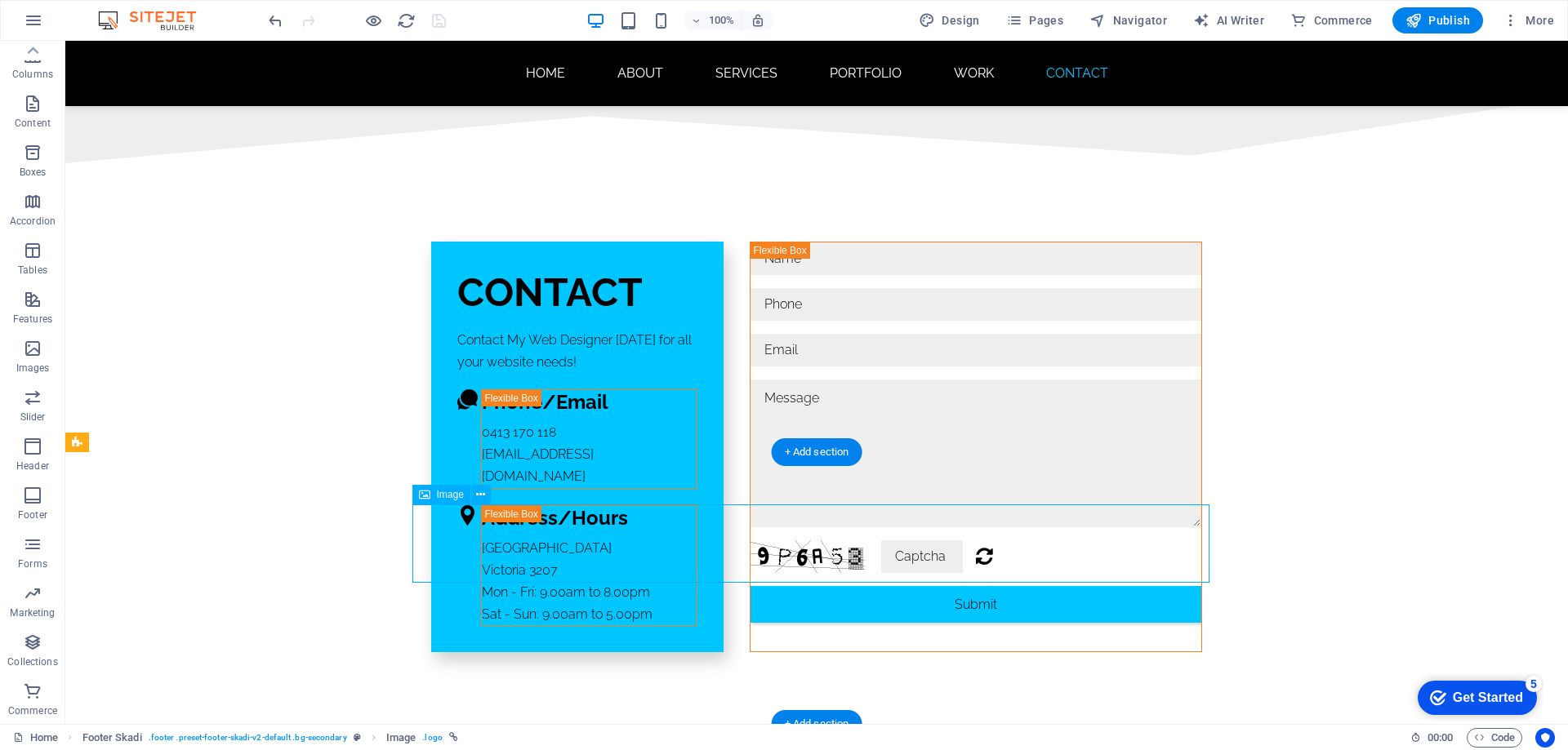
select select "px"
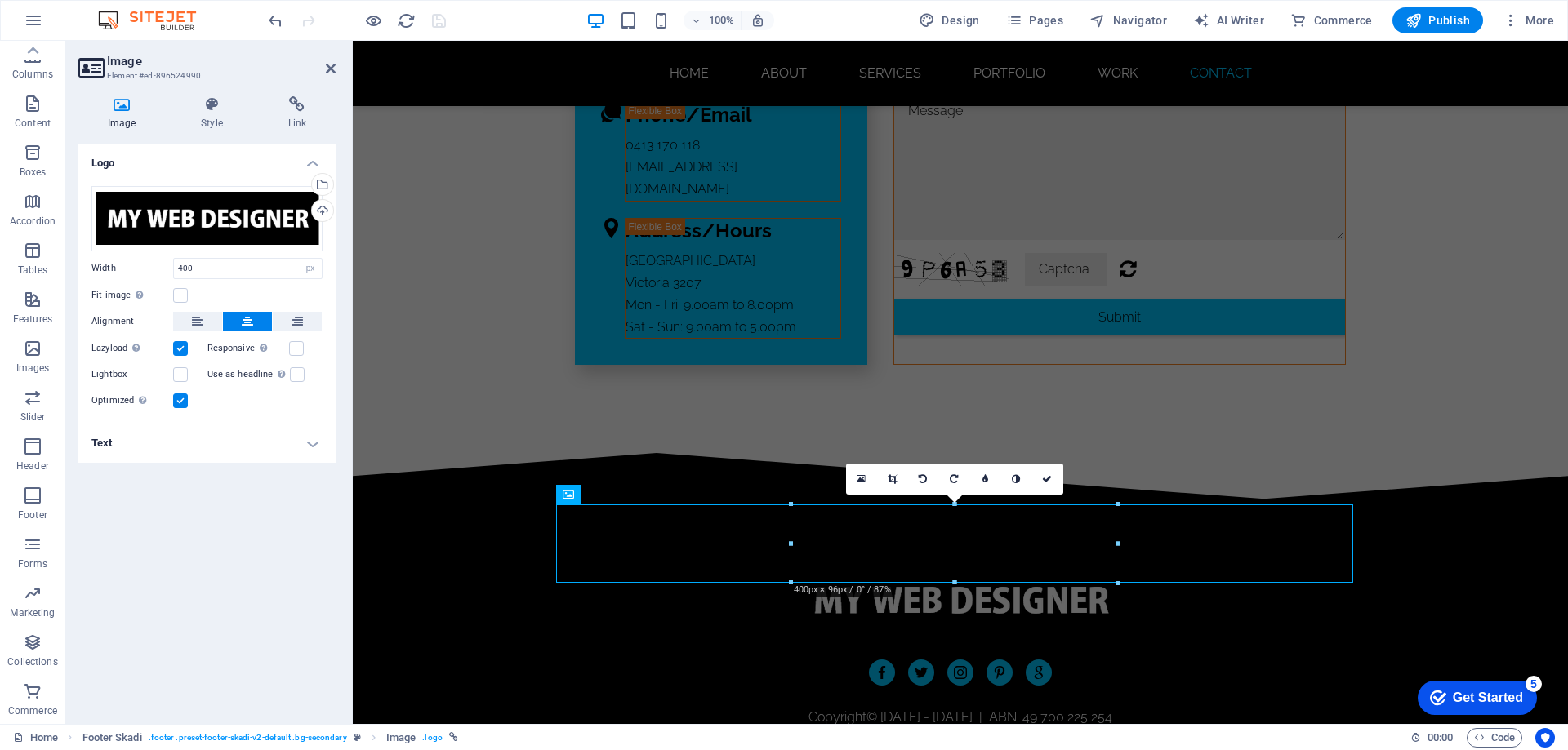
click at [235, 437] on h4 "Text" at bounding box center [207, 444] width 257 height 39
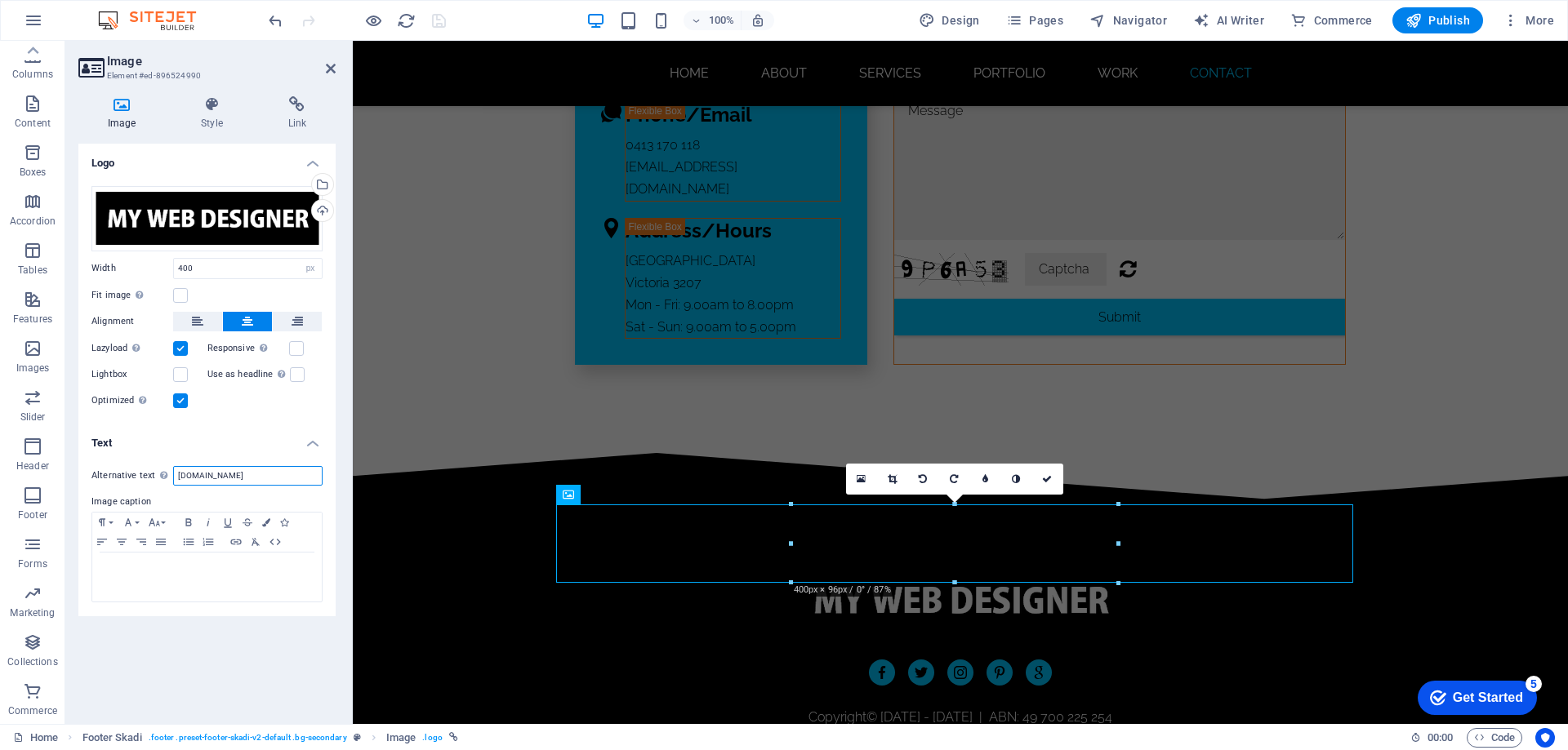
drag, startPoint x: 264, startPoint y: 476, endPoint x: 172, endPoint y: 478, distance: 92.0
click at [172, 478] on div "Alternative text The alternative text is used by devices that cannot display im…" at bounding box center [207, 475] width 231 height 20
type input "website designer"
click at [1050, 480] on icon at bounding box center [1047, 479] width 9 height 9
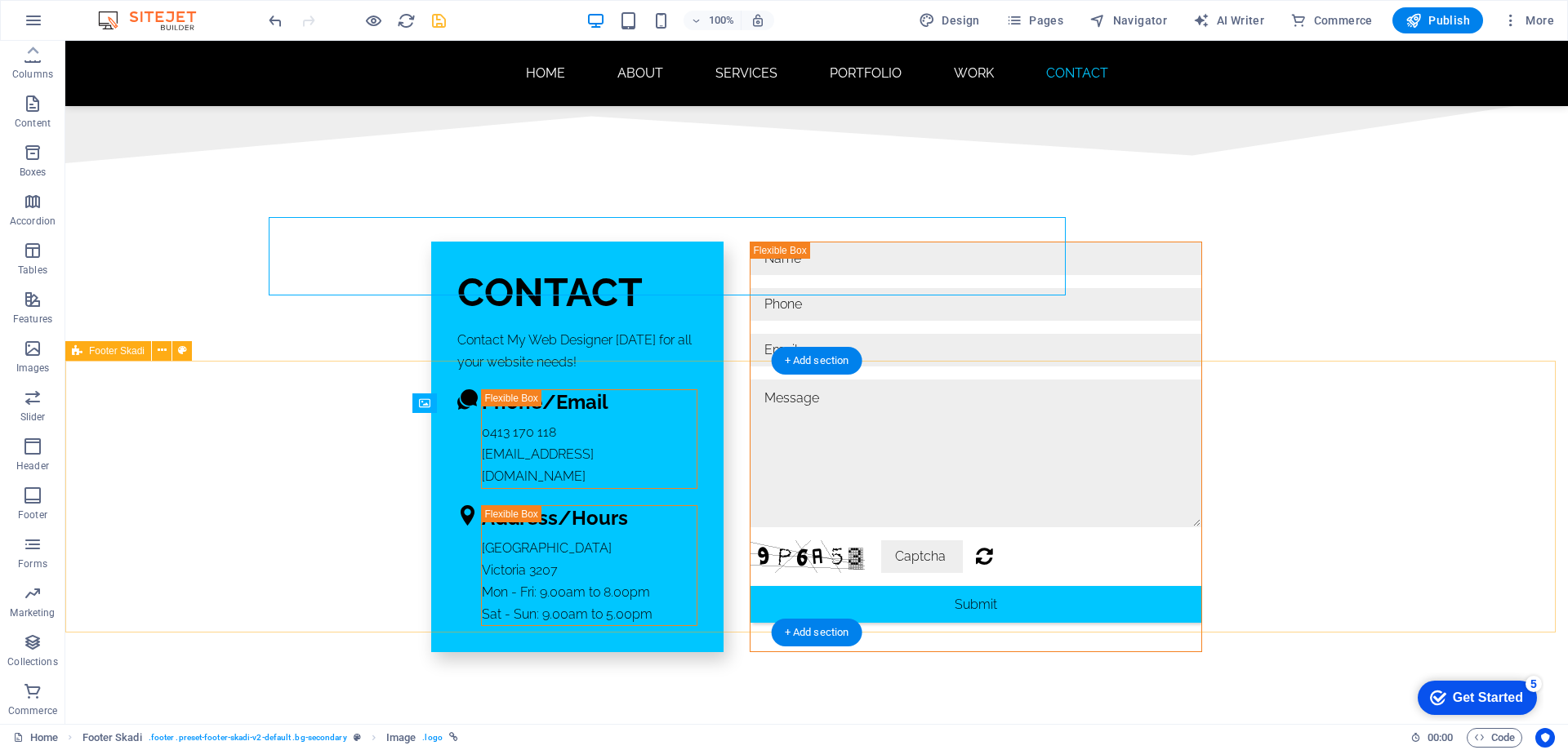
scroll to position [10932, 0]
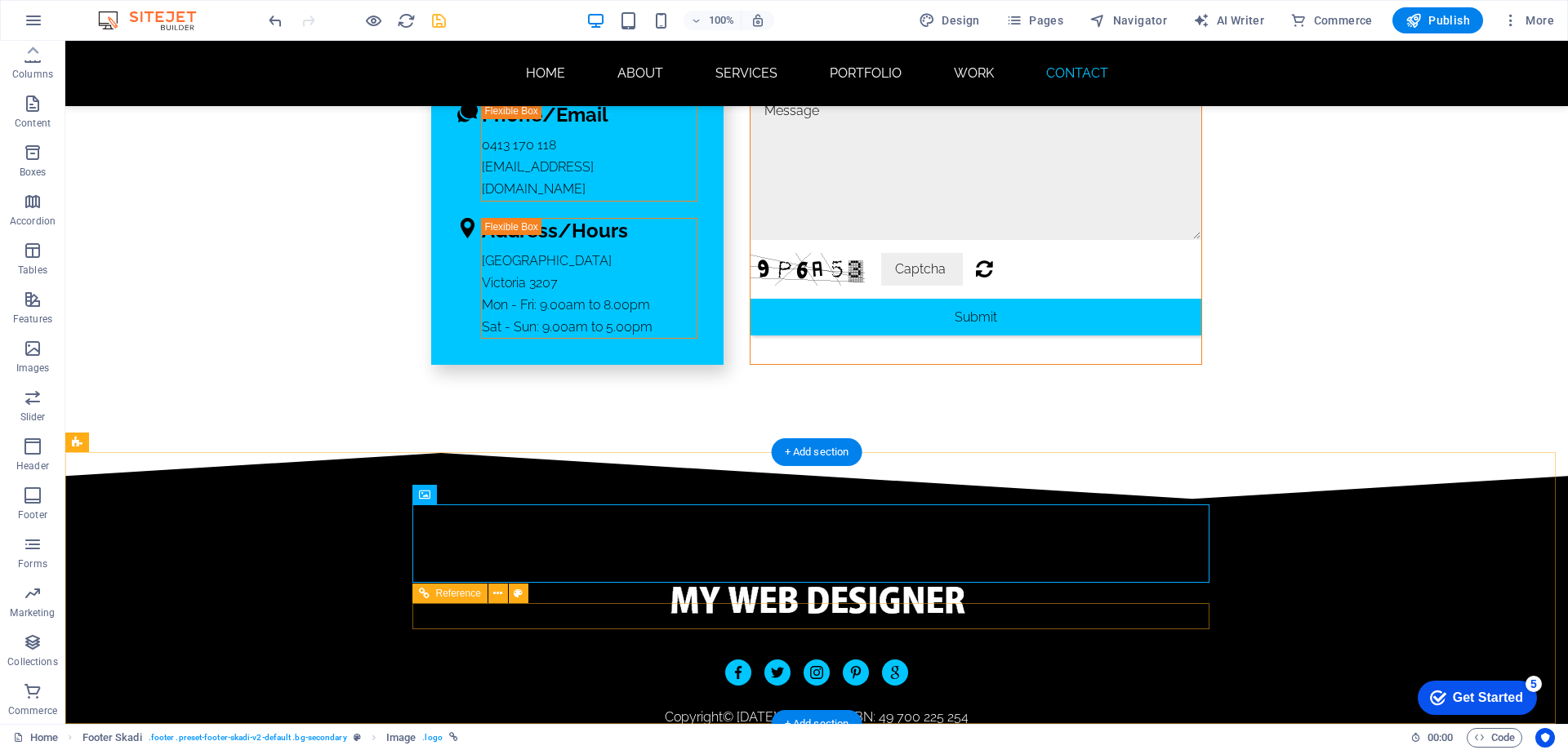
click at [729, 659] on figure "website designer" at bounding box center [738, 672] width 26 height 26
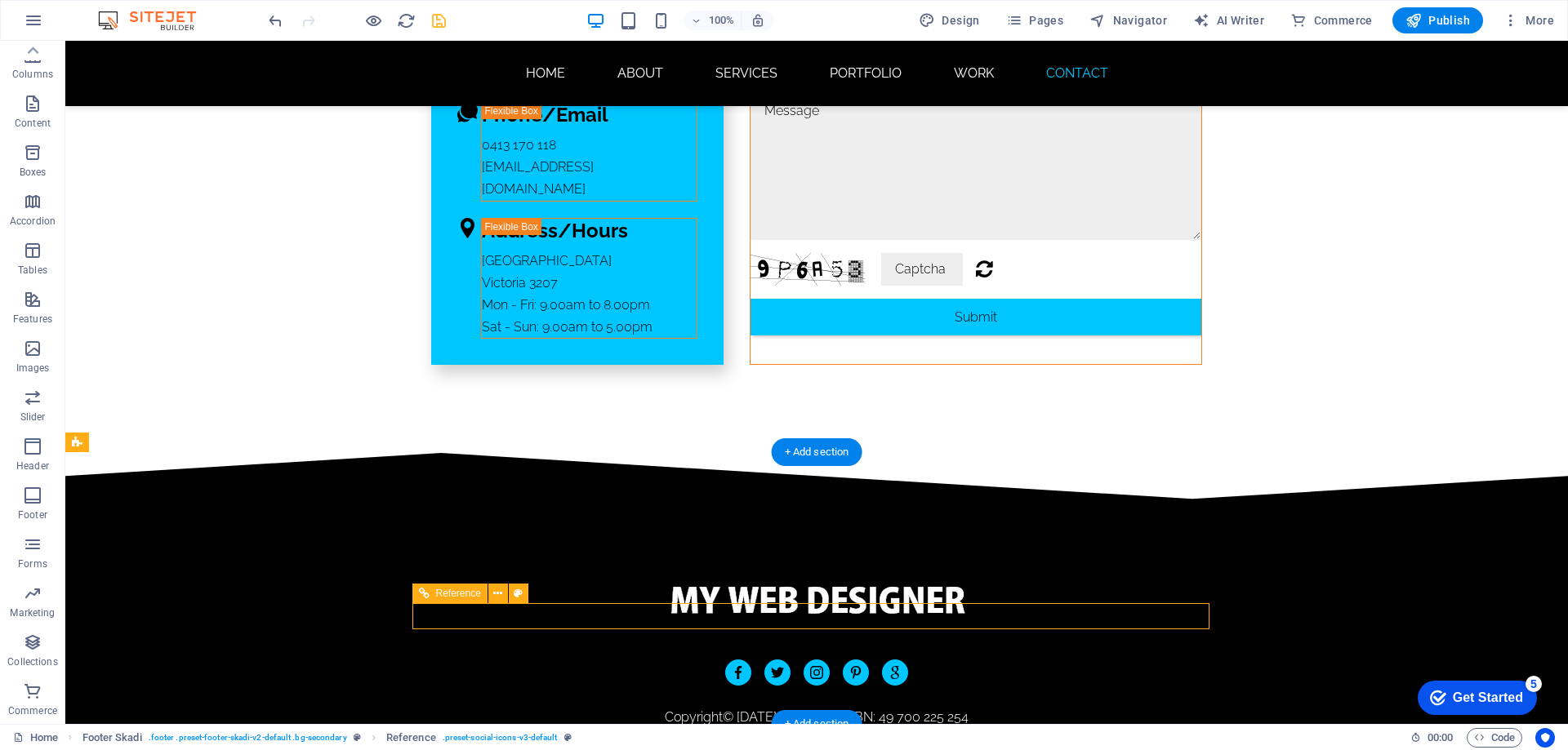
click at [729, 659] on figure "website designer" at bounding box center [738, 672] width 26 height 26
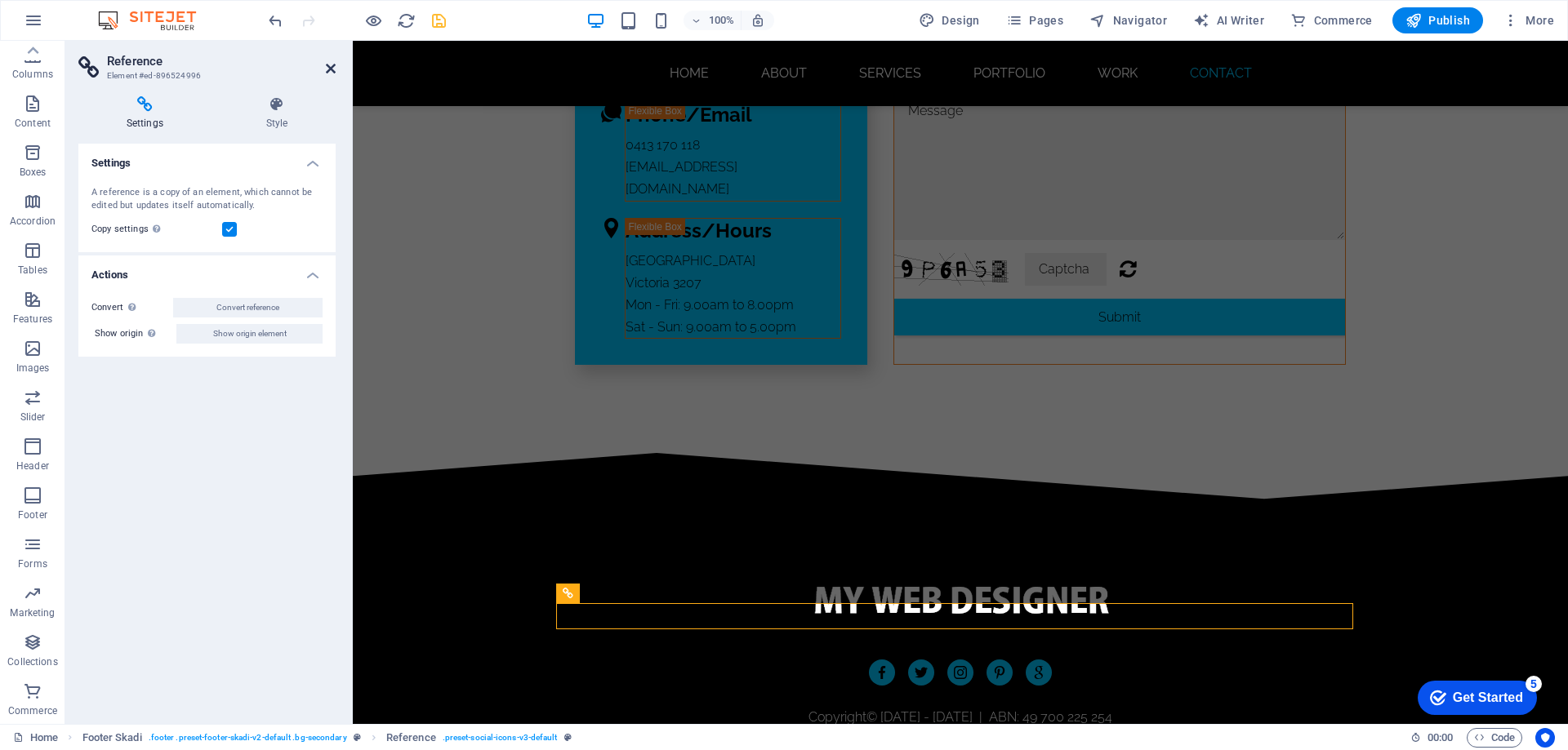
click at [330, 72] on icon at bounding box center [331, 68] width 9 height 13
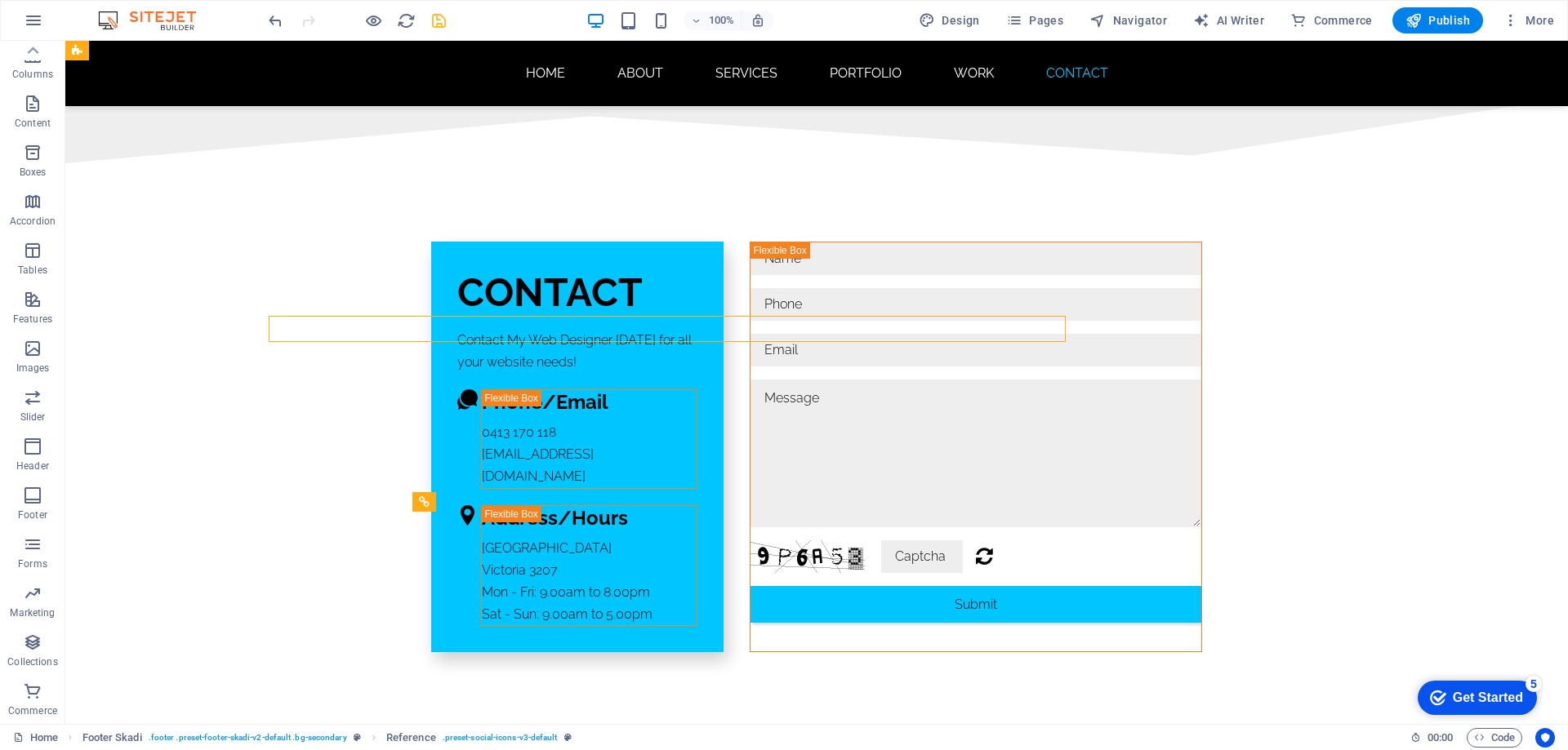
scroll to position [10932, 0]
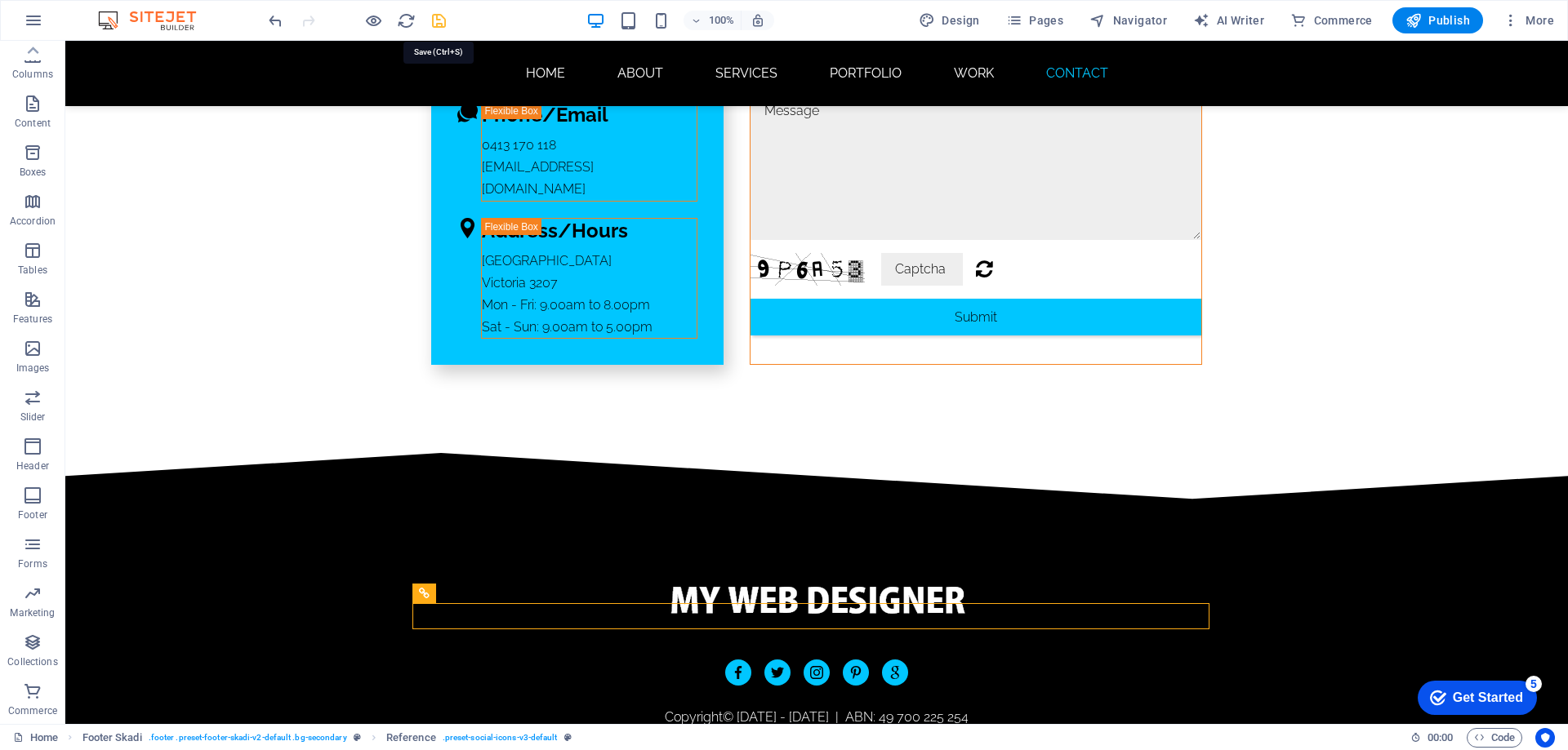
click at [439, 18] on icon "save" at bounding box center [439, 21] width 19 height 19
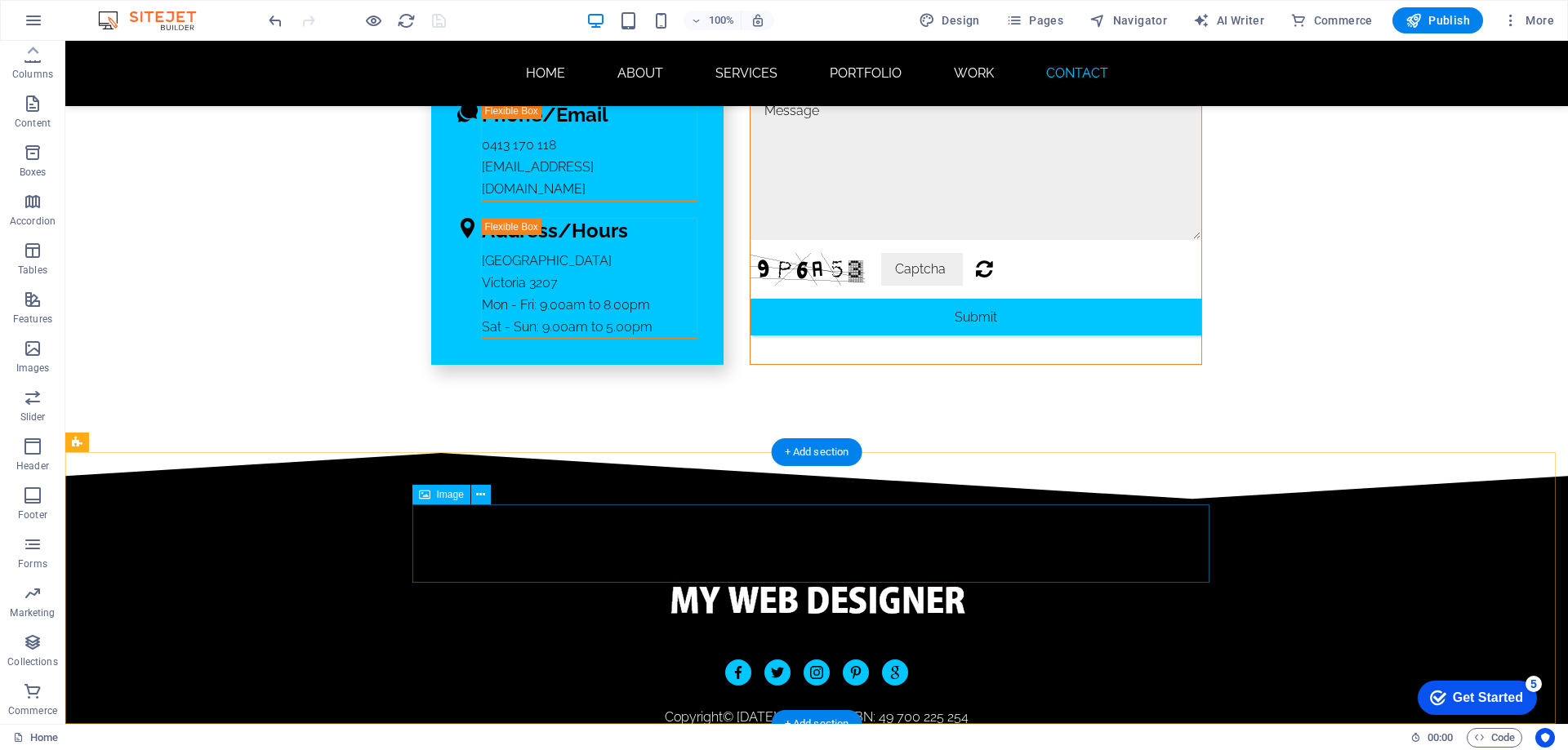
click at [829, 560] on figure at bounding box center [816, 600] width 797 height 78
select select "px"
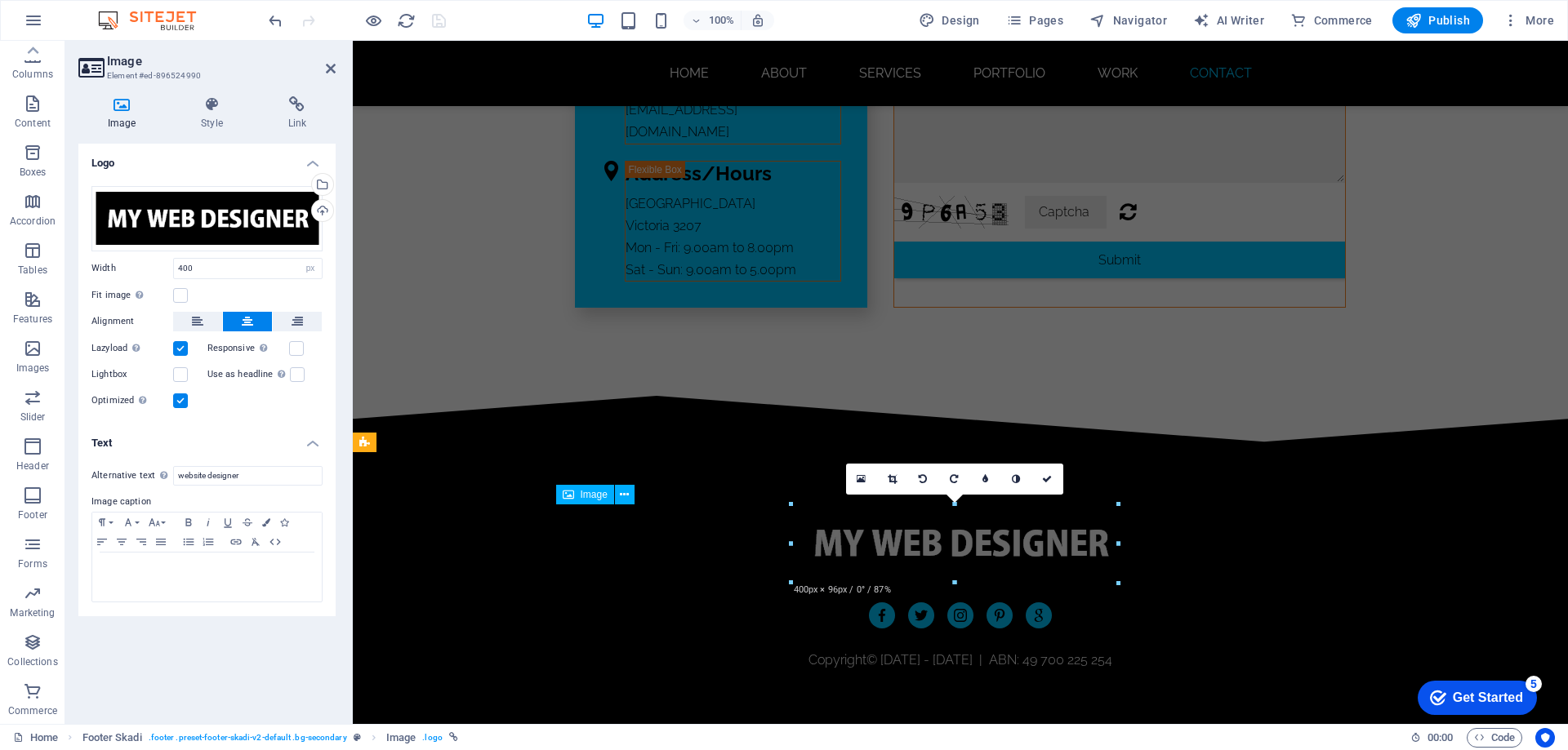
scroll to position [10644, 0]
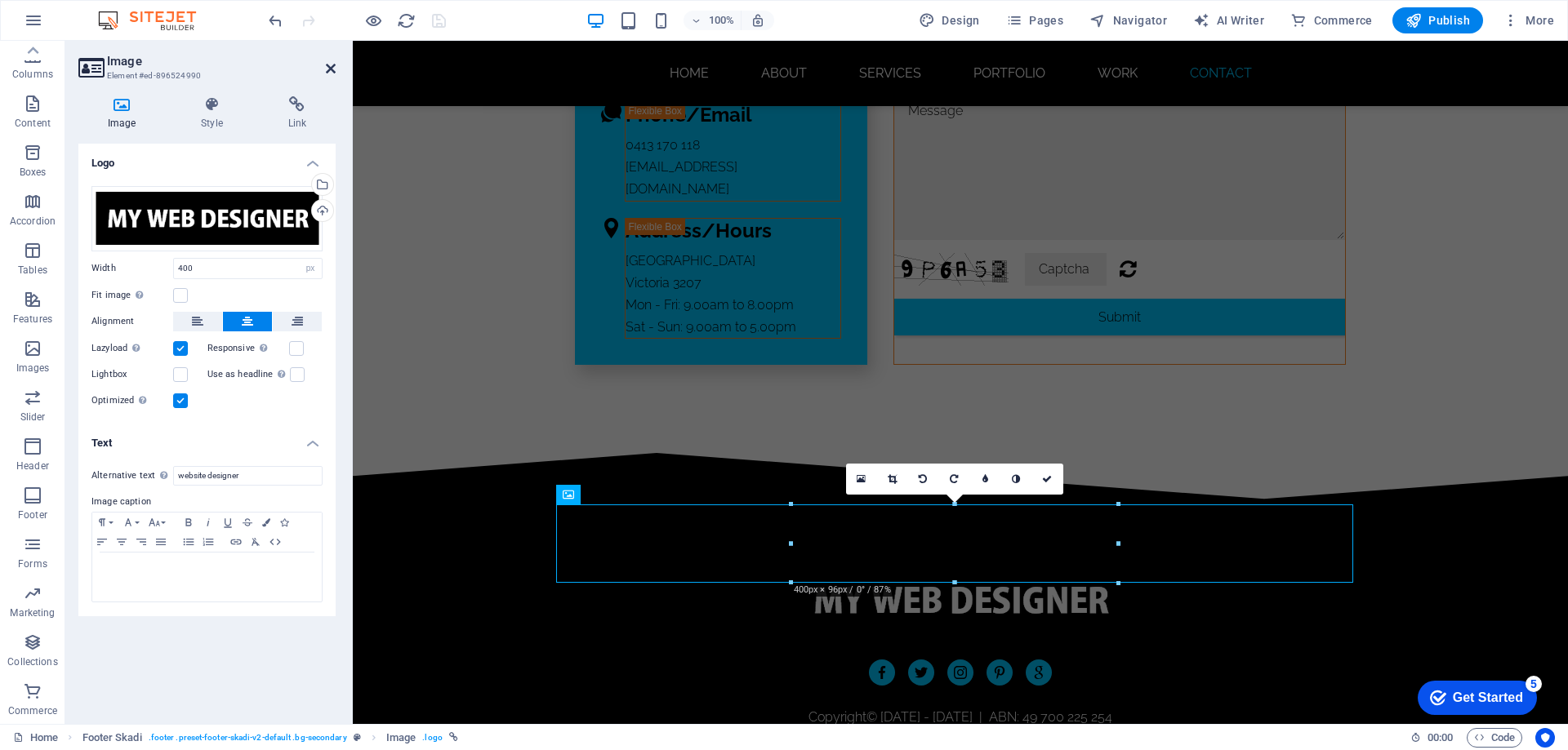
click at [330, 67] on icon at bounding box center [331, 68] width 9 height 13
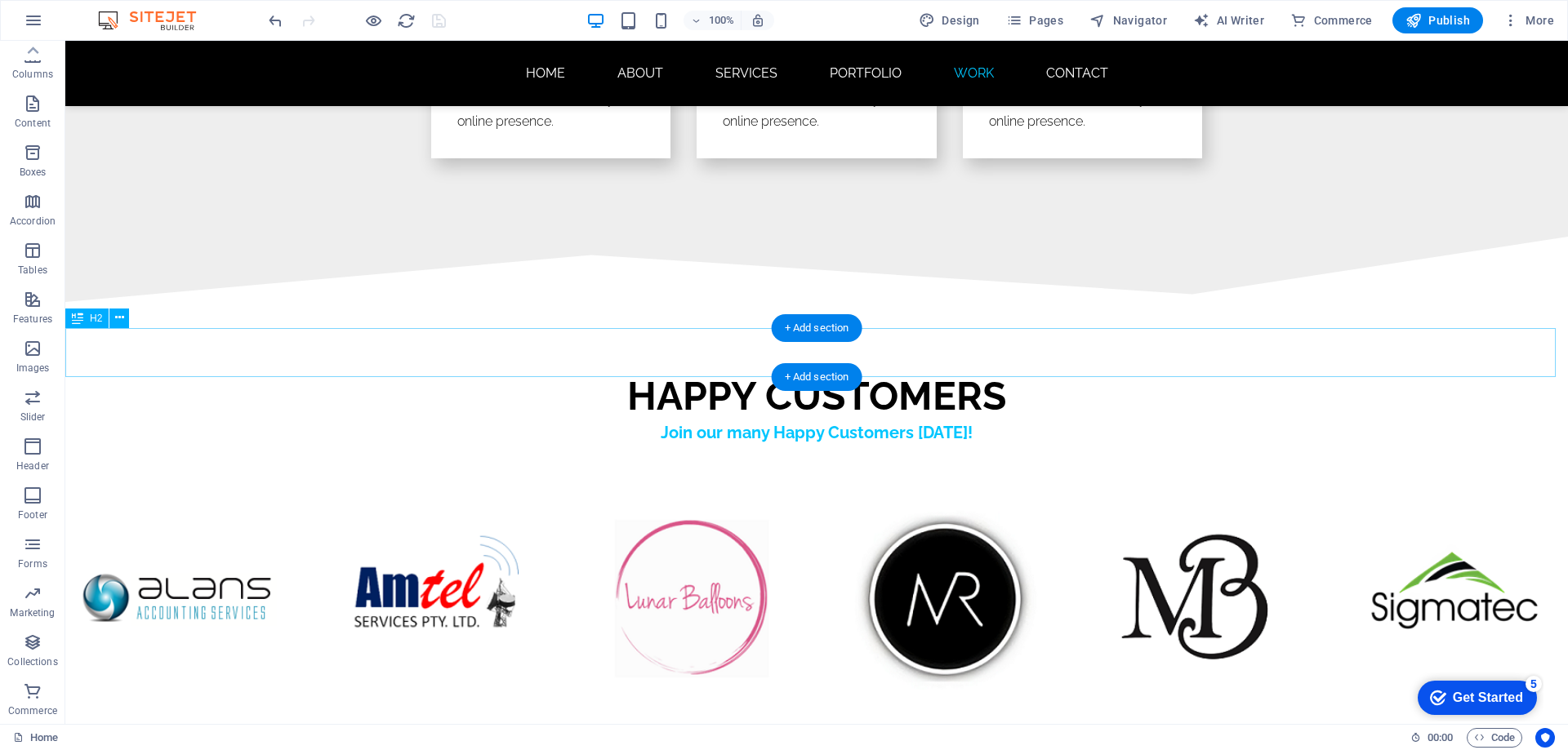
scroll to position [9625, 0]
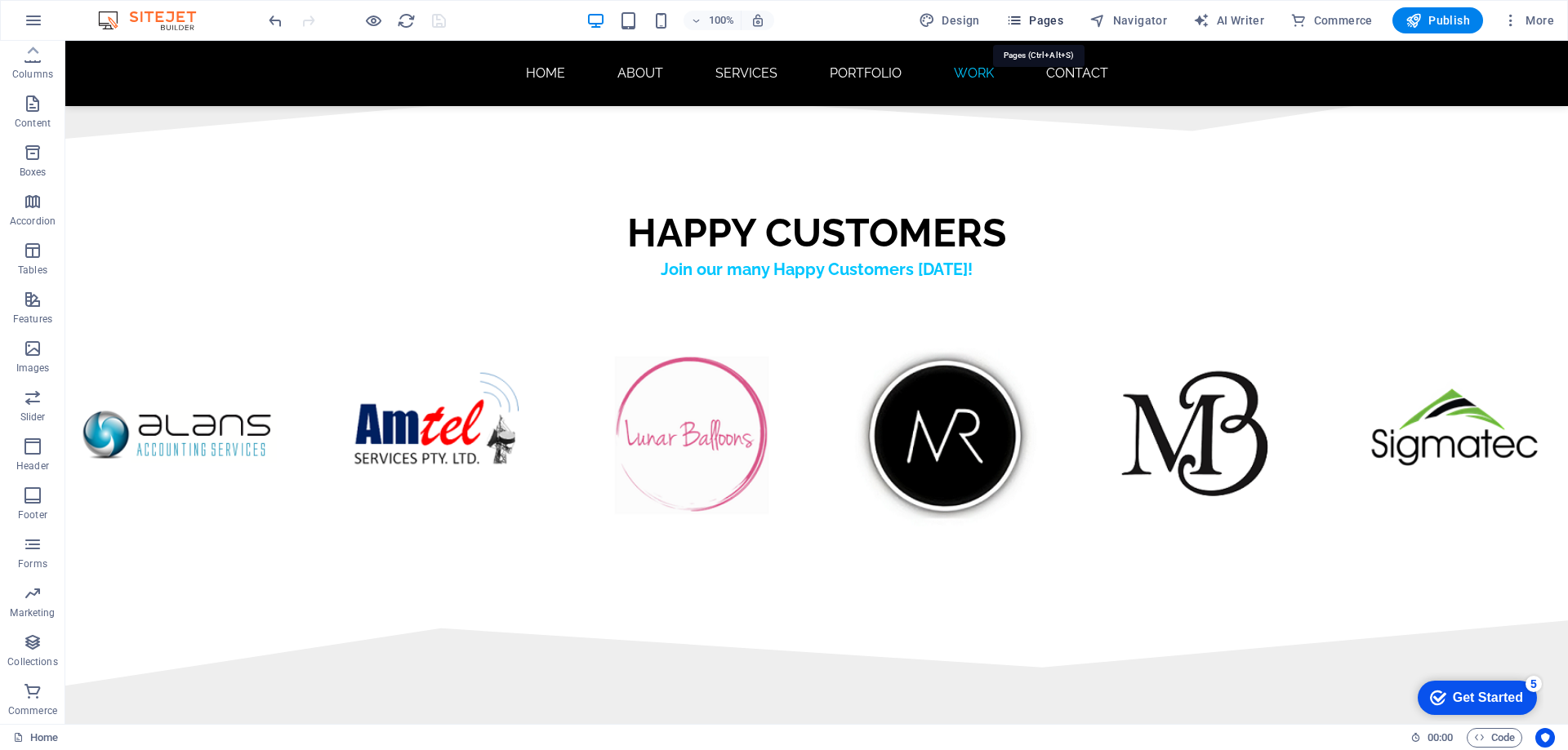
click at [1049, 17] on span "Pages" at bounding box center [1034, 20] width 57 height 16
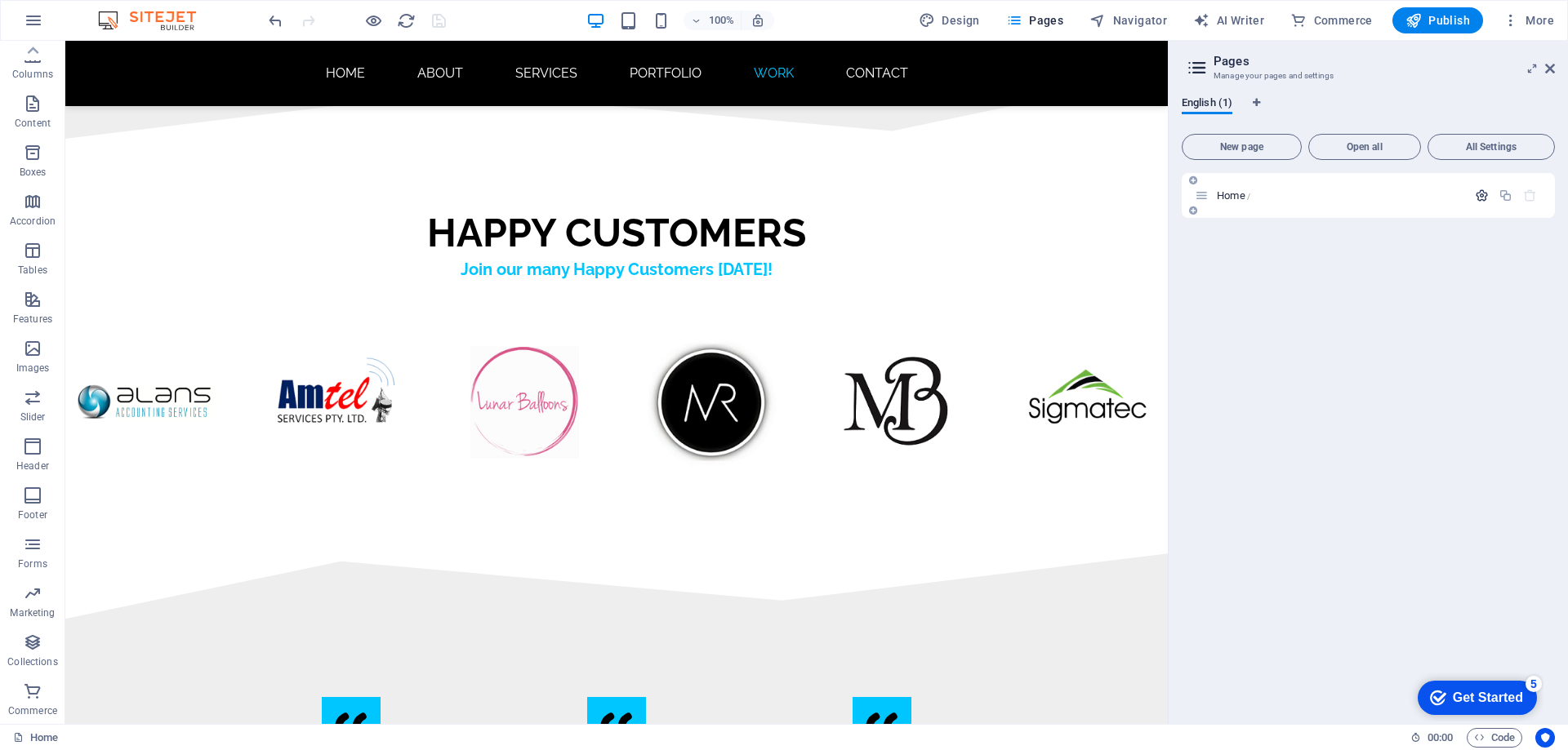
click at [1476, 193] on icon "button" at bounding box center [1481, 195] width 14 height 14
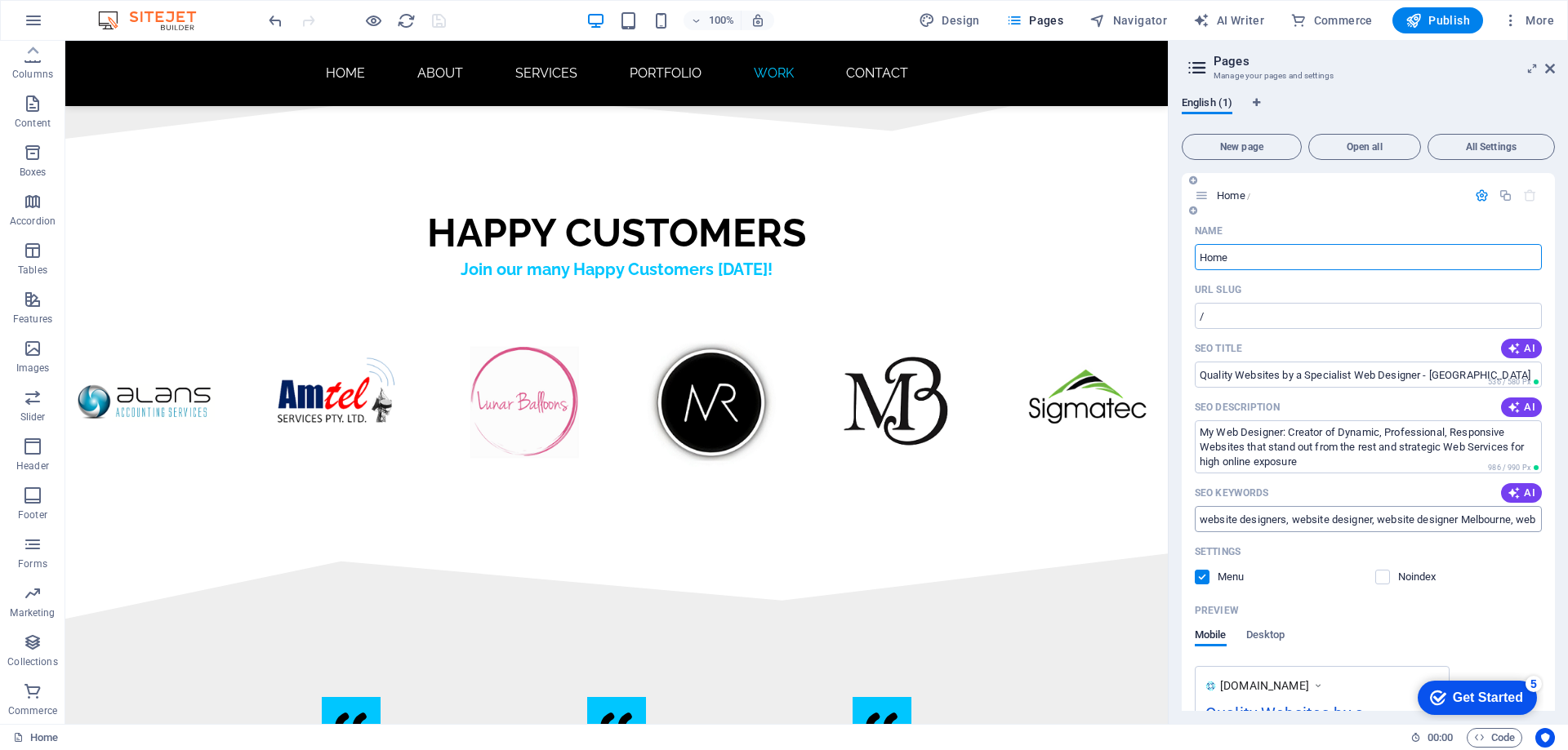
click at [1439, 517] on input "website designers, website designer, website designer Melbourne, web designer, …" at bounding box center [1368, 519] width 347 height 26
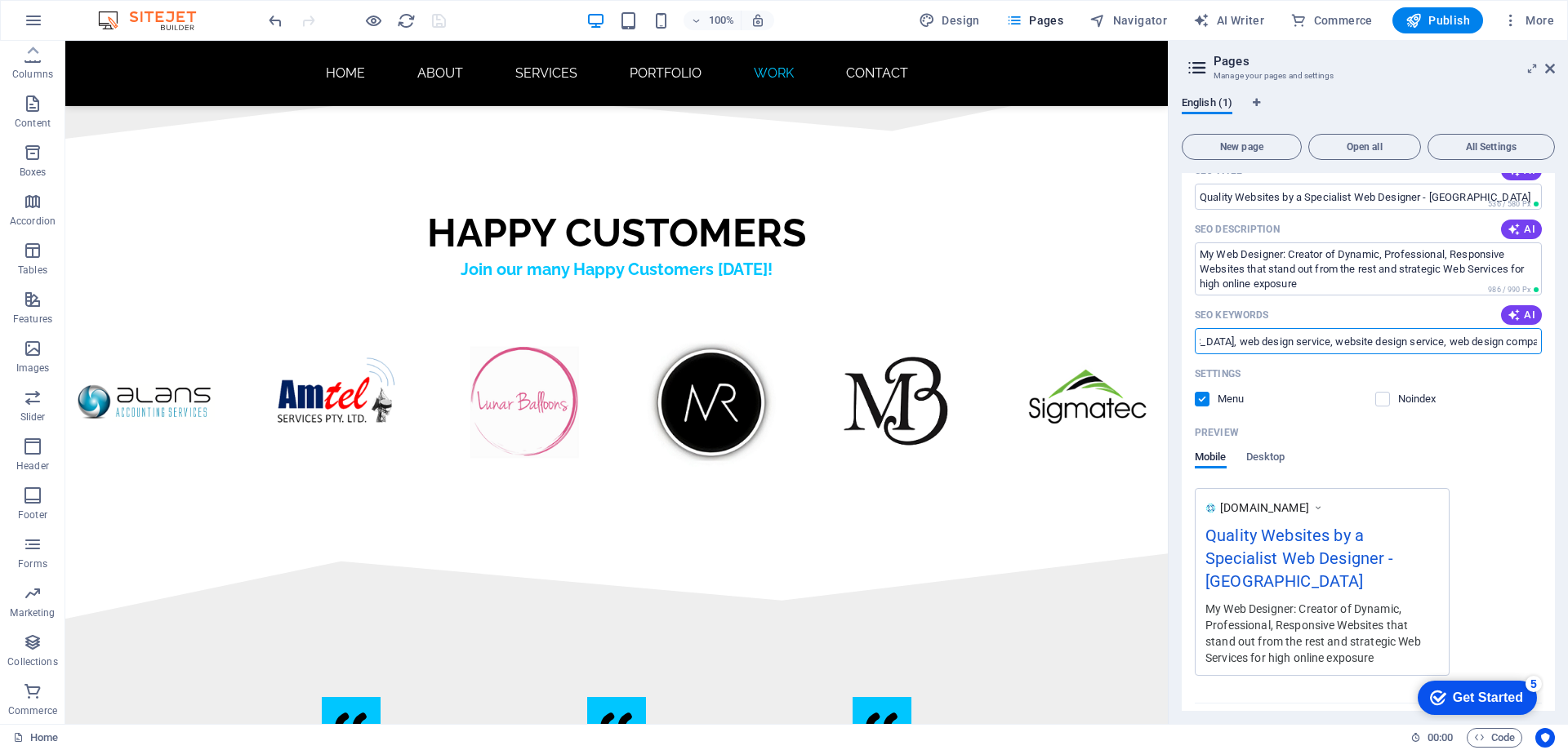
scroll to position [193, 0]
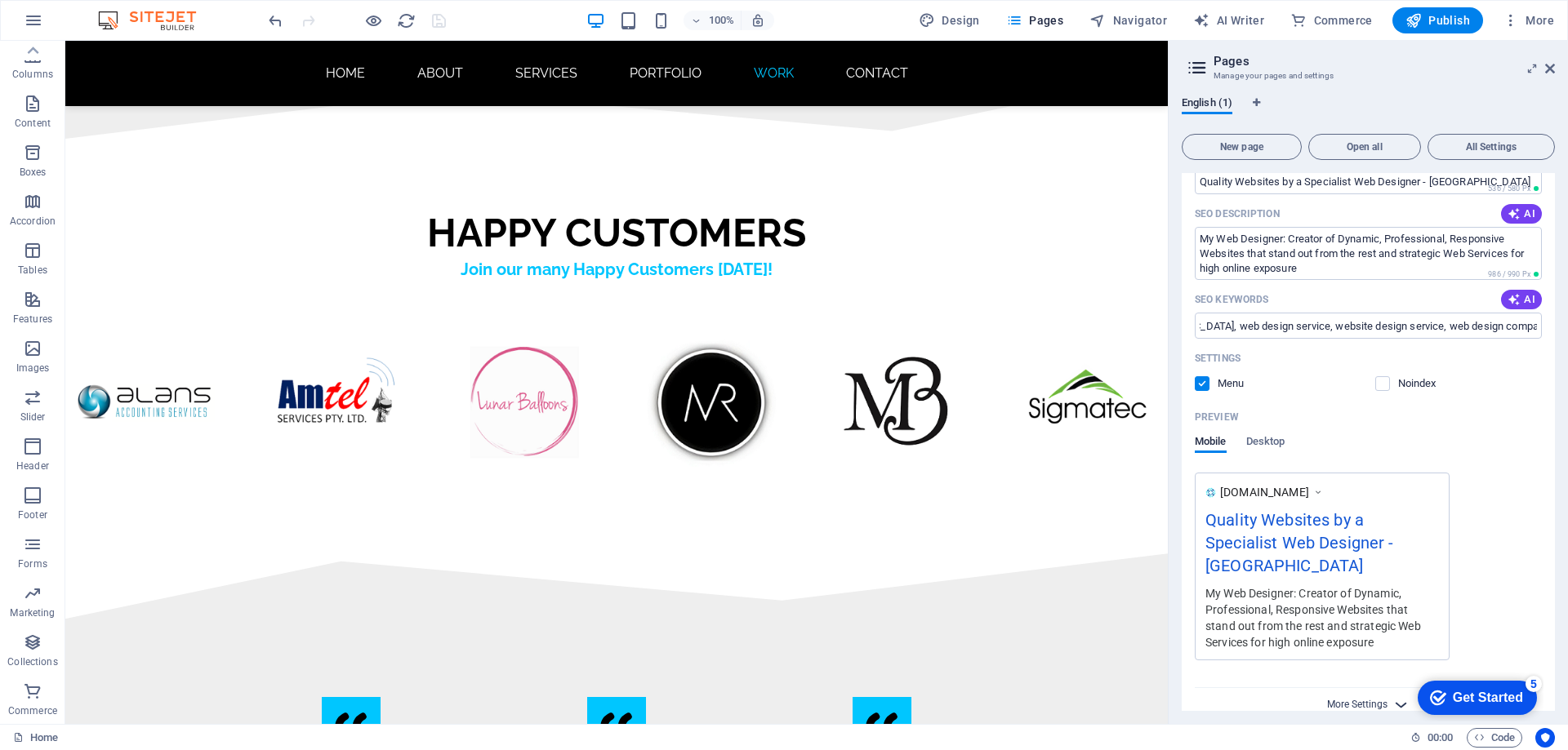
click at [1374, 699] on span "More Settings" at bounding box center [1357, 704] width 61 height 11
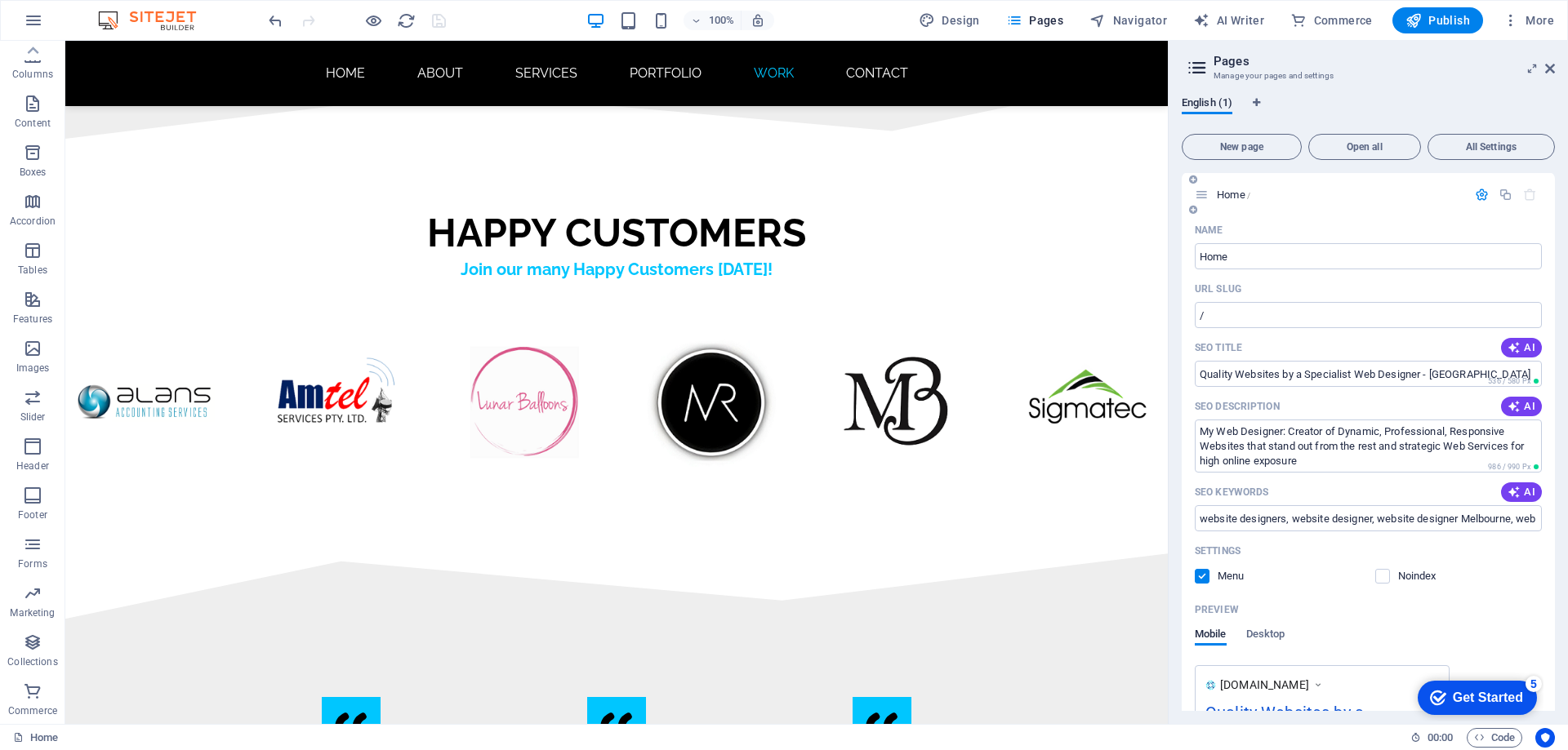
scroll to position [0, 0]
click at [1545, 69] on icon at bounding box center [1549, 68] width 9 height 13
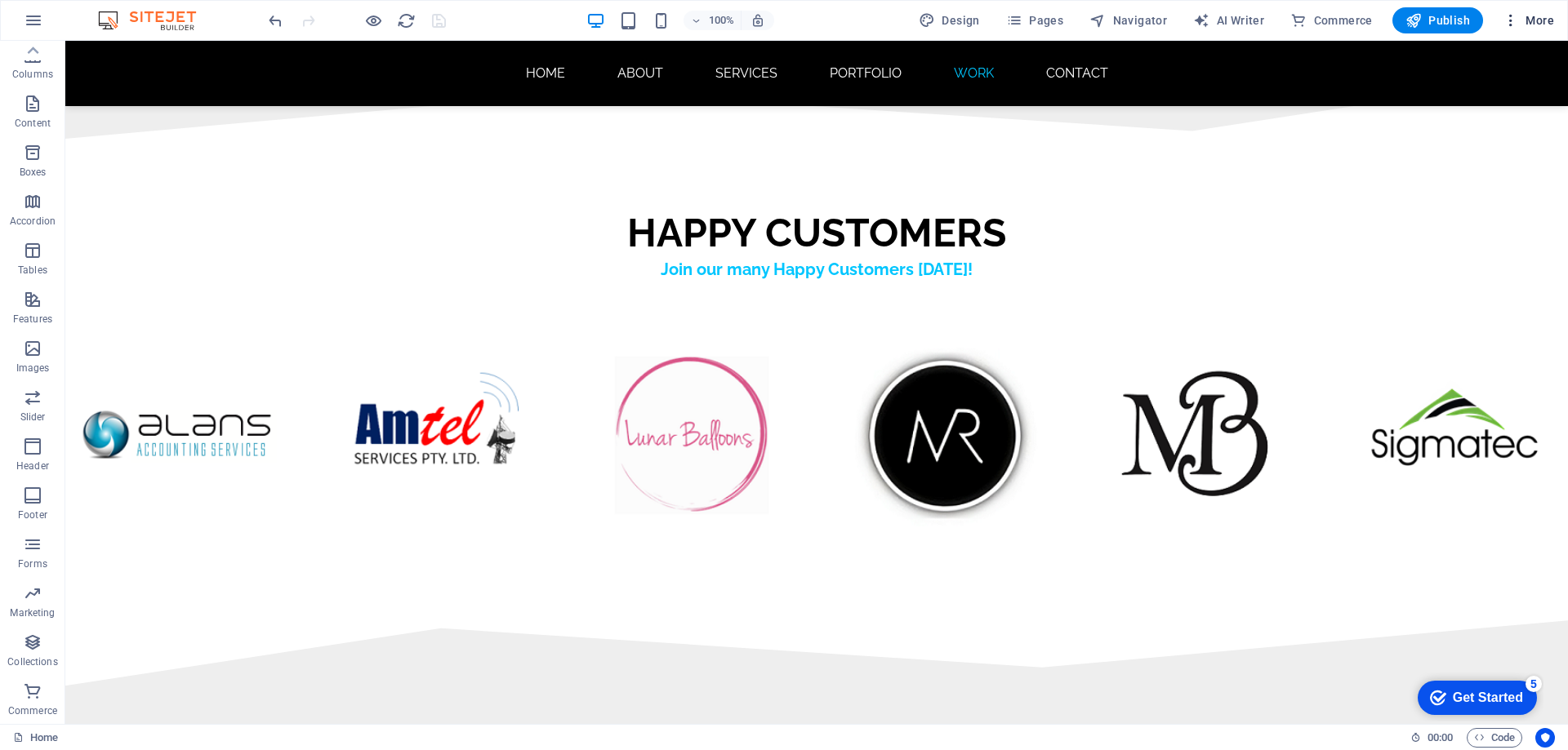
click at [1545, 26] on span "More" at bounding box center [1528, 20] width 51 height 16
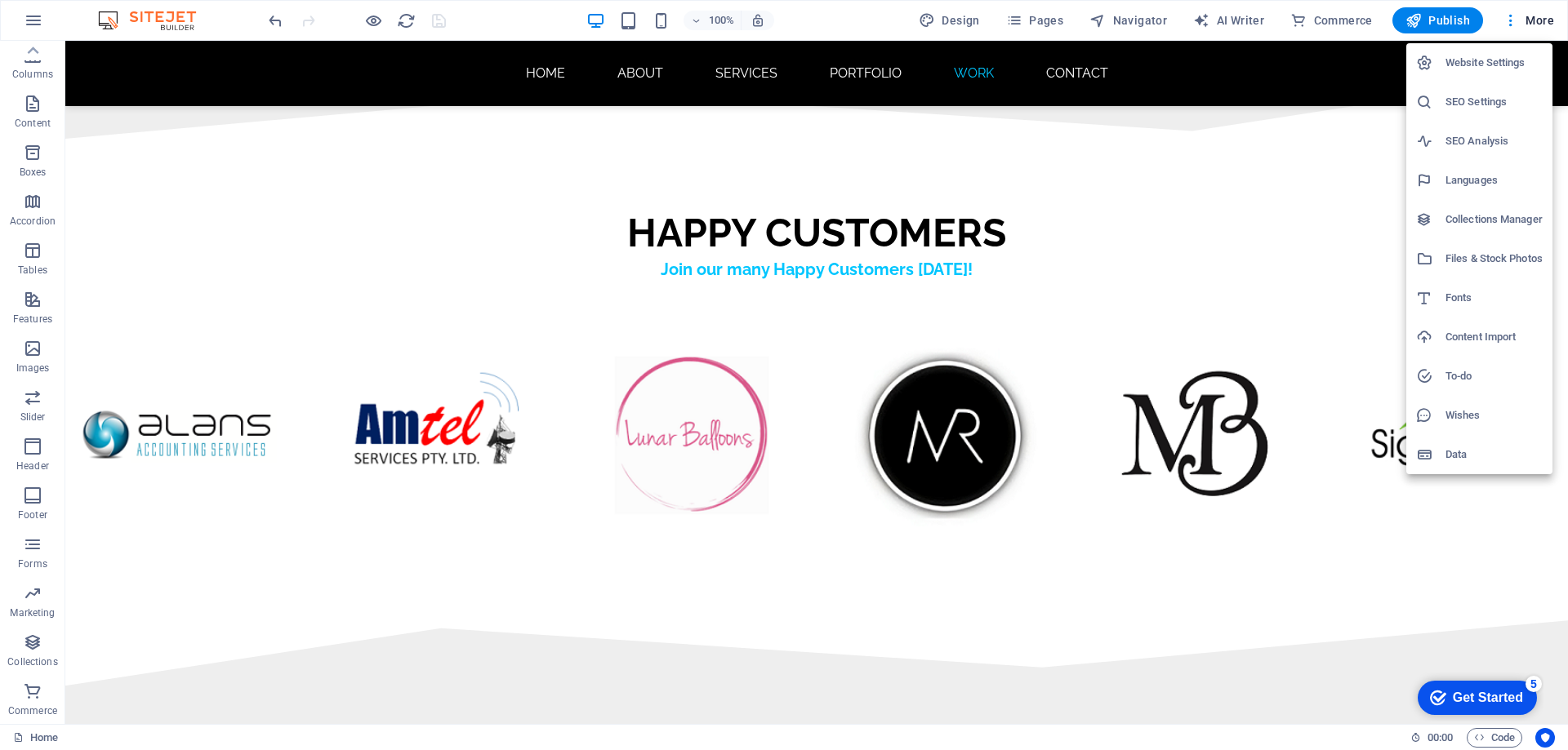
click at [1470, 59] on h6 "Website Settings" at bounding box center [1494, 63] width 97 height 20
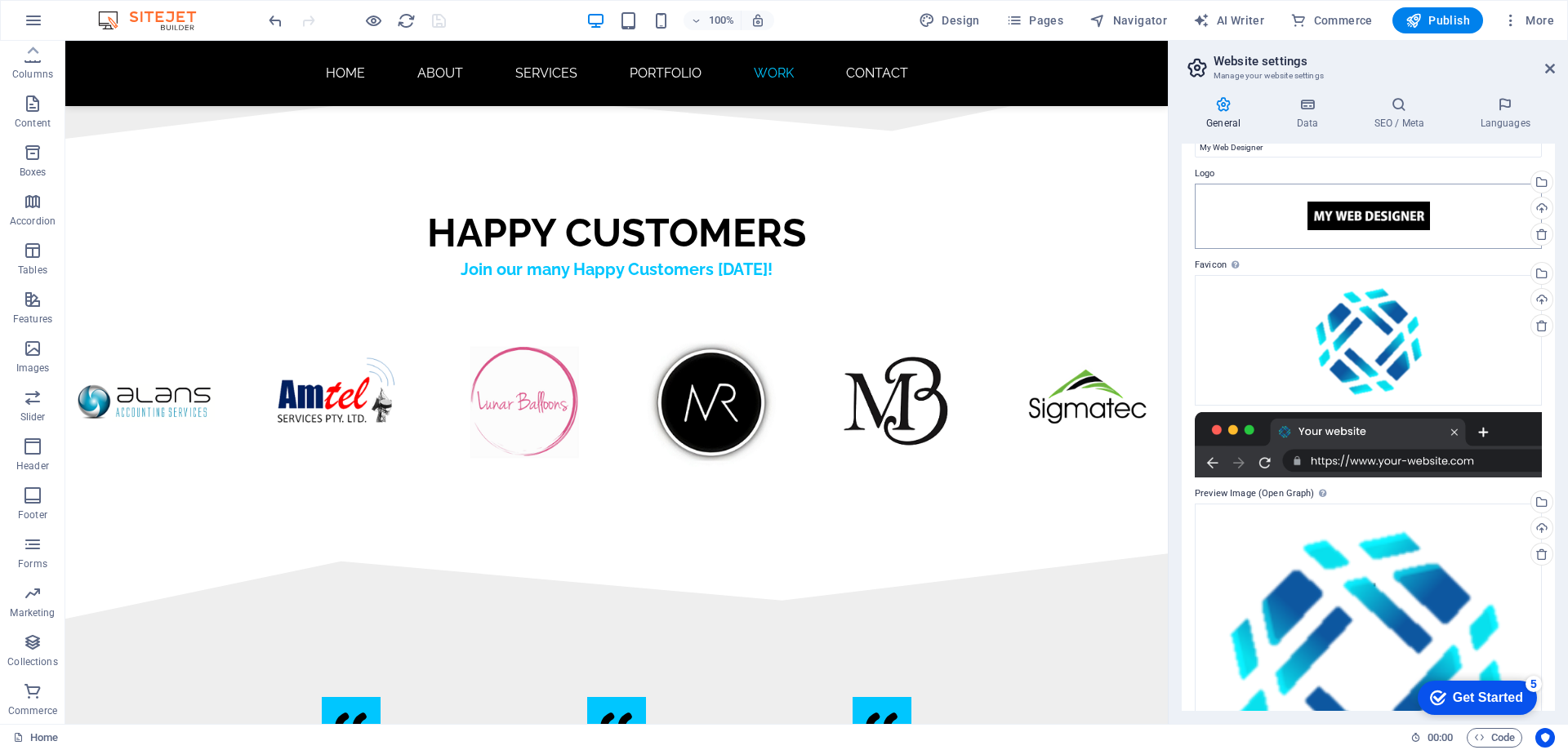
scroll to position [0, 0]
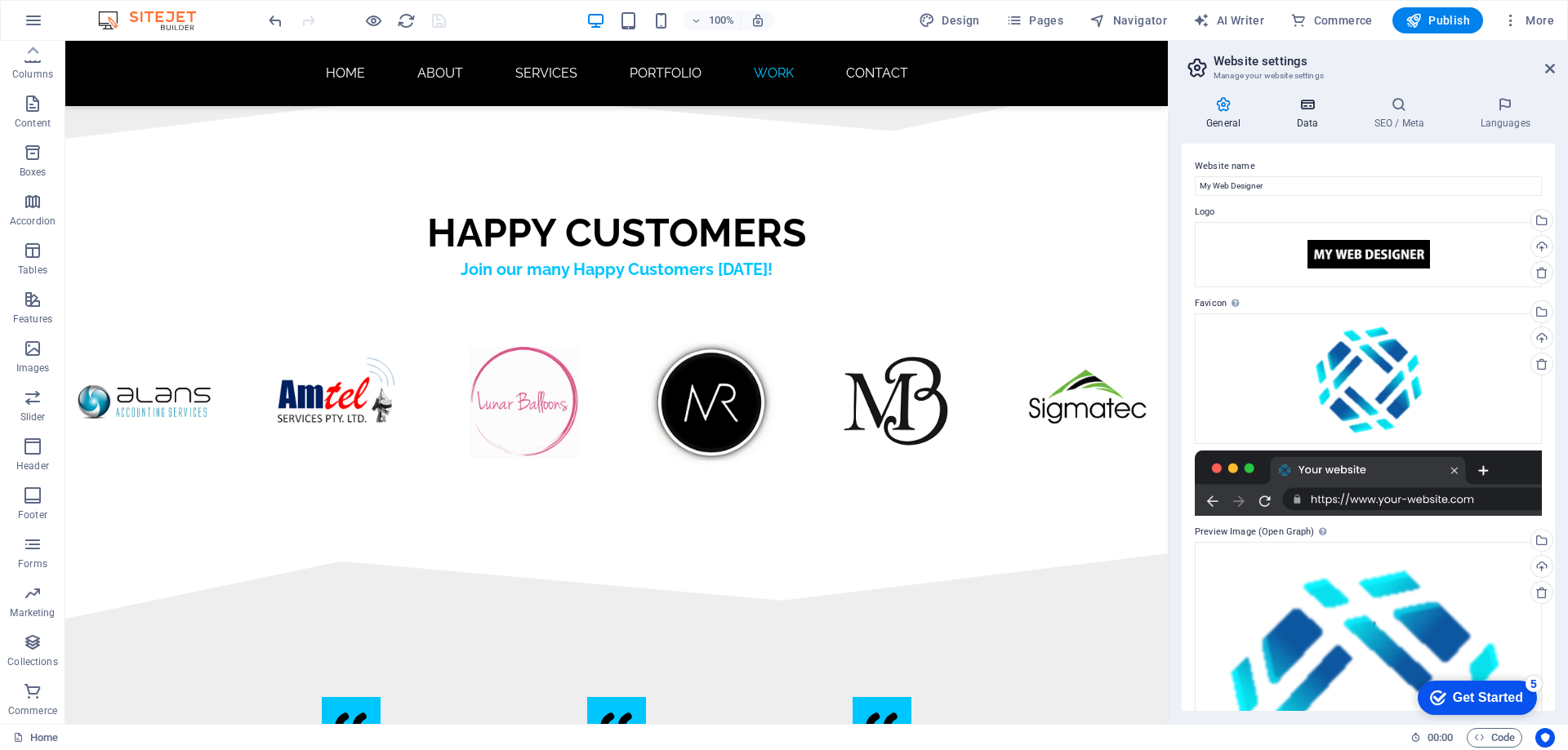
click at [1308, 112] on icon at bounding box center [1307, 104] width 71 height 16
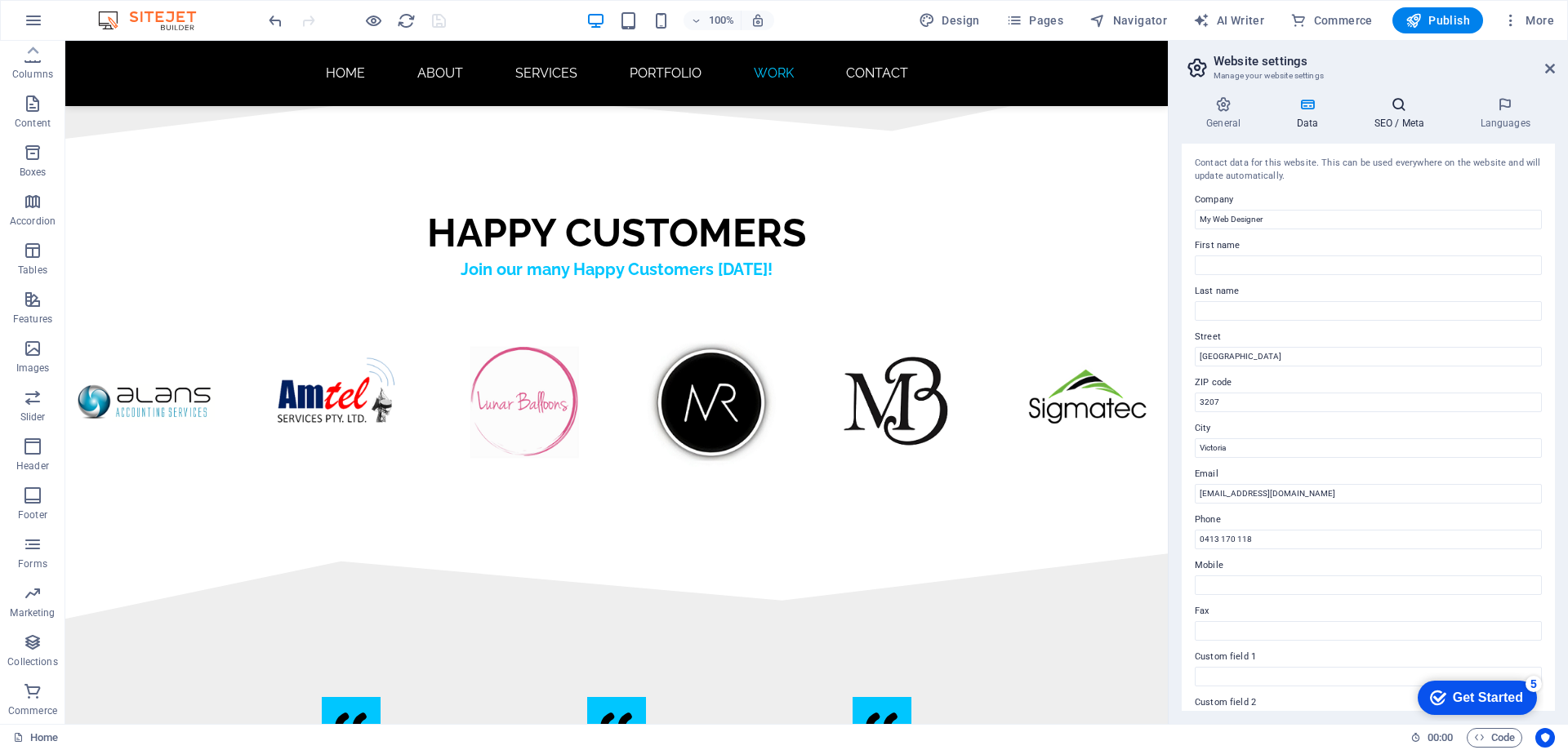
click at [1403, 106] on icon at bounding box center [1399, 104] width 100 height 16
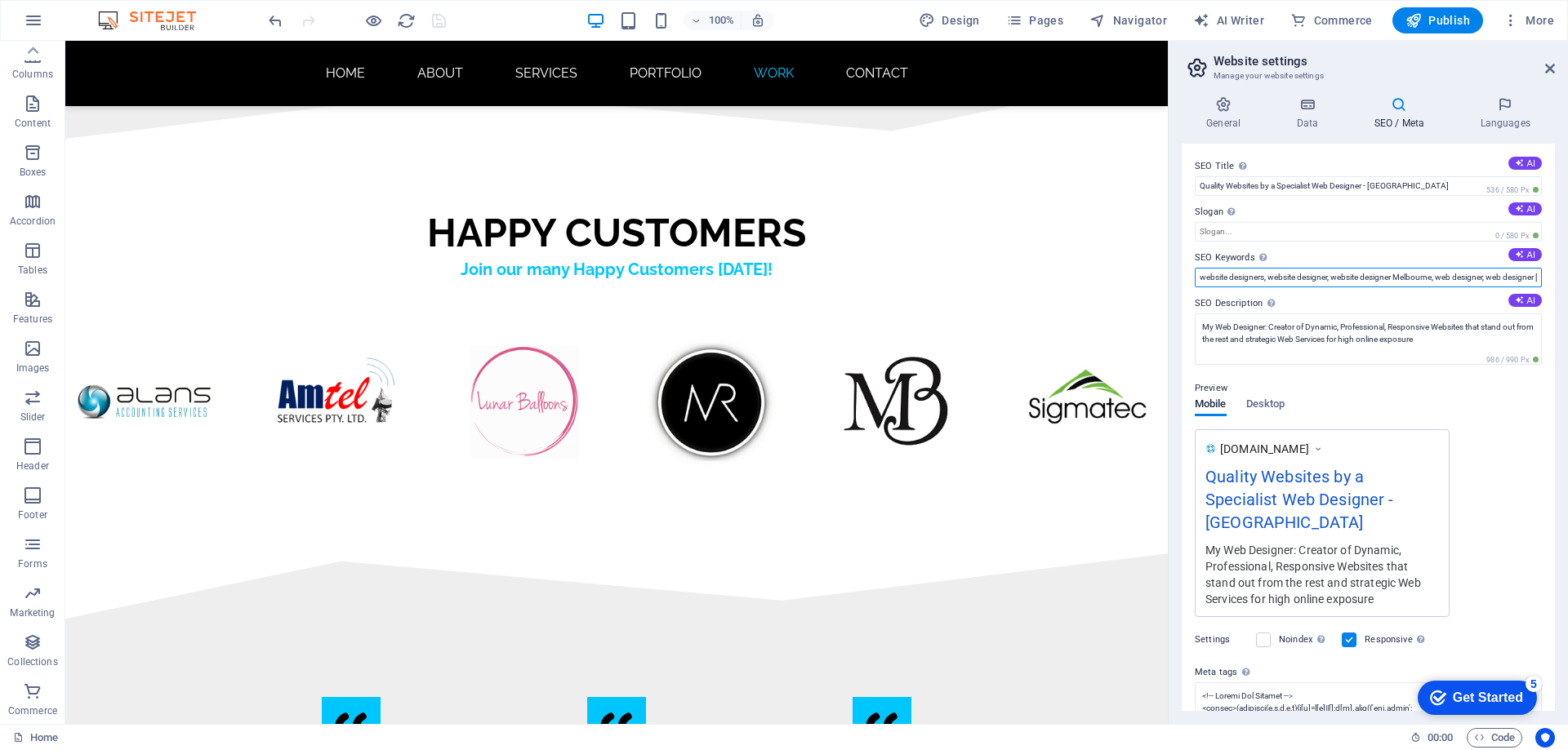
click at [1447, 271] on input "website designers, website designer, website designer Melbourne, web designer, …" at bounding box center [1368, 277] width 347 height 20
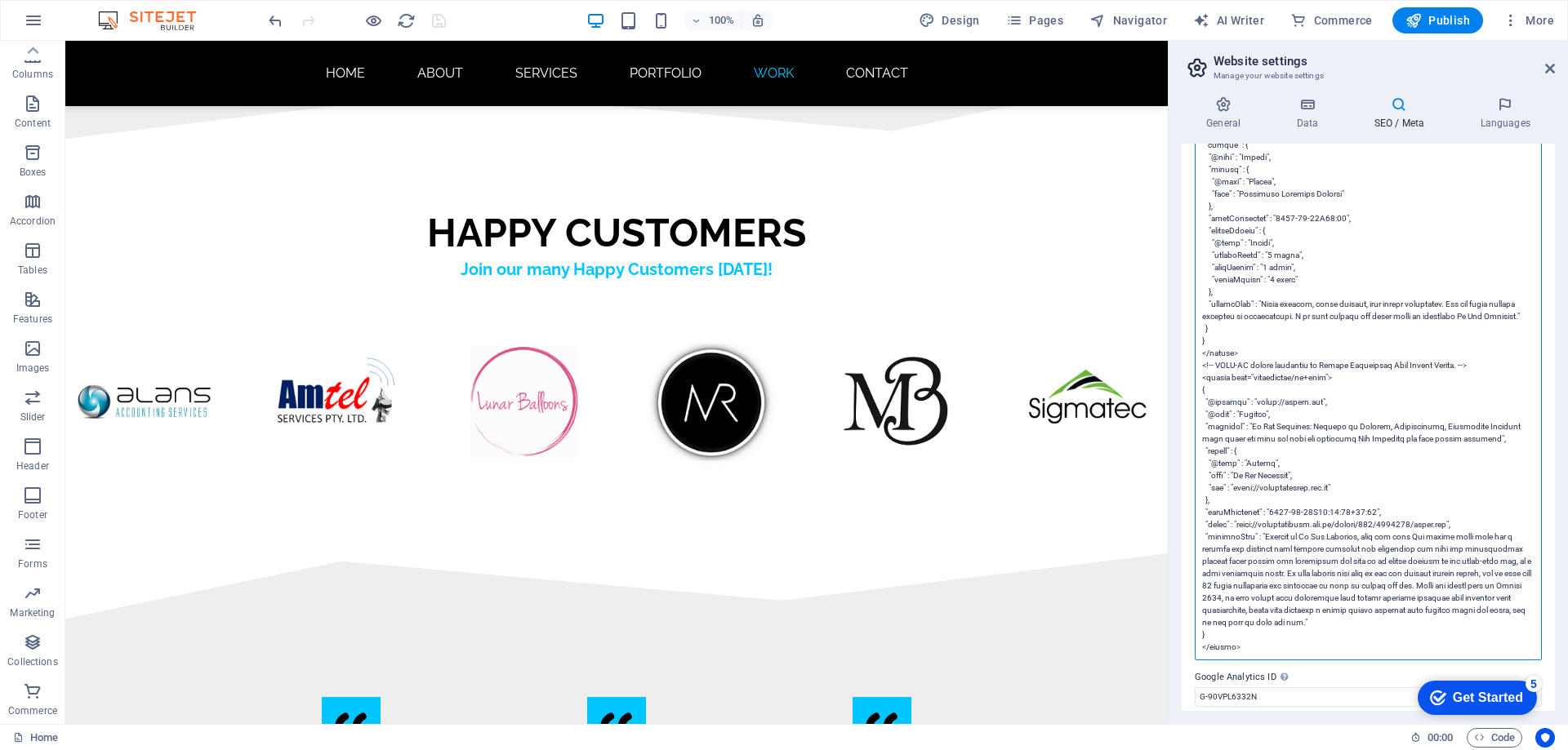
scroll to position [4195, 0]
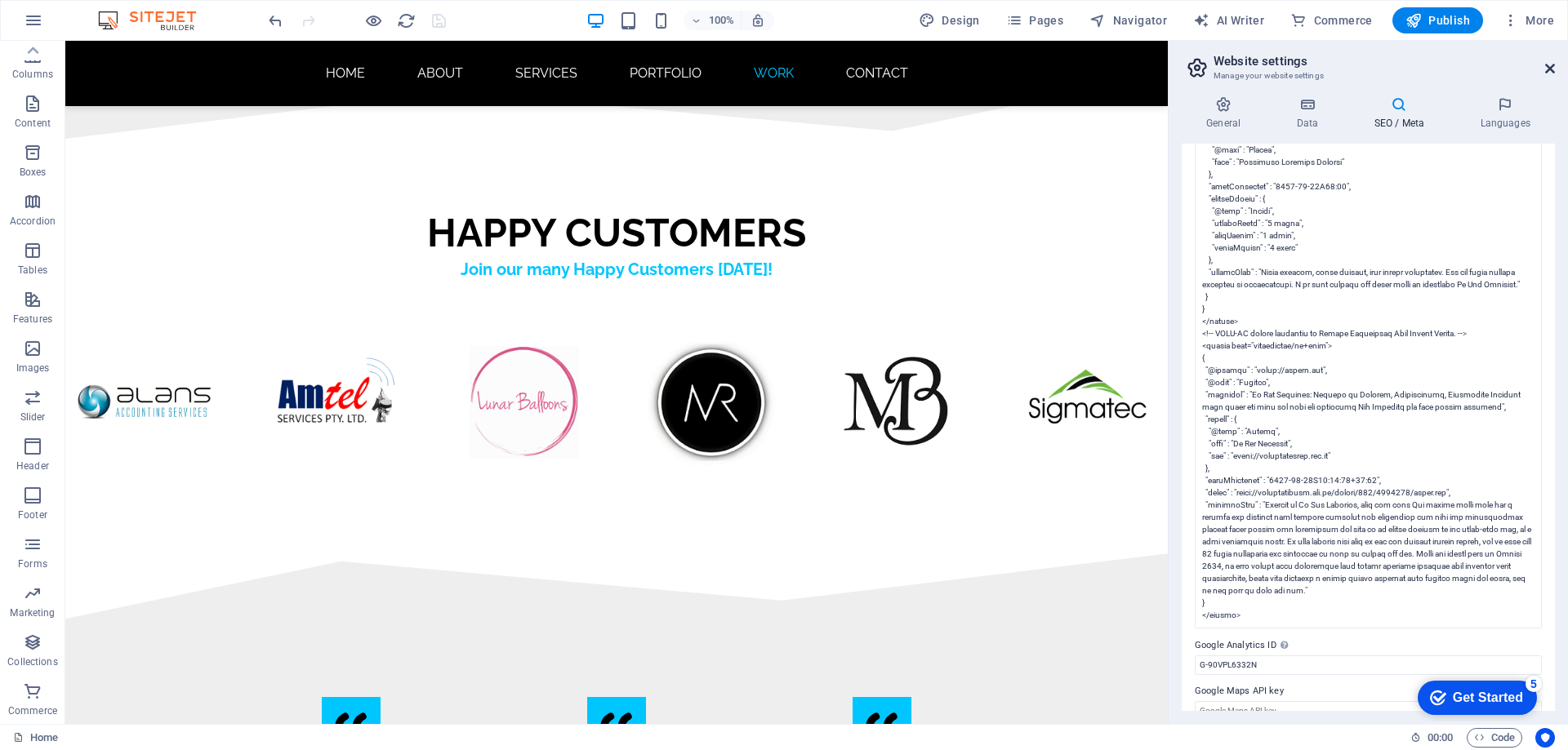
click at [1545, 72] on icon at bounding box center [1549, 68] width 9 height 13
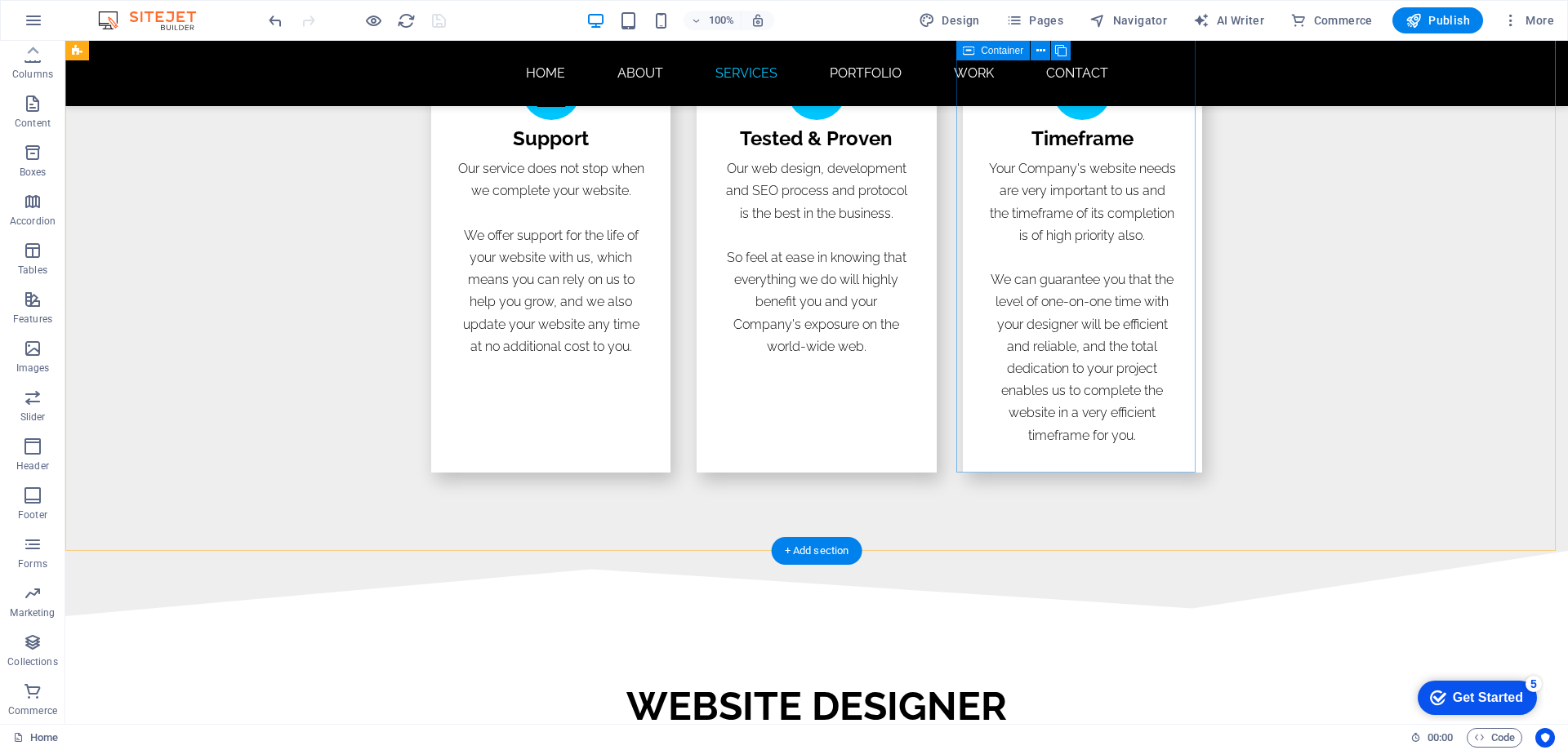
scroll to position [1959, 0]
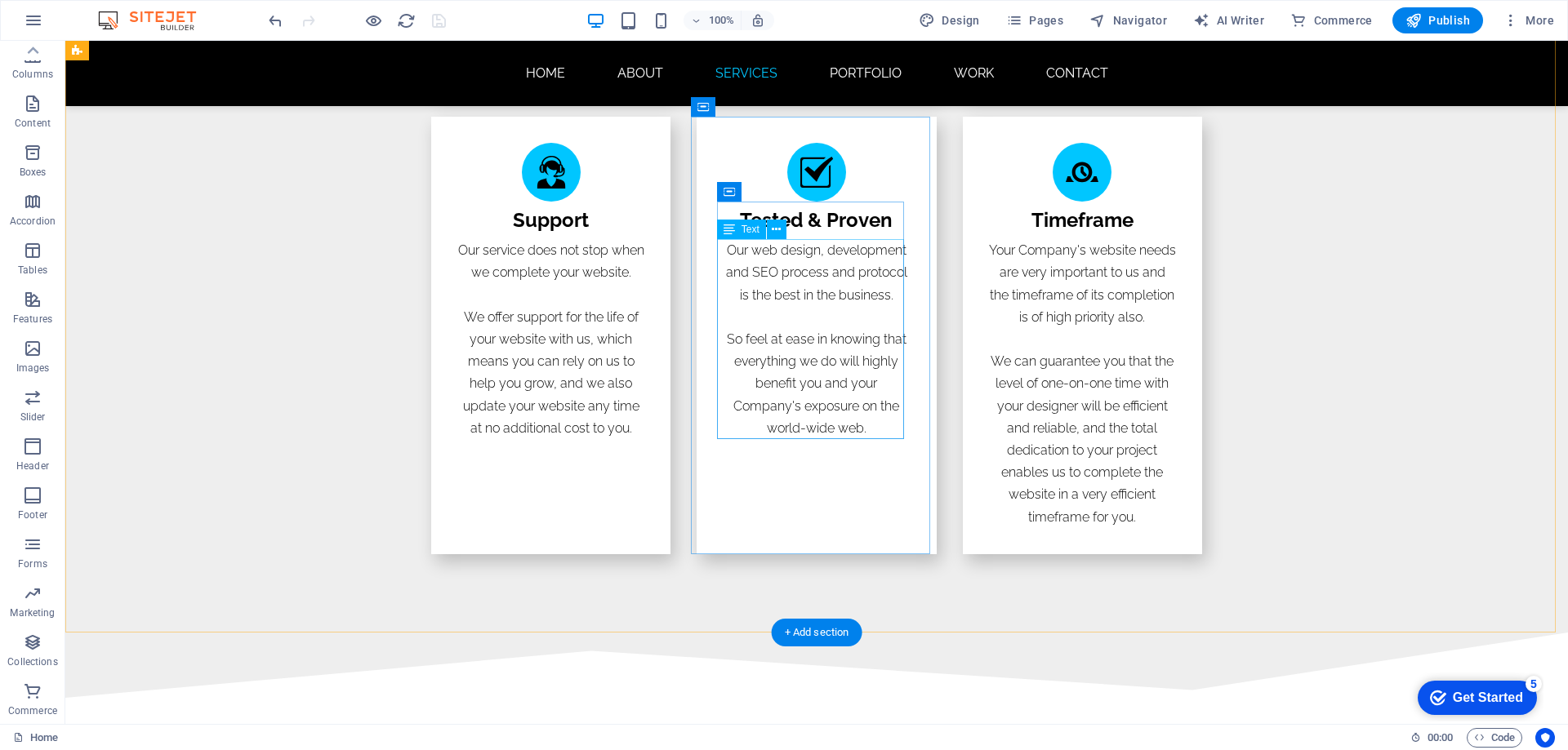
click at [856, 407] on div "Our web design, development and SEO process and protocol is the best in the bus…" at bounding box center [816, 339] width 187 height 200
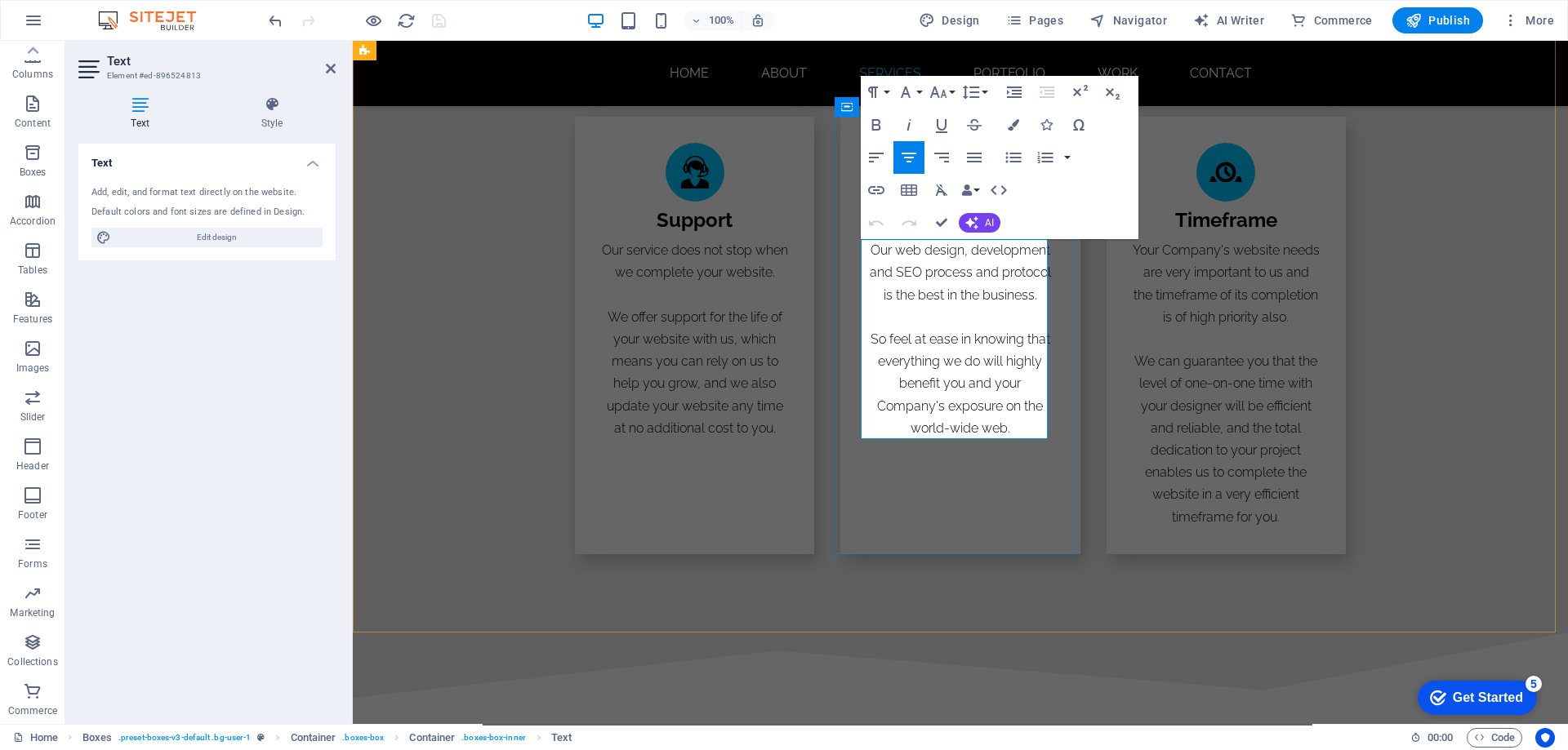
click at [1001, 409] on p "So feel at ease in knowing that everything we do will highly benefit you and yo…" at bounding box center [960, 383] width 187 height 111
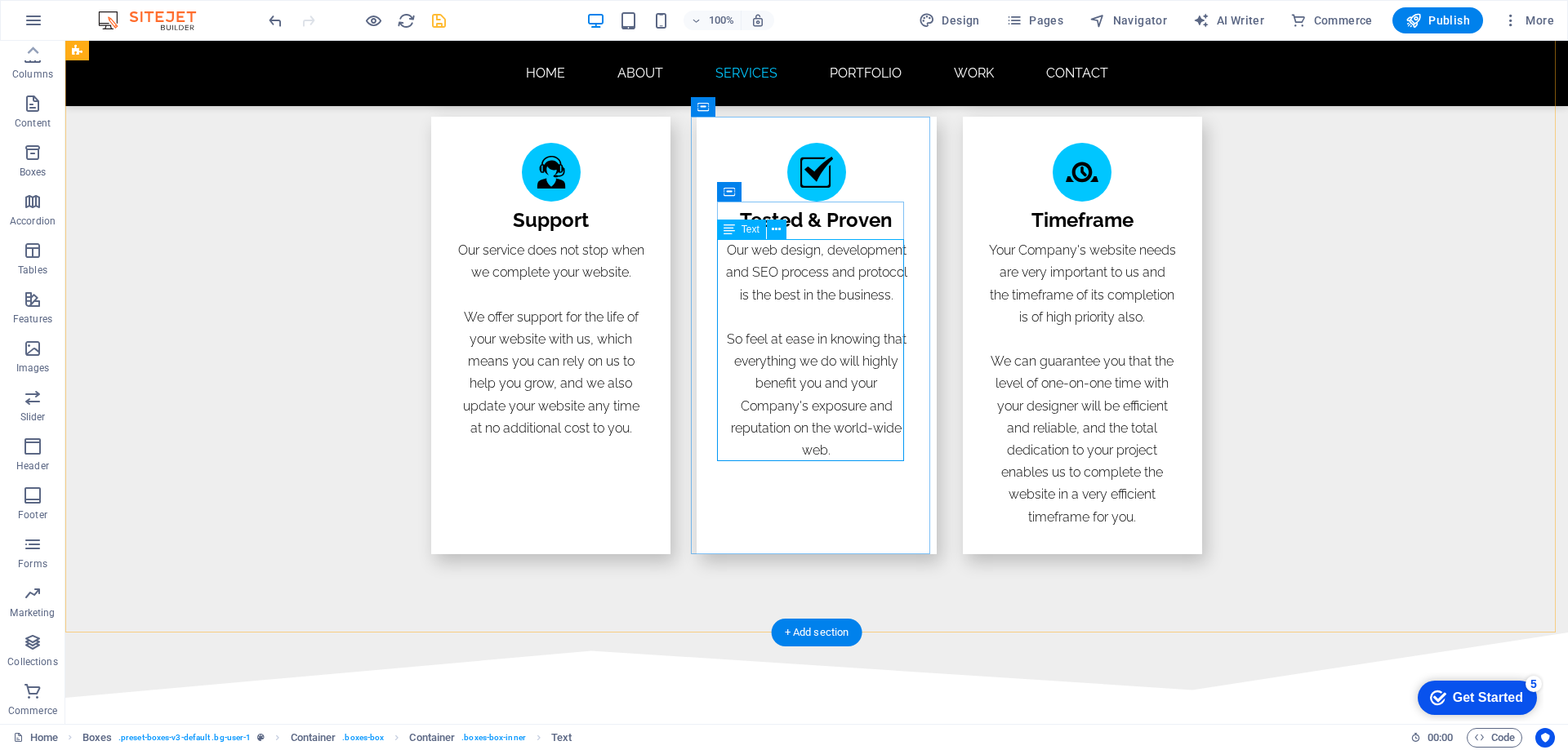
click at [727, 430] on div "Our web design, development and SEO process and protocol is the best in the bus…" at bounding box center [816, 350] width 187 height 222
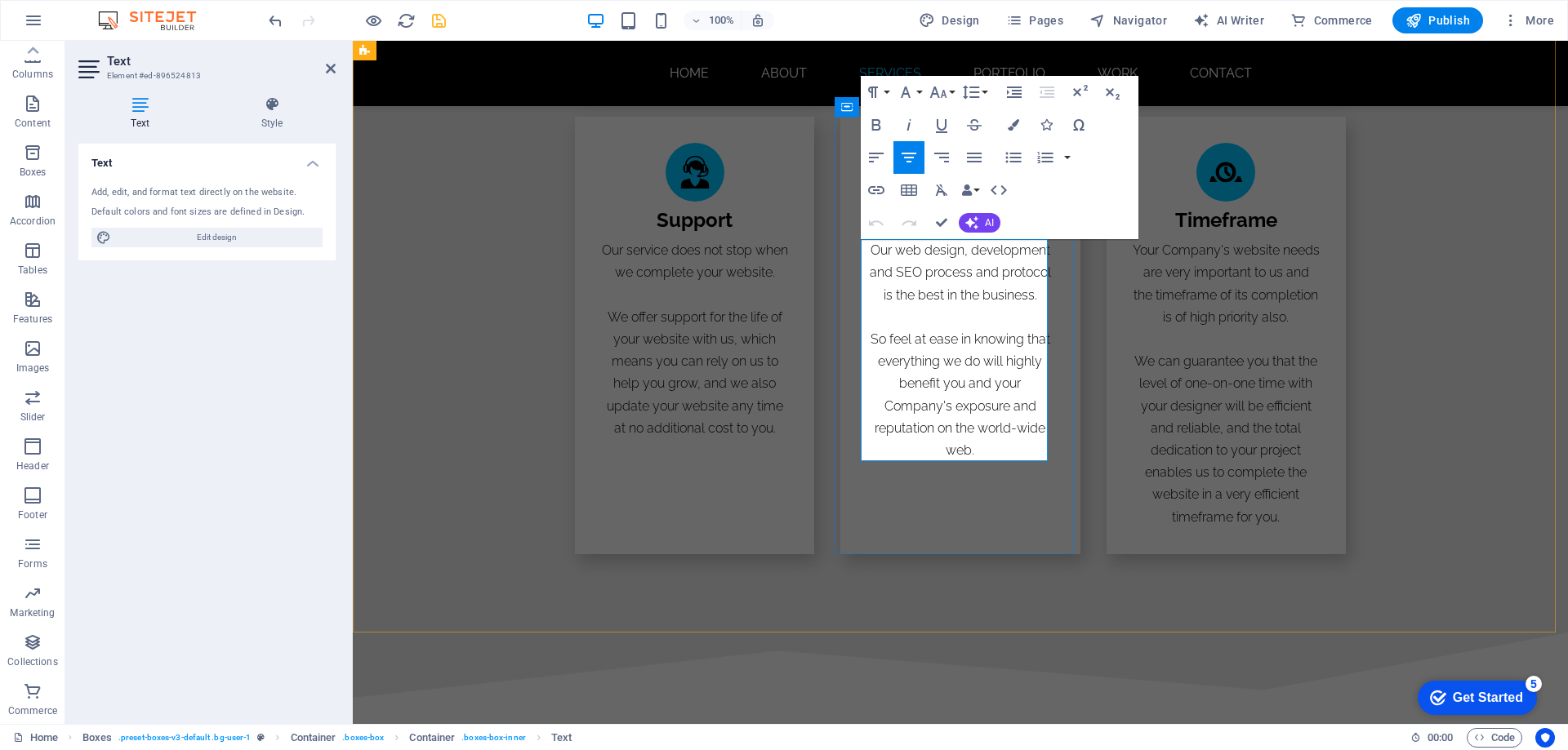
click at [1002, 408] on p "So feel at ease in knowing that everything we do will highly benefit you and yo…" at bounding box center [960, 394] width 187 height 133
drag, startPoint x: 937, startPoint y: 219, endPoint x: 881, endPoint y: 200, distance: 59.1
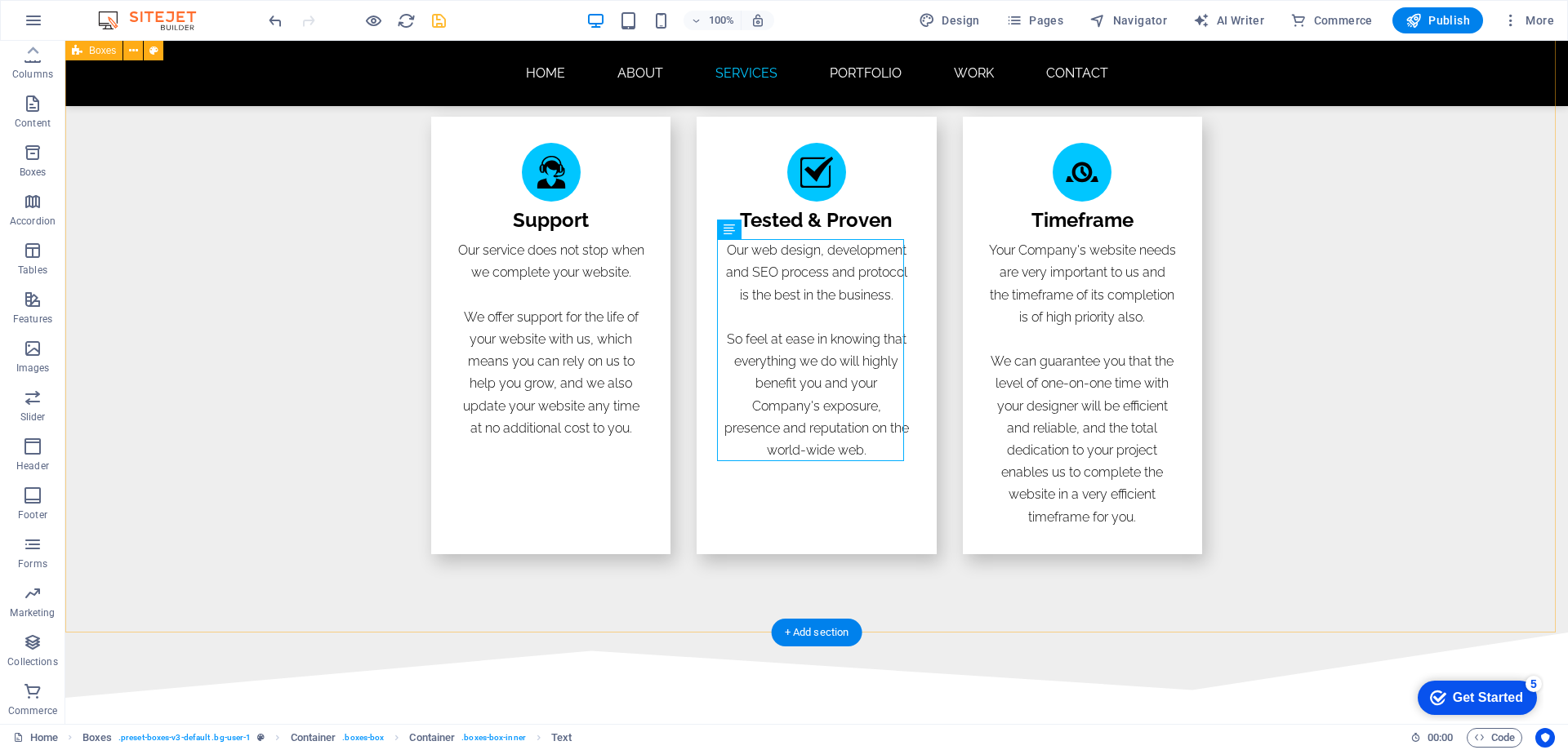
click at [1314, 454] on div "web designer Services Offered Website Design Website Development Logo Design Se…" at bounding box center [817, 105] width 1503 height 1057
click at [820, 408] on div "Our web design, development and SEO process and protocol is the best in the bus…" at bounding box center [816, 350] width 187 height 222
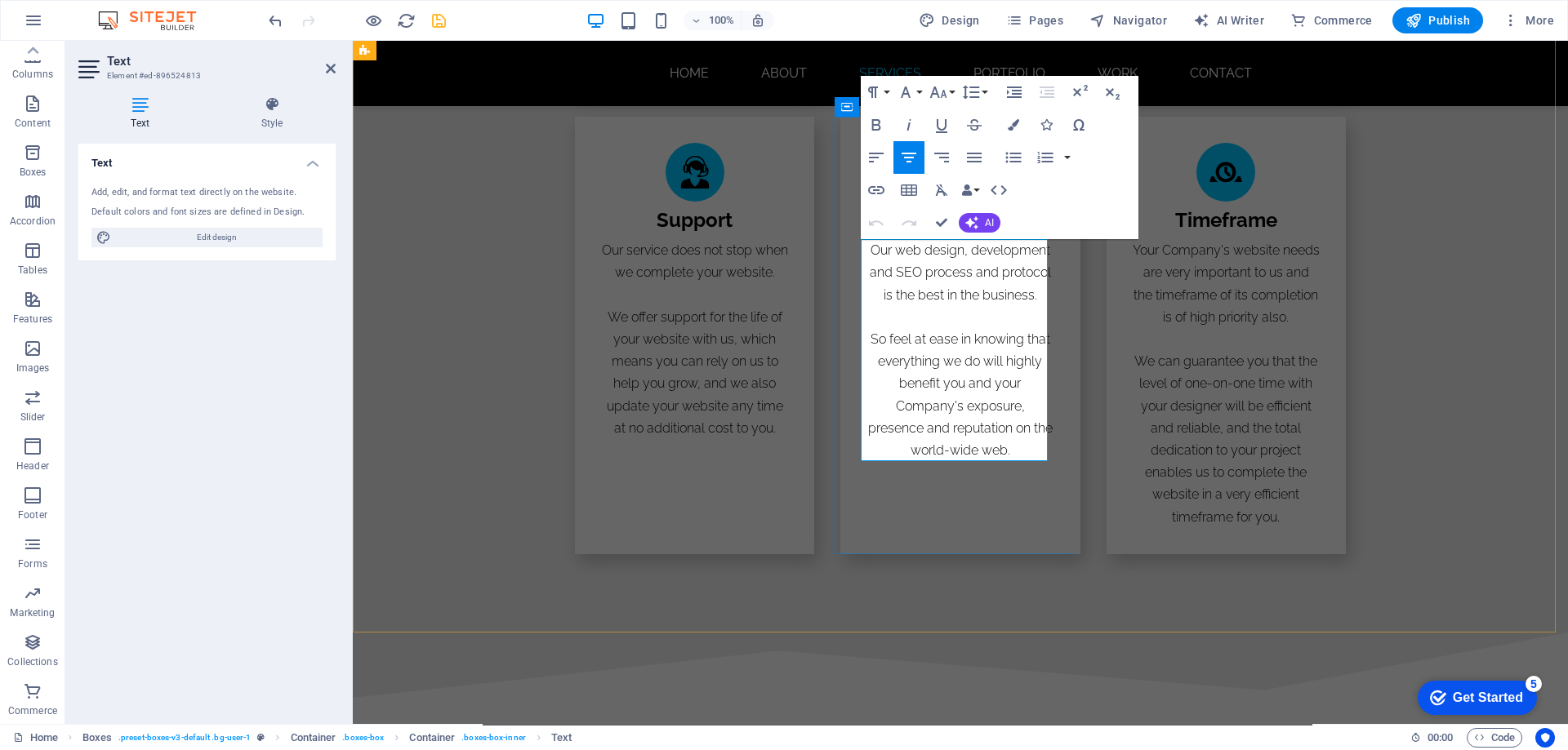
click at [962, 406] on p "So feel at ease in knowing that everything we do will highly benefit you and yo…" at bounding box center [960, 394] width 187 height 133
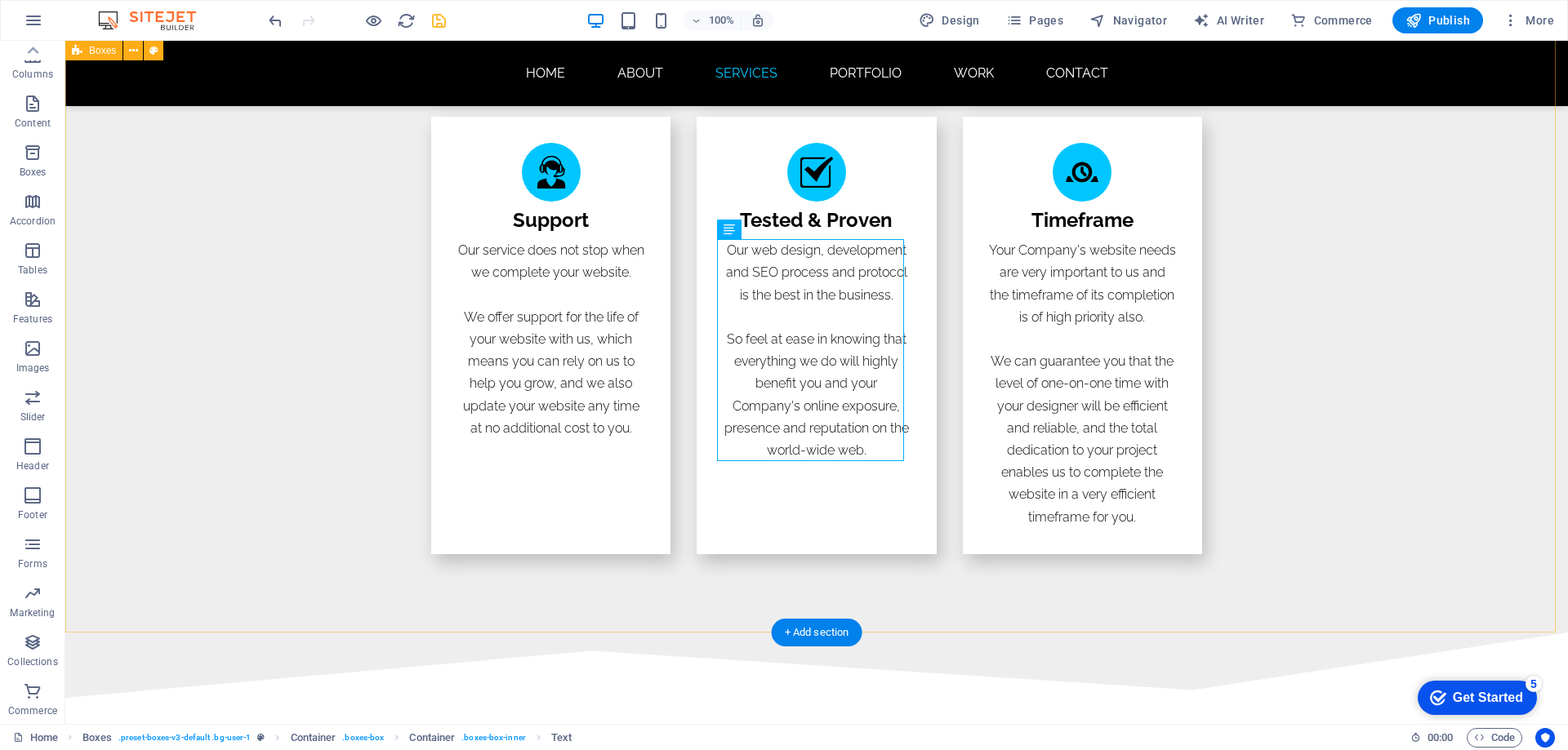
click at [1357, 446] on div "web designer Services Offered Website Design Website Development Logo Design Se…" at bounding box center [817, 105] width 1503 height 1057
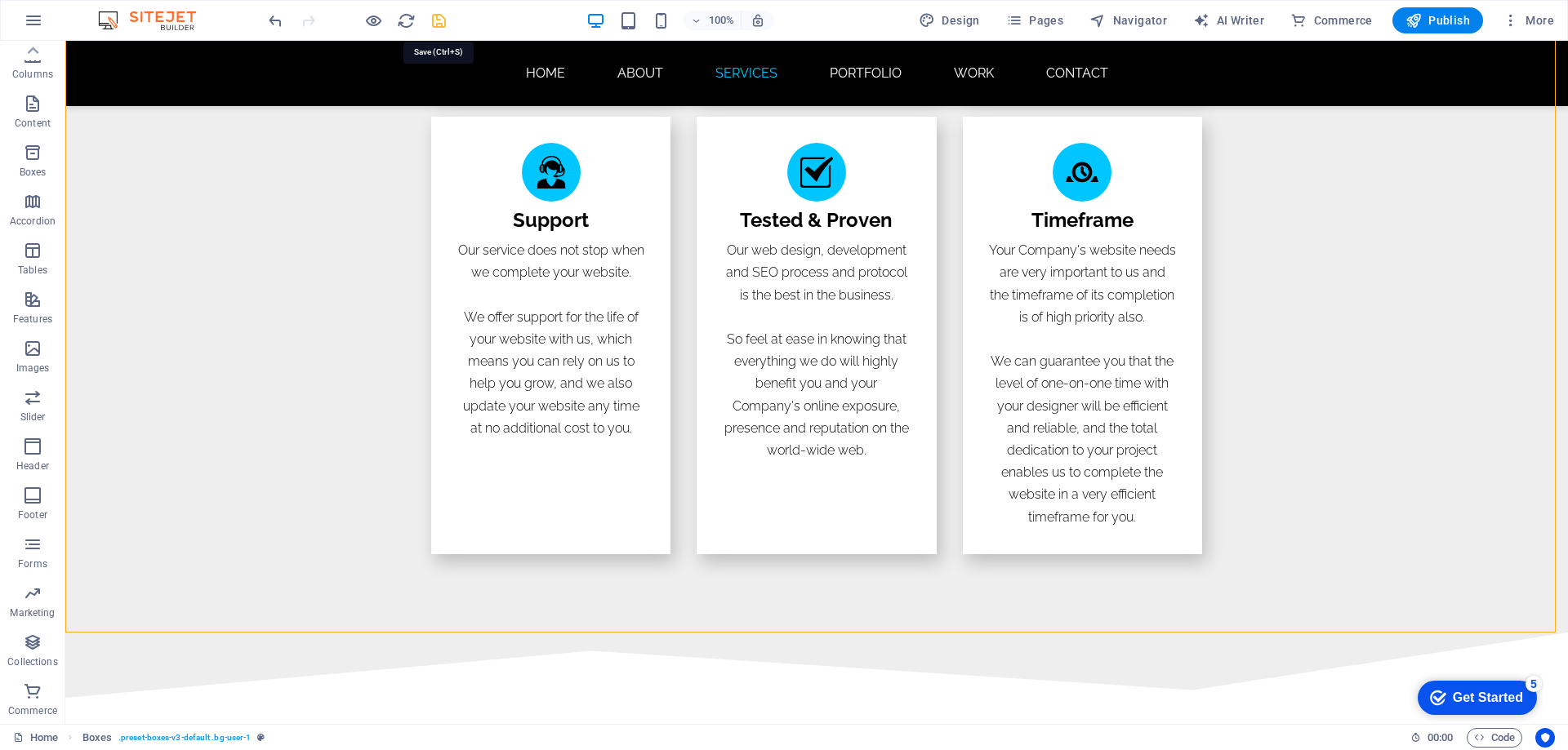
click at [437, 18] on icon "save" at bounding box center [439, 21] width 19 height 19
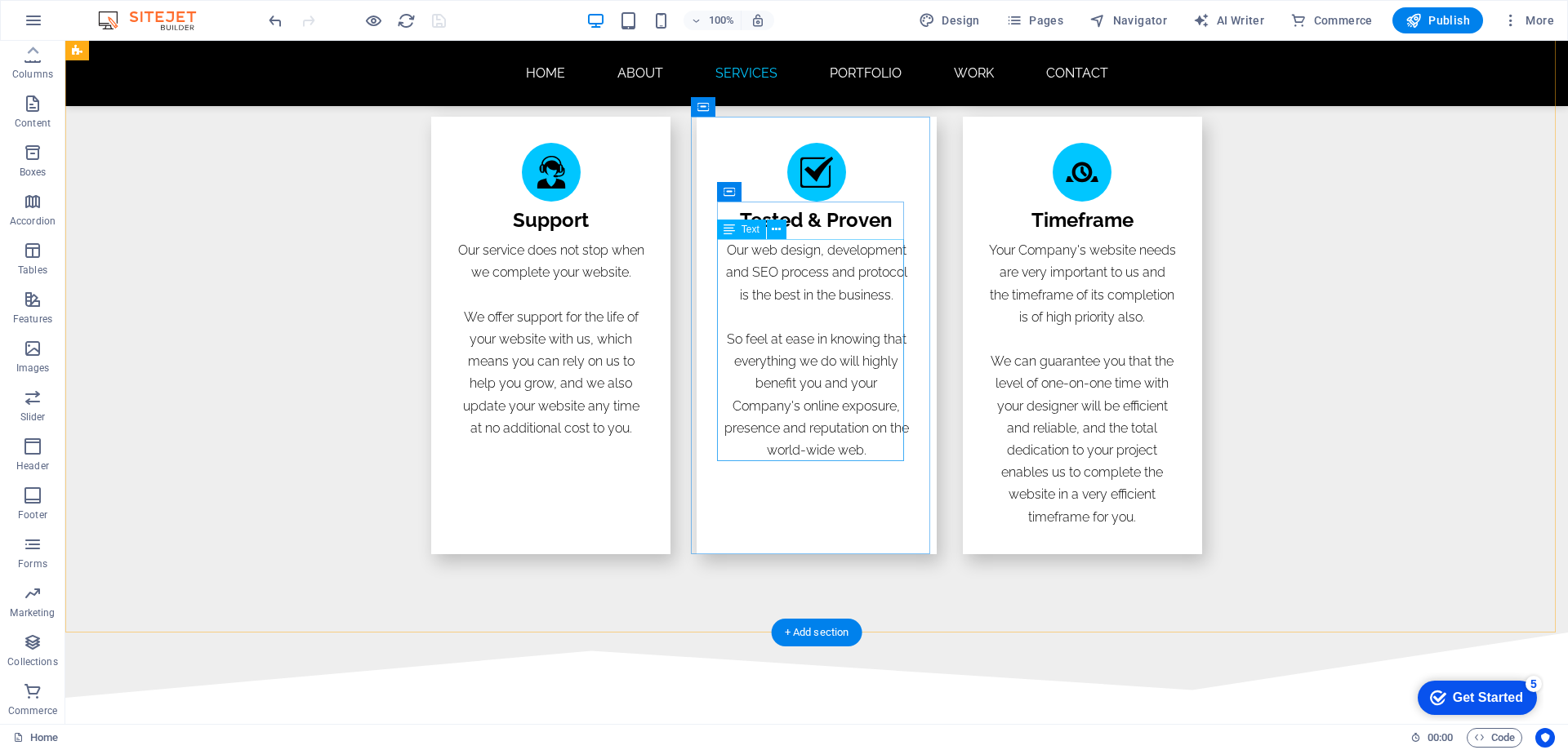
click at [861, 451] on div "Our web design, development and SEO process and protocol is the best in the bus…" at bounding box center [816, 350] width 187 height 222
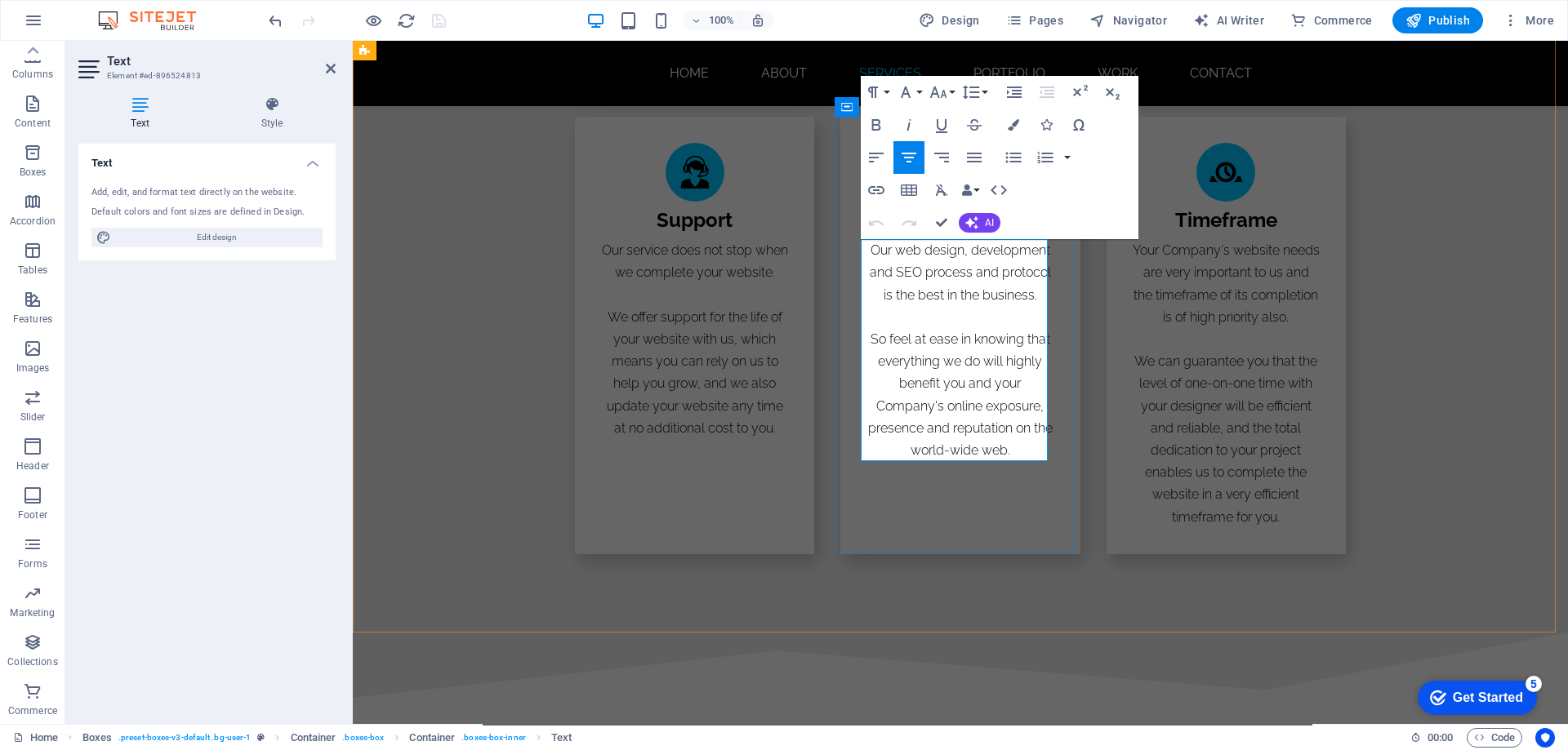
click at [1008, 450] on p "So feel at ease in knowing that everything we do will highly benefit you and yo…" at bounding box center [960, 394] width 187 height 133
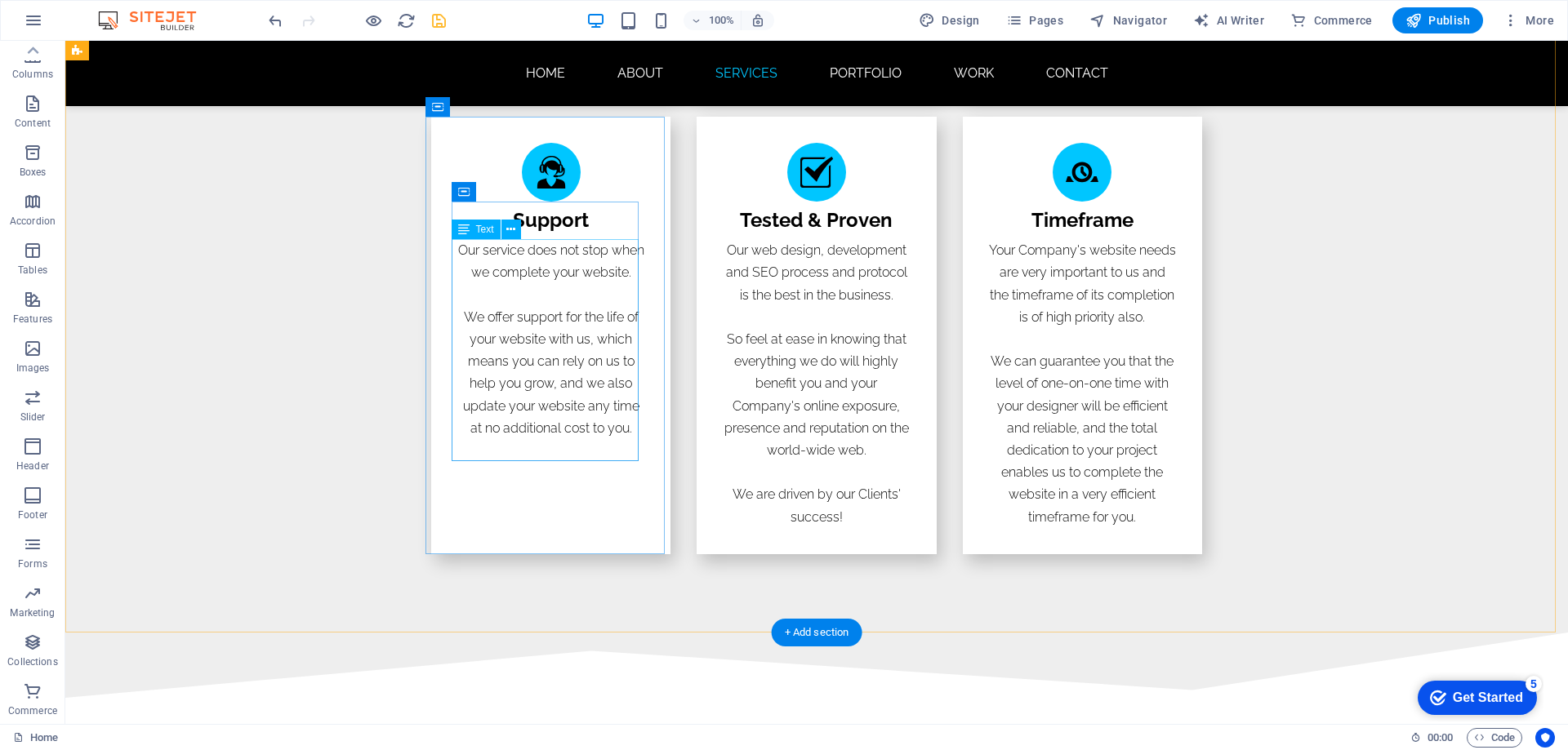
click at [505, 431] on div "Our service does not stop when we complete your website. We offer support for t…" at bounding box center [550, 339] width 187 height 200
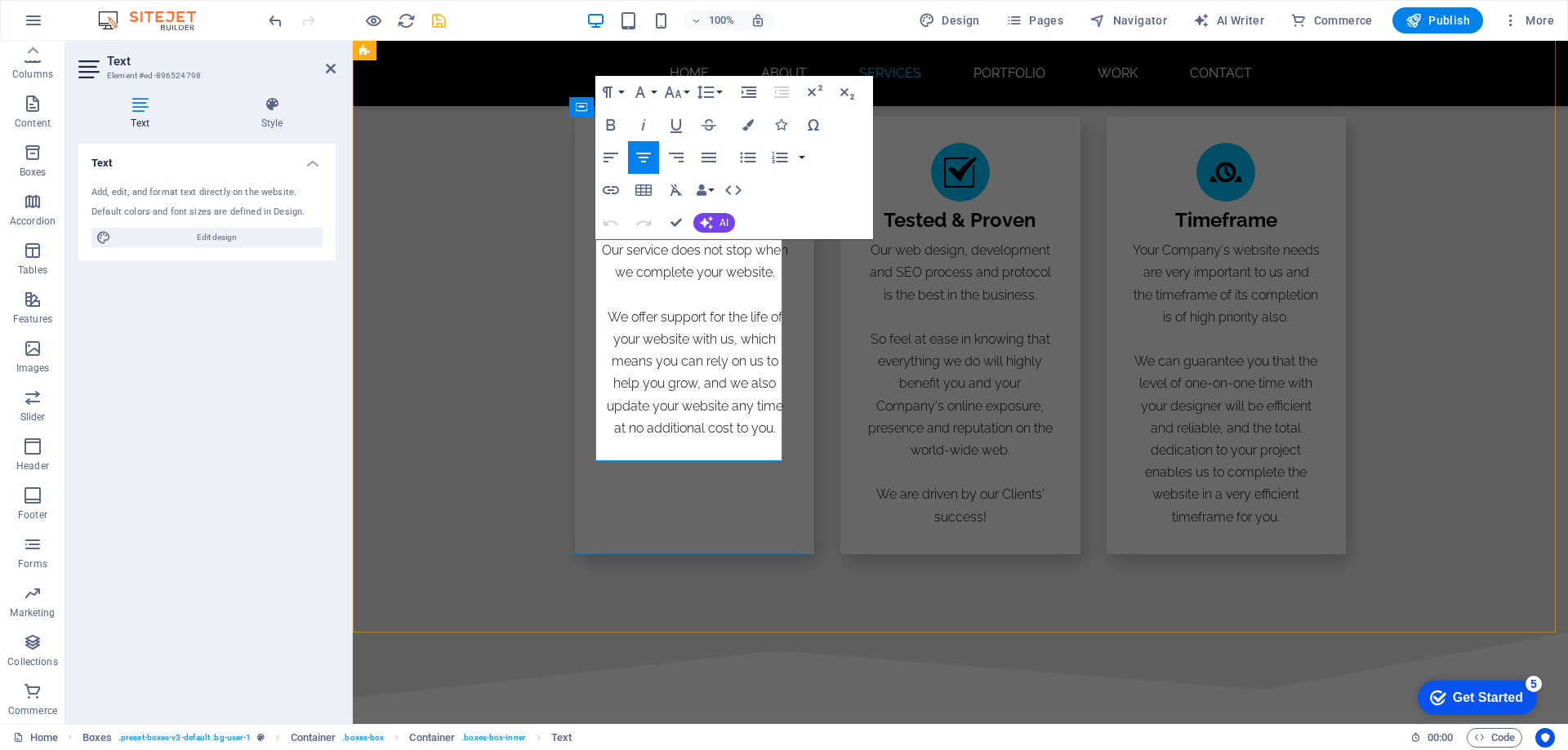
click at [642, 430] on p "We offer support for the life of your website with us, which means you can rely…" at bounding box center [694, 373] width 187 height 133
click at [645, 430] on p "We offer support for the life of your website with us, which means you can rely…" at bounding box center [694, 384] width 187 height 155
click at [702, 431] on p "We offer support for the life of your website with us, which means you can rely…" at bounding box center [694, 384] width 187 height 155
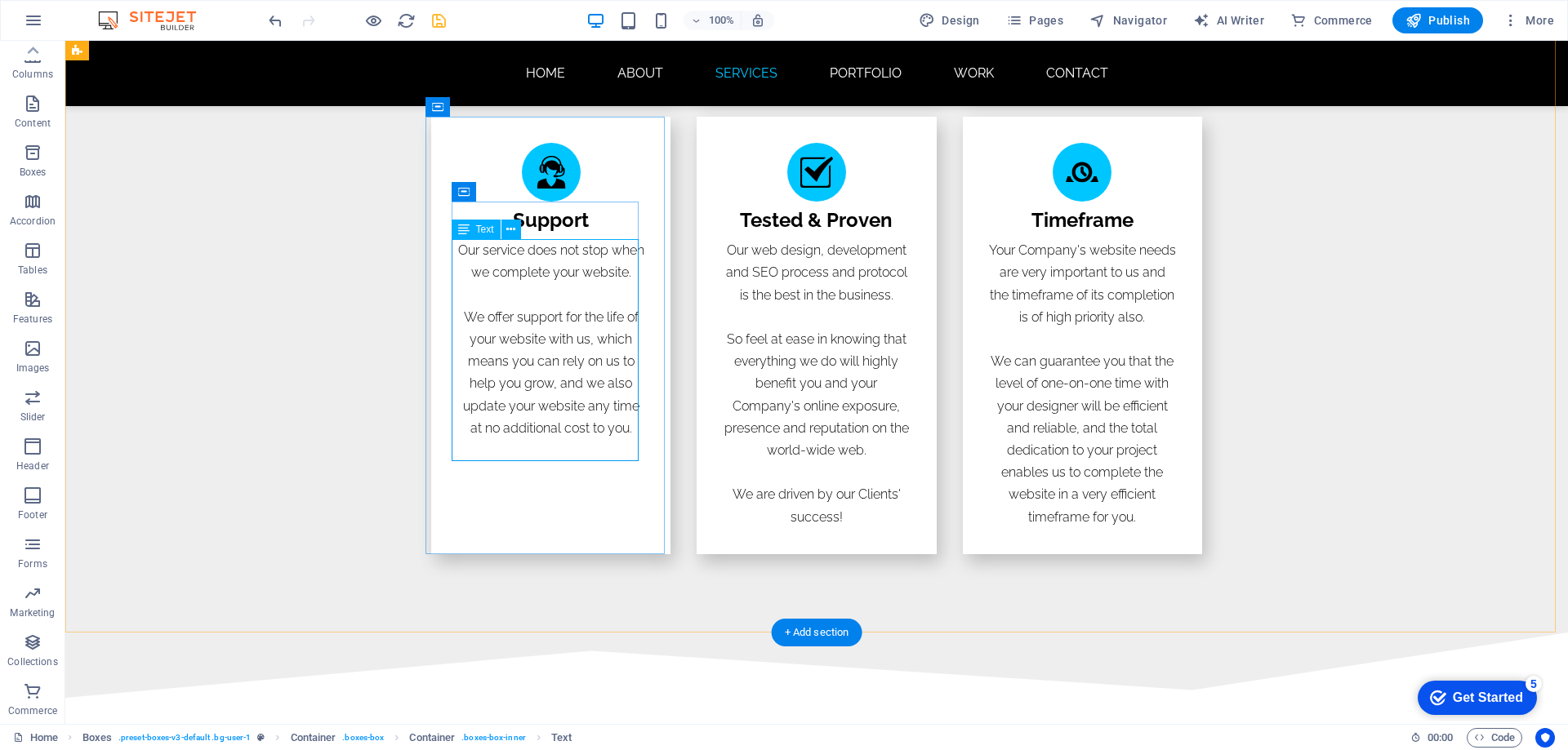
click at [626, 439] on div "Our service does not stop when we complete your website. We offer support for t…" at bounding box center [550, 339] width 187 height 200
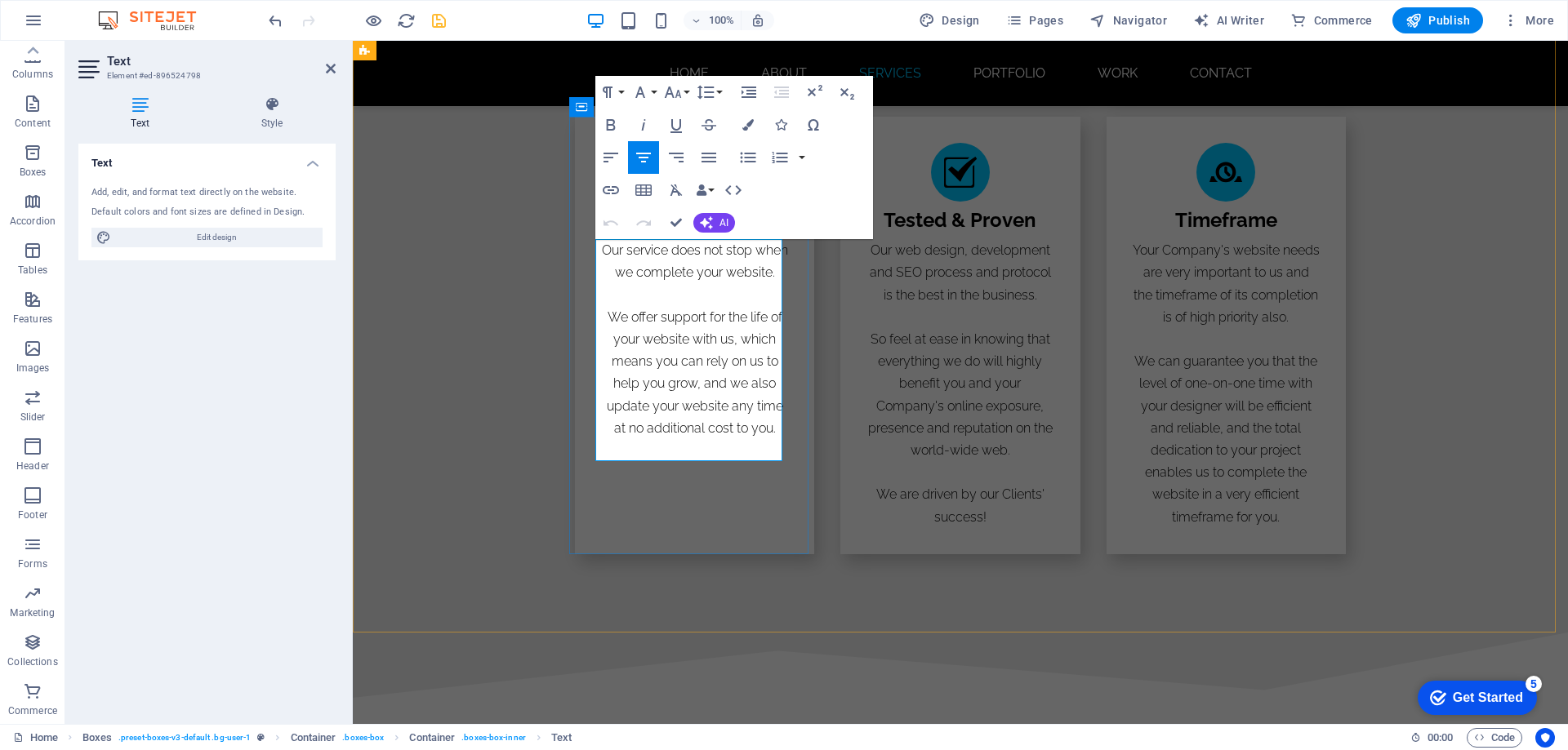
click at [774, 439] on p "We offer support for the life of your website with us, which means you can rely…" at bounding box center [694, 373] width 187 height 133
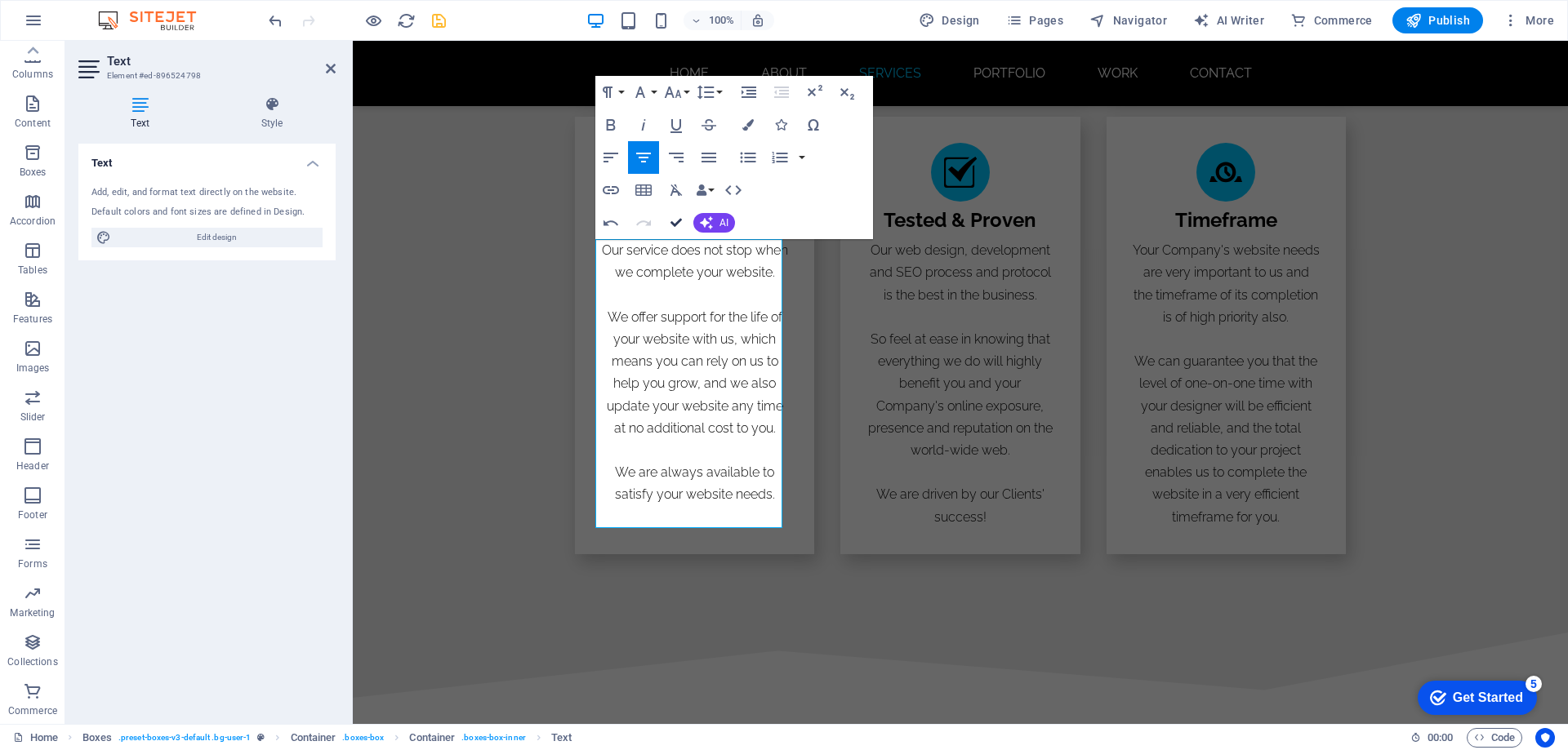
drag, startPoint x: 677, startPoint y: 223, endPoint x: 613, endPoint y: 193, distance: 70.7
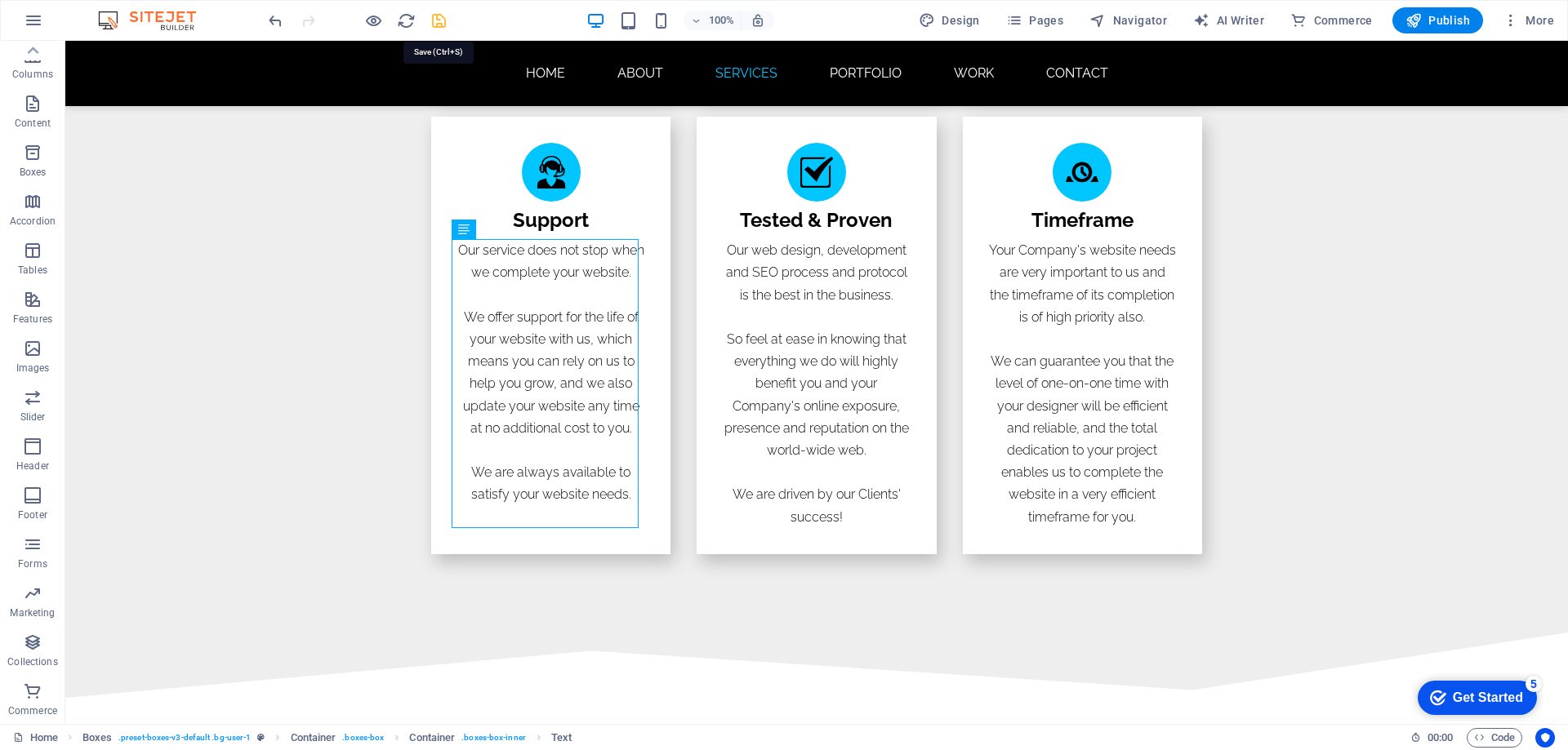
click at [439, 22] on icon "save" at bounding box center [439, 21] width 19 height 19
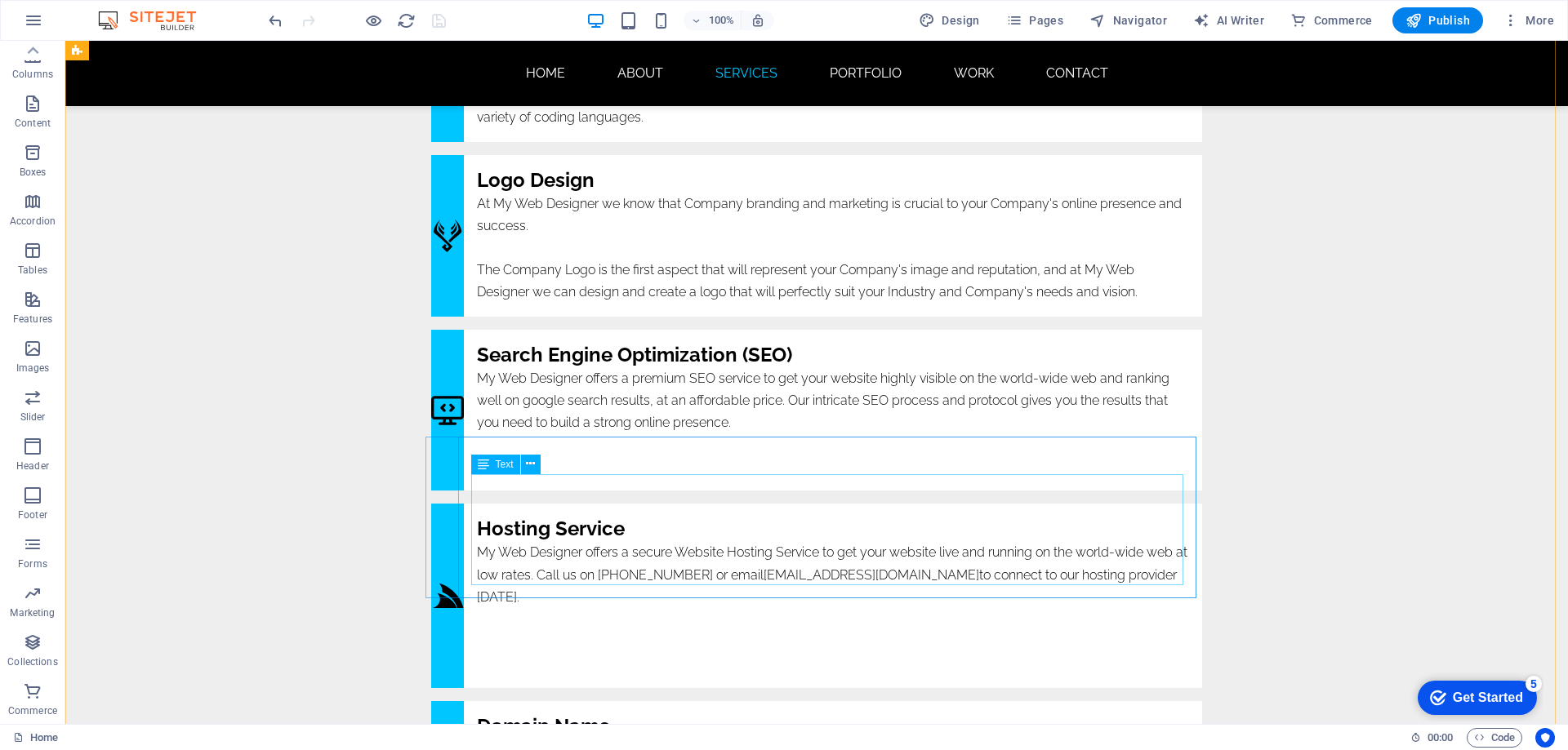
scroll to position [4571, 0]
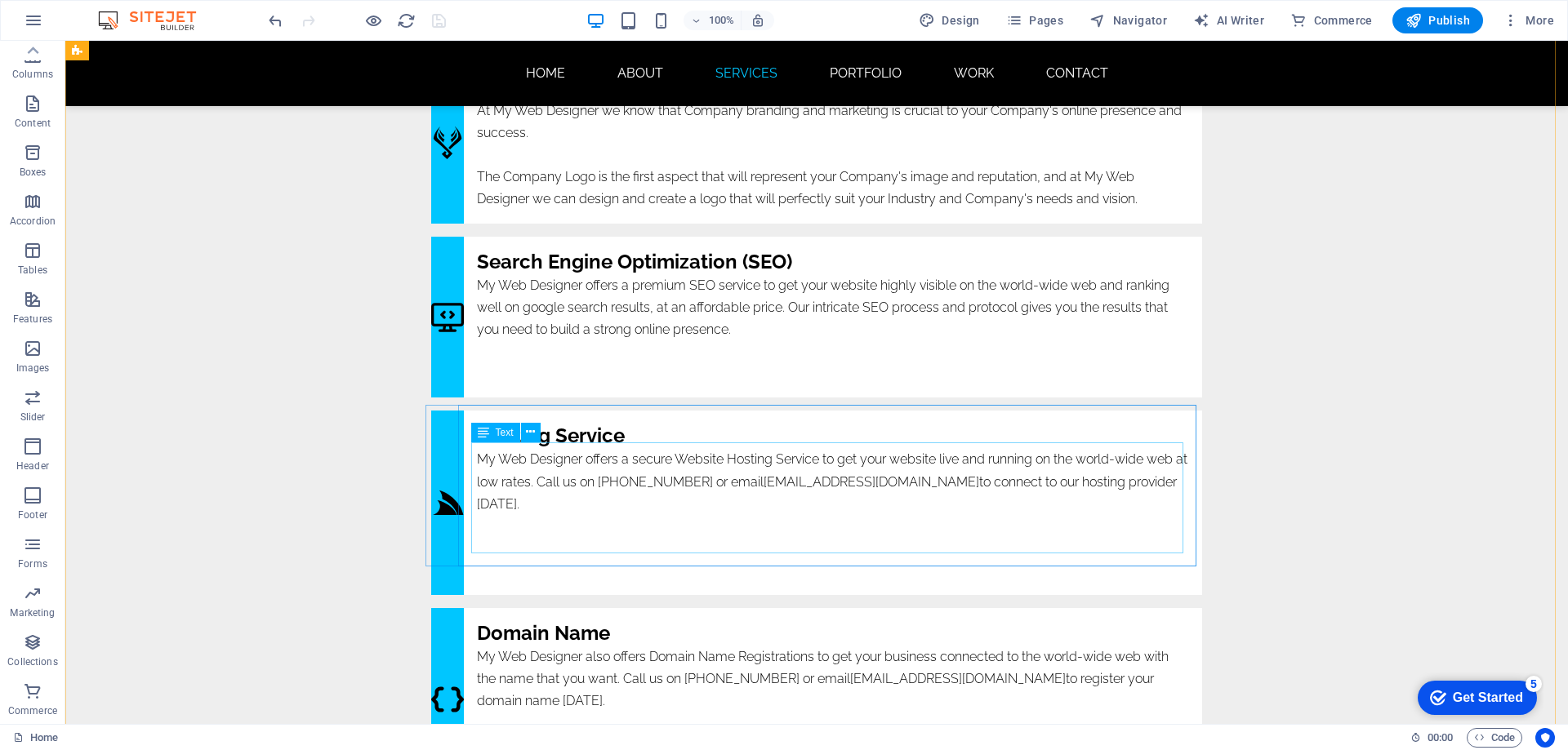
click at [826, 474] on div "My Web Designer offers a secure Website Hosting Service to get your website liv…" at bounding box center [833, 515] width 712 height 133
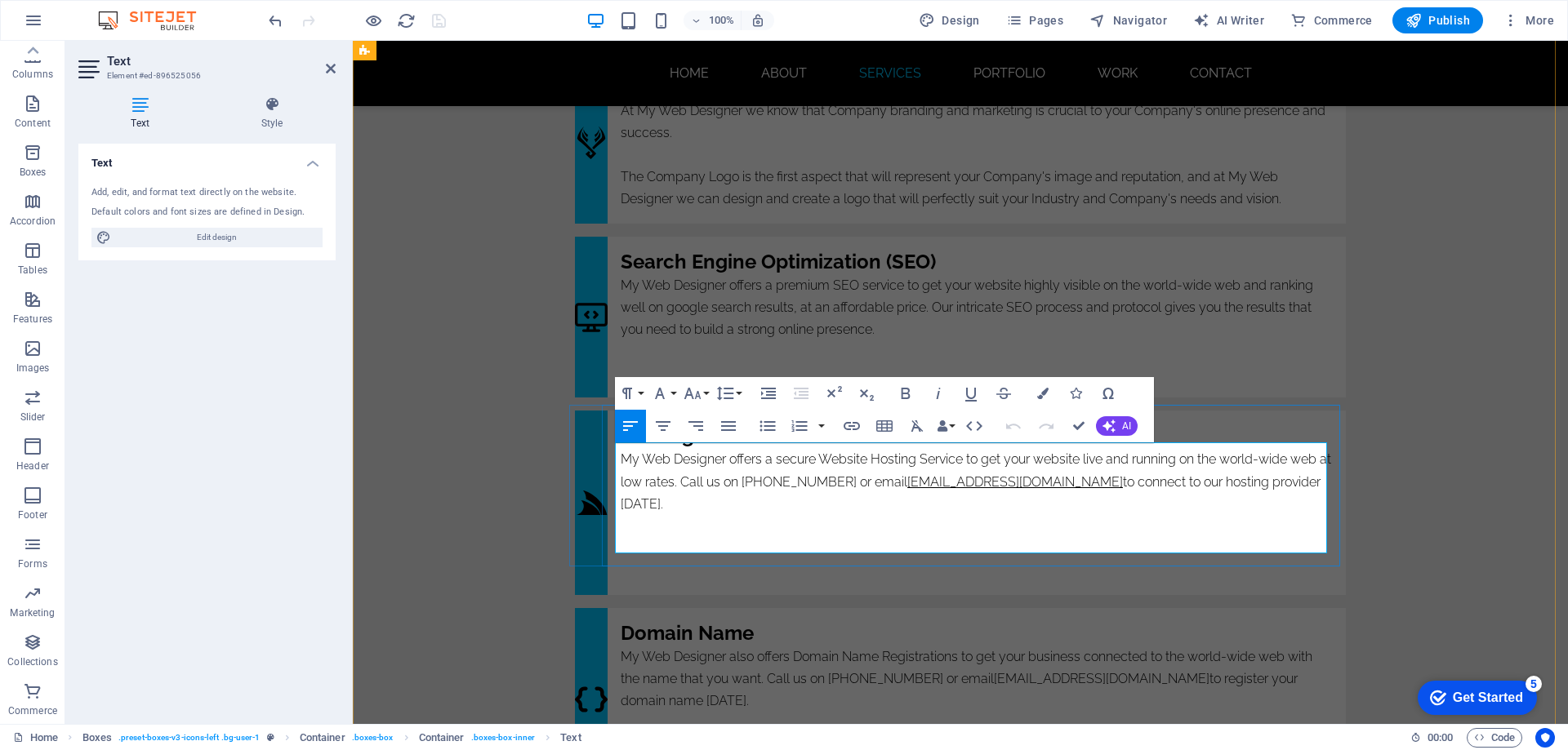
click link "[EMAIL_ADDRESS][DOMAIN_NAME]"
drag, startPoint x: 877, startPoint y: 476, endPoint x: 1044, endPoint y: 475, distance: 167.0
click at [1044, 475] on p "My Web Designer offers a secure Website Hosting Service to get your website liv…" at bounding box center [976, 482] width 712 height 67
click at [970, 392] on icon "button" at bounding box center [971, 393] width 20 height 20
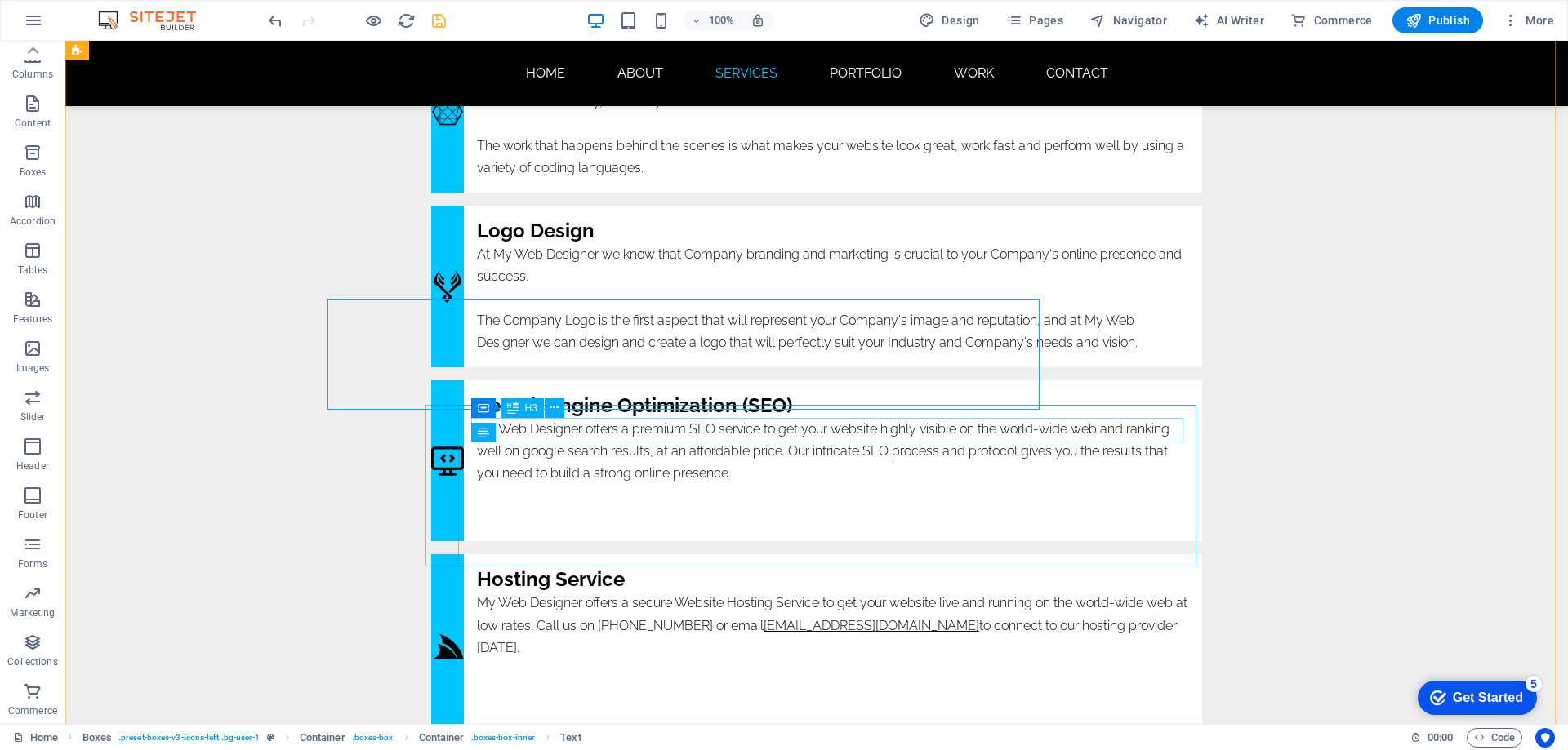
scroll to position [4571, 0]
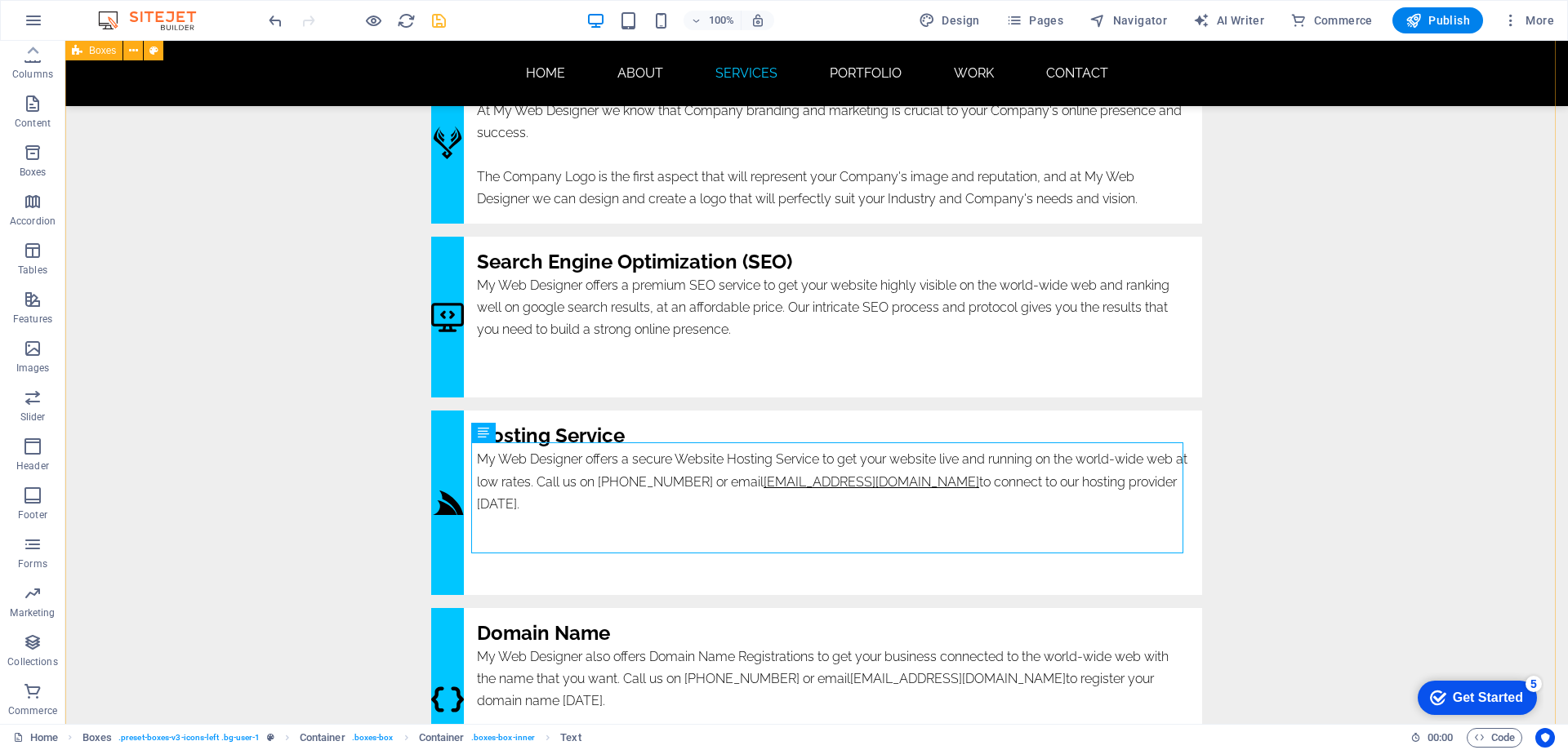
click at [1233, 480] on div "web design Website Design At My Web Designer we plan, create and code internet …" at bounding box center [817, 251] width 1503 height 1236
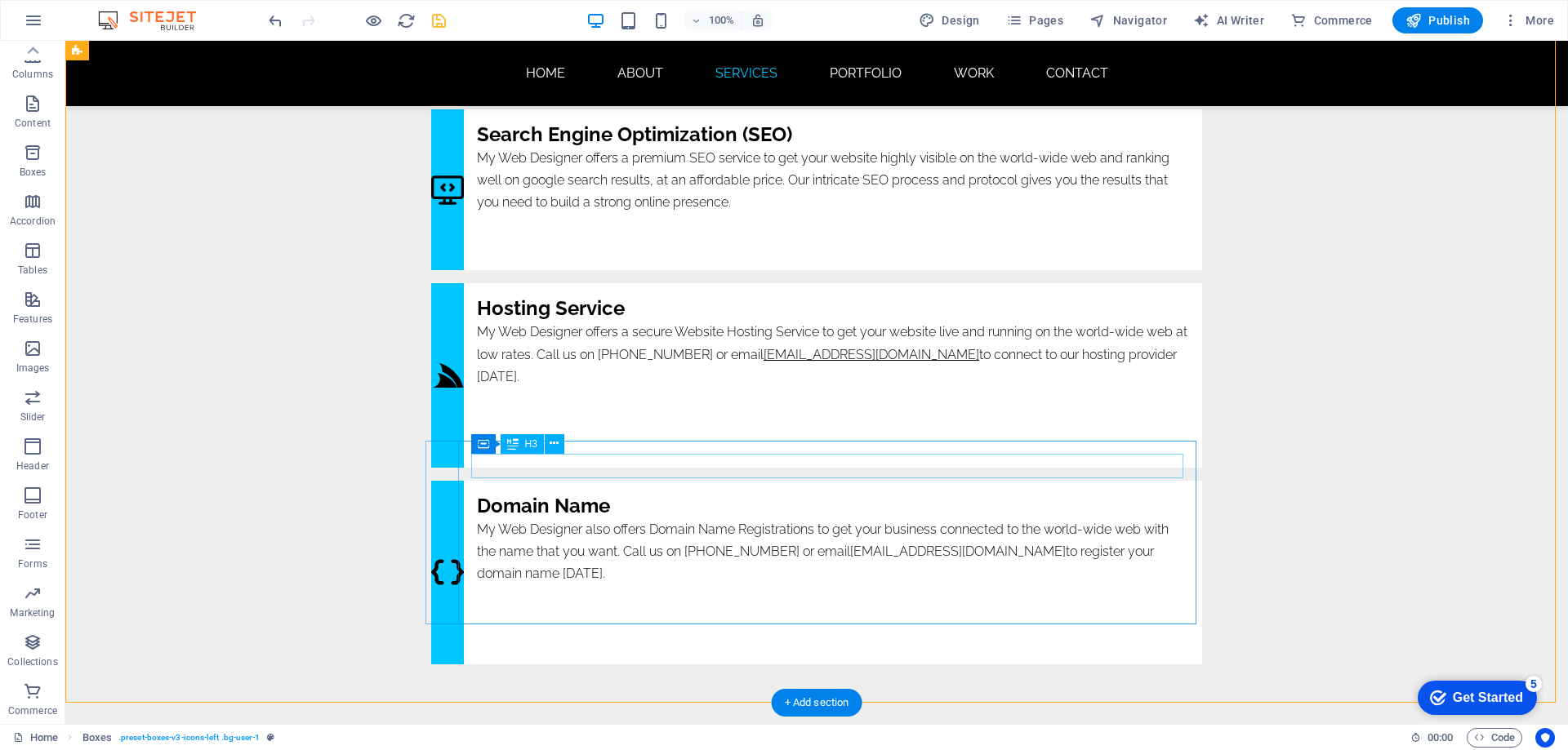
scroll to position [4734, 0]
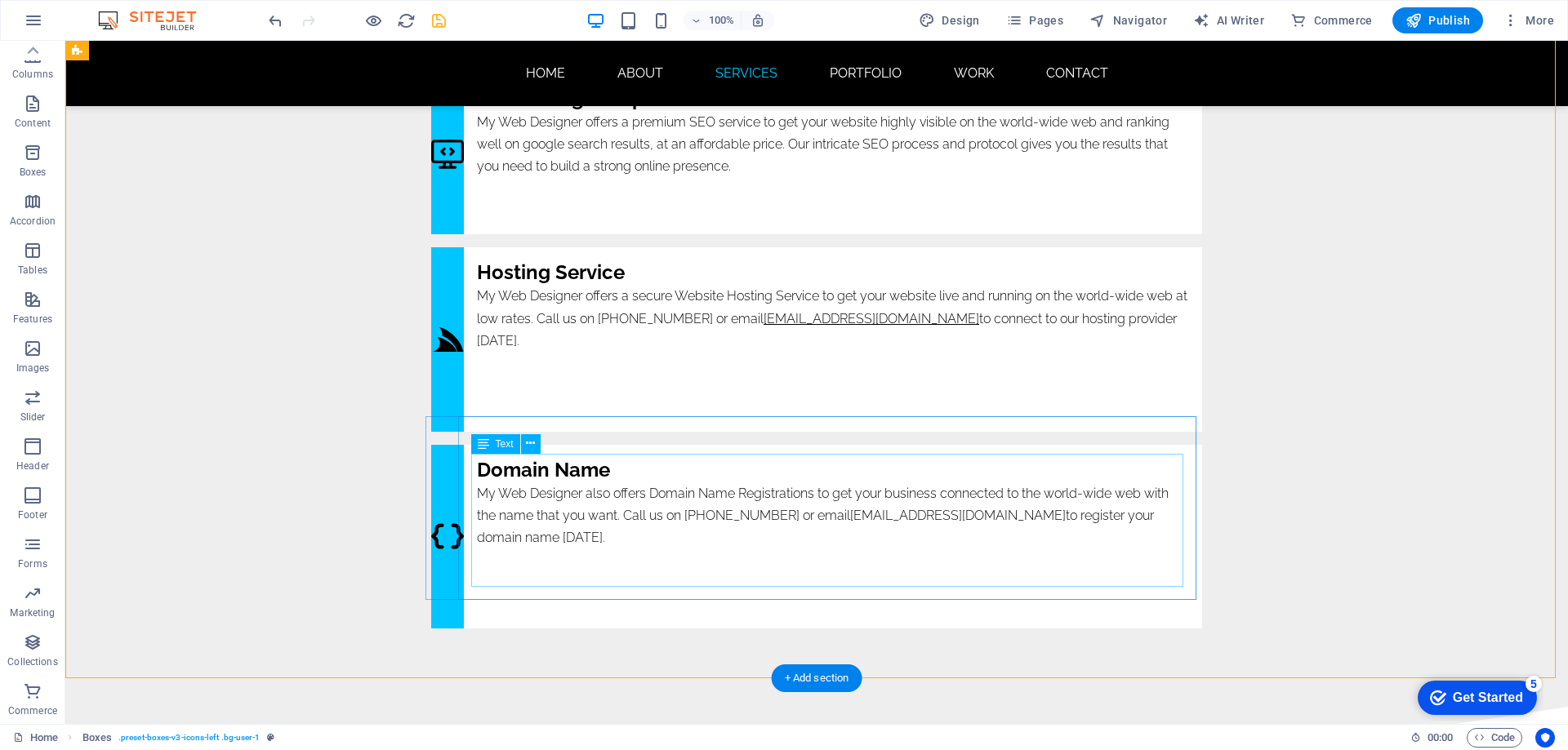
click at [811, 488] on div "My Web Designer also offers Domain Name Registrations to get your business conn…" at bounding box center [833, 548] width 712 height 133
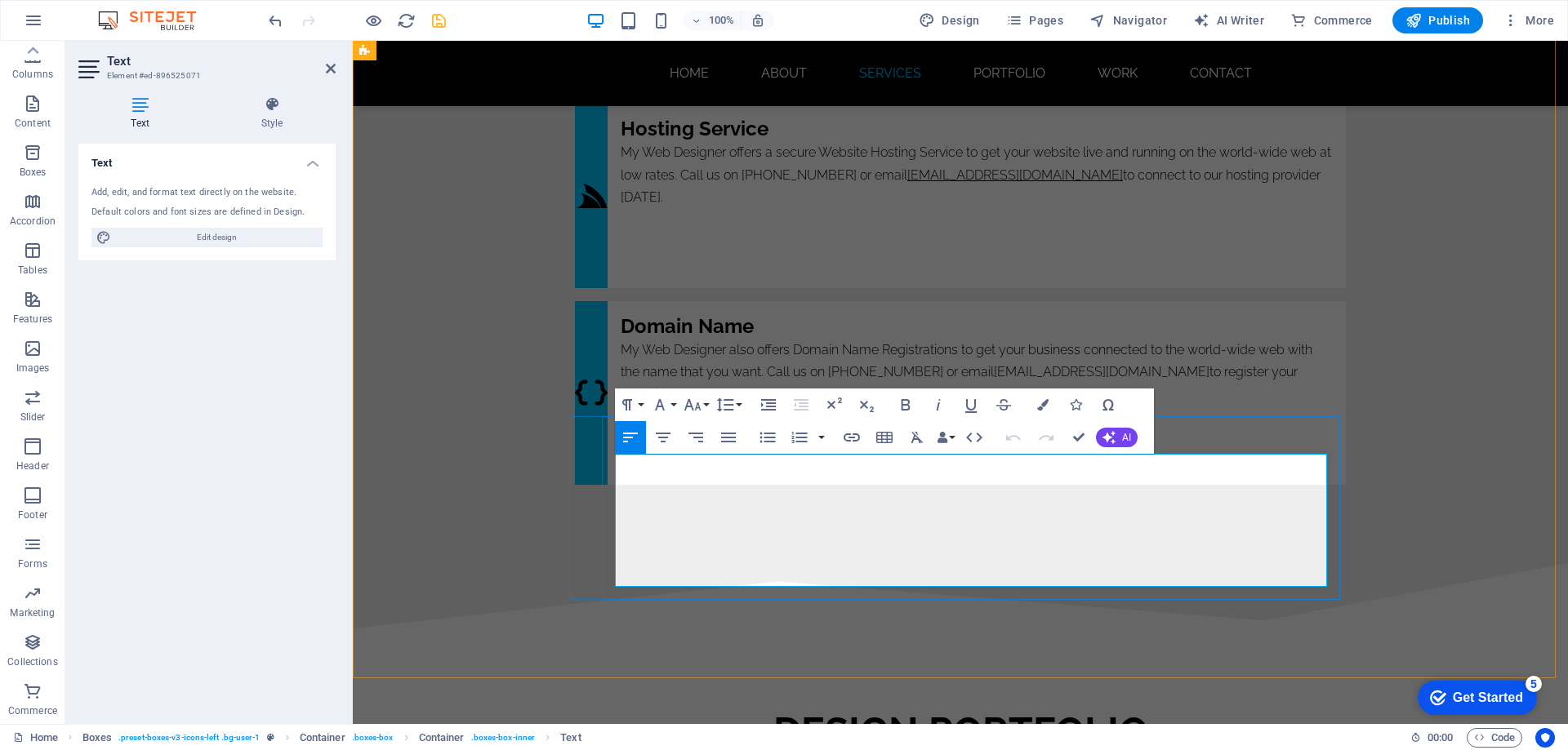
scroll to position [4591, 0]
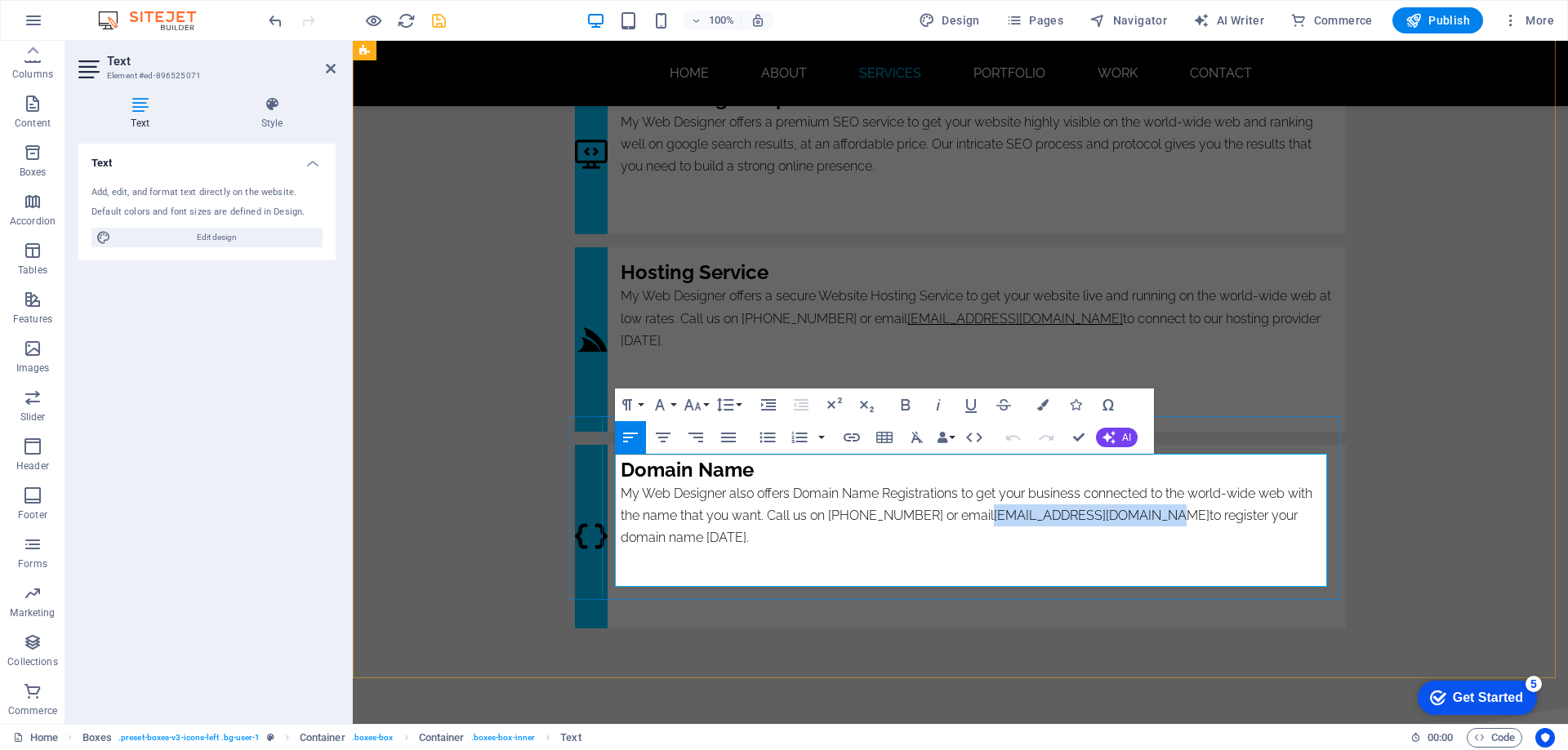
drag, startPoint x: 948, startPoint y: 488, endPoint x: 1117, endPoint y: 484, distance: 169.0
click at [1117, 484] on p "My Web Designer also offers Domain Name Registrations to get your business conn…" at bounding box center [976, 516] width 712 height 67
click at [973, 405] on icon "button" at bounding box center [971, 404] width 20 height 20
click at [852, 440] on icon "button" at bounding box center [851, 437] width 16 height 8
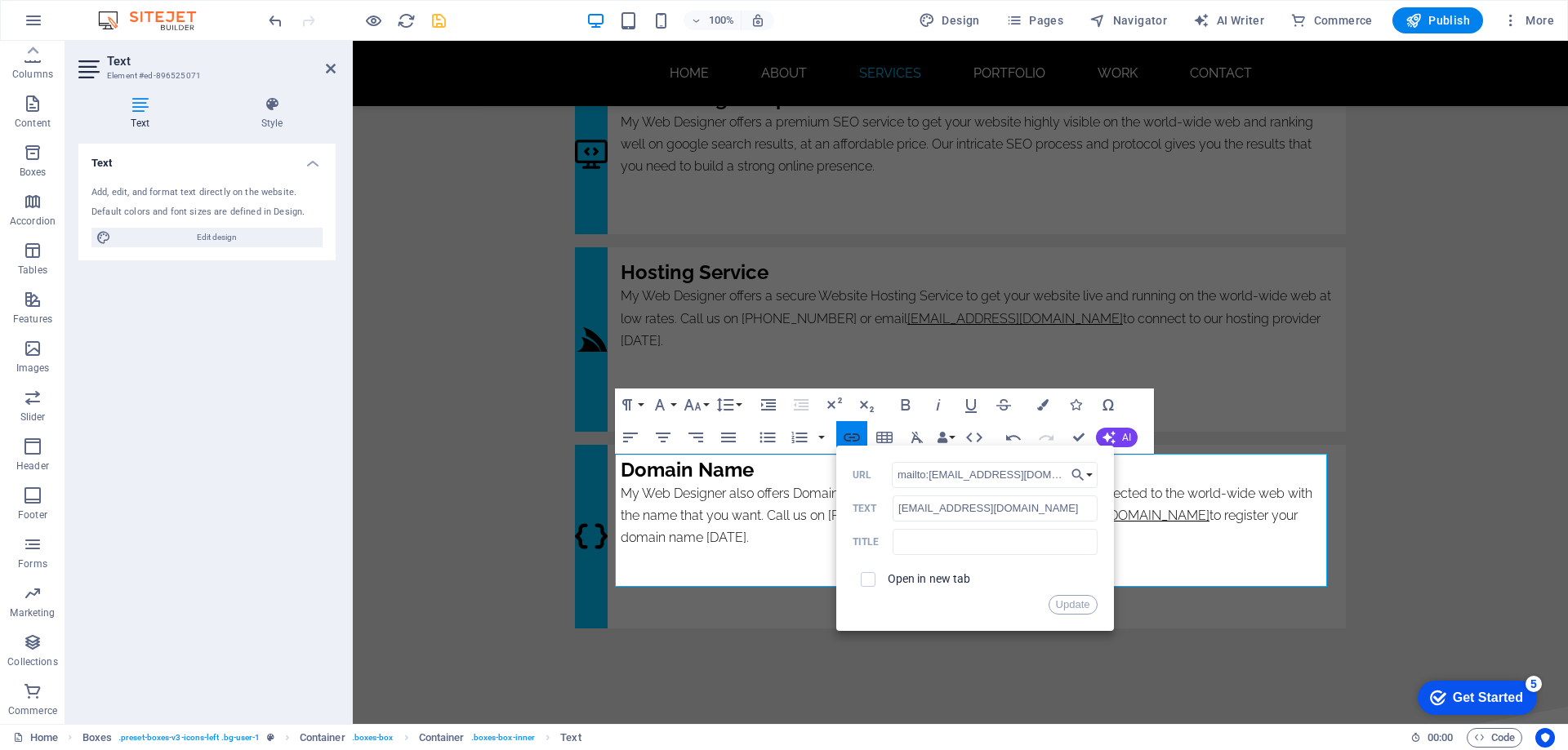
scroll to position [0, 1]
click at [1351, 385] on div "web design Website Design At My Web Designer we plan, create and code internet …" at bounding box center [961, 89] width 1215 height 1236
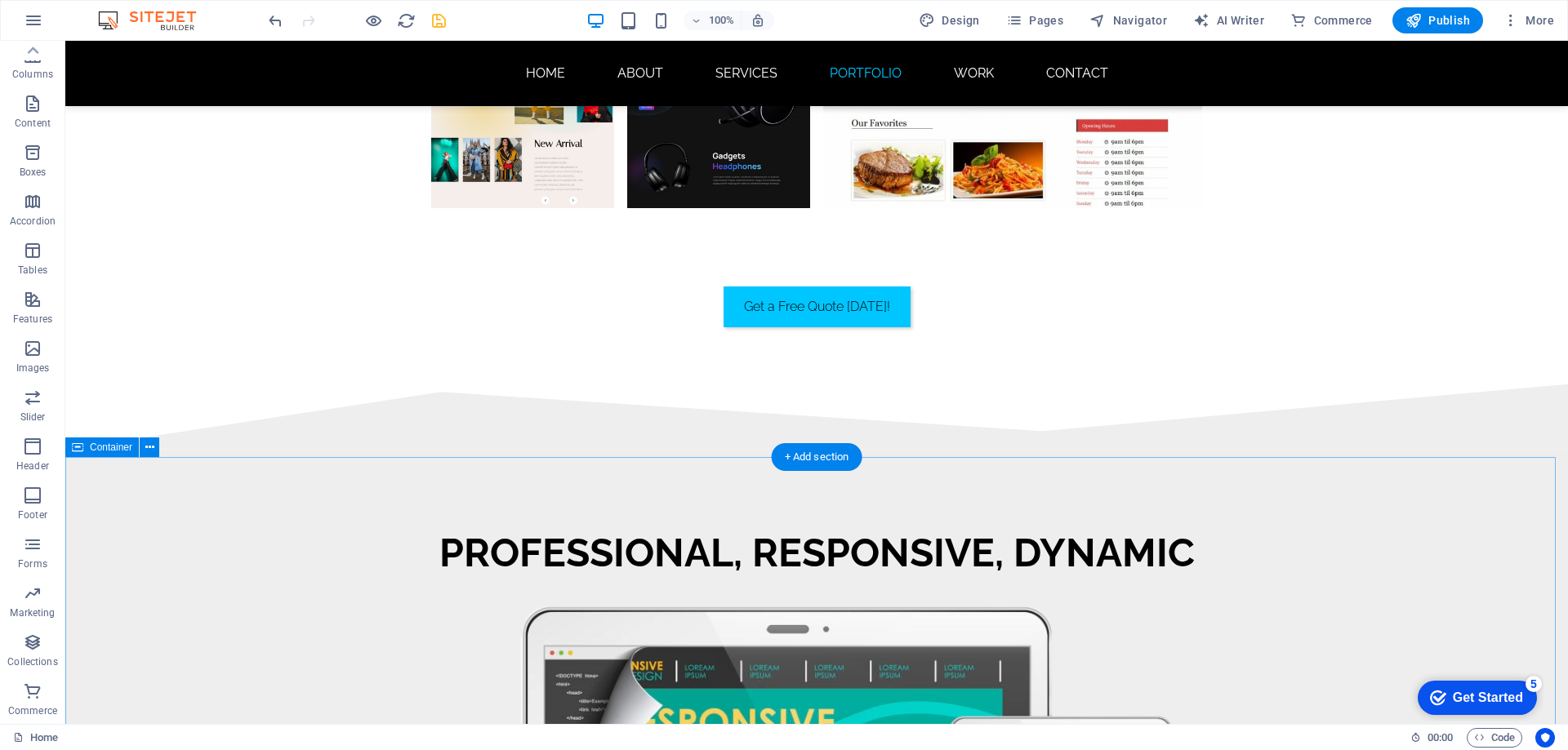
scroll to position [7265, 0]
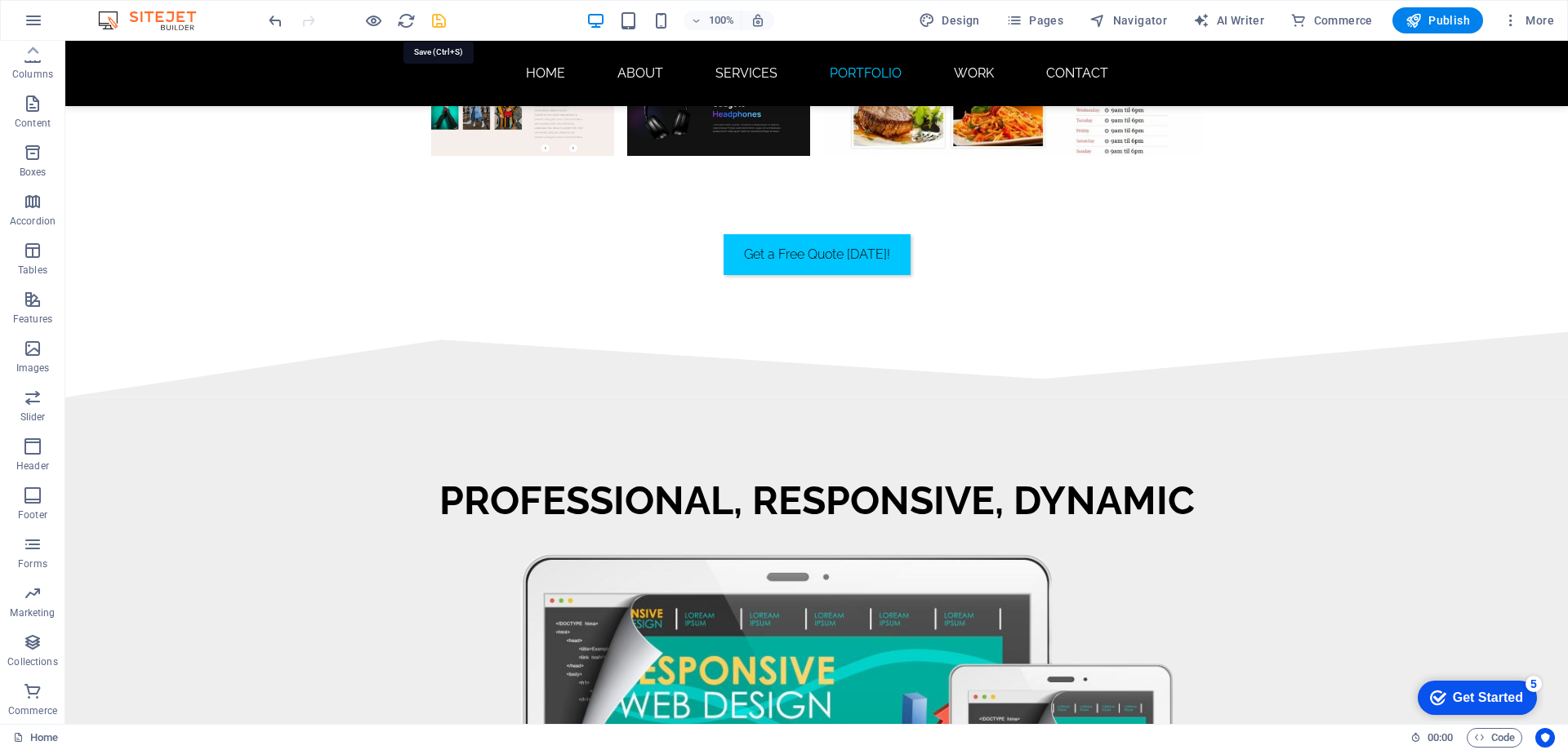
click at [435, 21] on icon "save" at bounding box center [439, 21] width 19 height 19
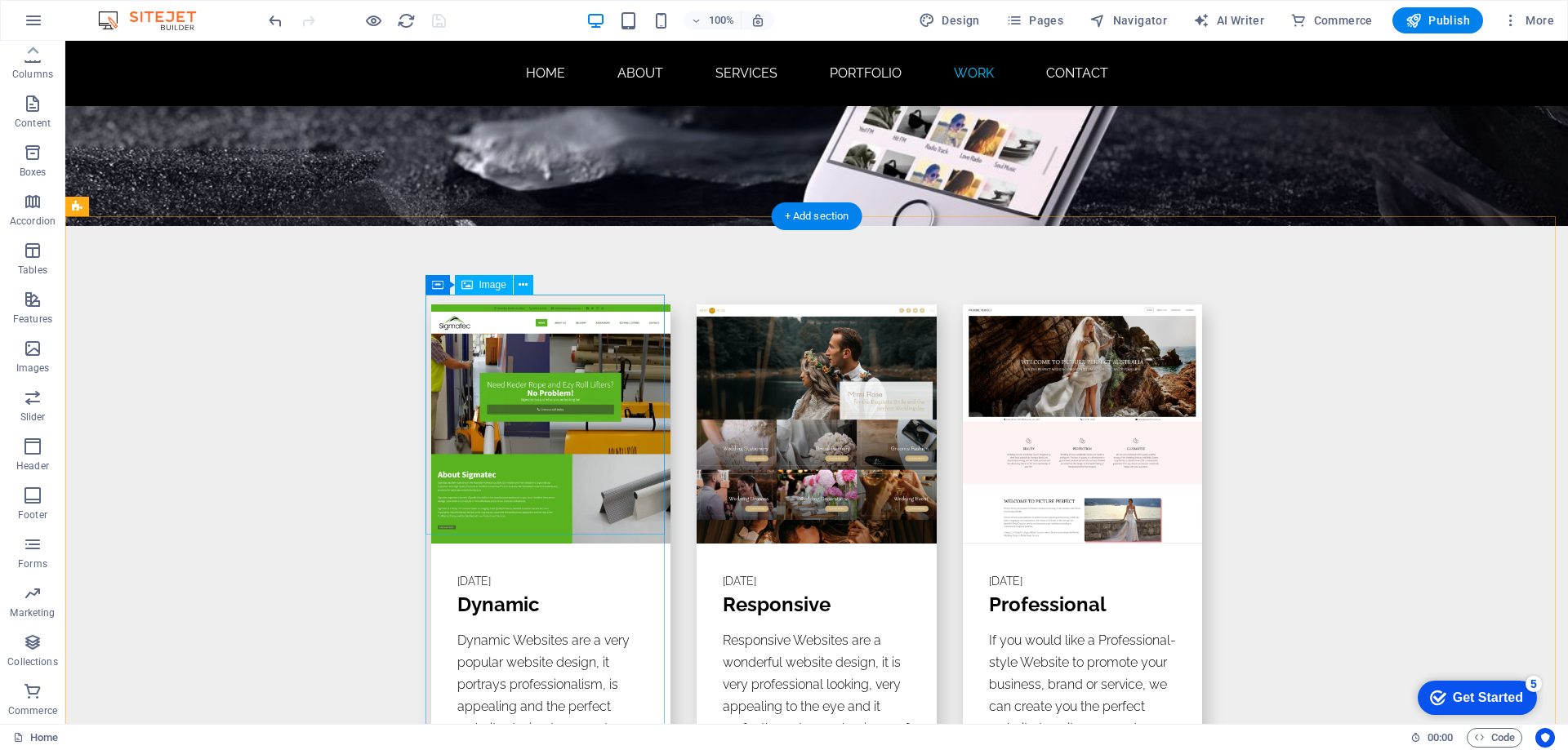
scroll to position [8734, 0]
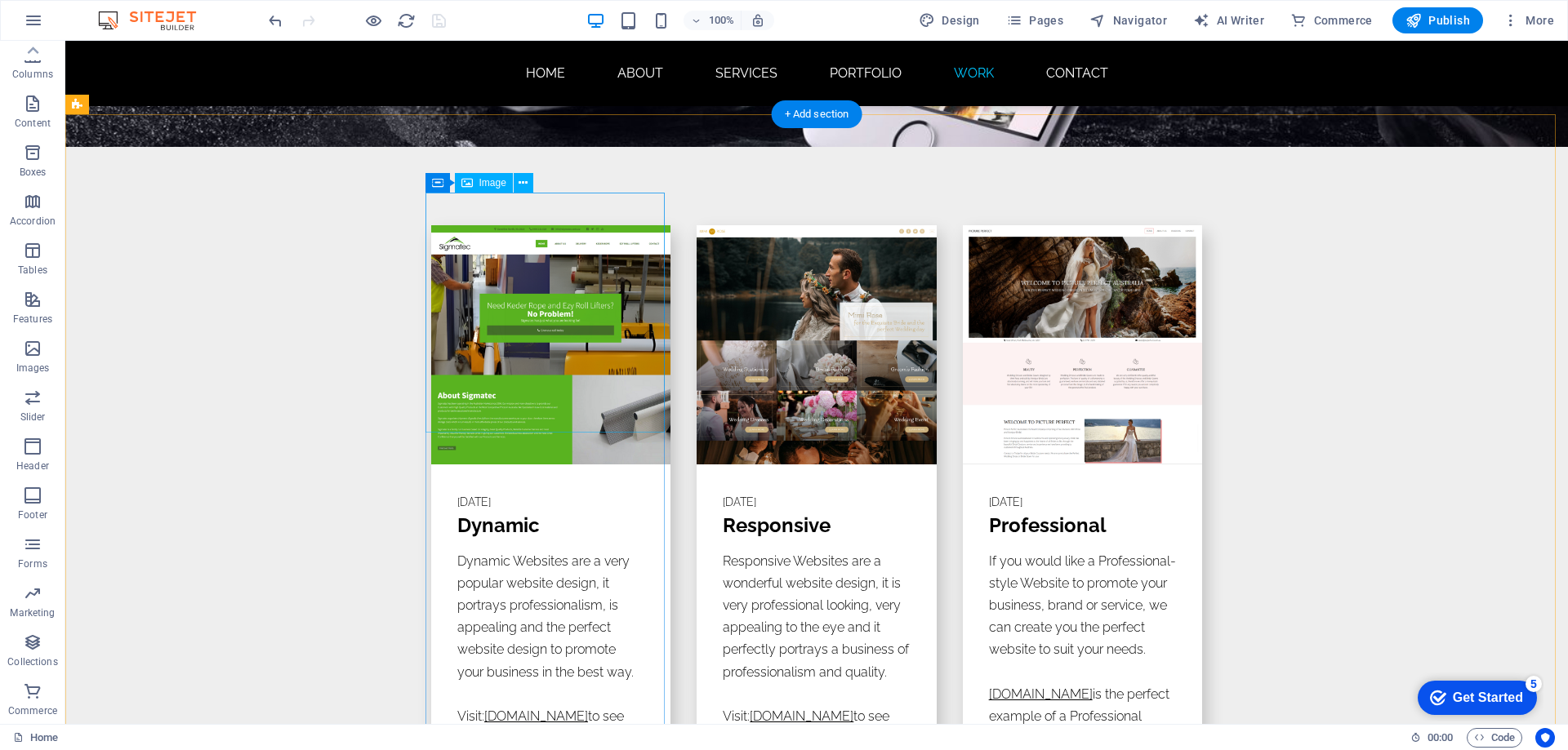
click at [518, 340] on figure at bounding box center [550, 345] width 239 height 239
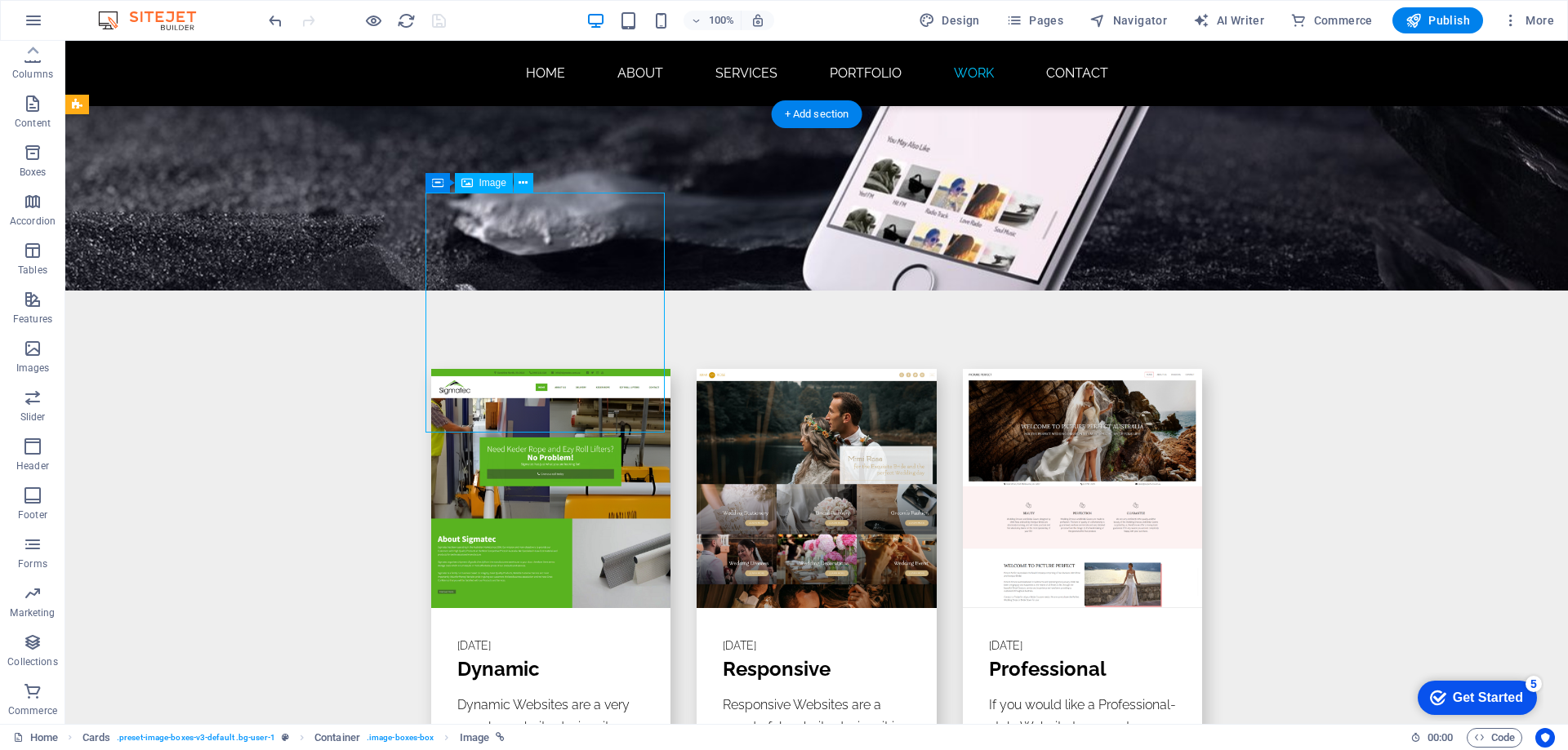
select select "%"
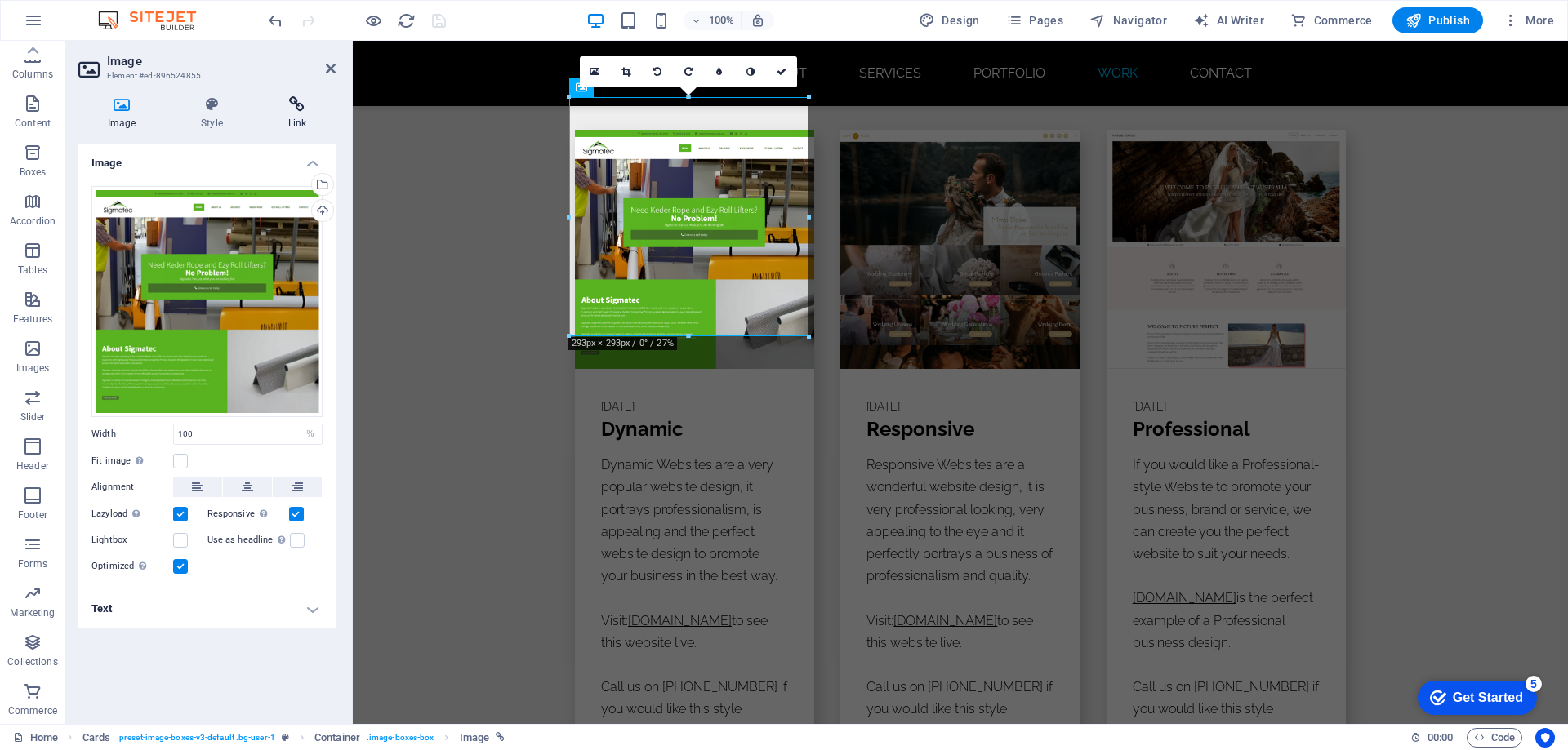
click at [294, 118] on h4 "Link" at bounding box center [297, 113] width 77 height 35
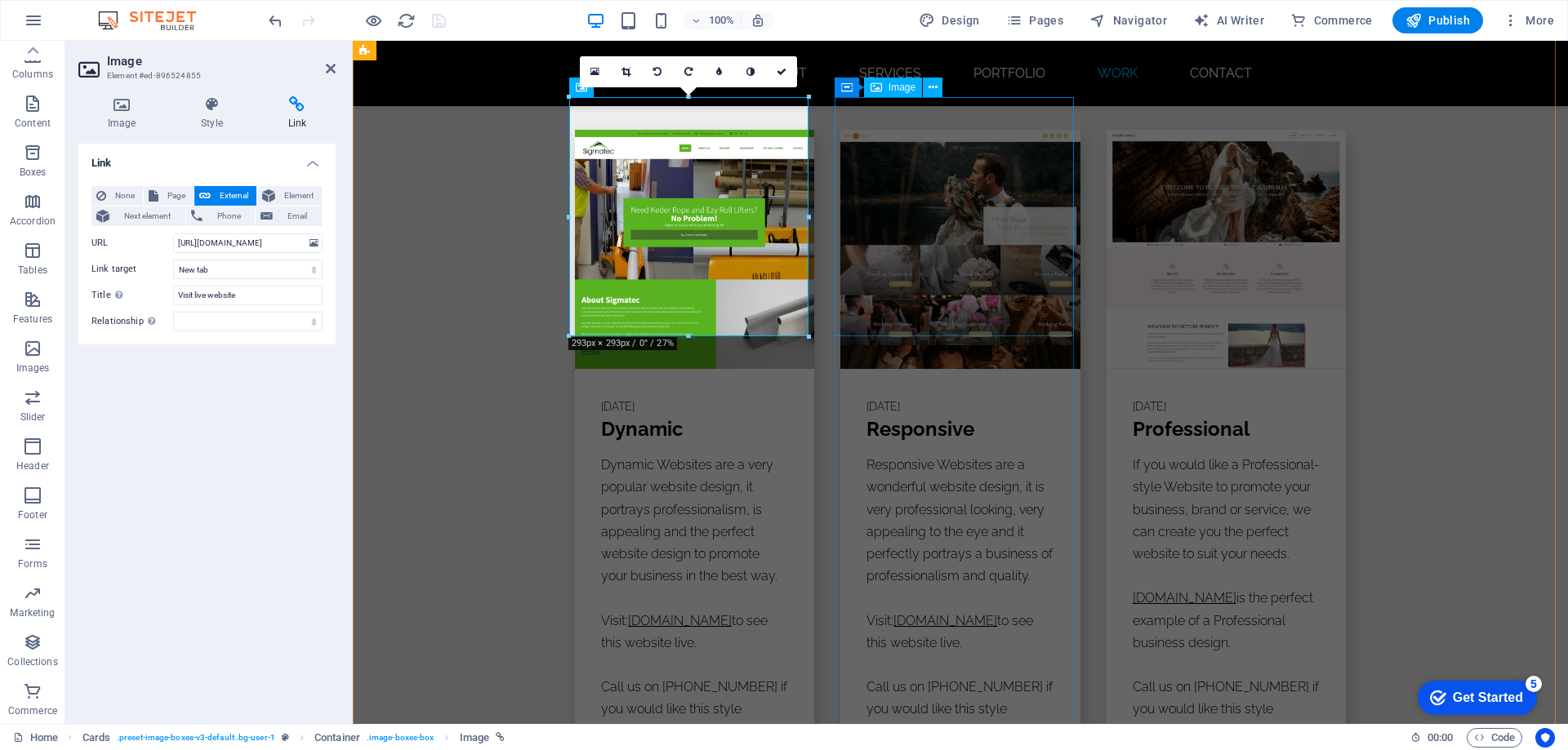
click at [941, 230] on figure at bounding box center [960, 249] width 239 height 239
select select "%"
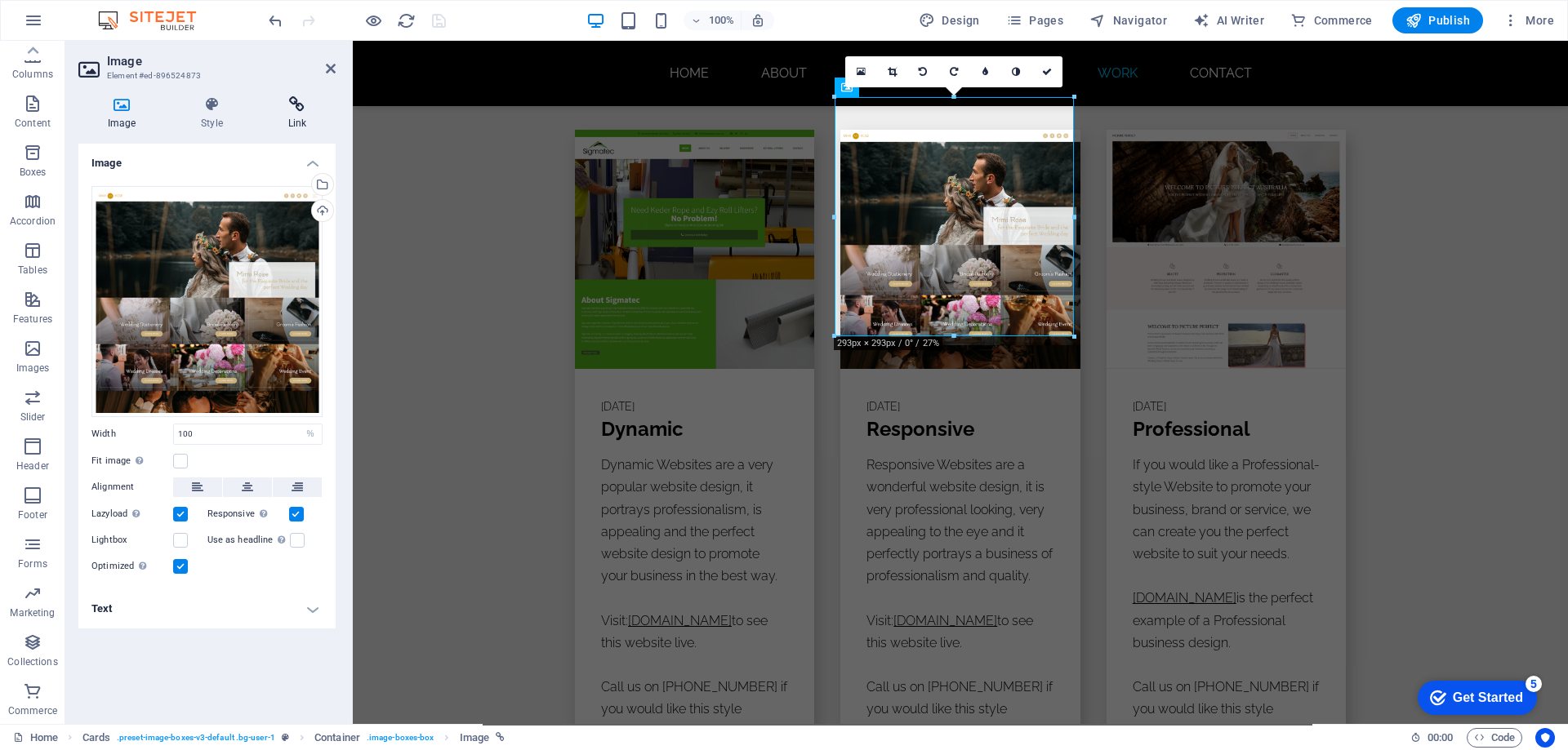
click at [294, 112] on icon at bounding box center [297, 104] width 77 height 16
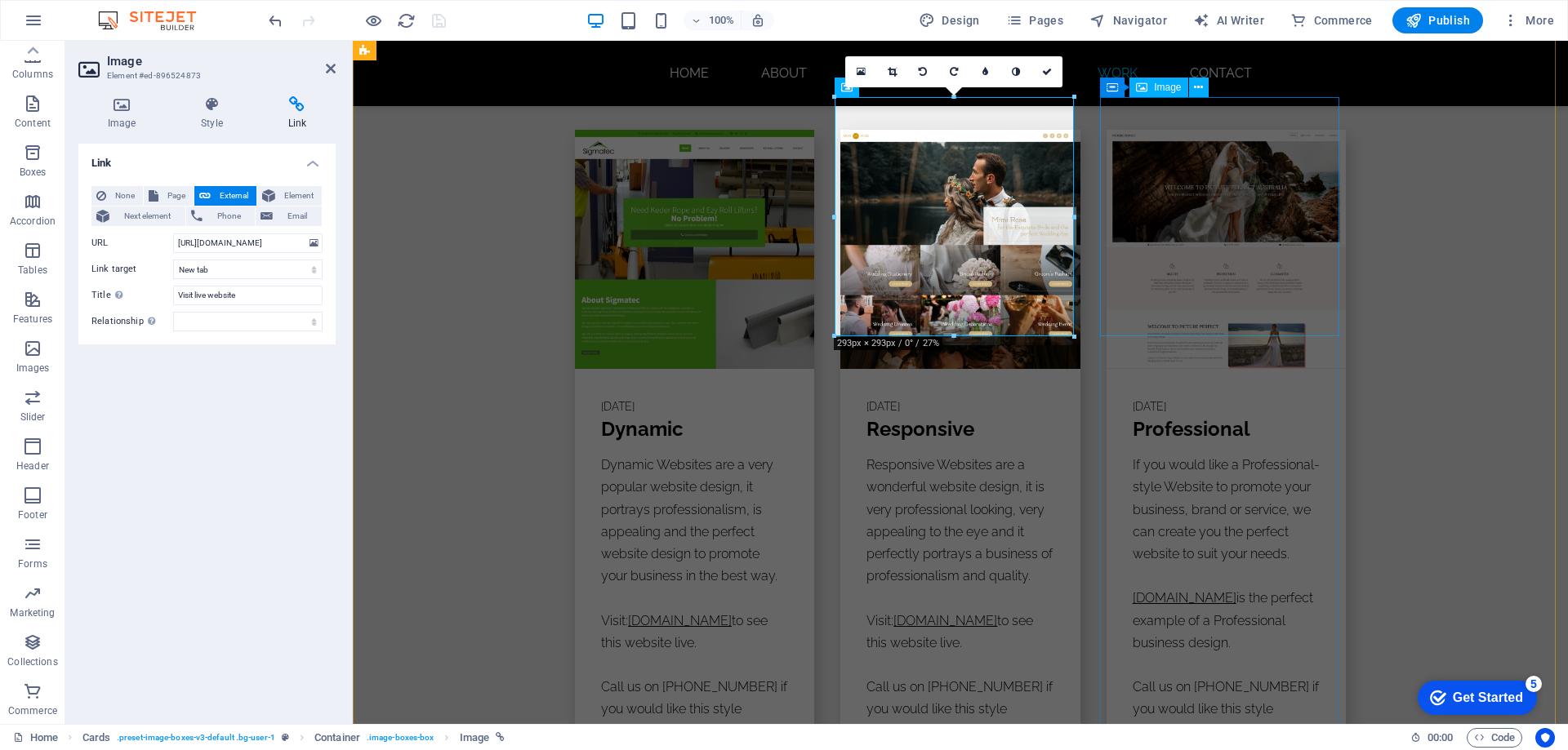
click at [1195, 207] on figure at bounding box center [1226, 249] width 239 height 239
select select "%"
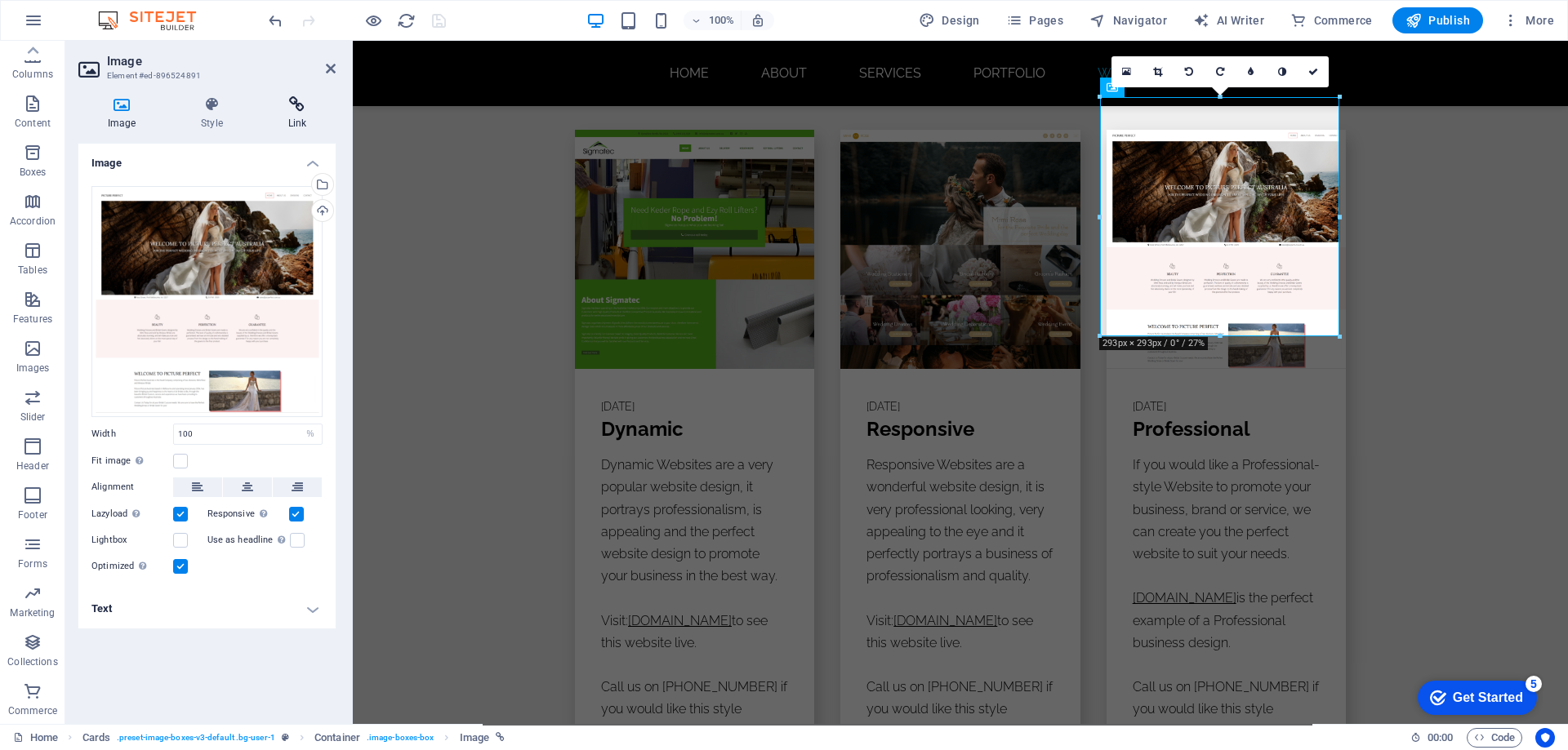
click at [294, 108] on icon at bounding box center [297, 104] width 77 height 16
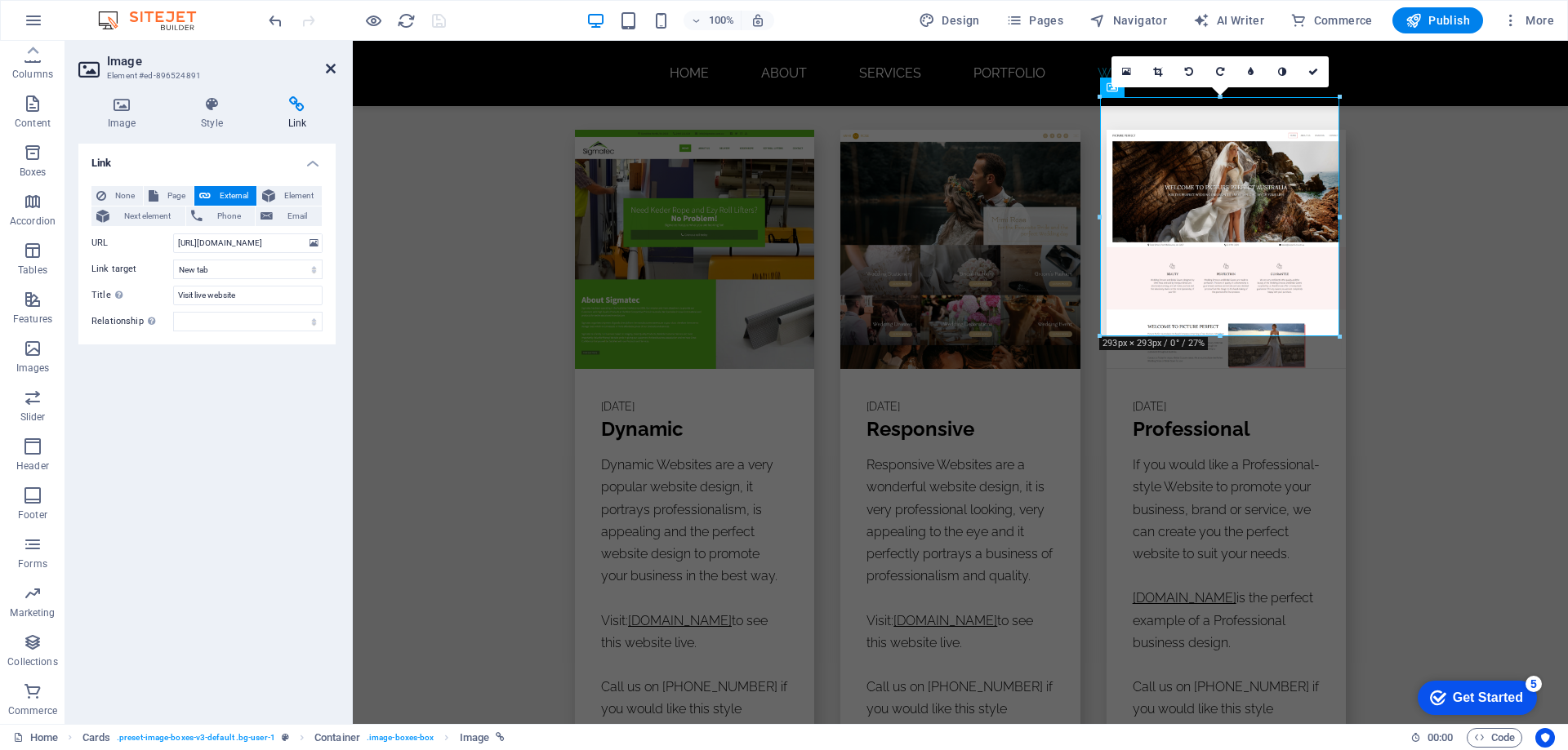
click at [334, 71] on icon at bounding box center [331, 68] width 9 height 13
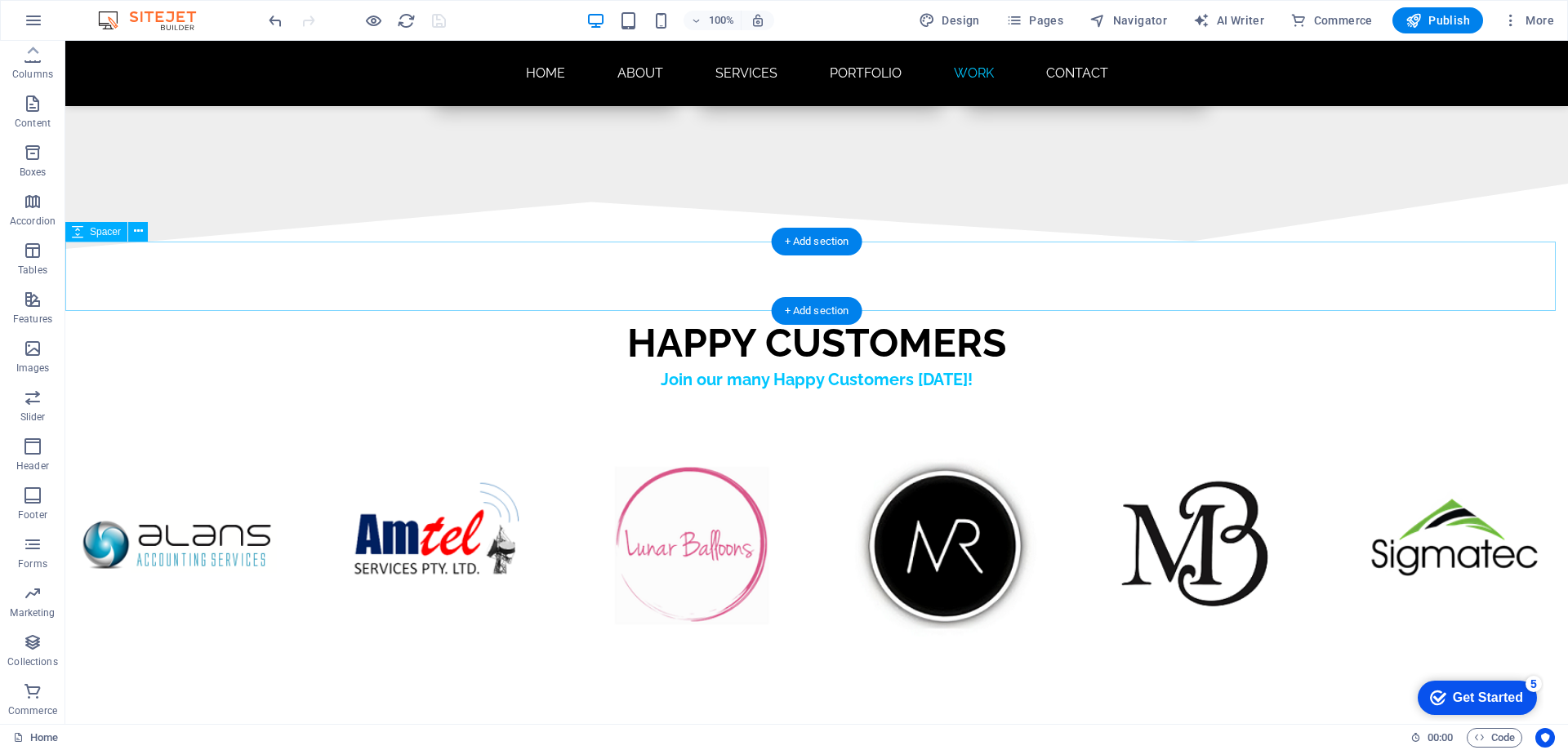
scroll to position [9550, 0]
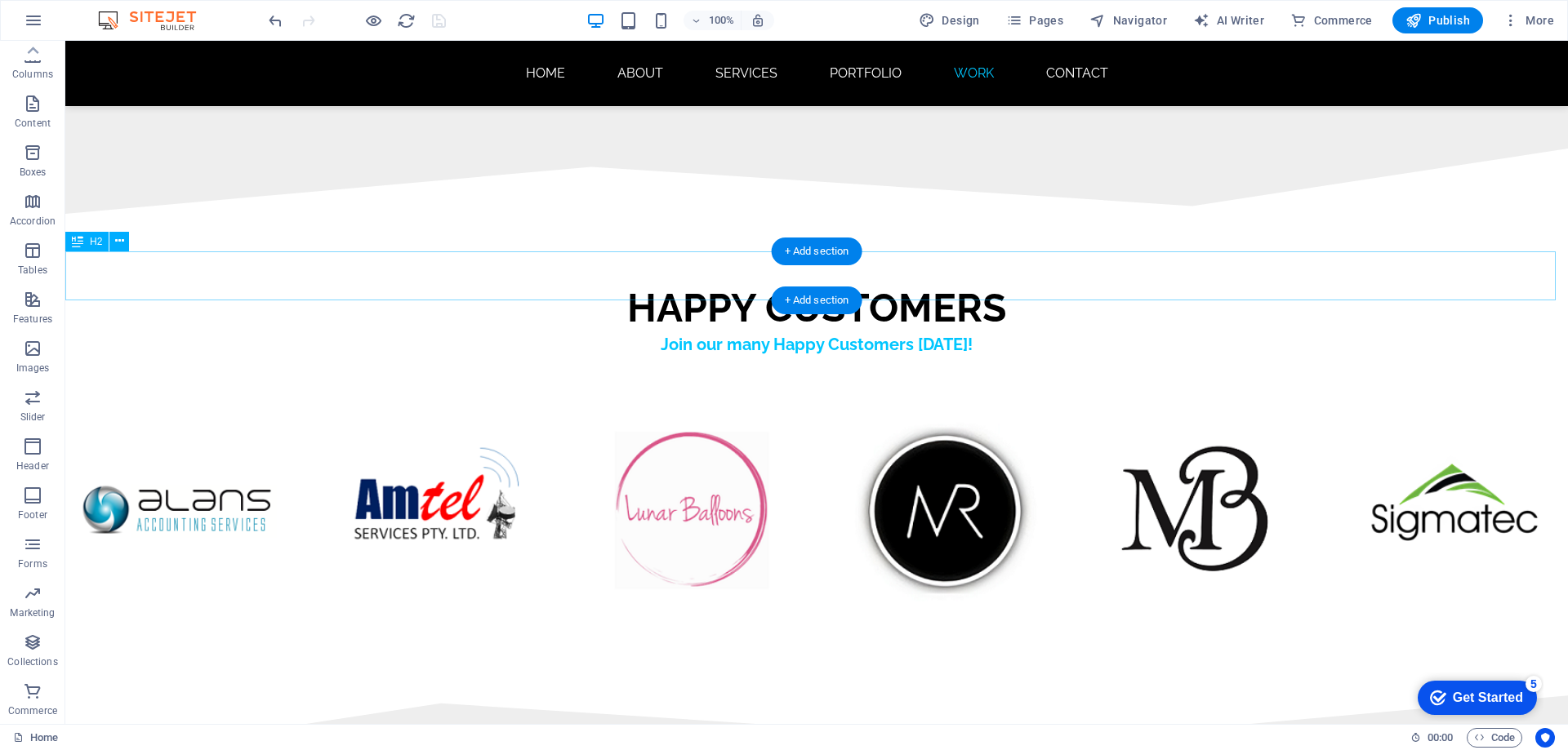
click at [902, 283] on div "HAPPY CUSTOMERS" at bounding box center [817, 307] width 1503 height 49
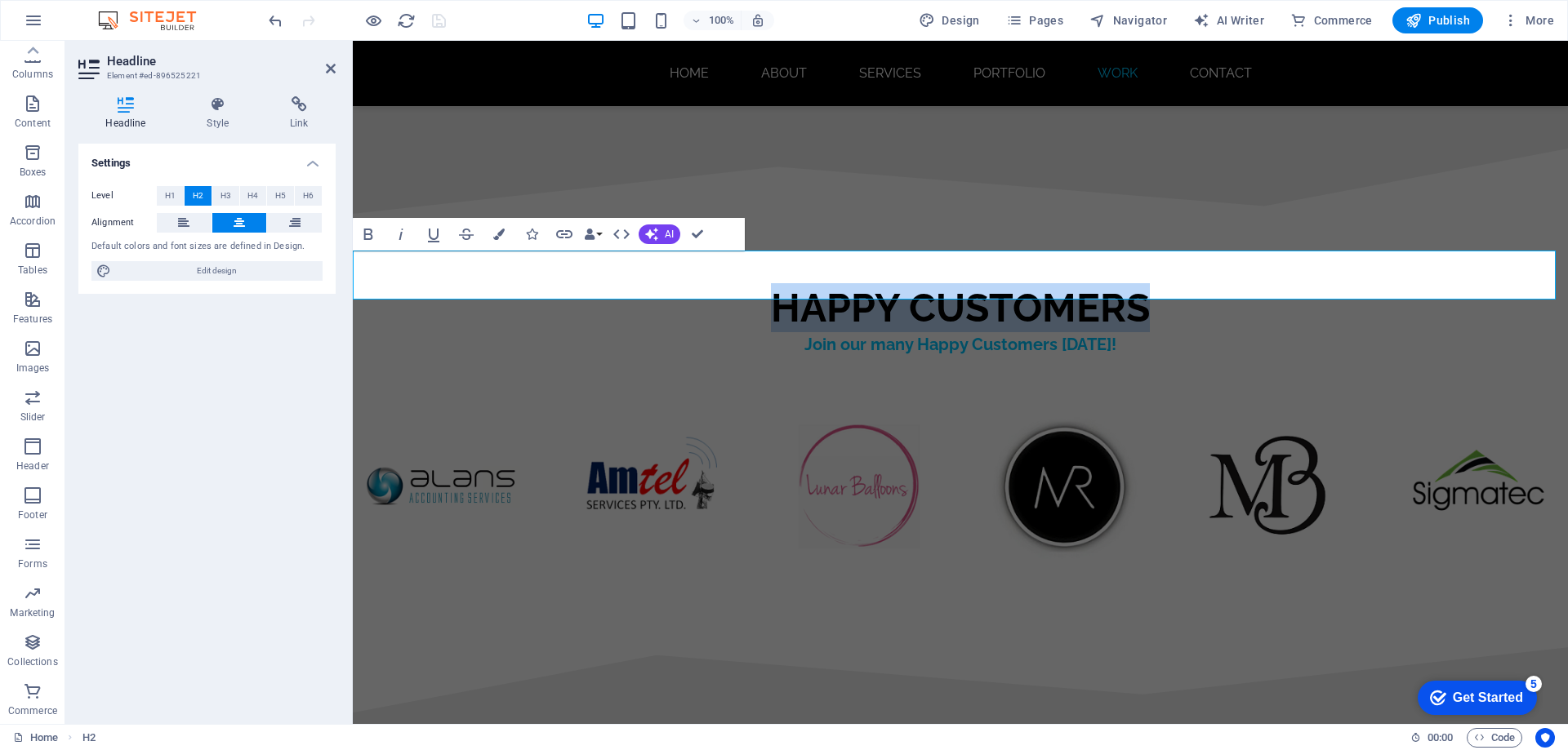
click at [1141, 283] on h2 "HAPPY CUSTOMERS" at bounding box center [961, 307] width 1215 height 49
drag, startPoint x: 1141, startPoint y: 275, endPoint x: 939, endPoint y: 278, distance: 202.0
click at [939, 283] on h2 "HAPPY CUSTOMERS" at bounding box center [961, 307] width 1215 height 49
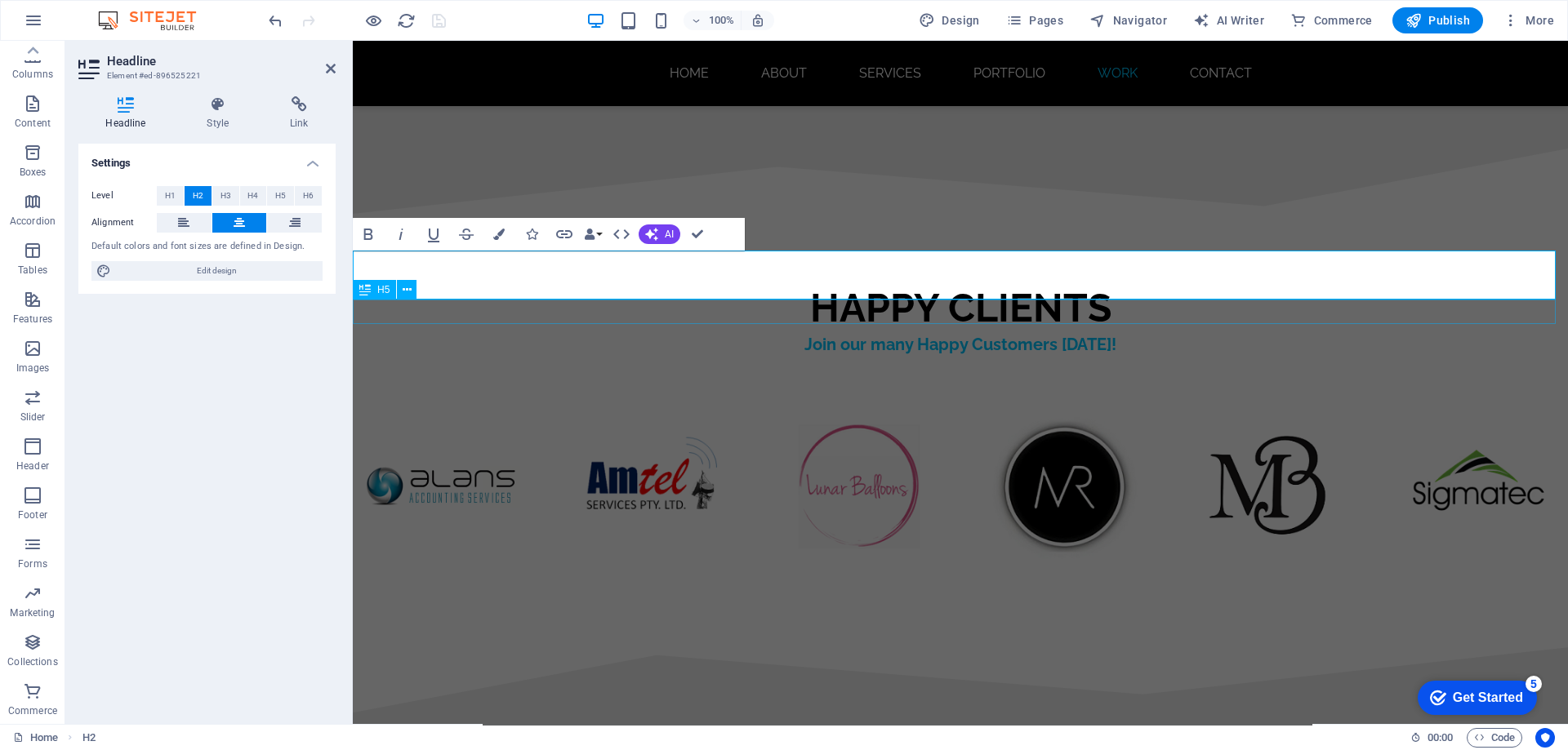
click at [1026, 333] on div "Join our many Happy Customers [DATE]!" at bounding box center [961, 345] width 1215 height 24
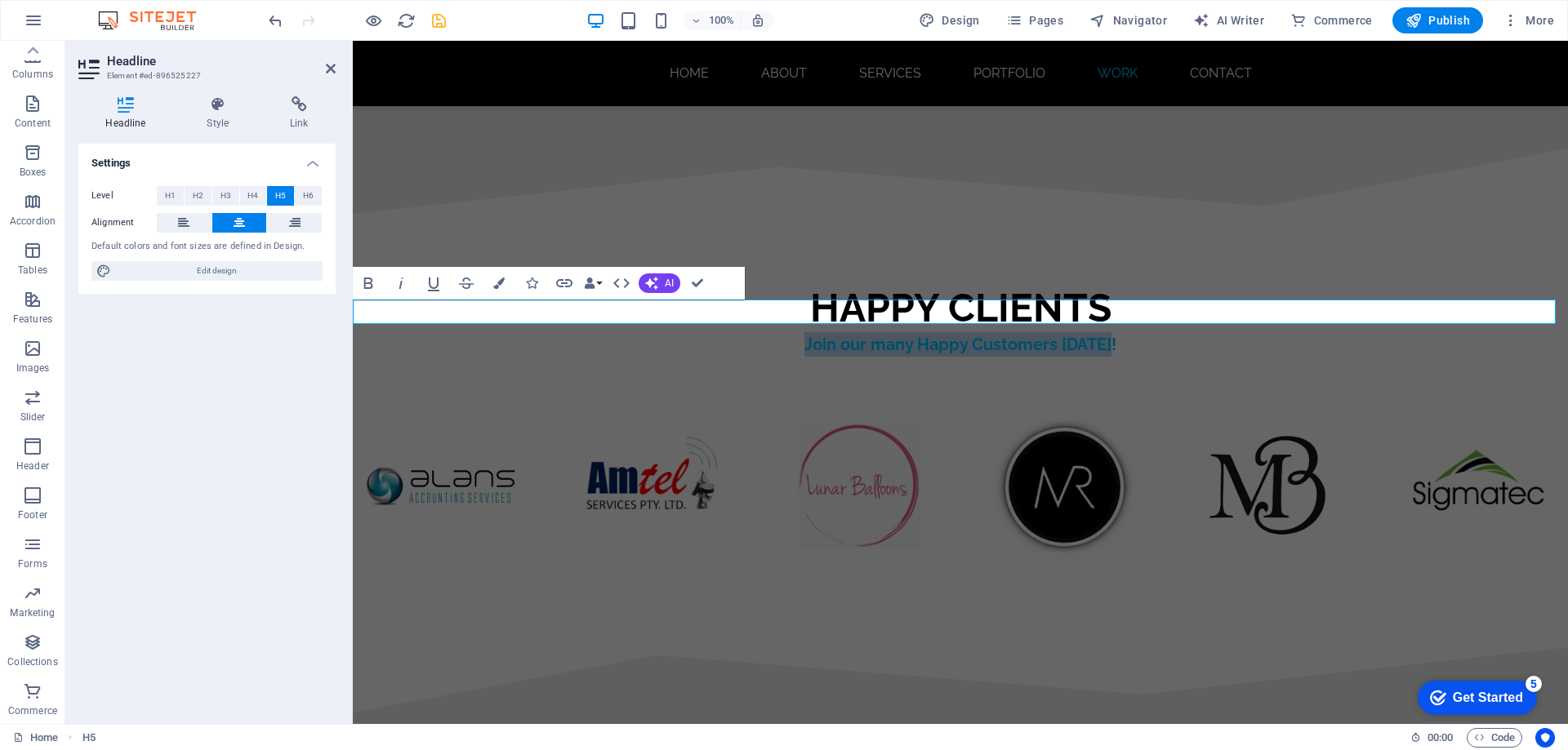
click at [1051, 333] on h5 "Join our many Happy Customers [DATE]!" at bounding box center [961, 345] width 1215 height 24
drag, startPoint x: 1044, startPoint y: 311, endPoint x: 982, endPoint y: 310, distance: 62.0
click at [982, 333] on h5 "Join our many Happy Customers [DATE]!" at bounding box center [961, 345] width 1215 height 24
click at [439, 24] on icon "save" at bounding box center [439, 21] width 19 height 19
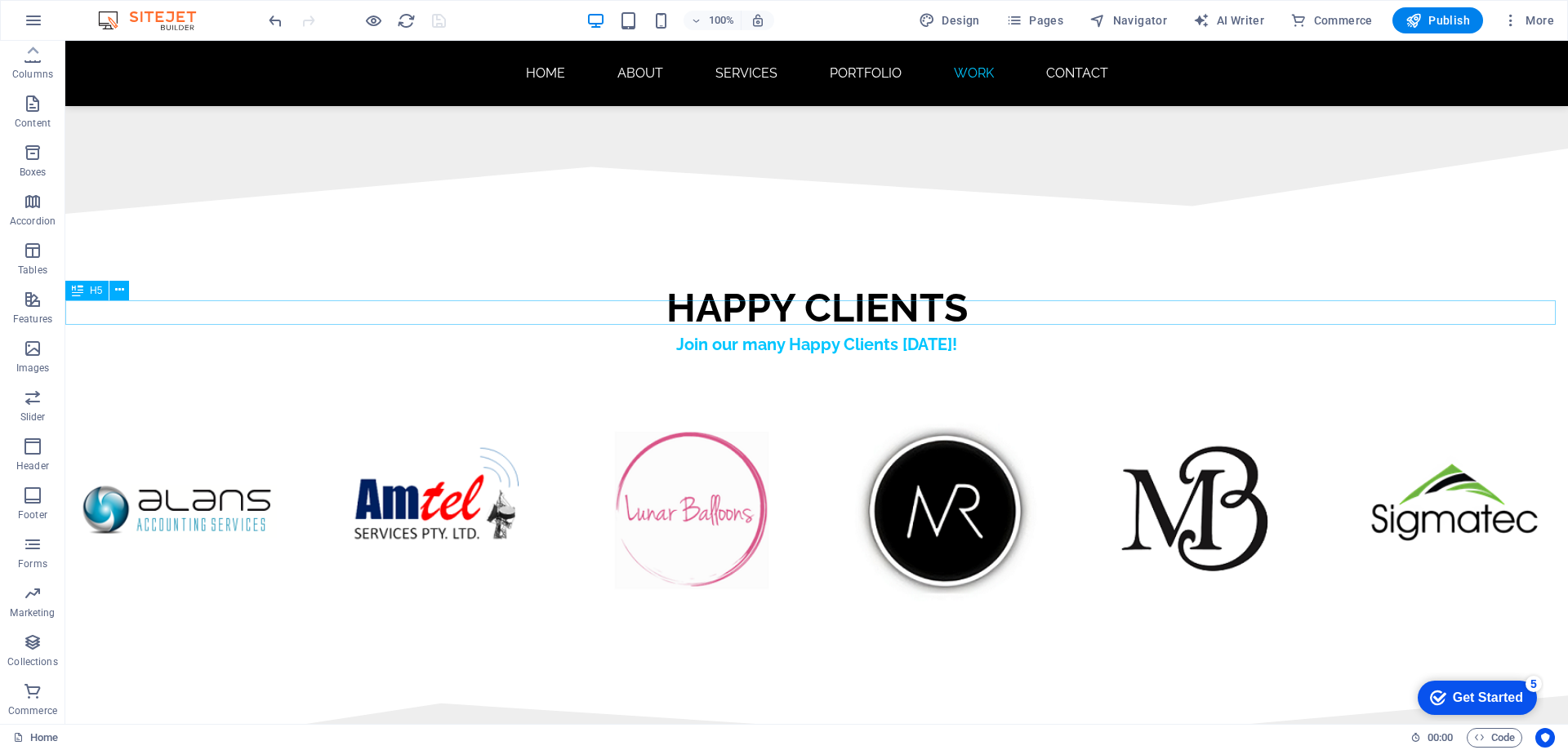
click at [819, 333] on div "Join our many Happy Clients [DATE]!" at bounding box center [817, 345] width 1503 height 24
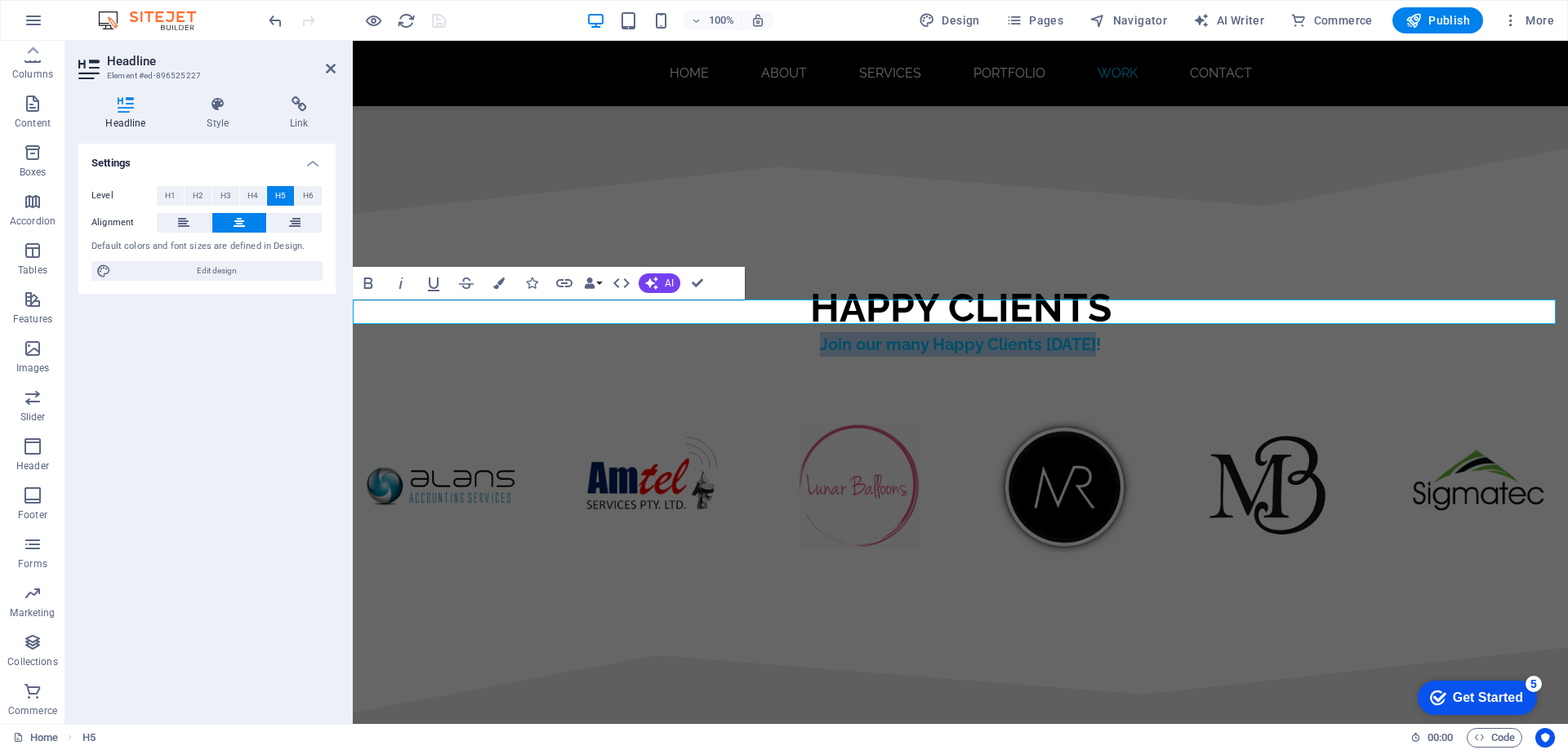
click at [942, 333] on h5 "Join our many Happy Clients [DATE]!" at bounding box center [961, 345] width 1215 height 24
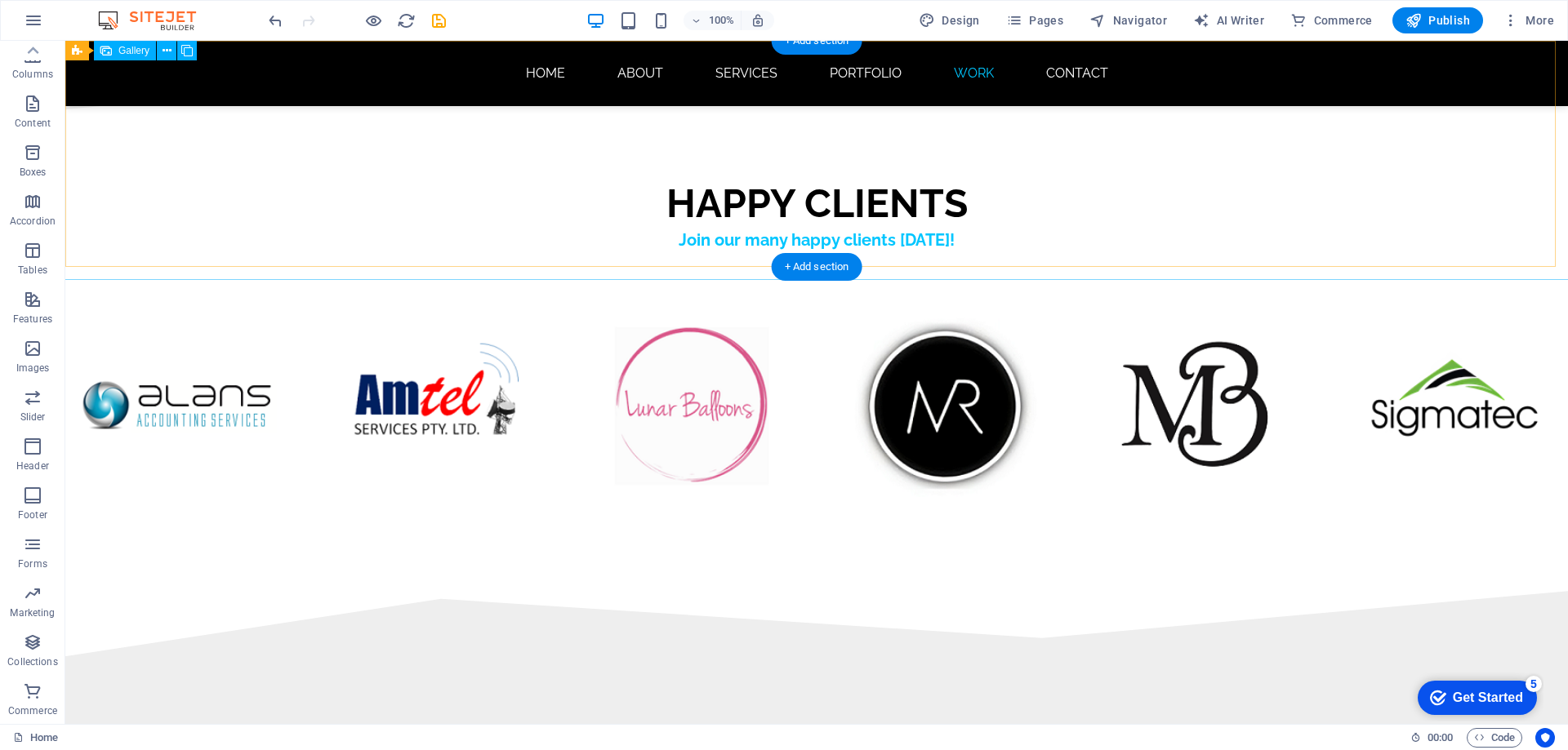
scroll to position [9631, 0]
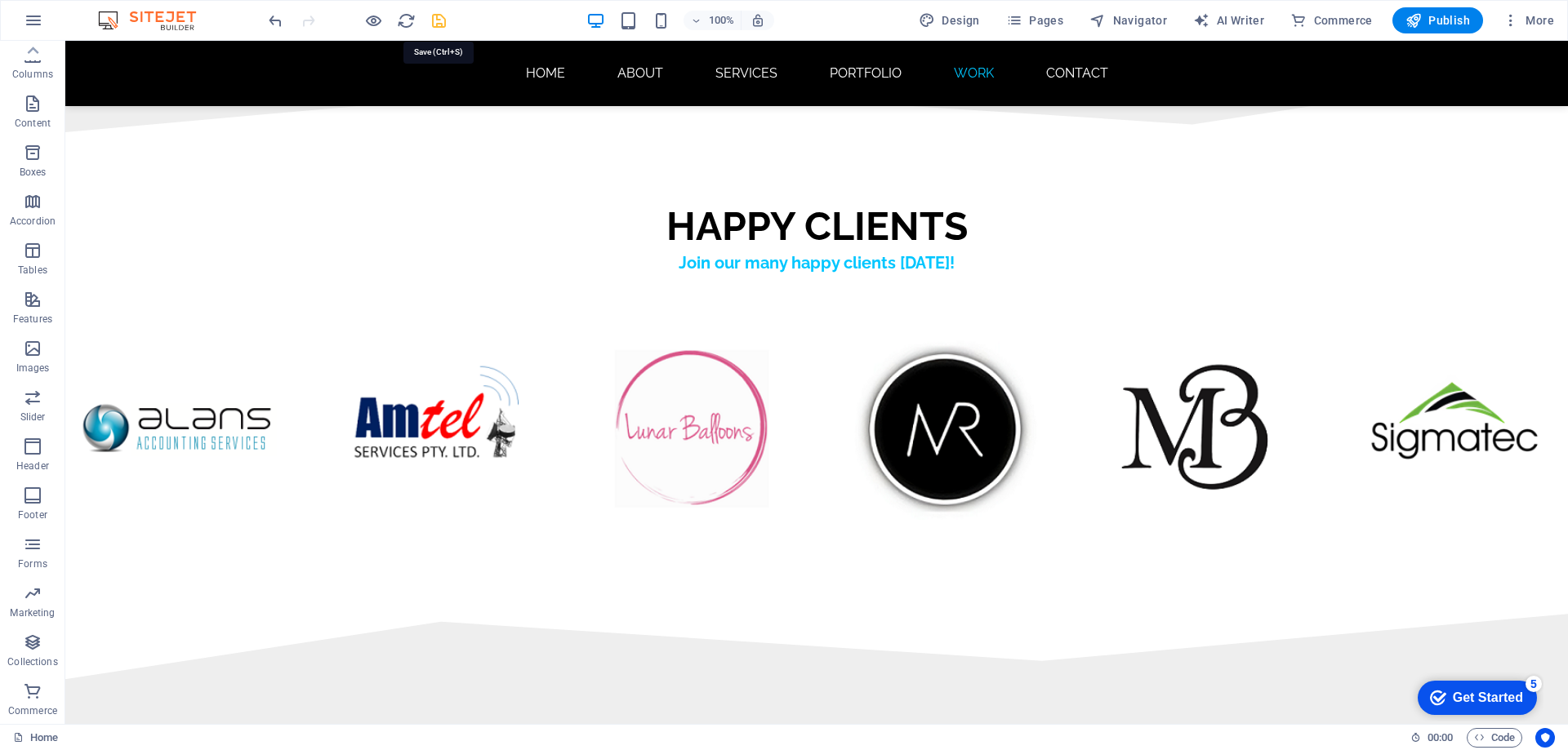
click at [432, 23] on icon "save" at bounding box center [439, 21] width 19 height 19
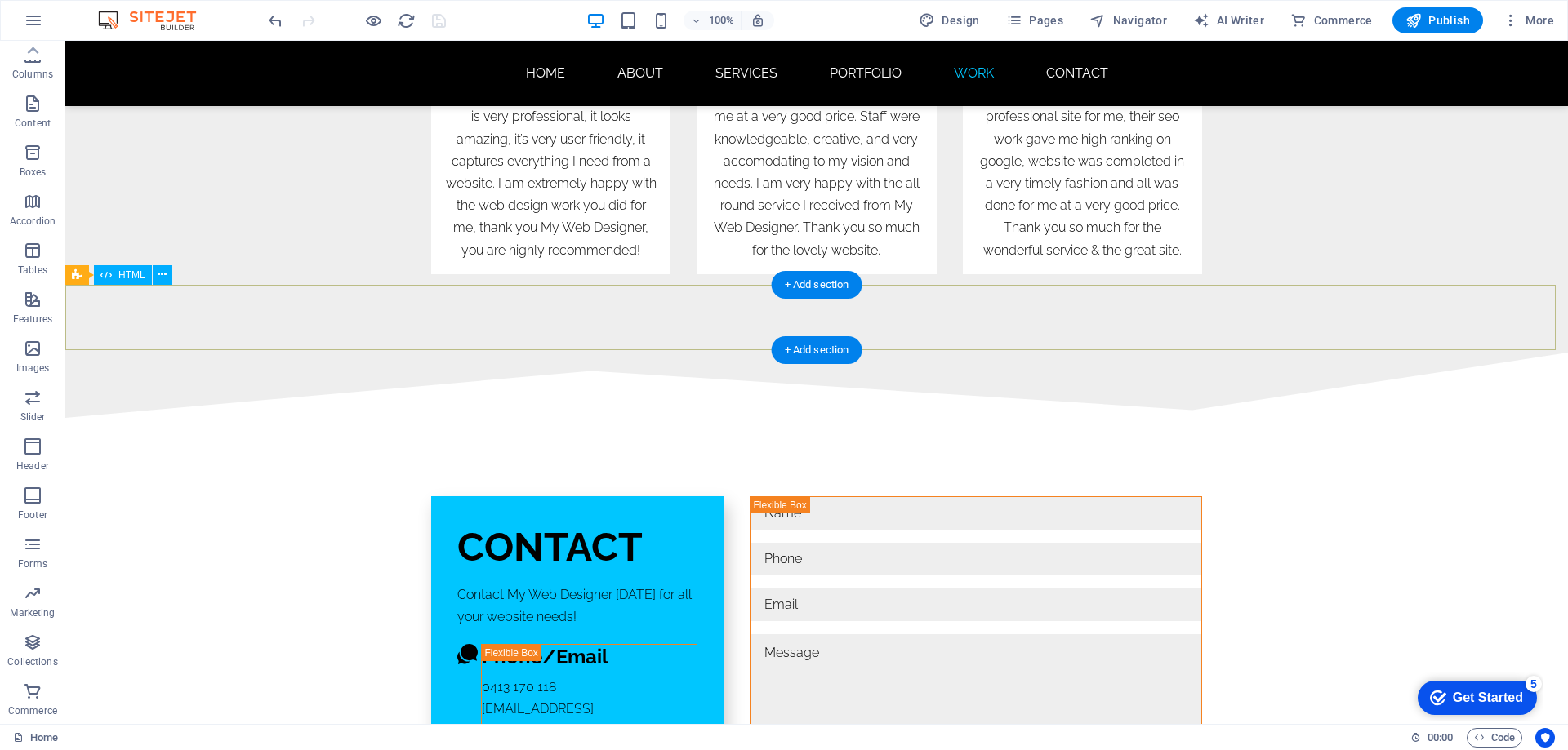
scroll to position [10360, 0]
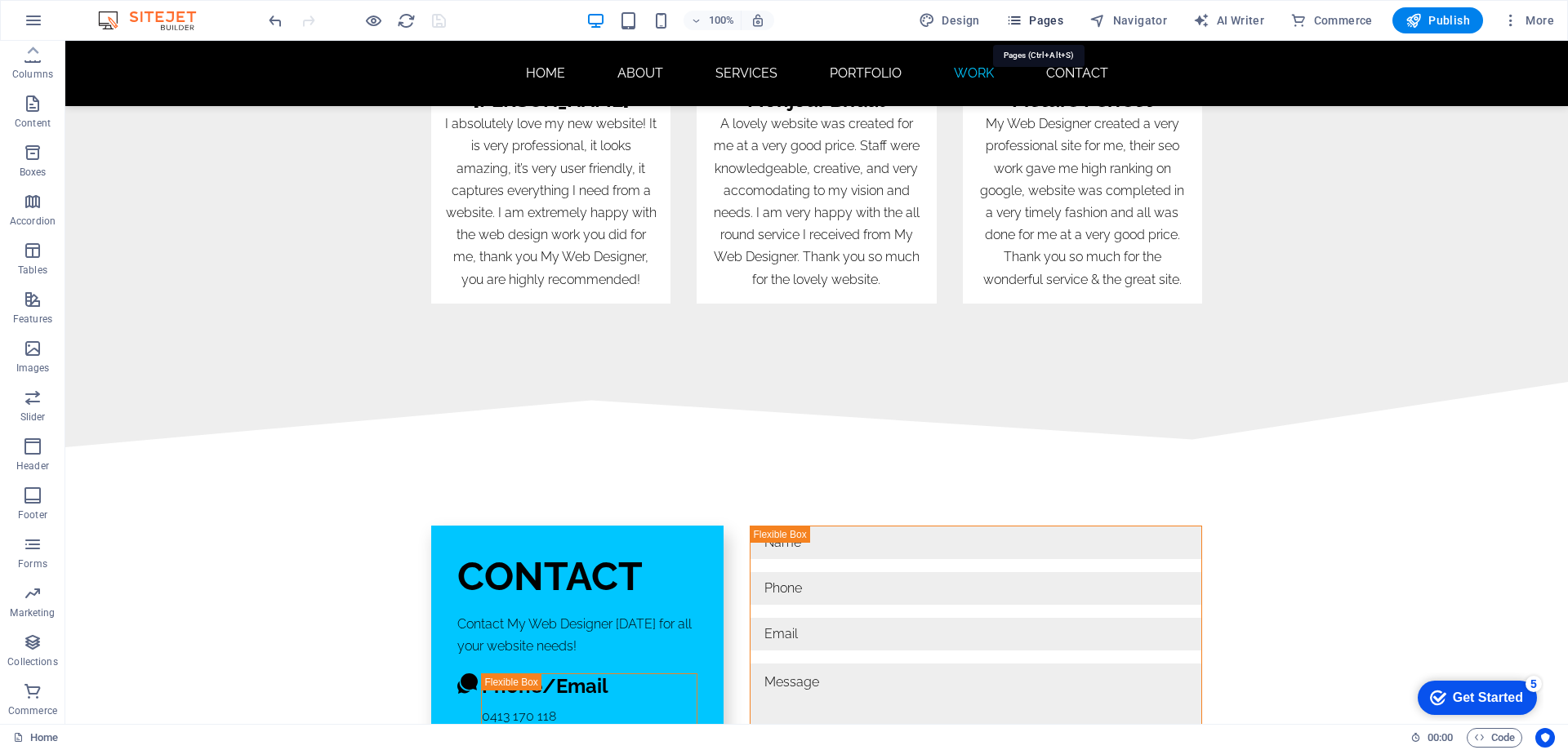
click at [1038, 21] on span "Pages" at bounding box center [1034, 20] width 57 height 16
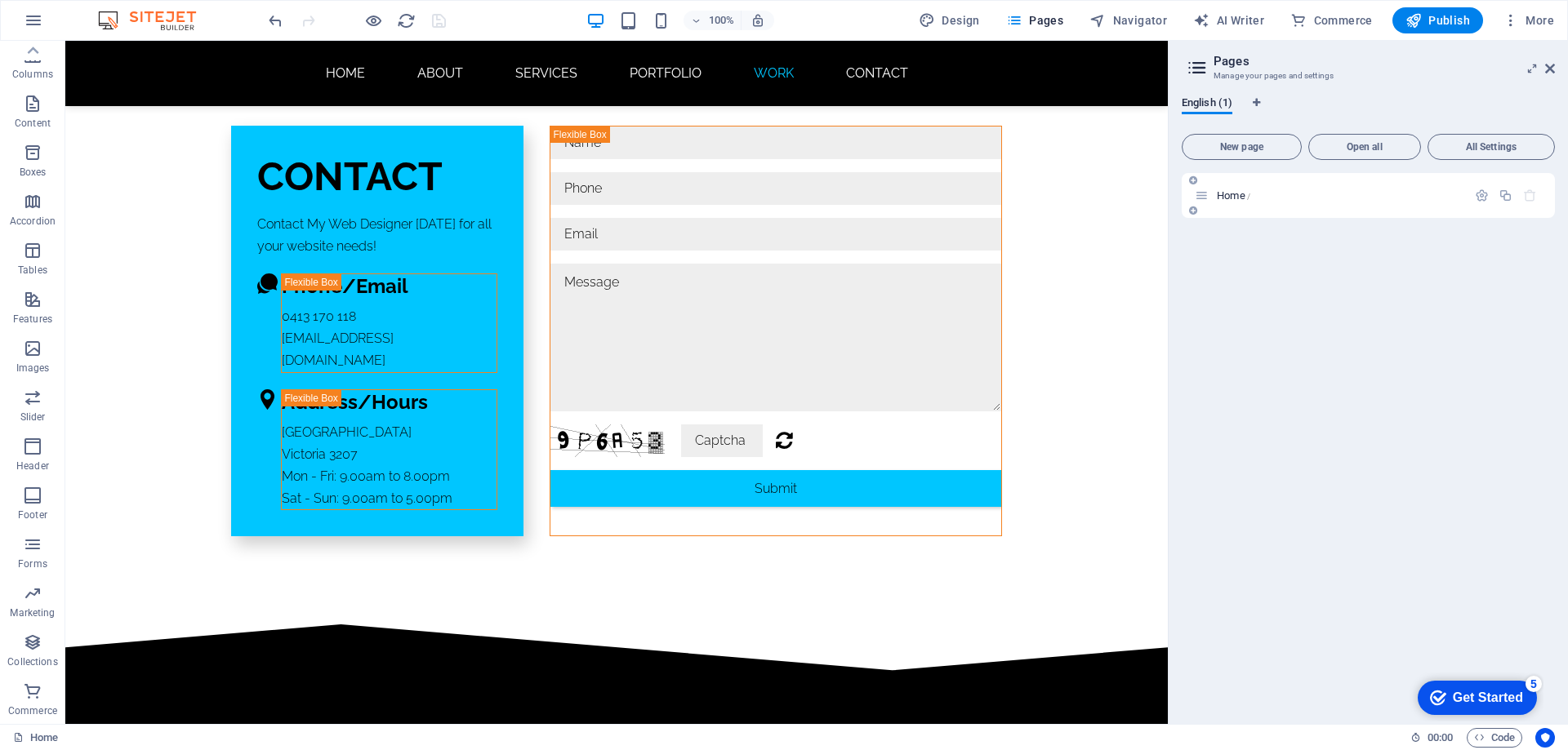
scroll to position [9960, 0]
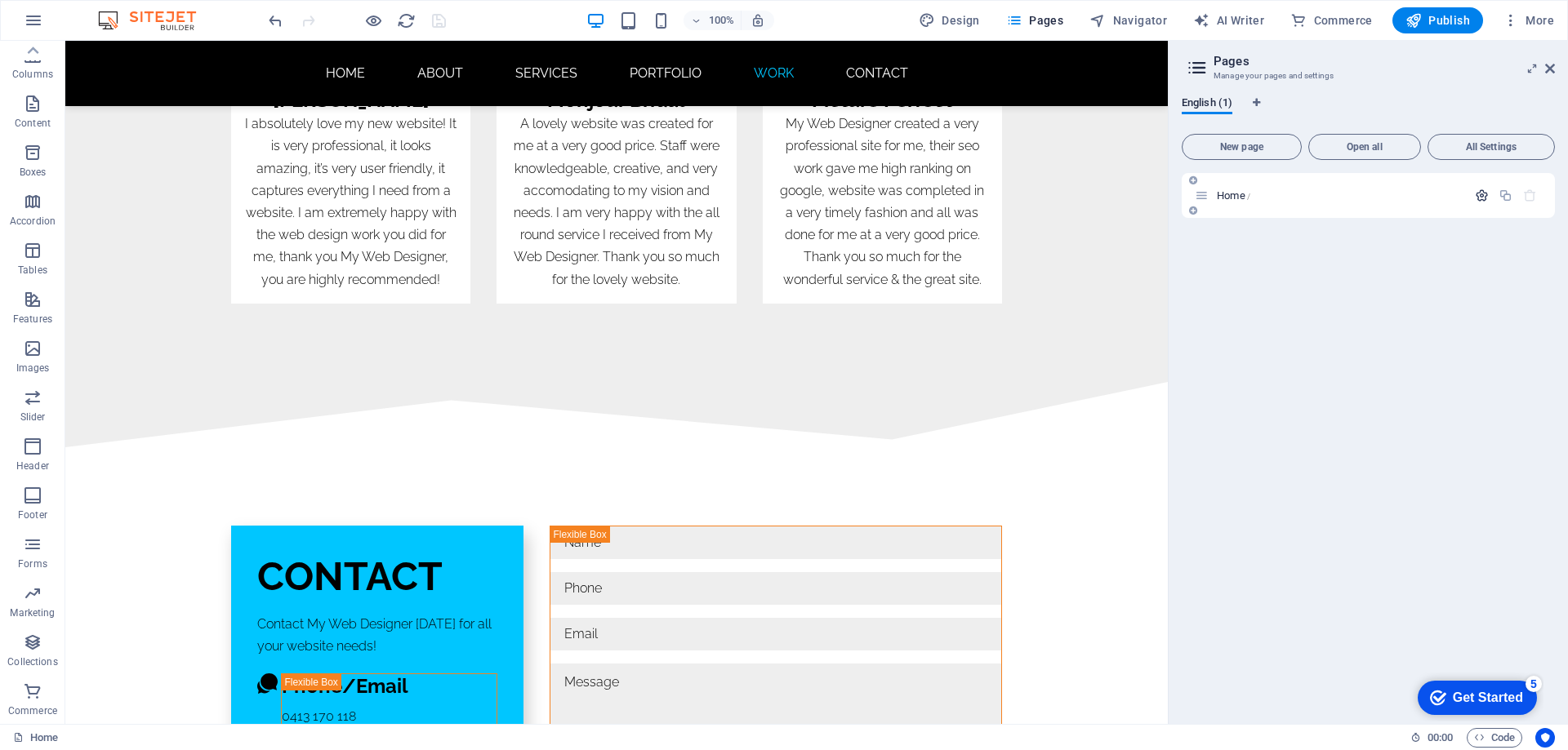
click at [1476, 197] on icon "button" at bounding box center [1481, 195] width 14 height 14
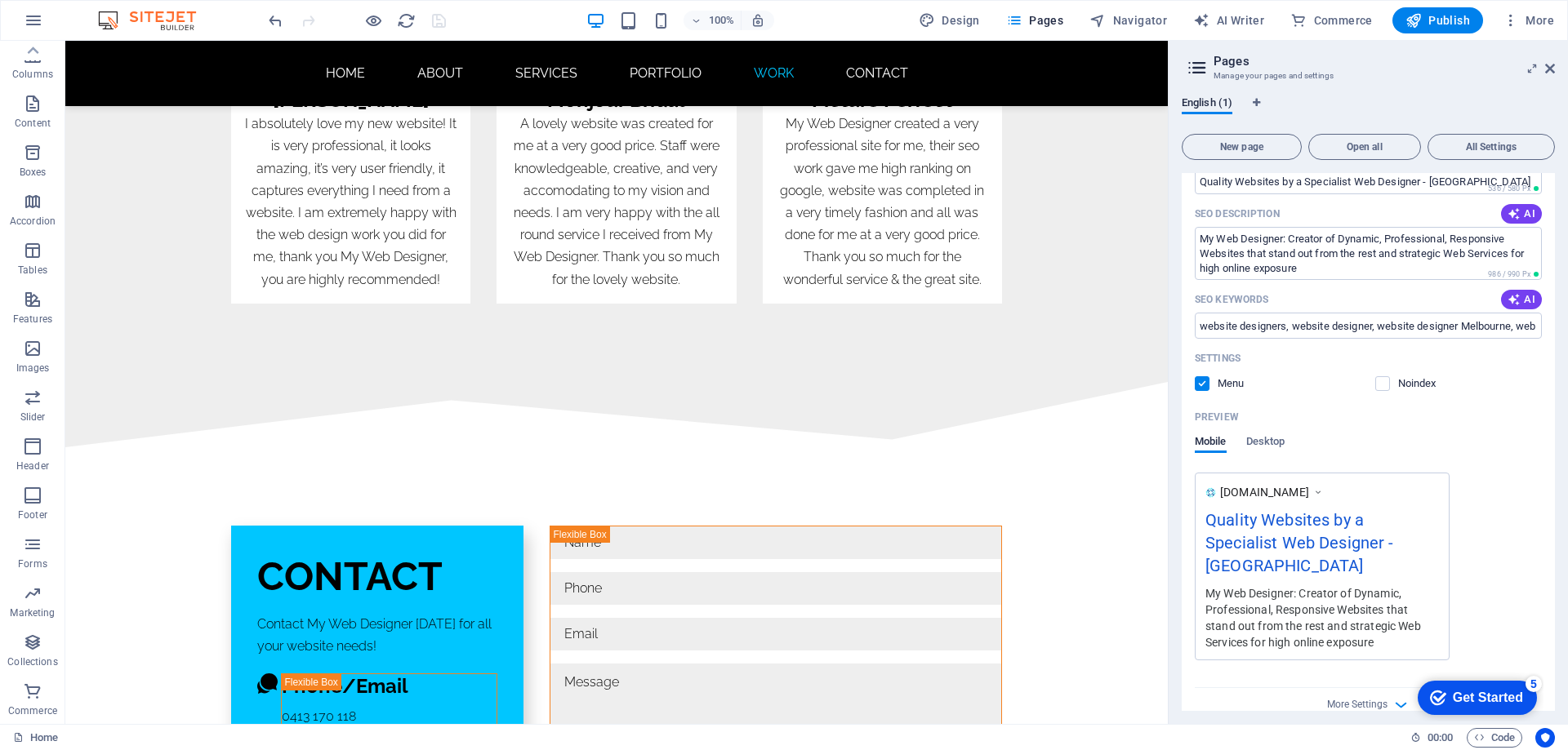
scroll to position [0, 0]
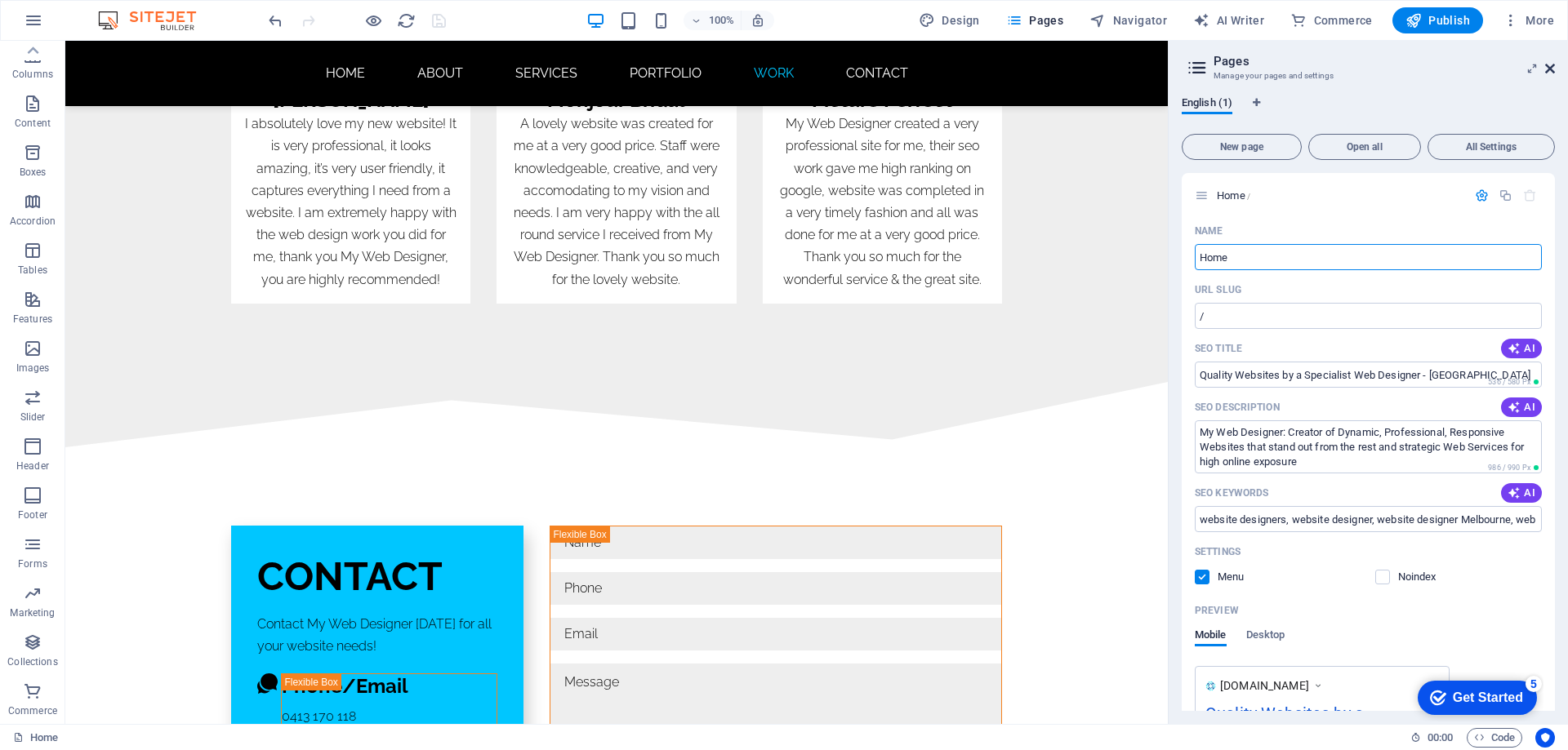
click at [1550, 67] on icon at bounding box center [1549, 68] width 9 height 13
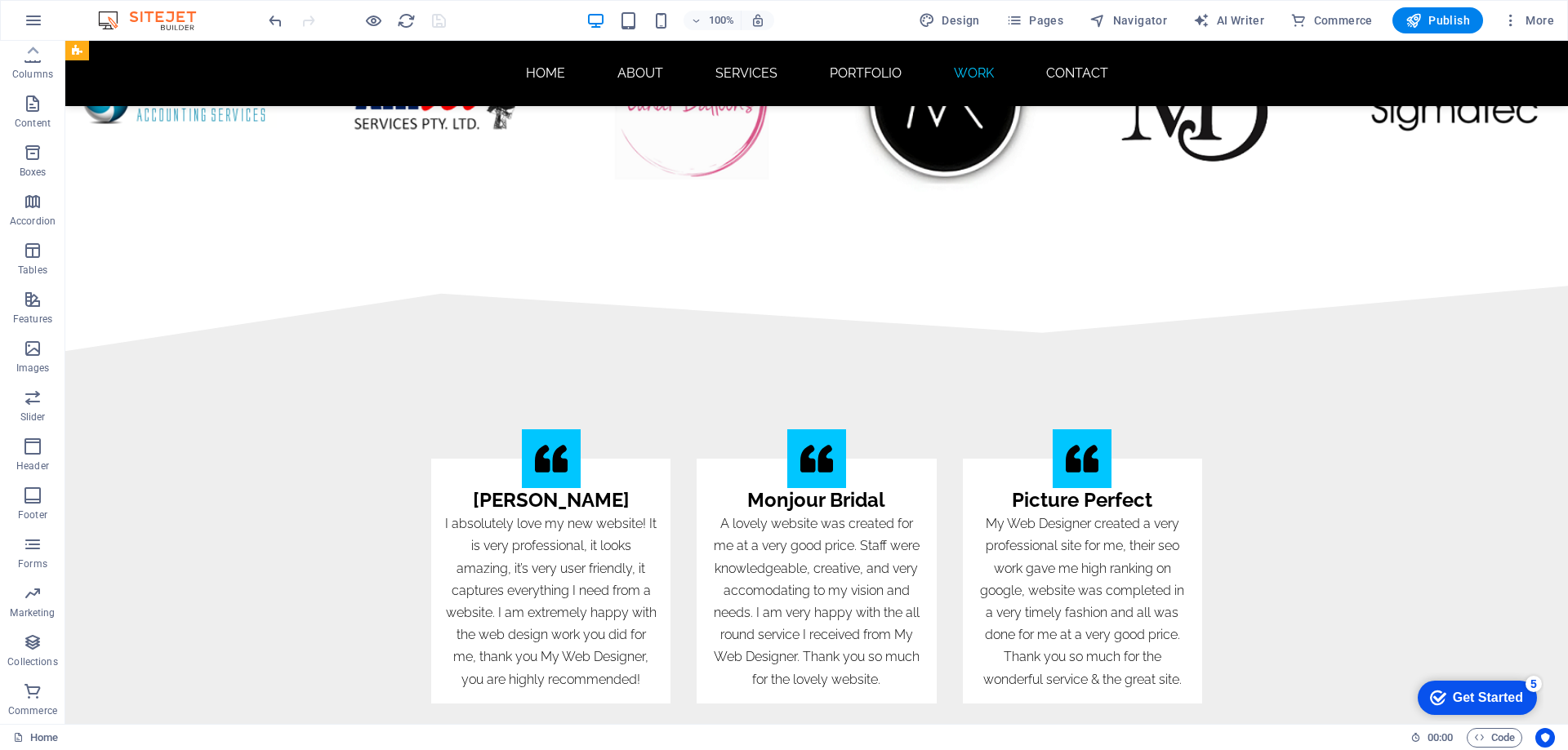
scroll to position [10360, 0]
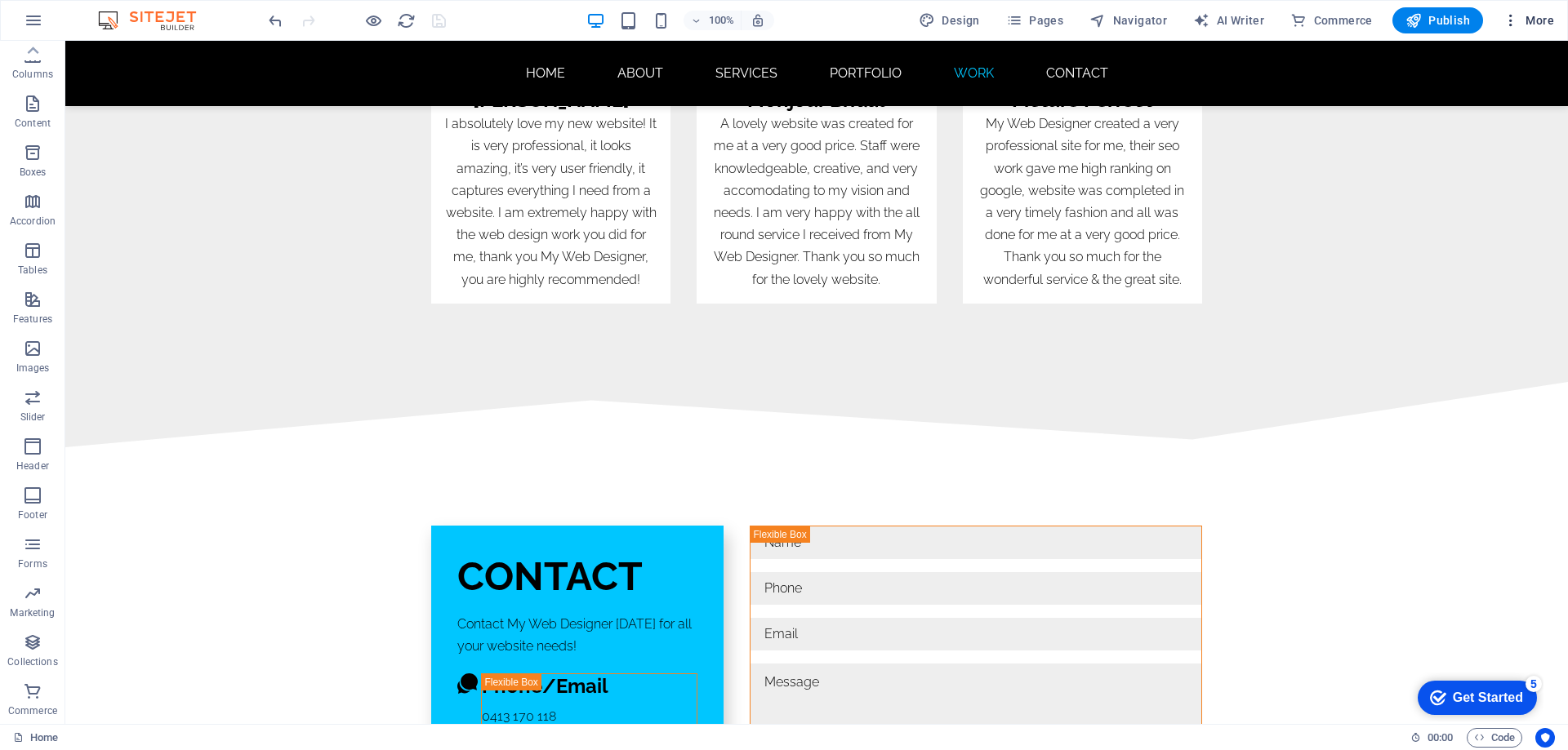
click at [1530, 24] on span "More" at bounding box center [1528, 20] width 51 height 16
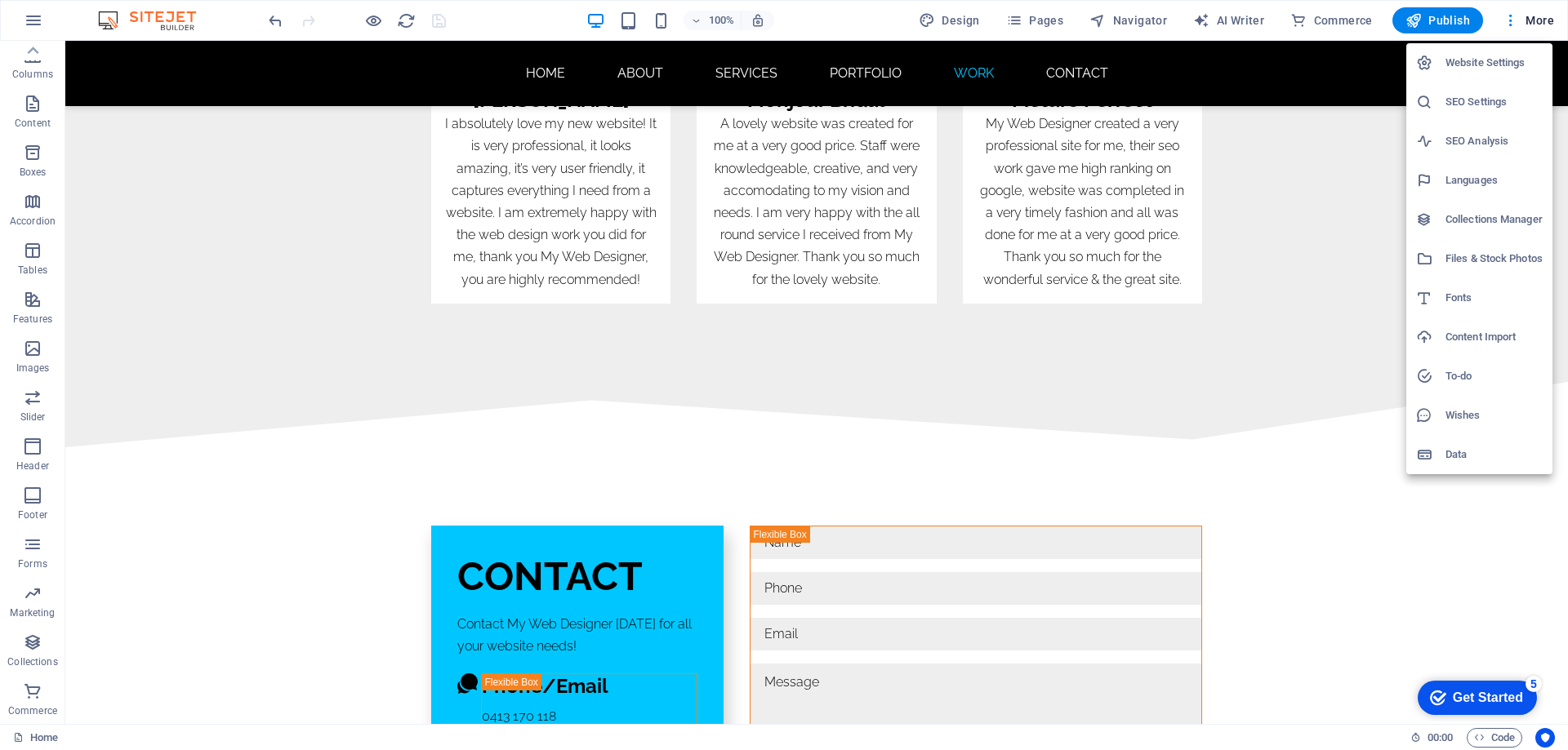
click at [1447, 104] on h6 "SEO Settings" at bounding box center [1494, 102] width 97 height 20
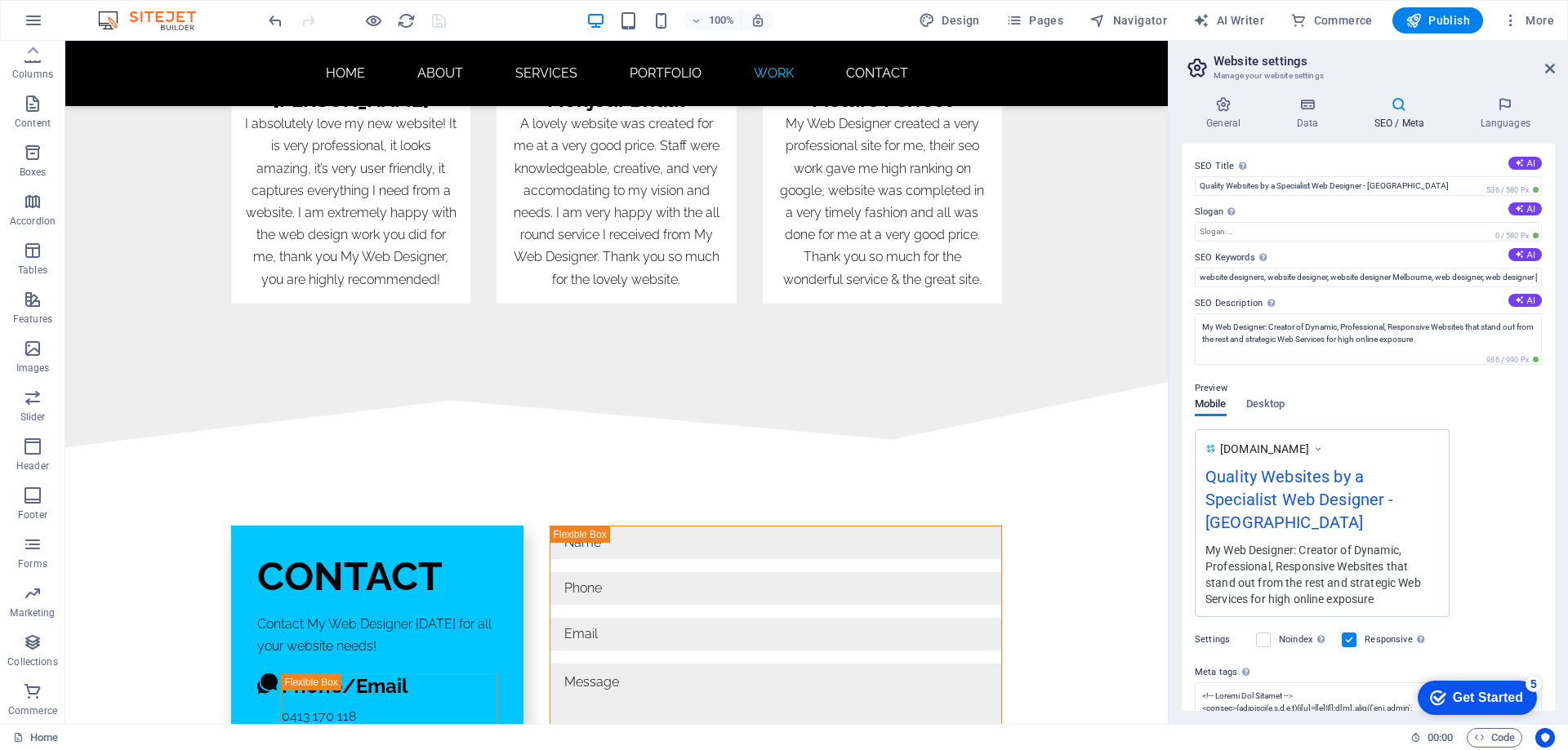
scroll to position [106, 0]
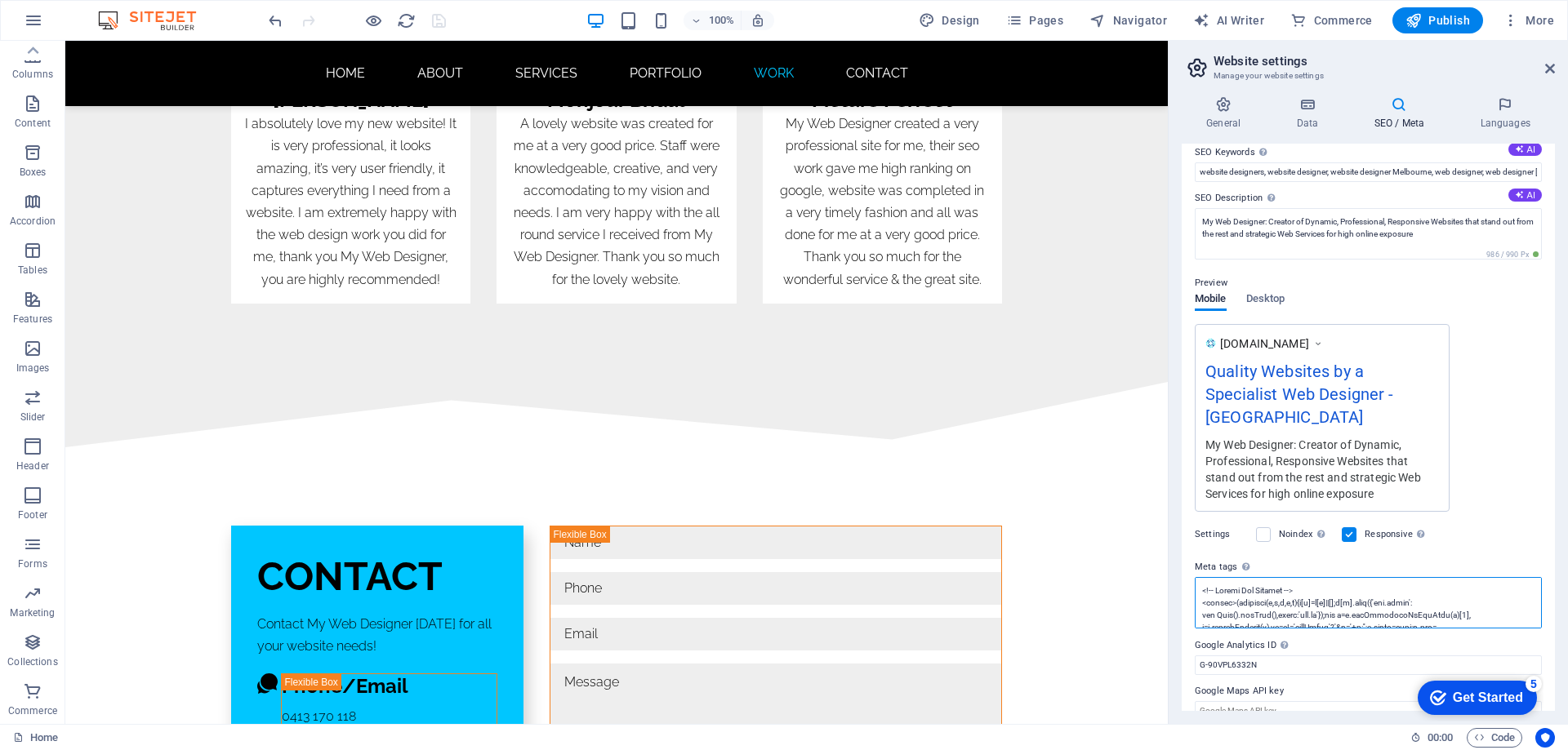
click at [1286, 597] on textarea "Meta tags Enter HTML code here that will be placed inside the tags of your webs…" at bounding box center [1368, 602] width 347 height 51
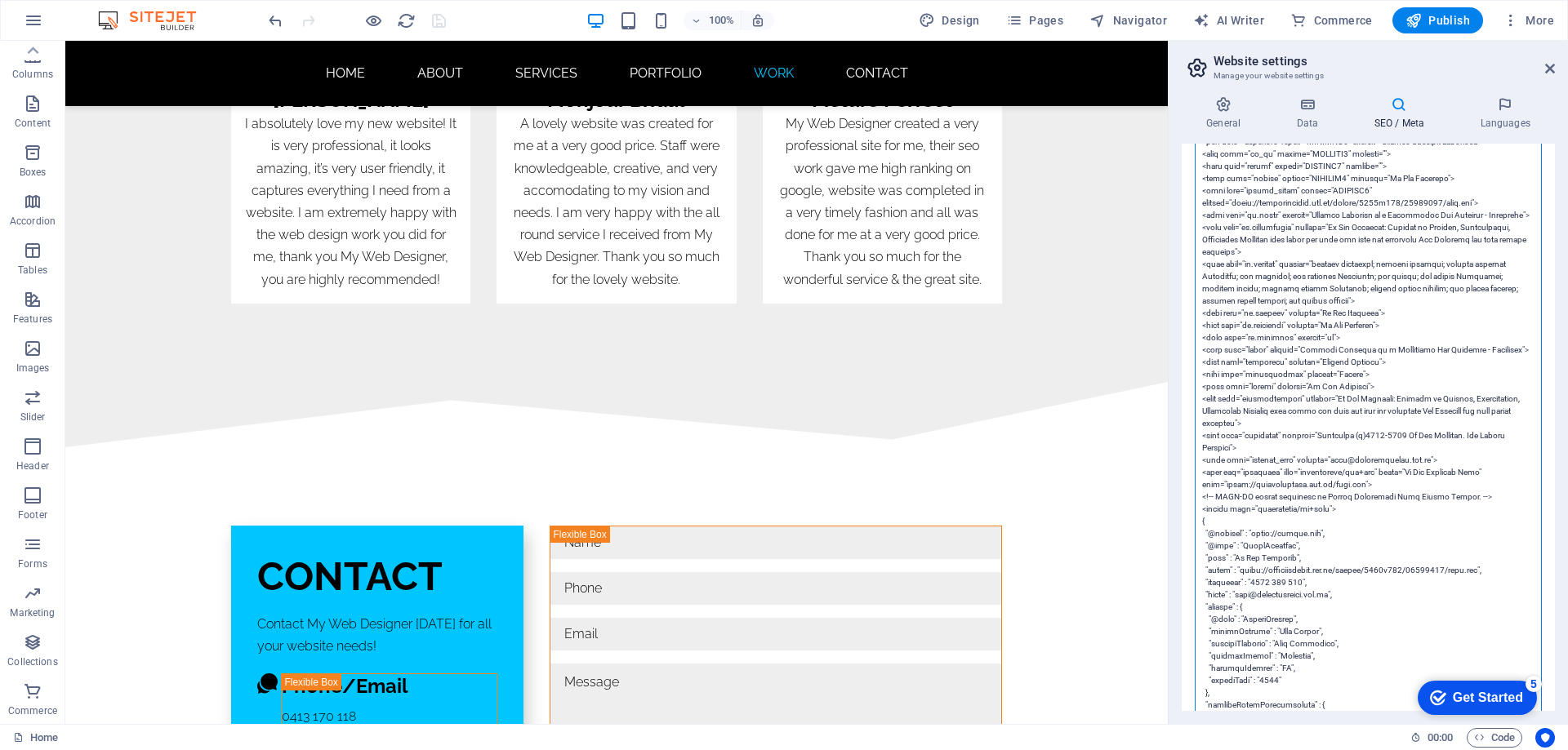
scroll to position [1248, 0]
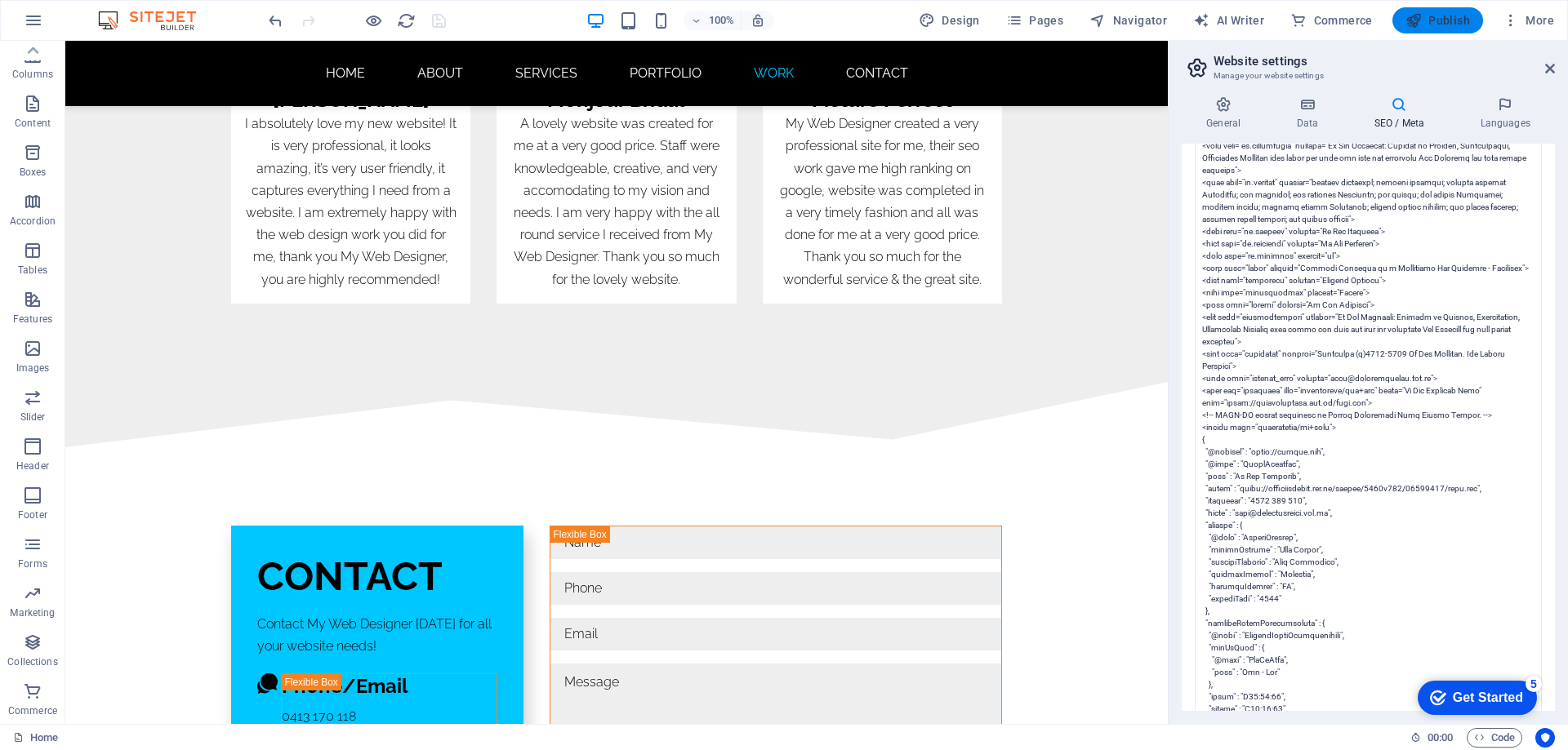
click at [1447, 17] on span "Publish" at bounding box center [1437, 20] width 64 height 16
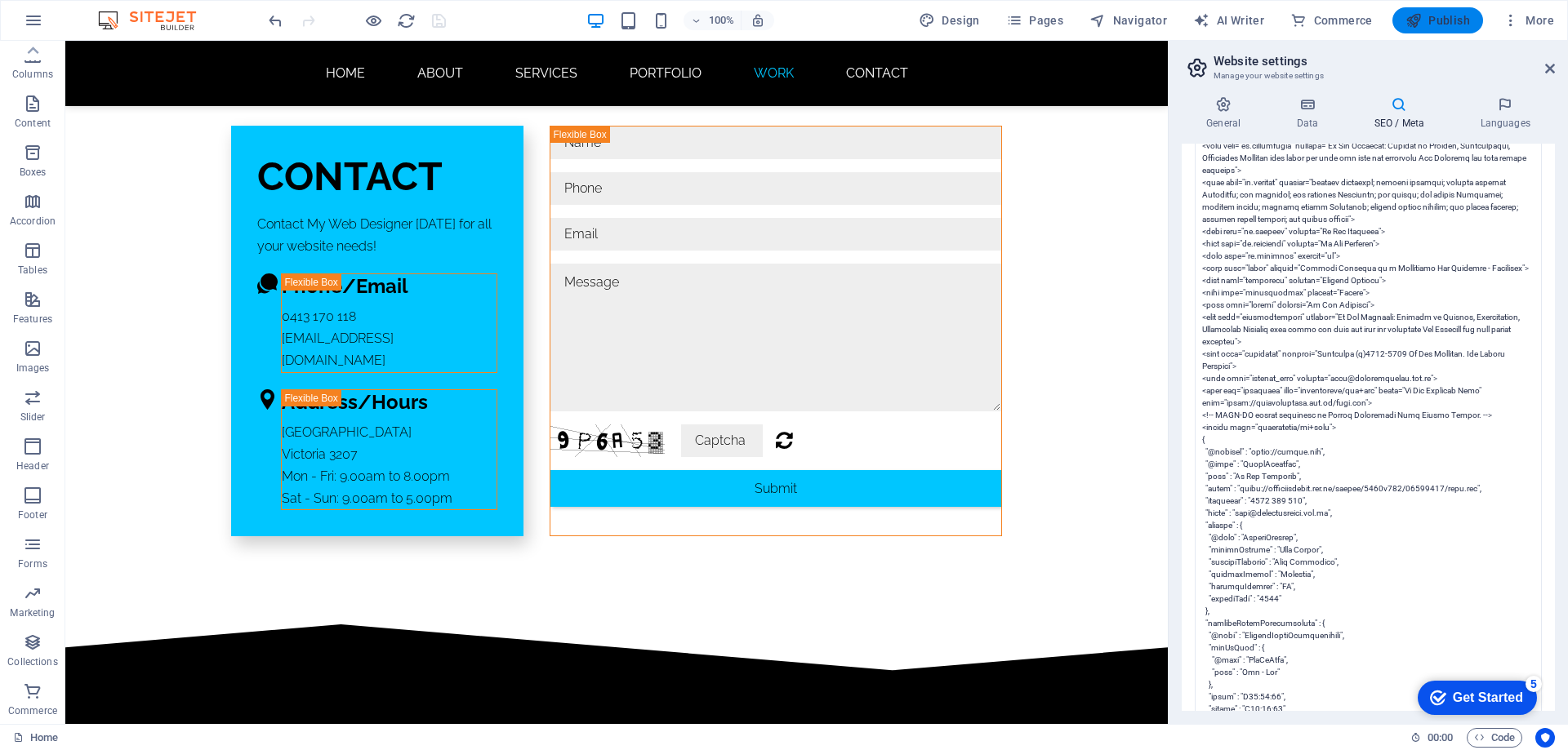
scroll to position [0, 0]
